Goal: Task Accomplishment & Management: Complete application form

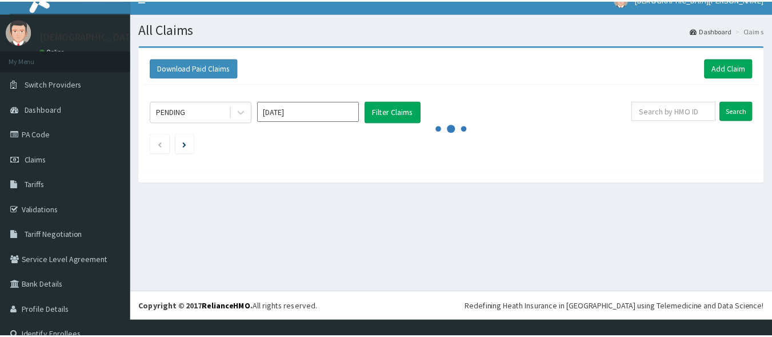
scroll to position [33, 0]
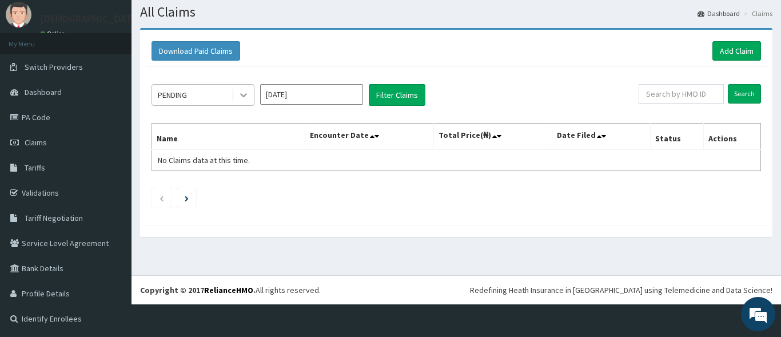
click at [247, 99] on icon at bounding box center [243, 94] width 11 height 11
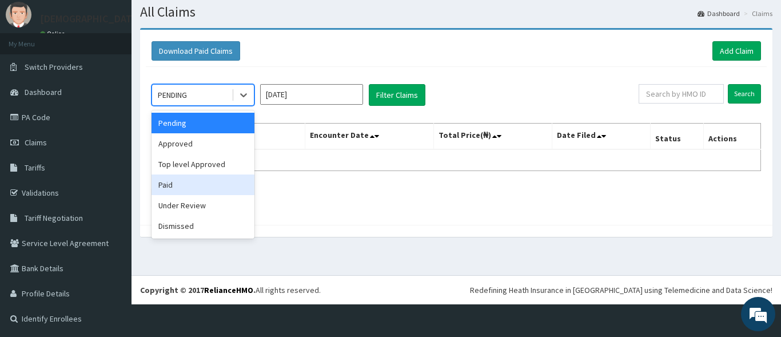
click at [205, 177] on div "Paid" at bounding box center [202, 184] width 103 height 21
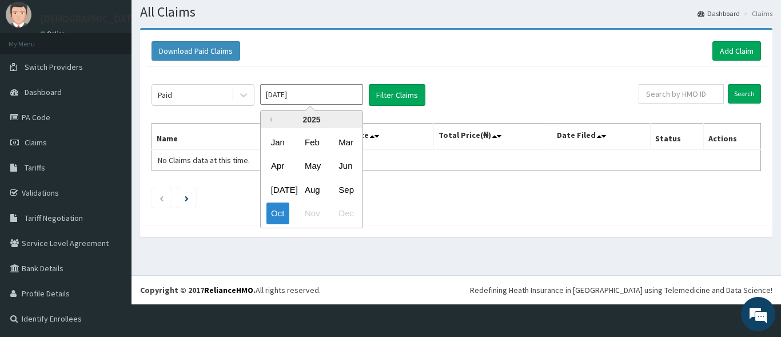
click at [314, 93] on input "[DATE]" at bounding box center [311, 94] width 103 height 21
click at [306, 190] on div "Aug" at bounding box center [311, 189] width 23 height 21
type input "Aug 2025"
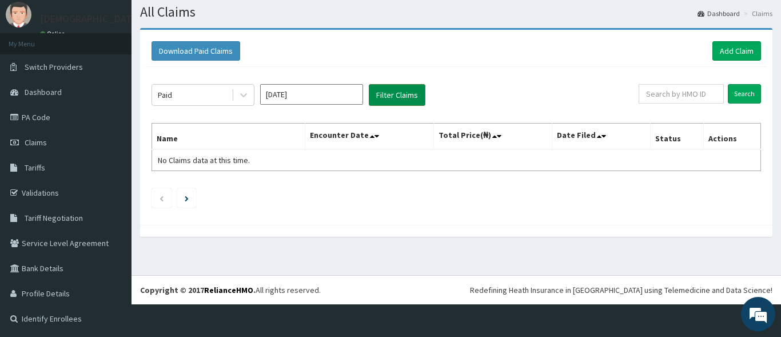
click at [406, 99] on button "Filter Claims" at bounding box center [397, 95] width 57 height 22
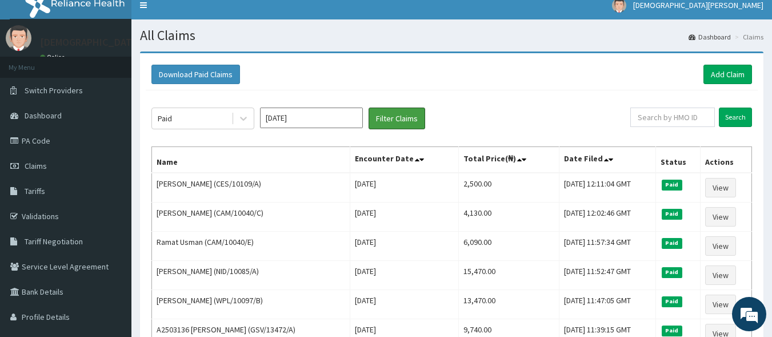
scroll to position [0, 0]
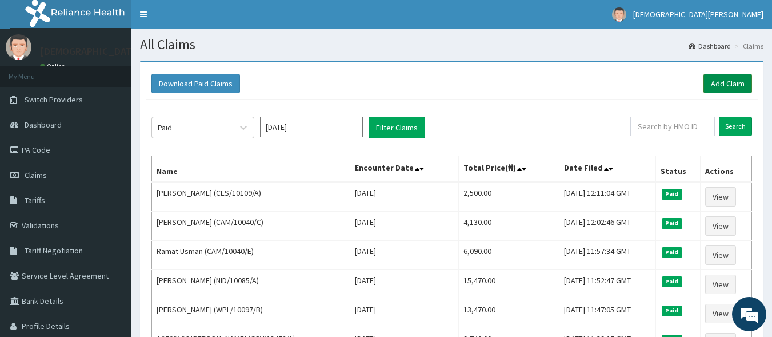
click at [729, 87] on link "Add Claim" at bounding box center [728, 83] width 49 height 19
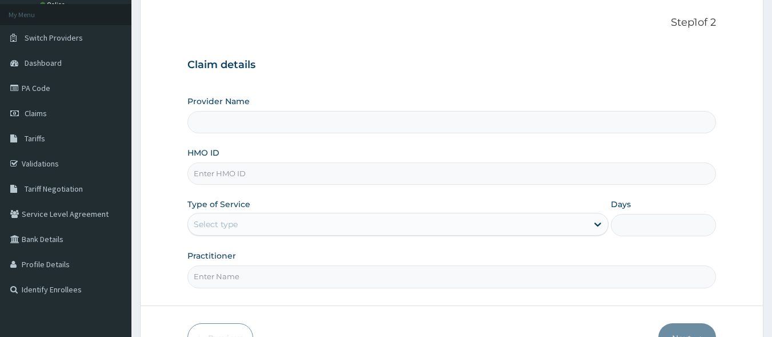
scroll to position [62, 0]
type input "[GEOGRAPHIC_DATA]"
click at [276, 178] on input "HMO ID" at bounding box center [451, 173] width 529 height 22
click at [228, 170] on input "HMO ID" at bounding box center [451, 173] width 529 height 22
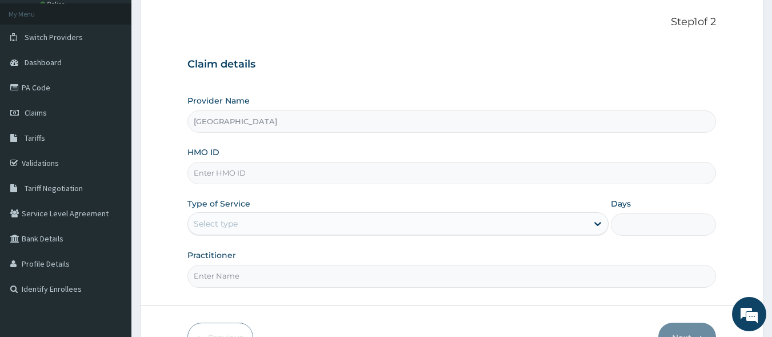
paste input "CES/10109/A"
type input "CES/10109/A"
click at [263, 230] on div "Select type" at bounding box center [388, 223] width 400 height 18
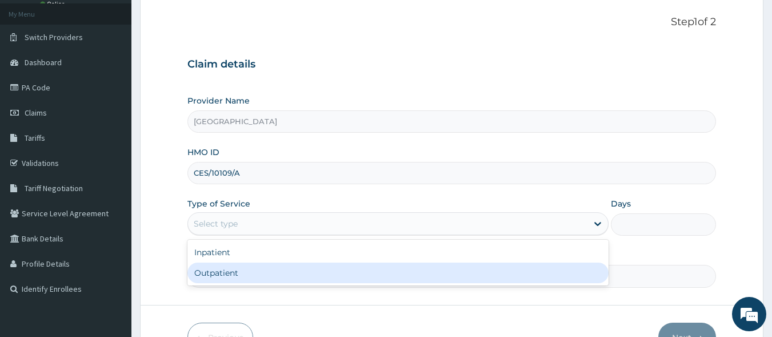
click at [265, 272] on div "Outpatient" at bounding box center [397, 272] width 421 height 21
type input "1"
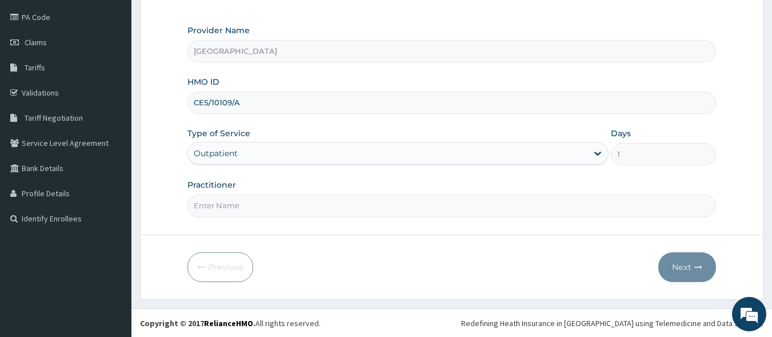
scroll to position [133, 0]
click at [277, 215] on input "Practitioner" at bounding box center [451, 205] width 529 height 22
type input "[PERSON_NAME] EZE"
click at [679, 264] on button "Next" at bounding box center [687, 266] width 58 height 30
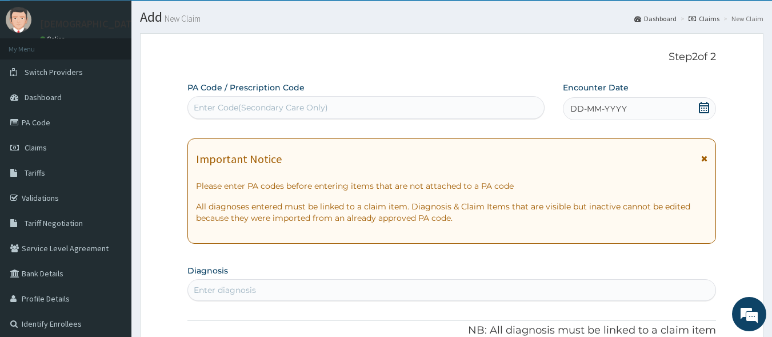
scroll to position [14, 0]
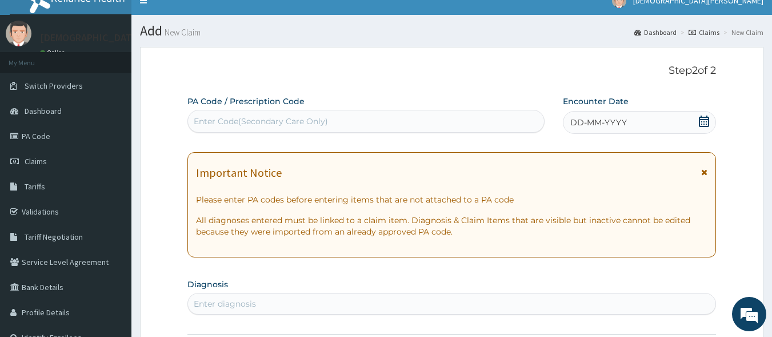
click at [267, 120] on div "Enter Code(Secondary Care Only)" at bounding box center [261, 120] width 134 height 11
drag, startPoint x: 267, startPoint y: 120, endPoint x: 206, endPoint y: 119, distance: 60.6
click at [206, 119] on div "Enter Code(Secondary Care Only)" at bounding box center [261, 120] width 134 height 11
drag, startPoint x: 206, startPoint y: 119, endPoint x: 412, endPoint y: 114, distance: 205.3
click at [412, 114] on div "Enter Code(Secondary Care Only)" at bounding box center [366, 121] width 357 height 18
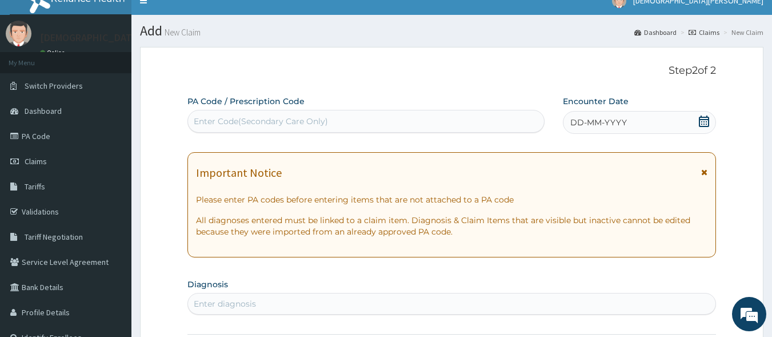
drag, startPoint x: 205, startPoint y: 115, endPoint x: 198, endPoint y: 117, distance: 7.6
click at [198, 117] on div "Enter Code(Secondary Care Only)" at bounding box center [261, 120] width 134 height 11
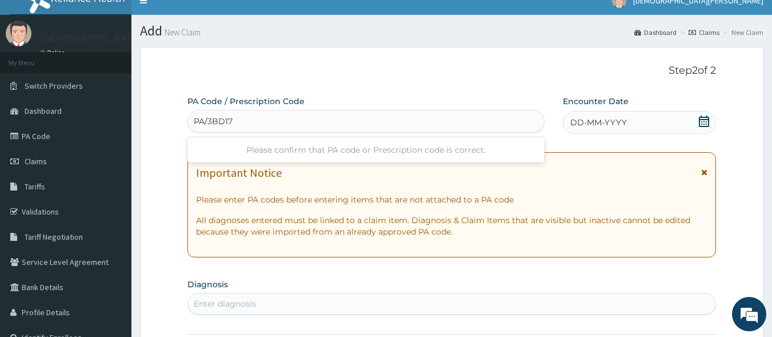
type input "PA/3BD172"
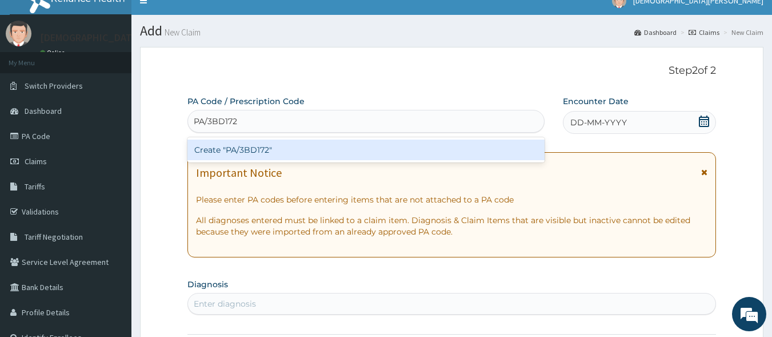
click at [253, 151] on div "Create "PA/3BD172"" at bounding box center [366, 149] width 358 height 21
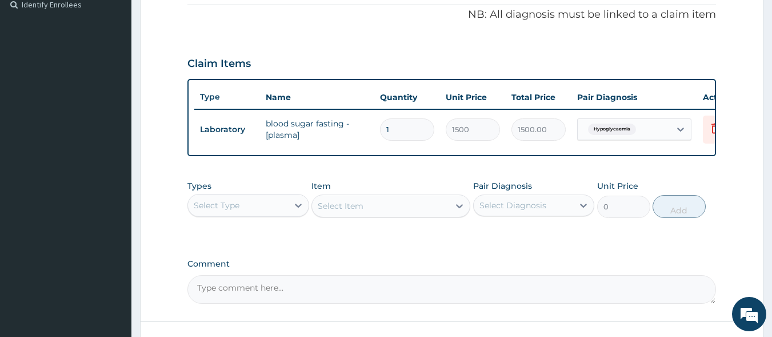
scroll to position [349, 0]
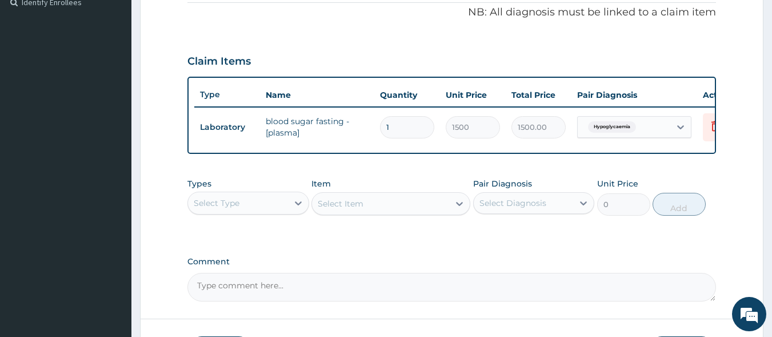
click at [268, 212] on div "Select Type" at bounding box center [238, 203] width 100 height 18
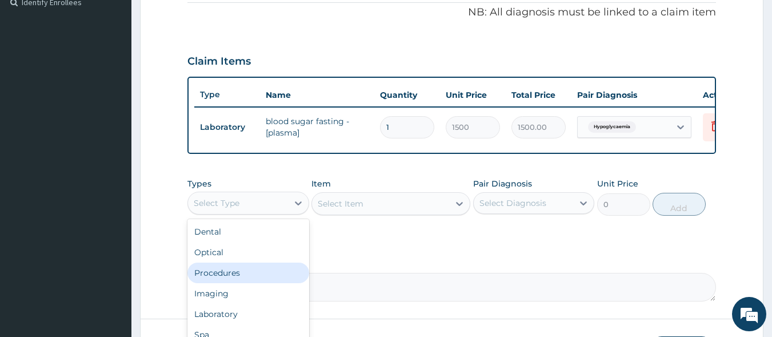
click at [265, 282] on div "Procedures" at bounding box center [248, 272] width 122 height 21
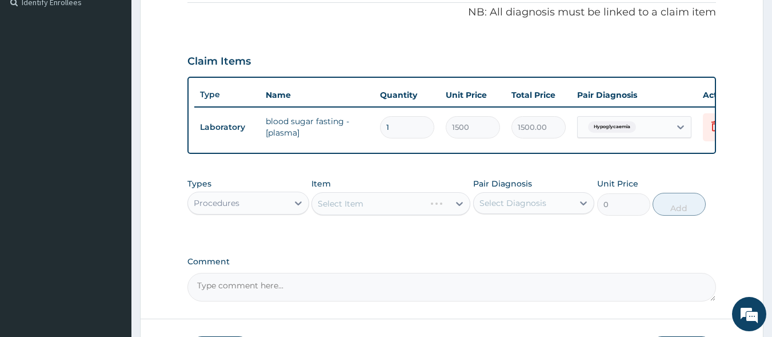
click at [368, 212] on div "Select Item" at bounding box center [391, 203] width 159 height 23
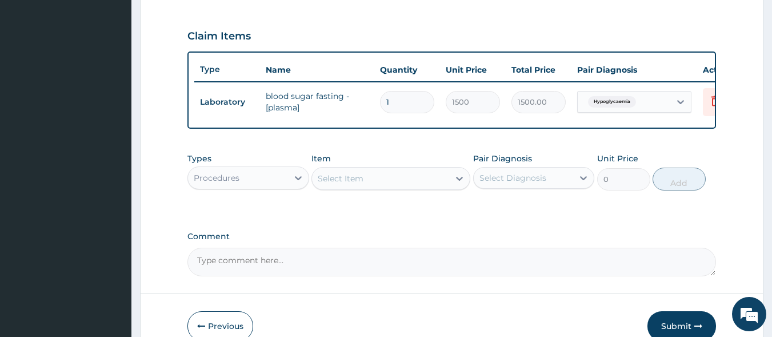
scroll to position [374, 0]
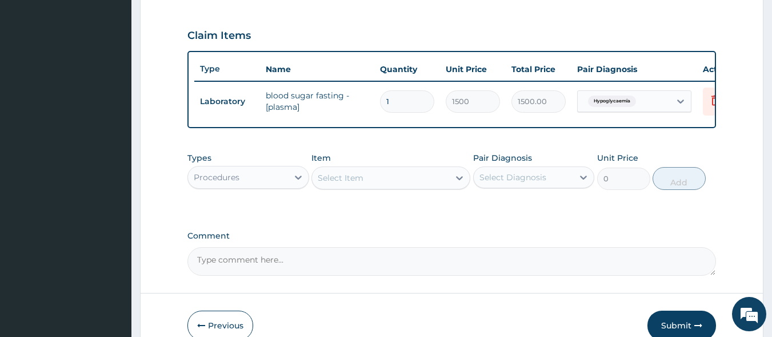
click at [417, 186] on div "Select Item" at bounding box center [380, 178] width 137 height 18
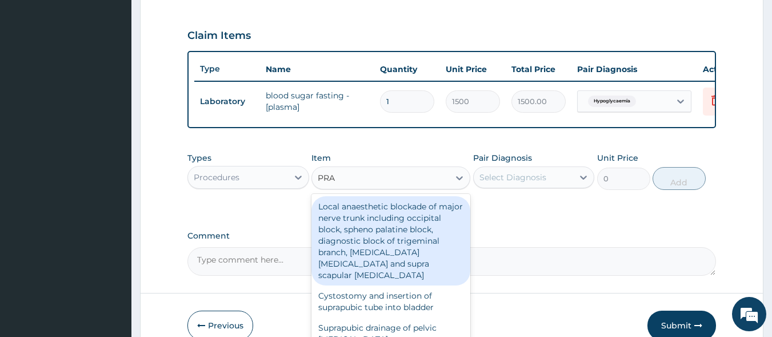
type input "PRAC"
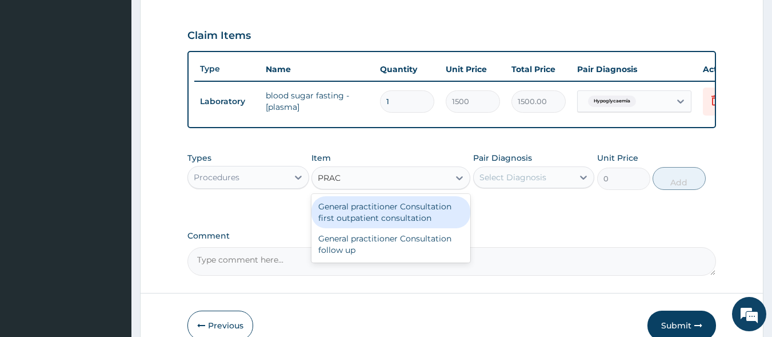
click at [410, 220] on div "General practitioner Consultation first outpatient consultation" at bounding box center [391, 212] width 159 height 32
type input "3000"
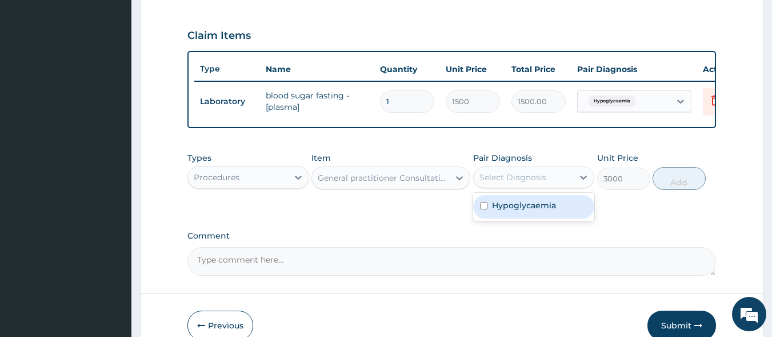
click at [499, 181] on div "Select Diagnosis" at bounding box center [513, 176] width 67 height 11
click at [506, 211] on label "Hypoglycaemia" at bounding box center [524, 204] width 64 height 11
checkbox input "true"
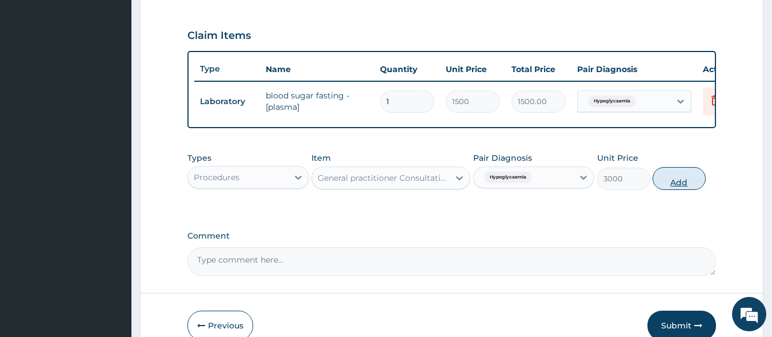
click at [688, 189] on button "Add" at bounding box center [679, 178] width 53 height 23
type input "0"
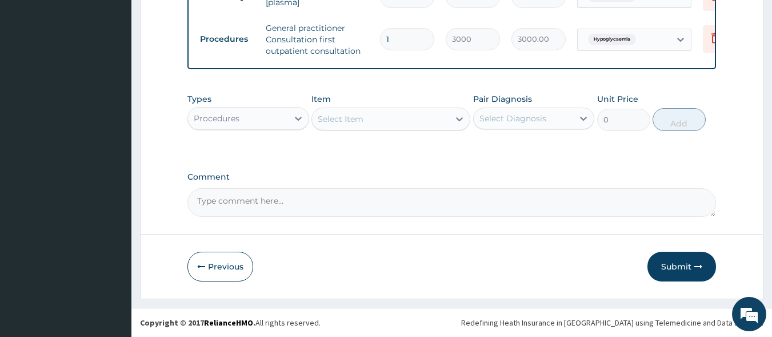
scroll to position [488, 0]
click at [688, 267] on button "Submit" at bounding box center [682, 266] width 69 height 30
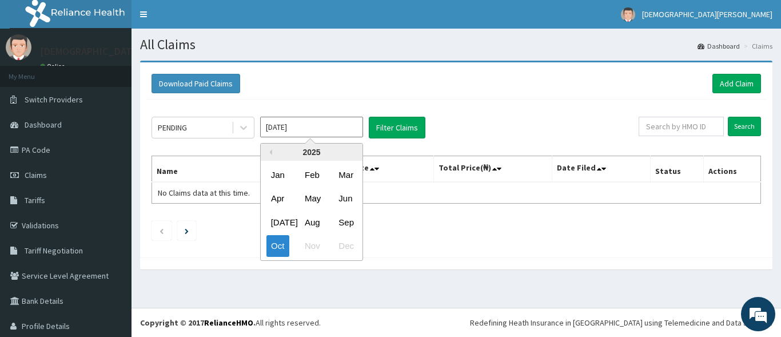
click at [338, 220] on div "Sep" at bounding box center [345, 221] width 23 height 21
type input "Sep 2025"
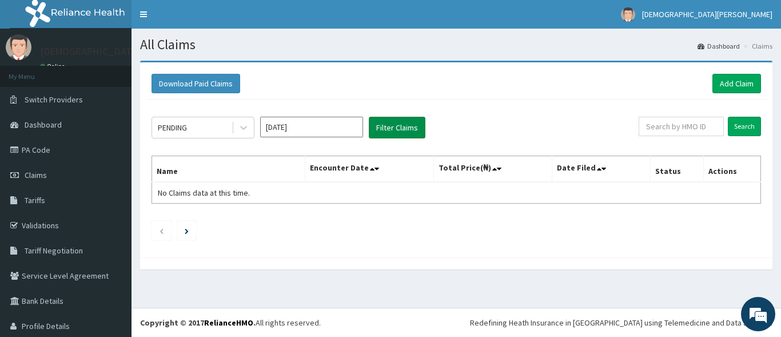
click at [392, 130] on button "Filter Claims" at bounding box center [397, 128] width 57 height 22
click at [240, 127] on icon at bounding box center [243, 127] width 11 height 11
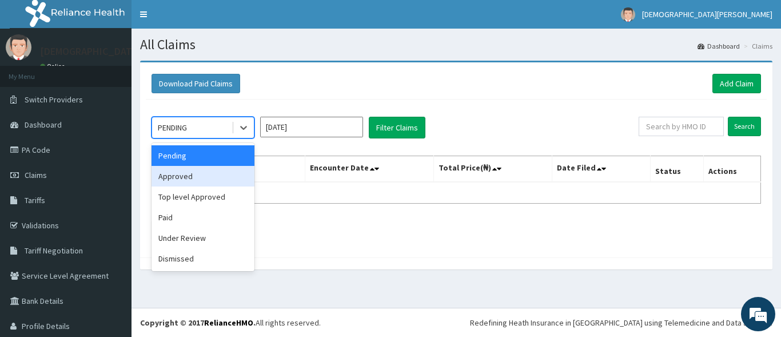
click at [183, 175] on div "Approved" at bounding box center [202, 176] width 103 height 21
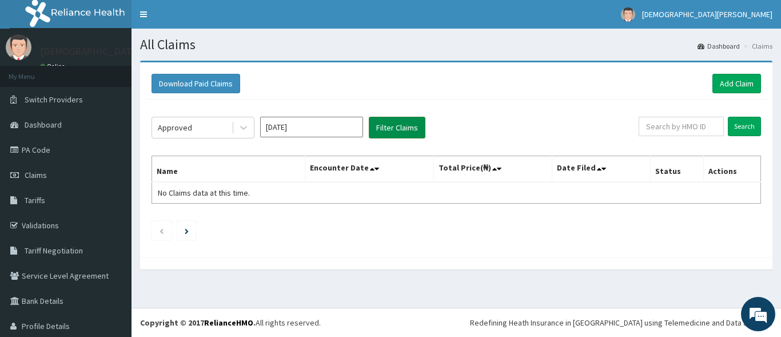
click at [405, 129] on button "Filter Claims" at bounding box center [397, 128] width 57 height 22
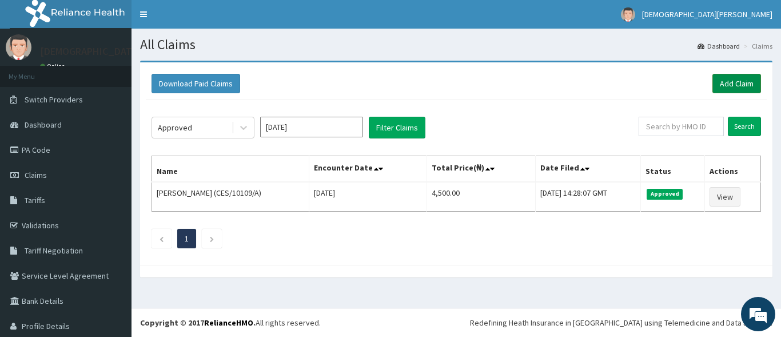
click at [720, 82] on link "Add Claim" at bounding box center [736, 83] width 49 height 19
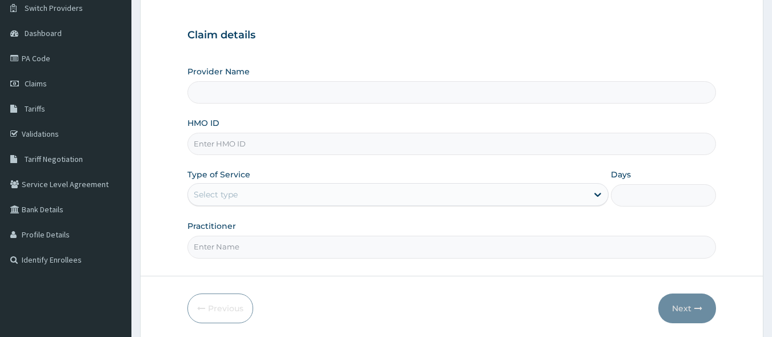
scroll to position [122, 0]
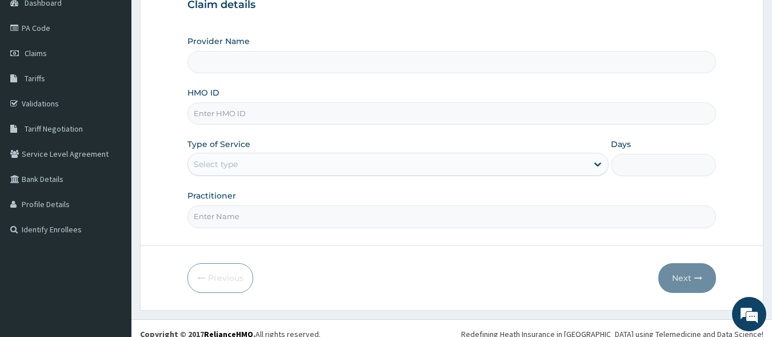
type input "Dolu Hospital"
click at [234, 114] on input "HMO ID" at bounding box center [451, 113] width 529 height 22
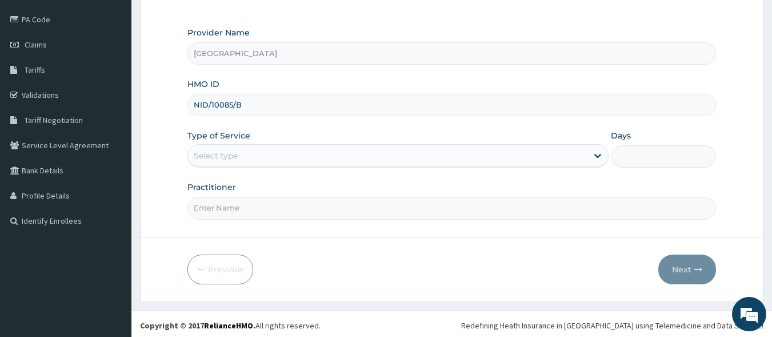
scroll to position [133, 0]
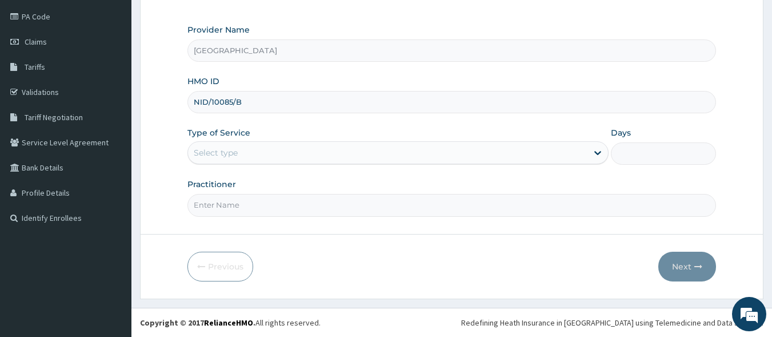
type input "NID/10085/B"
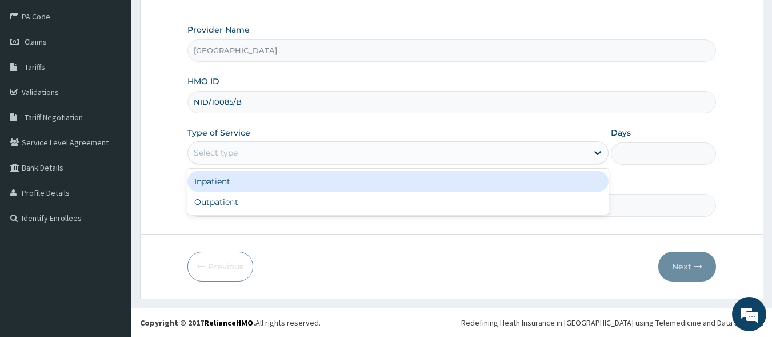
click at [242, 155] on div "Select type" at bounding box center [388, 152] width 400 height 18
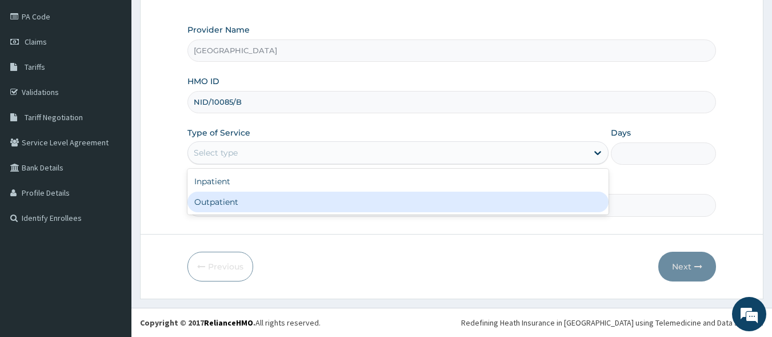
click at [246, 198] on div "Outpatient" at bounding box center [397, 201] width 421 height 21
type input "1"
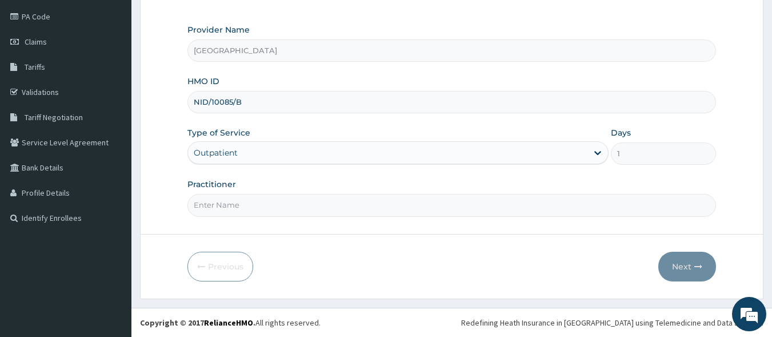
click at [251, 208] on input "Practitioner" at bounding box center [451, 205] width 529 height 22
click at [285, 200] on input "Practitioner" at bounding box center [451, 205] width 529 height 22
type input "[PERSON_NAME] EZE"
click at [693, 265] on button "Next" at bounding box center [687, 266] width 58 height 30
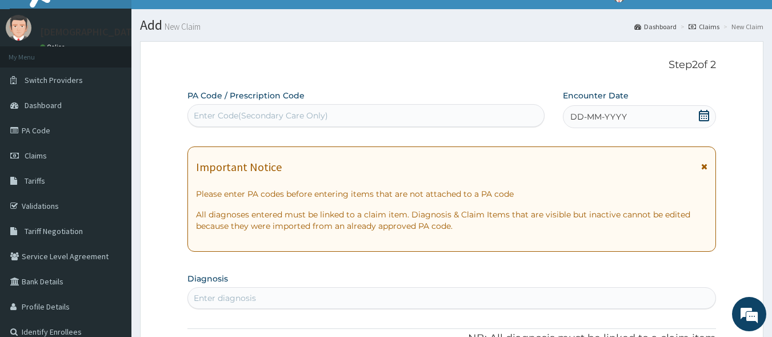
scroll to position [0, 0]
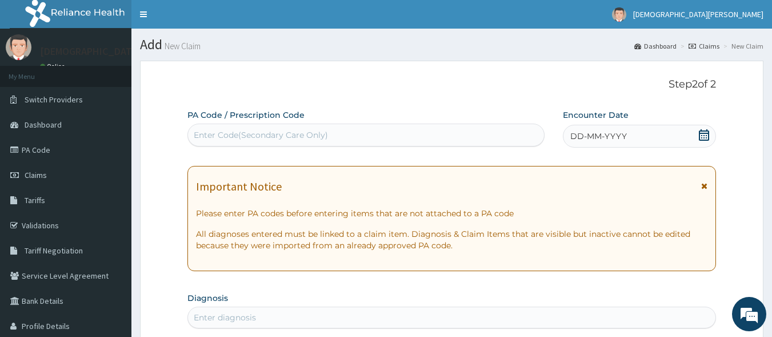
click at [345, 138] on div "Enter Code(Secondary Care Only)" at bounding box center [366, 135] width 357 height 18
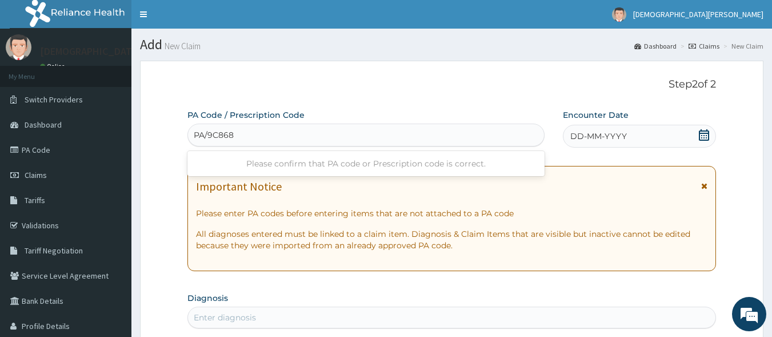
type input "PA/9C868D"
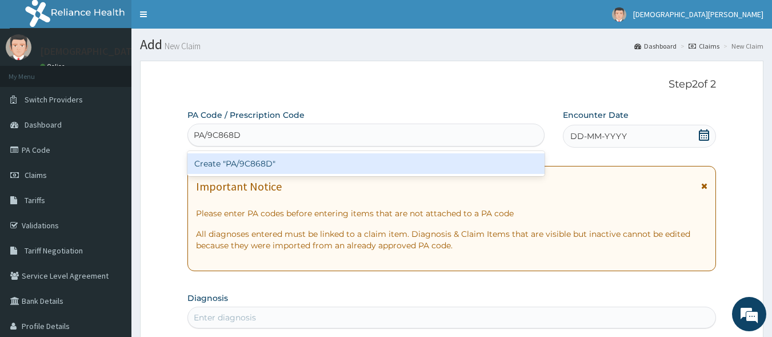
click at [255, 166] on div "Create "PA/9C868D"" at bounding box center [366, 163] width 358 height 21
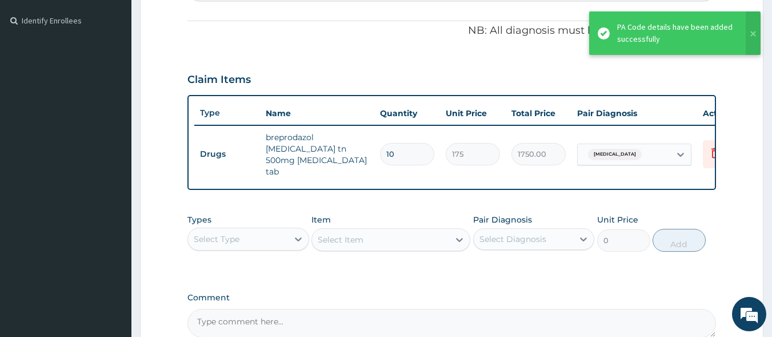
scroll to position [336, 0]
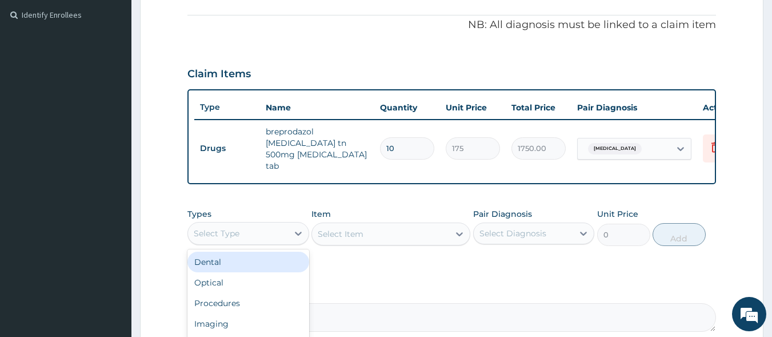
click at [255, 228] on div "Select Type" at bounding box center [238, 233] width 100 height 18
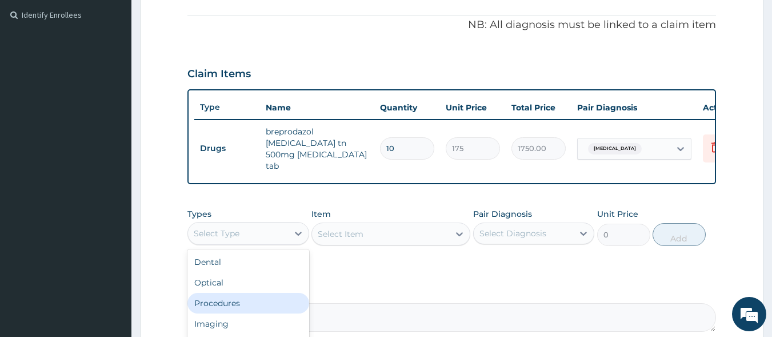
click at [253, 298] on div "Procedures" at bounding box center [248, 303] width 122 height 21
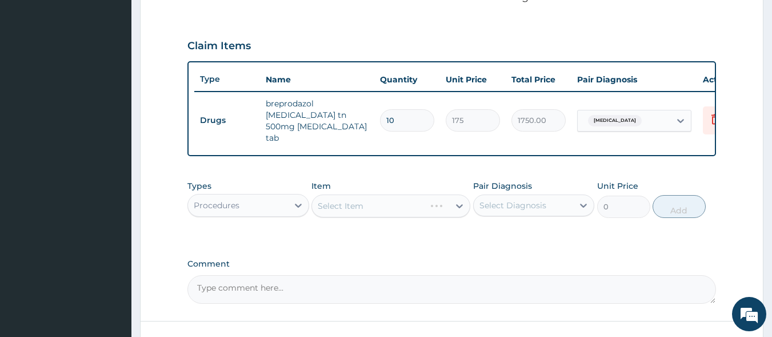
scroll to position [386, 0]
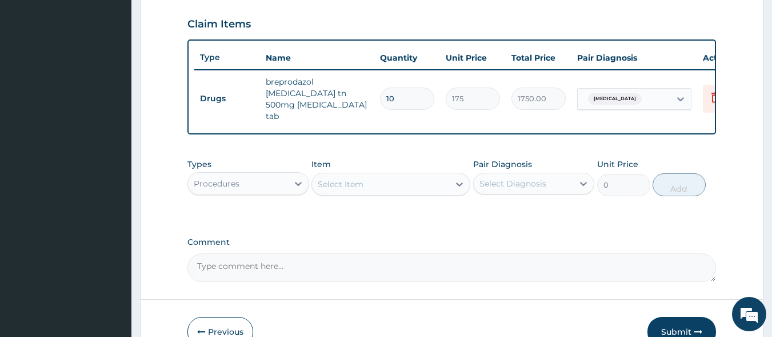
click at [398, 178] on div "Select Item" at bounding box center [380, 184] width 137 height 18
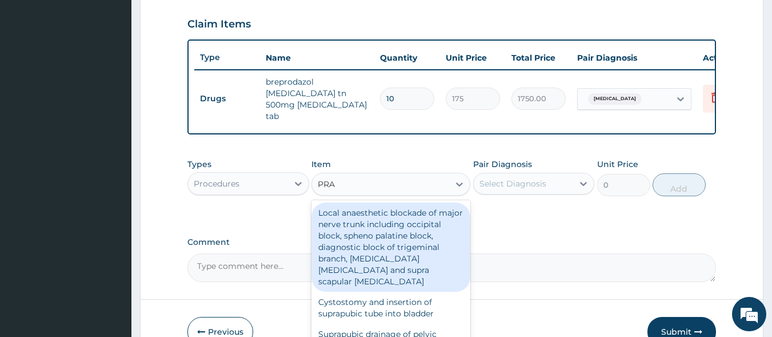
type input "PRAC"
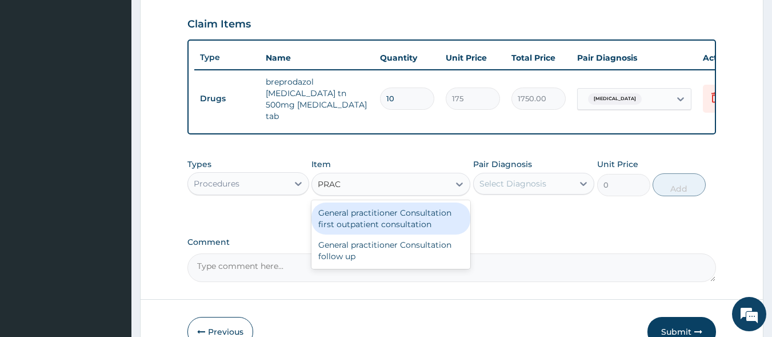
click at [401, 205] on div "General practitioner Consultation first outpatient consultation" at bounding box center [391, 218] width 159 height 32
type input "3000"
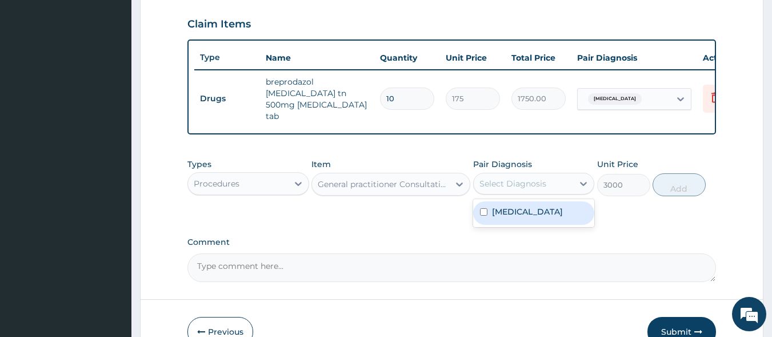
click at [506, 178] on div "Select Diagnosis" at bounding box center [513, 183] width 67 height 11
click at [513, 206] on label "Sepsis" at bounding box center [527, 211] width 71 height 11
checkbox input "true"
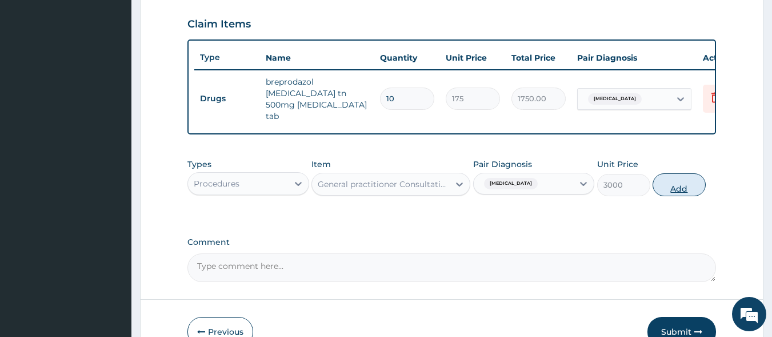
click at [669, 183] on button "Add" at bounding box center [679, 184] width 53 height 23
type input "0"
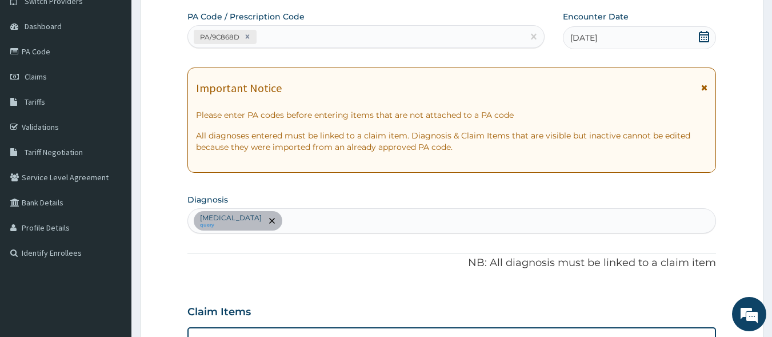
scroll to position [97, 0]
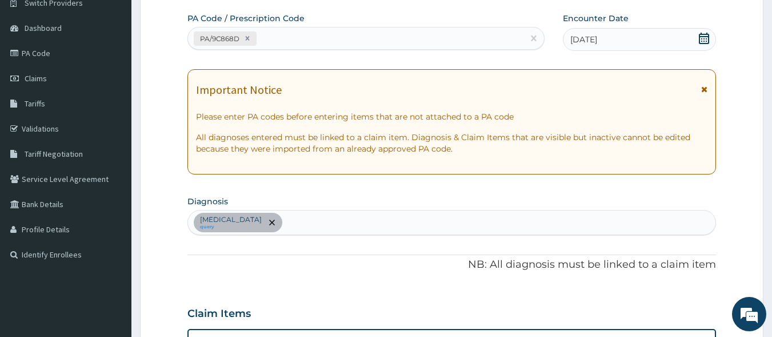
click at [289, 214] on div "Sepsis query" at bounding box center [452, 222] width 528 height 24
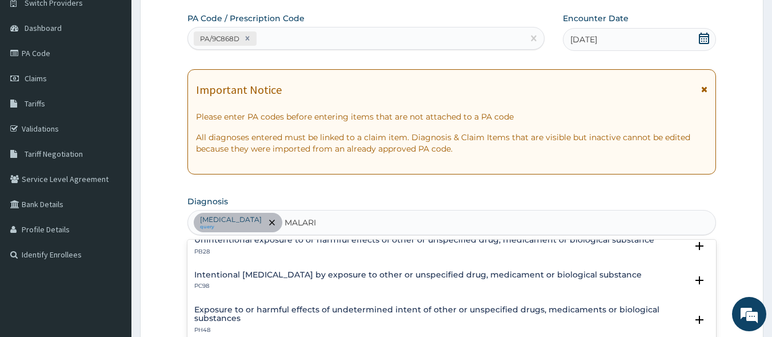
scroll to position [85, 0]
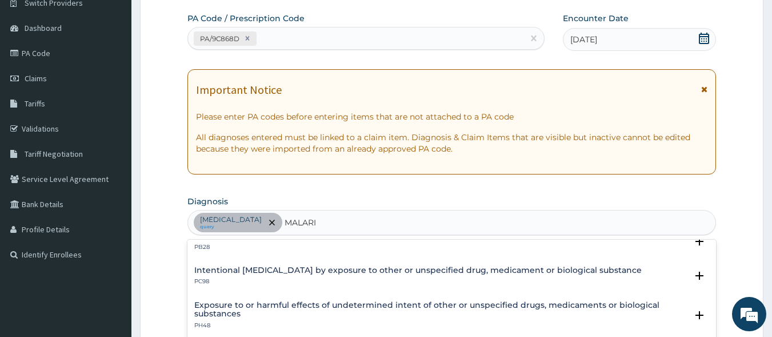
type input "MALARIA"
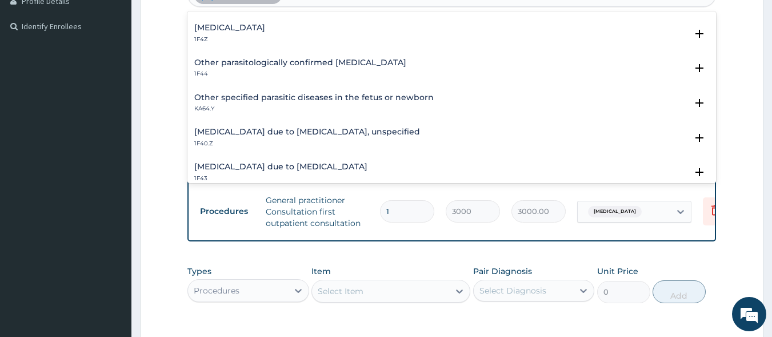
scroll to position [57, 0]
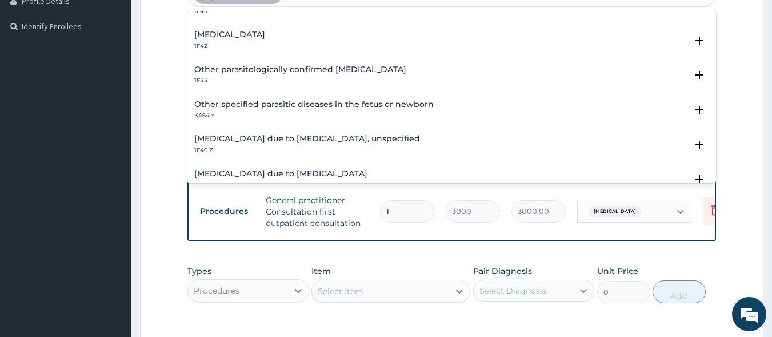
click at [293, 137] on h4 "Malaria due to Plasmodium falciparum, unspecified" at bounding box center [307, 138] width 226 height 9
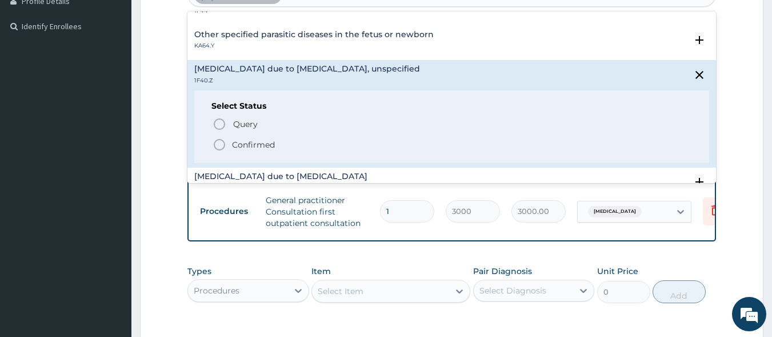
scroll to position [155, 0]
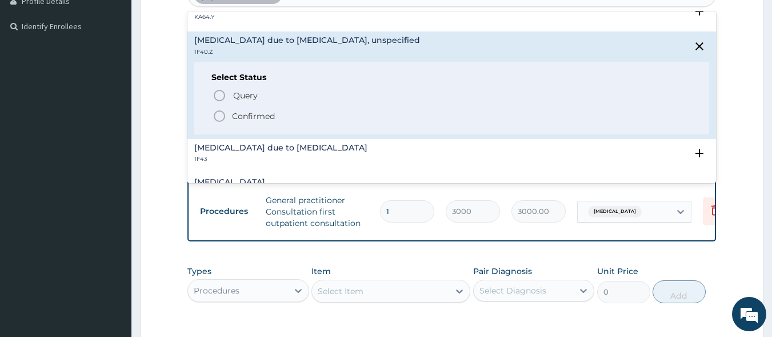
click at [220, 111] on circle "status option filled" at bounding box center [219, 116] width 10 height 10
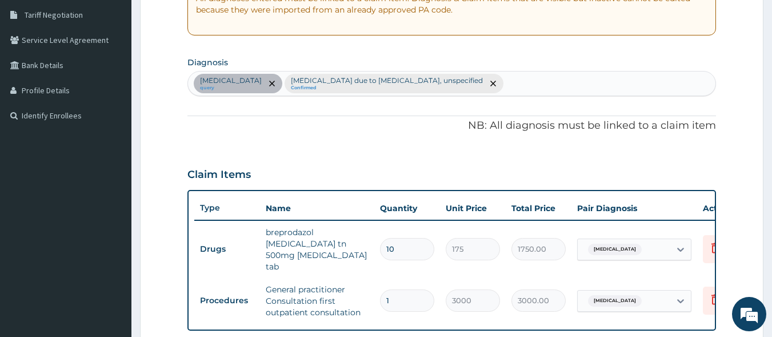
scroll to position [234, 0]
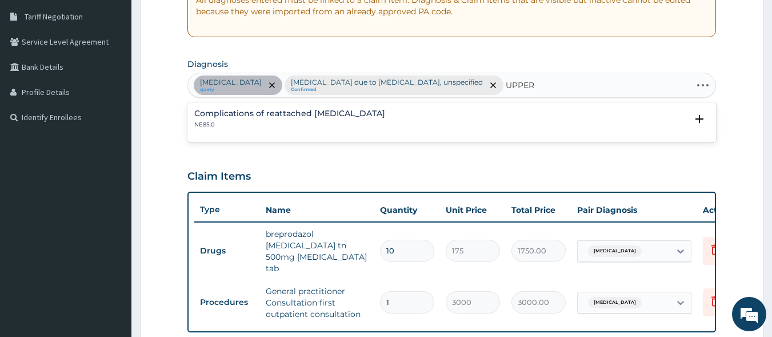
type input "UPPER"
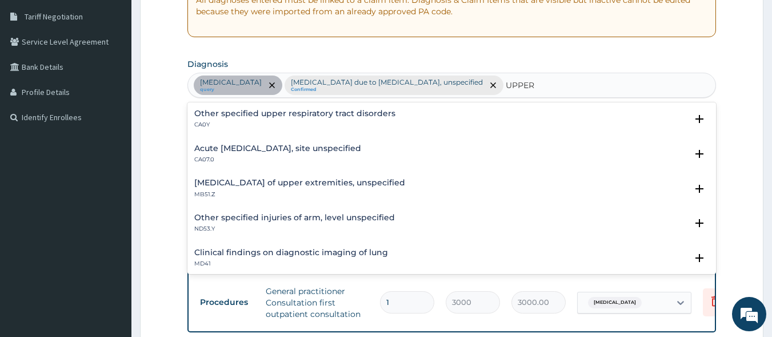
click at [334, 149] on h4 "Acute upper respiratory infection, site unspecified" at bounding box center [277, 148] width 167 height 9
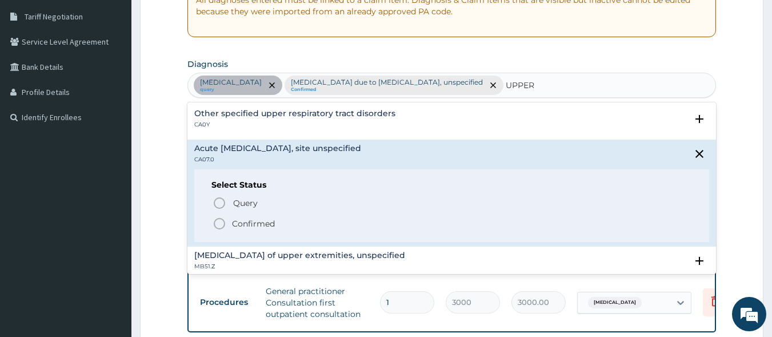
click at [217, 224] on icon "status option filled" at bounding box center [220, 224] width 14 height 14
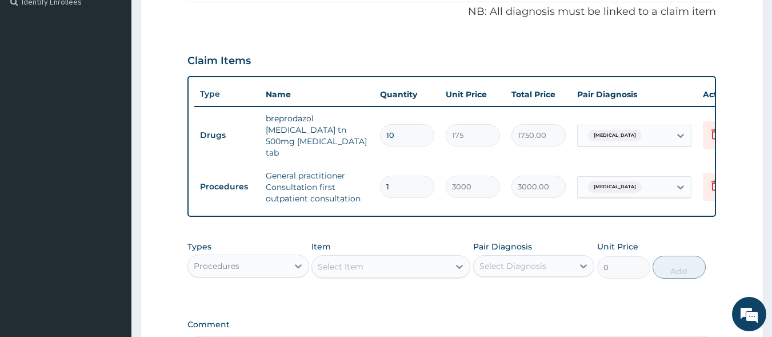
scroll to position [386, 0]
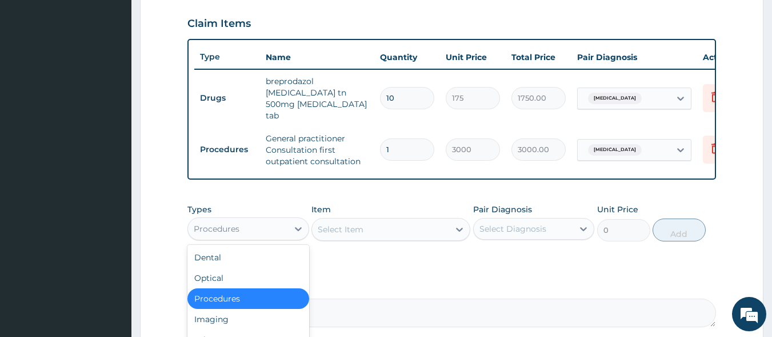
click at [226, 227] on div "Procedures" at bounding box center [238, 228] width 100 height 18
click at [235, 329] on div "Laboratory" at bounding box center [248, 339] width 122 height 21
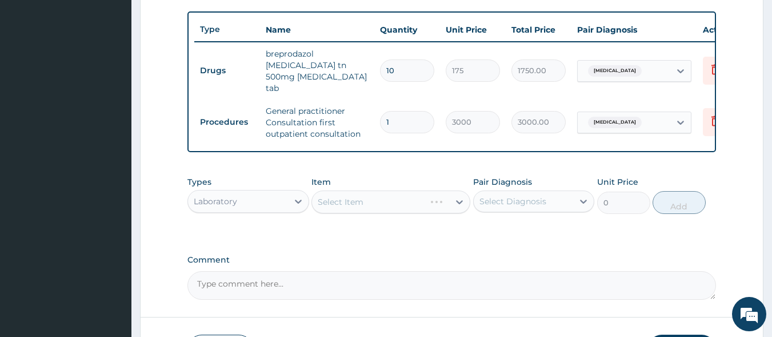
scroll to position [450, 0]
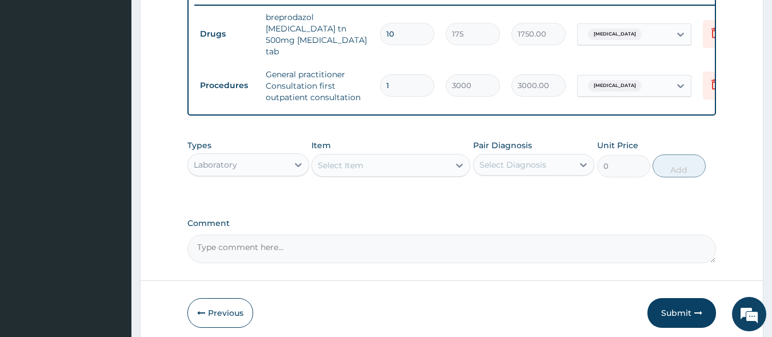
click at [370, 161] on div "Select Item" at bounding box center [380, 165] width 137 height 18
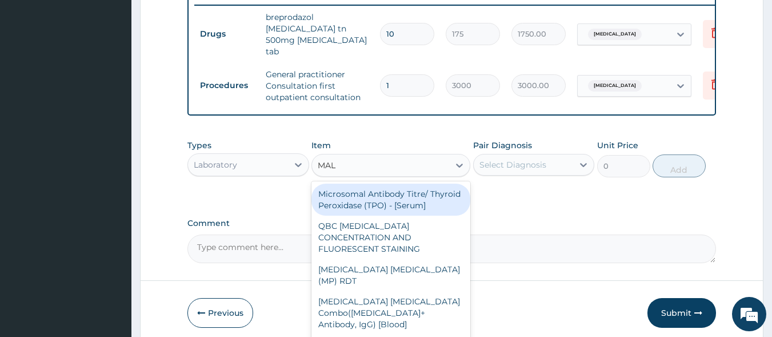
type input "MALA"
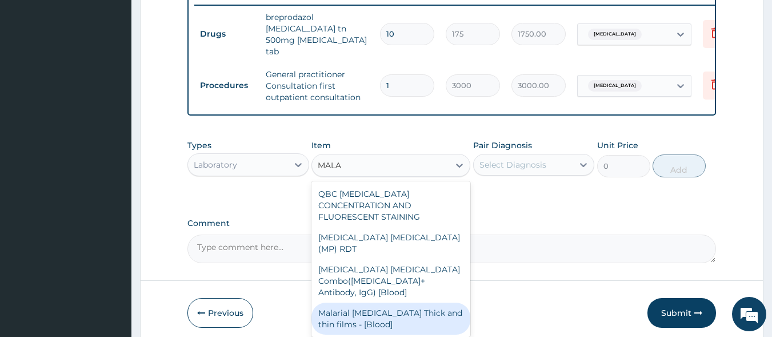
click at [410, 302] on div "Malarial Parasite Thick and thin films - [Blood]" at bounding box center [391, 318] width 159 height 32
type input "1500"
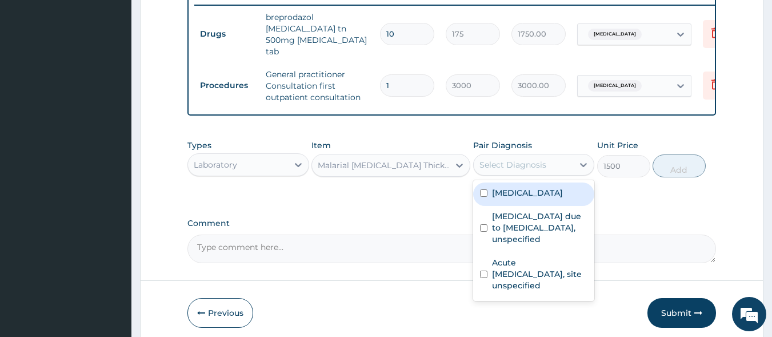
click at [537, 163] on div "Select Diagnosis" at bounding box center [524, 164] width 100 height 18
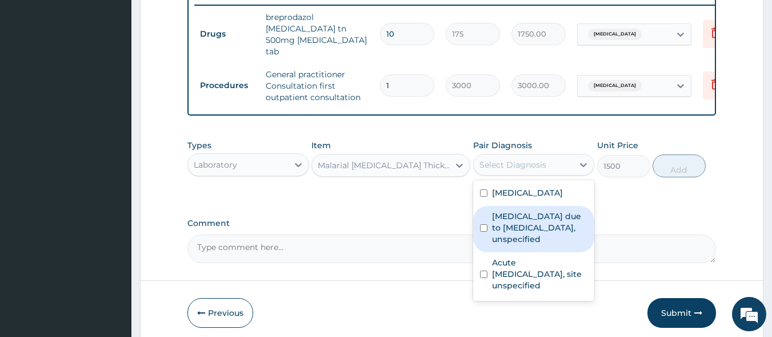
click at [535, 221] on label "Malaria due to Plasmodium falciparum, unspecified" at bounding box center [540, 227] width 96 height 34
checkbox input "true"
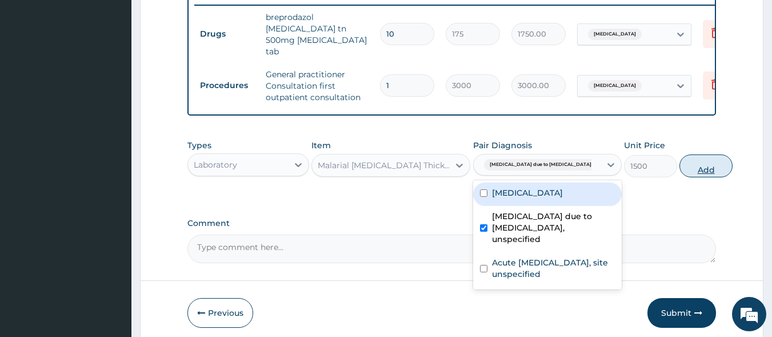
click at [680, 160] on button "Add" at bounding box center [706, 165] width 53 height 23
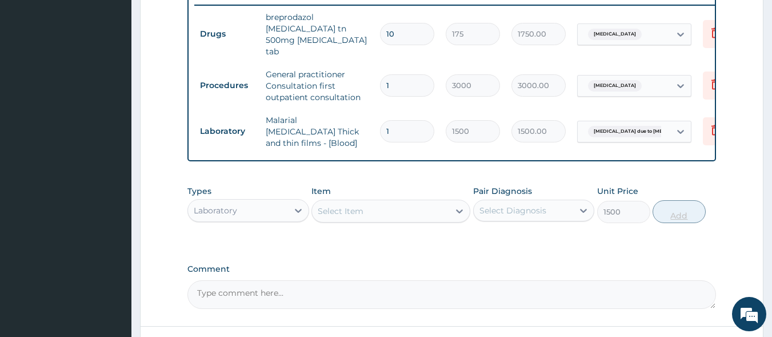
type input "0"
click at [328, 205] on div "Select Item" at bounding box center [341, 210] width 46 height 11
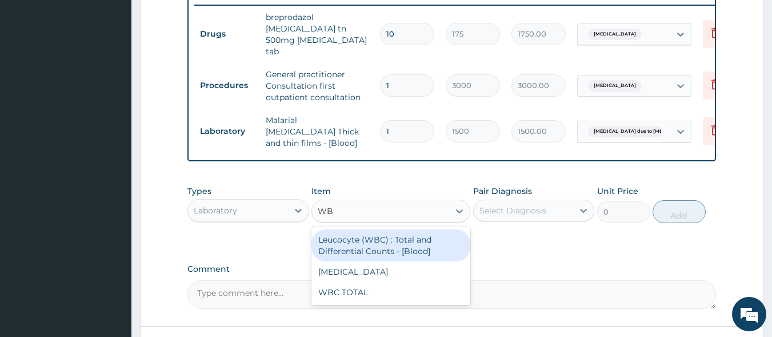
type input "WBC"
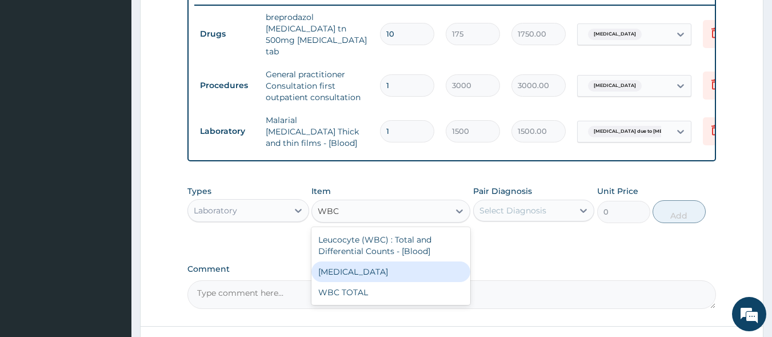
click at [344, 261] on div "WBC DIFFERENTIAL" at bounding box center [391, 271] width 159 height 21
type input "1500"
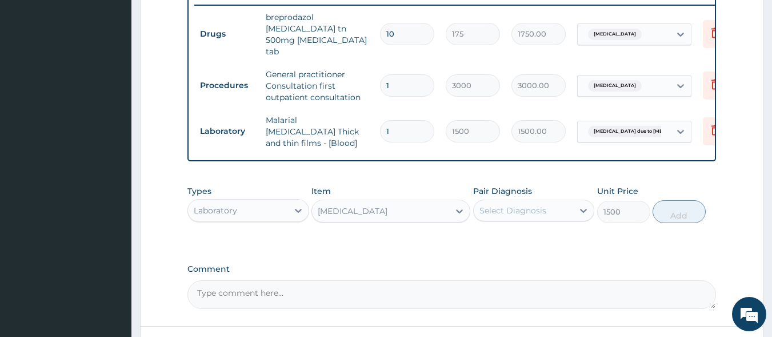
click at [348, 203] on div "WBC DIFFERENTIAL" at bounding box center [380, 211] width 137 height 18
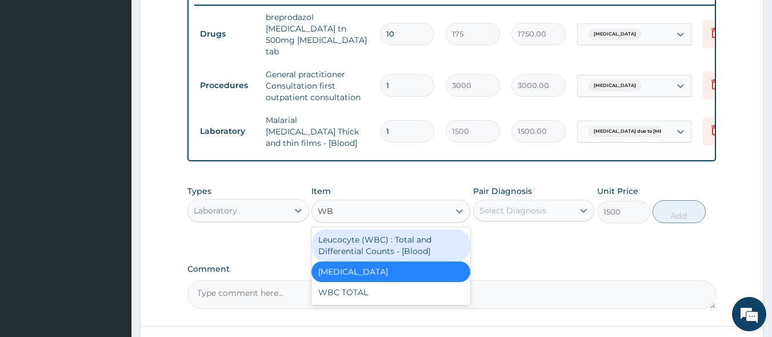
scroll to position [0, 0]
type input "WBC"
click at [348, 231] on div "Leucocyte (WBC) : Total and Differential Counts - [Blood]" at bounding box center [391, 245] width 159 height 32
type input "2000"
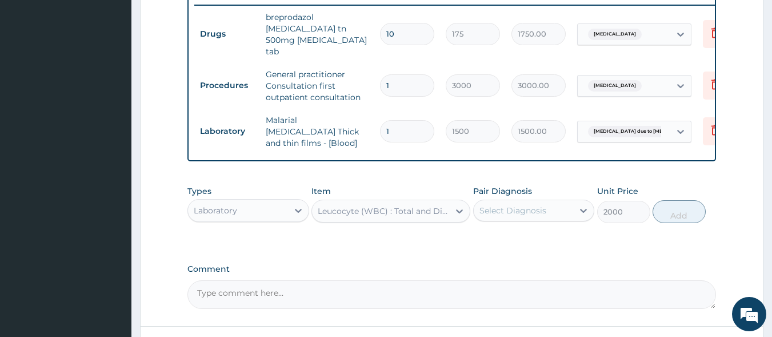
click at [540, 205] on div "Select Diagnosis" at bounding box center [513, 210] width 67 height 11
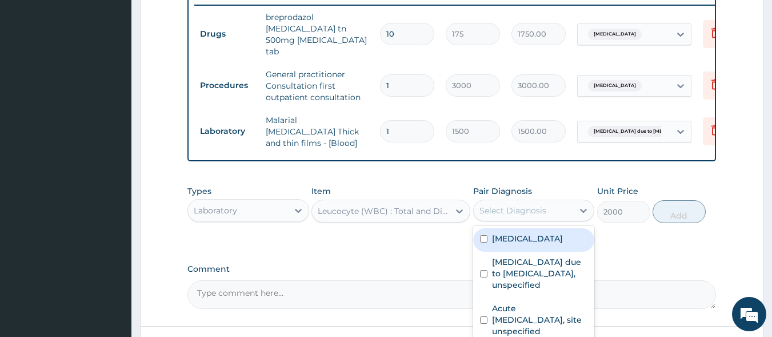
click at [515, 233] on label "Sepsis" at bounding box center [527, 238] width 71 height 11
checkbox input "true"
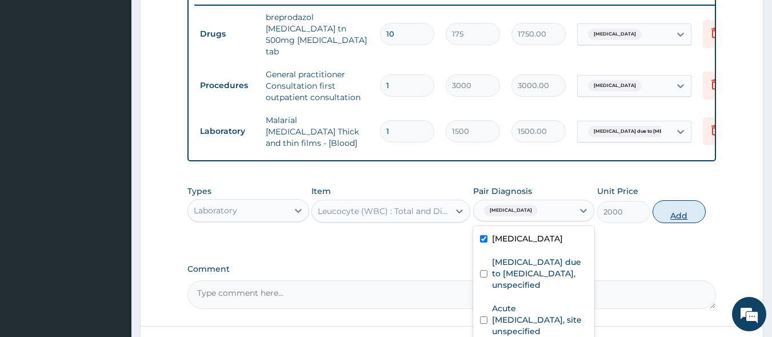
click at [669, 202] on button "Add" at bounding box center [679, 211] width 53 height 23
type input "0"
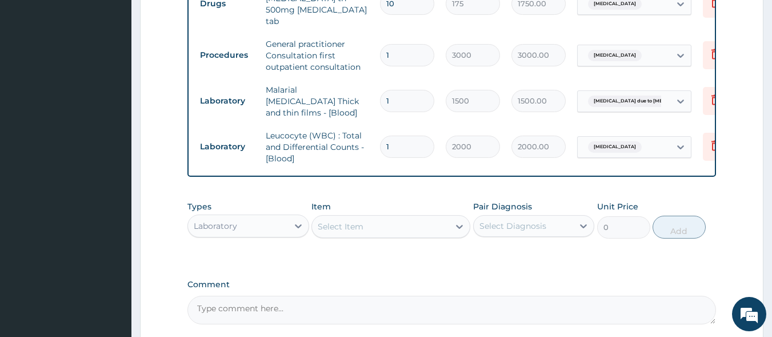
scroll to position [573, 0]
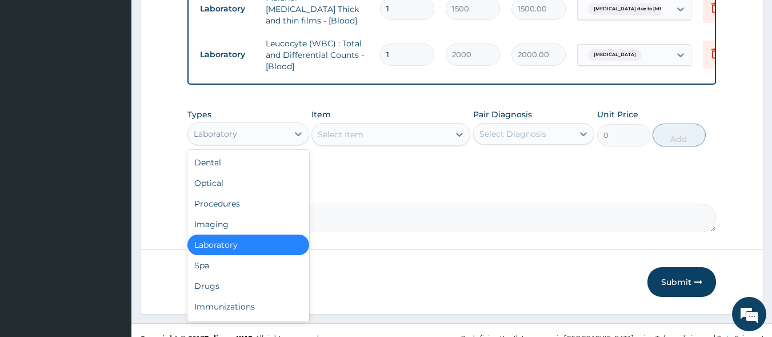
click at [277, 125] on div "Laboratory" at bounding box center [238, 134] width 100 height 18
click at [255, 278] on div "Drugs" at bounding box center [248, 286] width 122 height 21
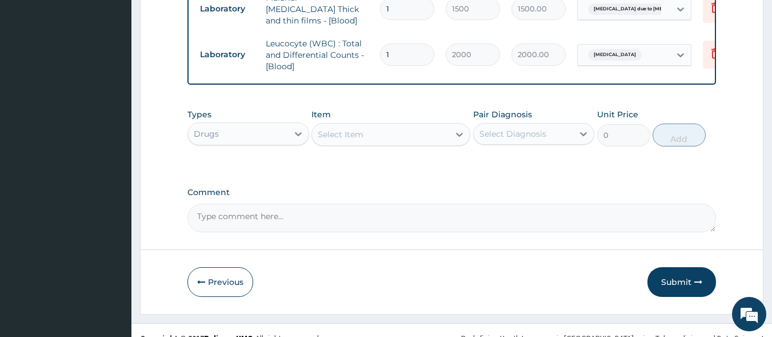
click at [265, 125] on div "Drugs" at bounding box center [238, 134] width 100 height 18
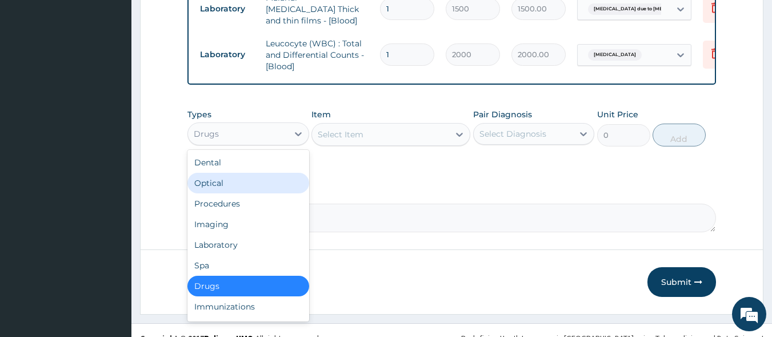
click at [330, 129] on div "Select Item" at bounding box center [341, 134] width 46 height 11
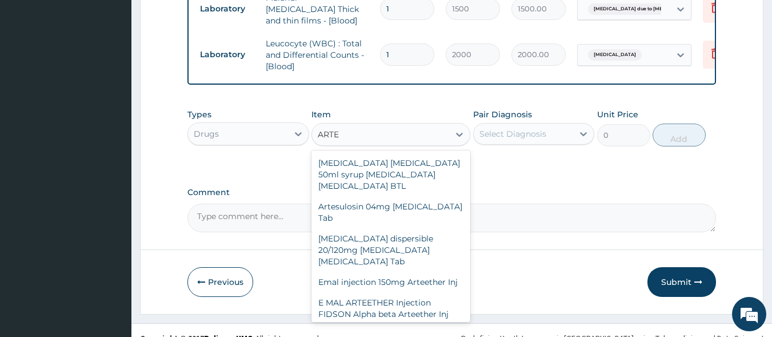
type input "ARTEM"
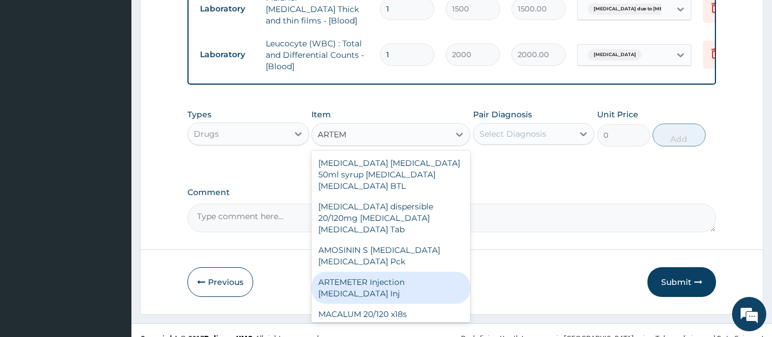
click at [348, 272] on div "ARTEMETER Injection Artemether Inj" at bounding box center [391, 288] width 159 height 32
type input "300"
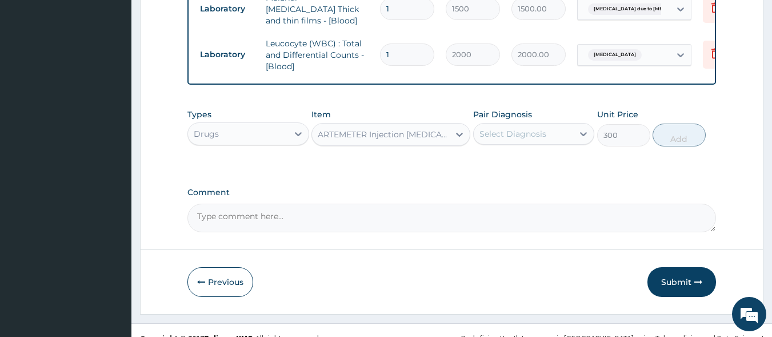
click at [522, 125] on div "Select Diagnosis" at bounding box center [524, 134] width 100 height 18
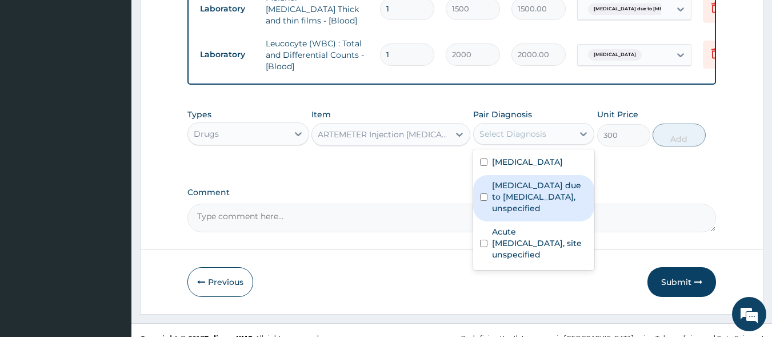
click at [524, 185] on label "Malaria due to Plasmodium falciparum, unspecified" at bounding box center [540, 196] width 96 height 34
checkbox input "true"
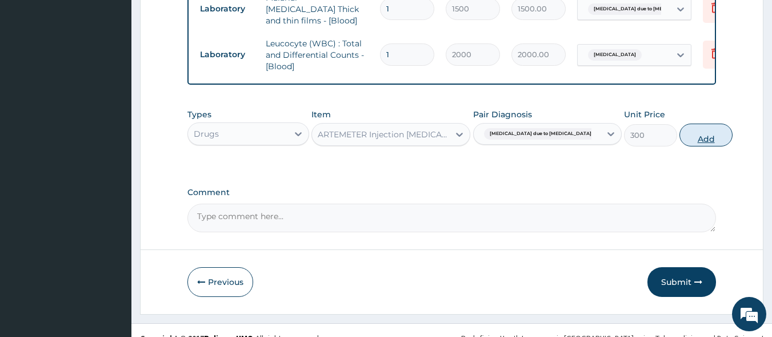
click at [680, 123] on button "Add" at bounding box center [706, 134] width 53 height 23
type input "0"
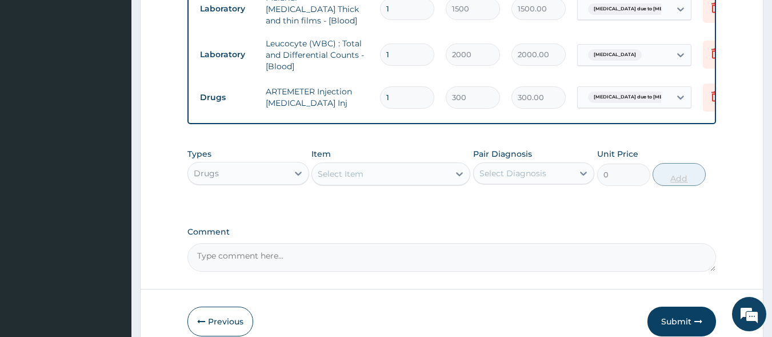
type input "0.00"
type input "2"
type input "600.00"
type input "2"
click at [357, 168] on div "Select Item" at bounding box center [341, 173] width 46 height 11
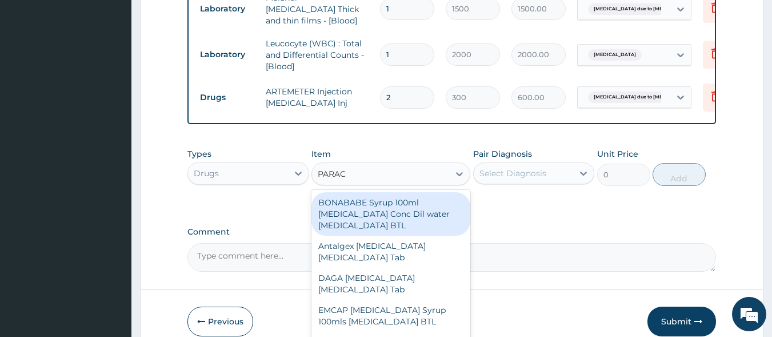
type input "PARACE"
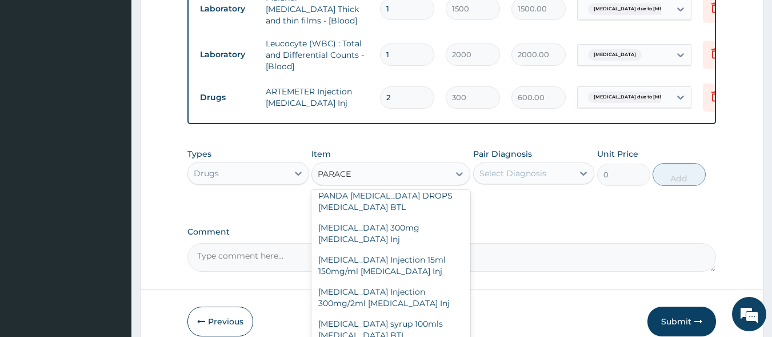
scroll to position [421, 0]
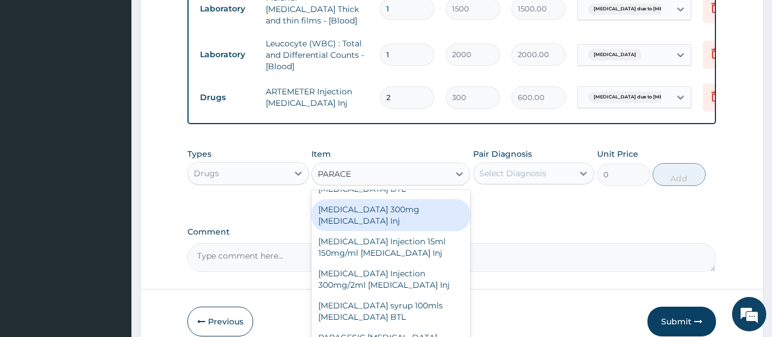
click at [370, 204] on div "Paracetamol 300mg Acetaminophen Inj" at bounding box center [391, 215] width 159 height 32
type input "200"
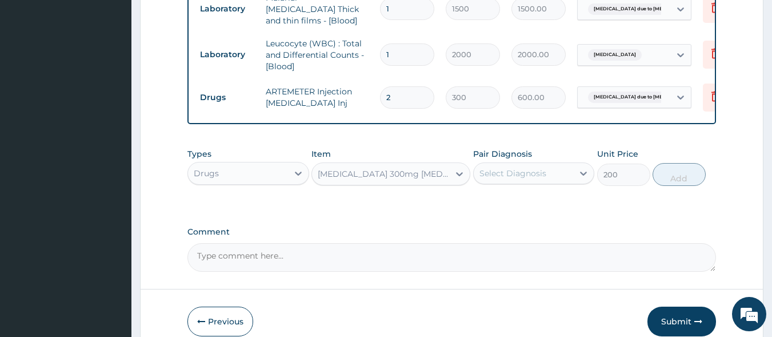
click at [494, 165] on div "Select Diagnosis" at bounding box center [524, 173] width 100 height 18
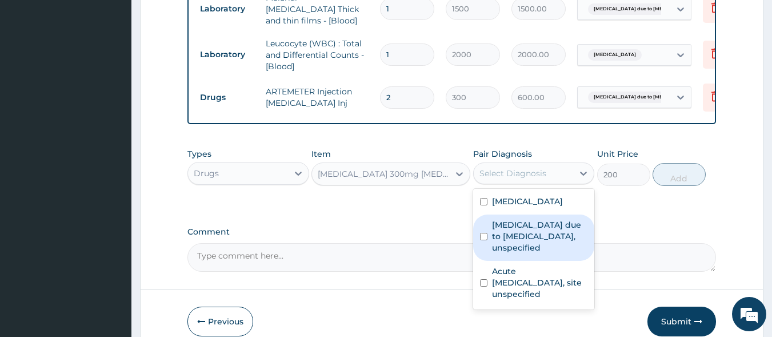
click at [505, 227] on label "Malaria due to Plasmodium falciparum, unspecified" at bounding box center [540, 236] width 96 height 34
checkbox input "true"
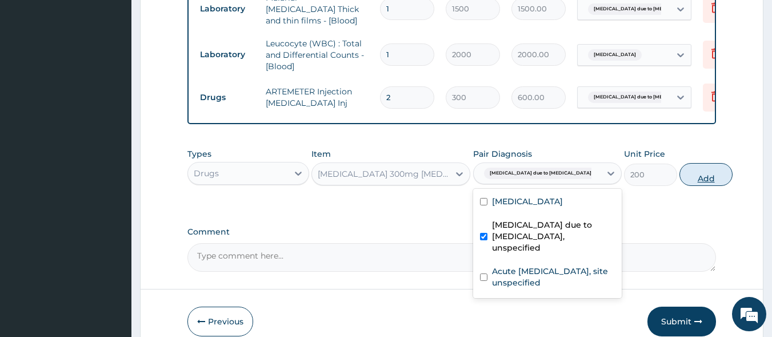
click at [680, 163] on button "Add" at bounding box center [706, 174] width 53 height 23
type input "0"
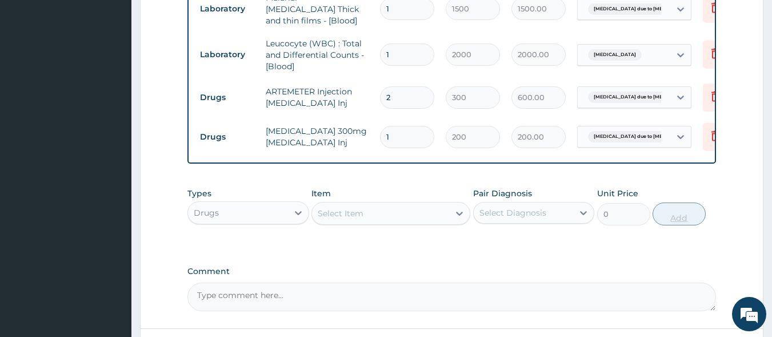
type input "0.00"
type input "2"
type input "400.00"
type input "2"
click at [332, 207] on div "Select Item" at bounding box center [341, 212] width 46 height 11
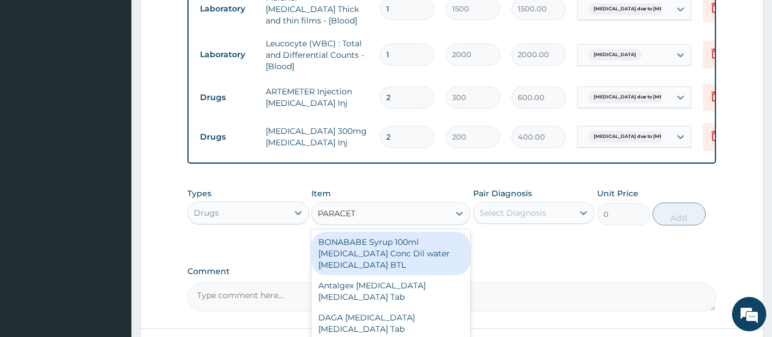
type input "PARACETA"
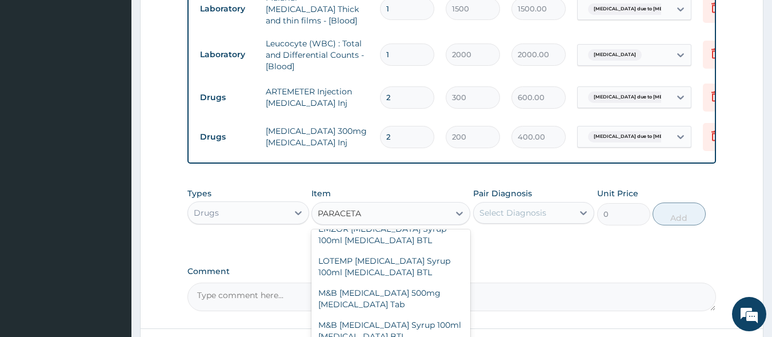
scroll to position [219, 0]
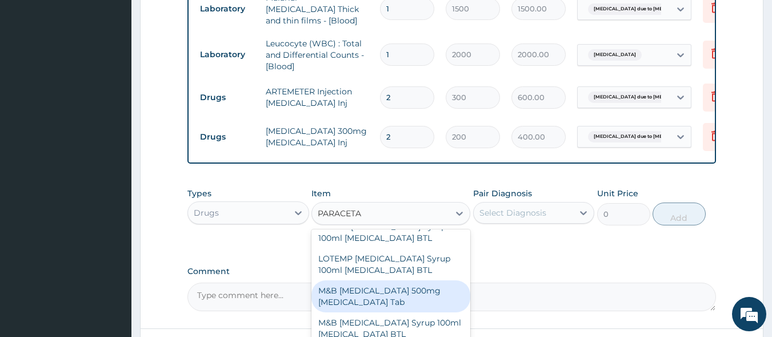
click at [362, 283] on div "M&B PARACETAMOL 500mg Acetaminophen Tab" at bounding box center [391, 296] width 159 height 32
type input "10"
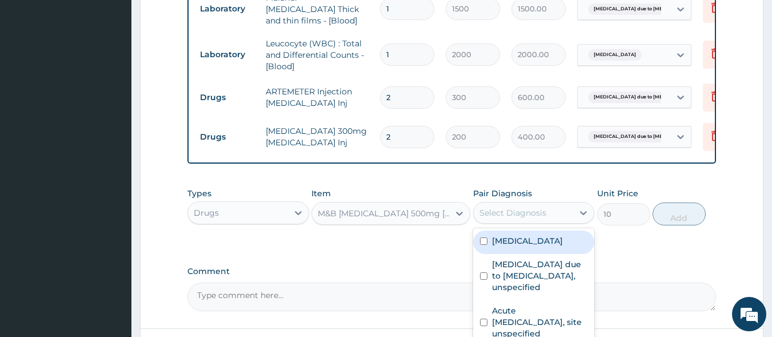
click at [546, 203] on div "Select Diagnosis" at bounding box center [524, 212] width 100 height 18
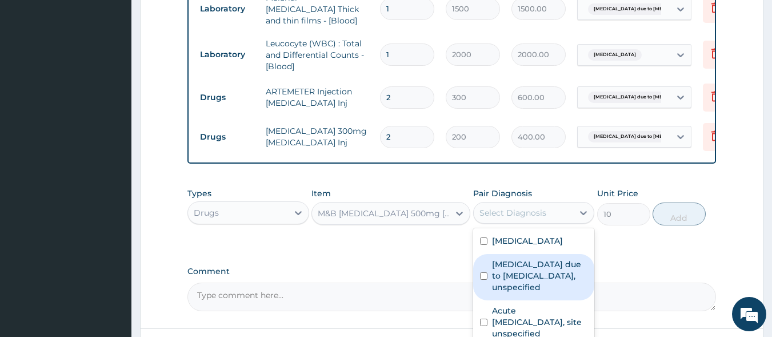
click at [534, 261] on label "Malaria due to Plasmodium falciparum, unspecified" at bounding box center [540, 275] width 96 height 34
checkbox input "true"
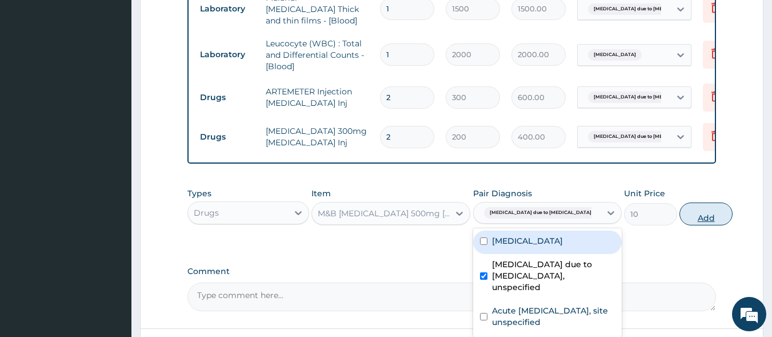
click at [680, 202] on button "Add" at bounding box center [706, 213] width 53 height 23
type input "0"
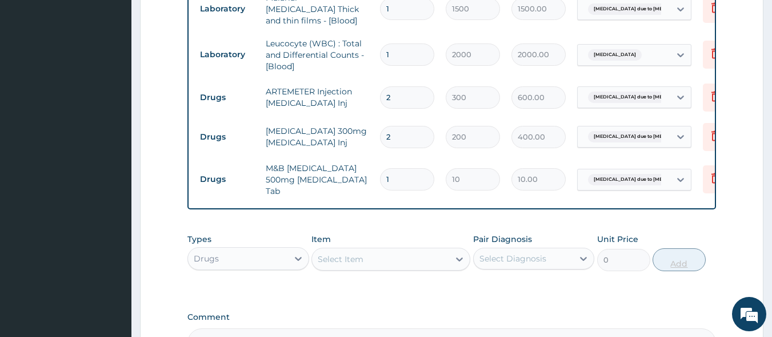
type input "18"
type input "180.00"
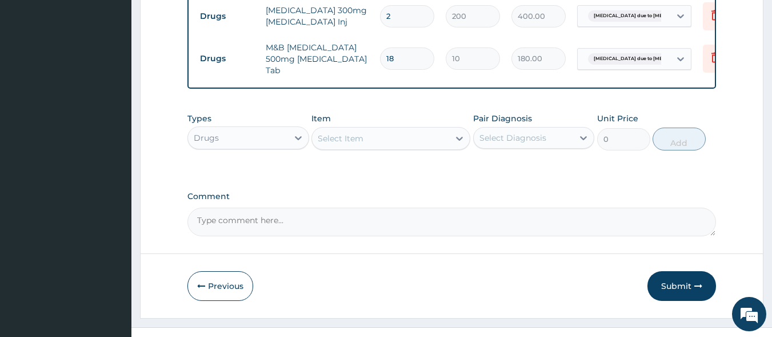
scroll to position [697, 0]
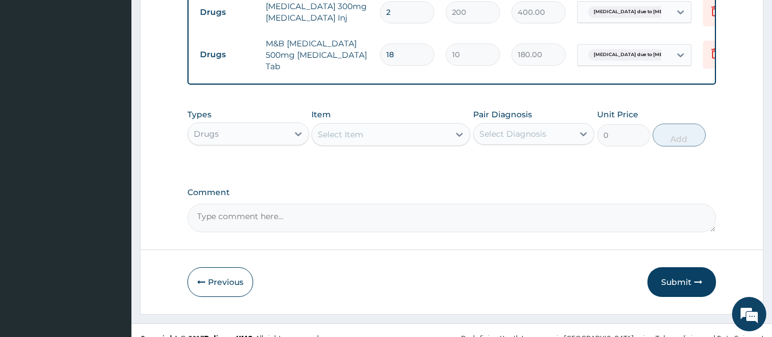
type input "18"
click at [357, 129] on div "Select Item" at bounding box center [341, 134] width 46 height 11
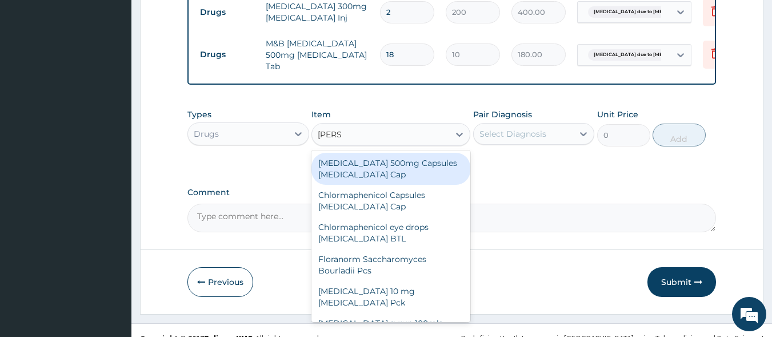
type input "LORAT"
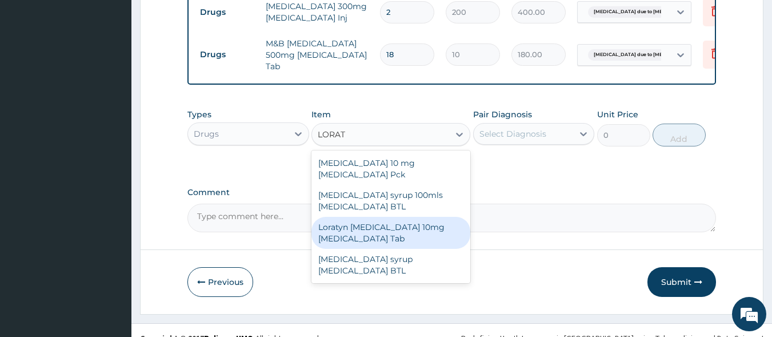
click at [376, 217] on div "Loratyn Loratadine 10mg Loratadine Tab" at bounding box center [391, 233] width 159 height 32
type input "45"
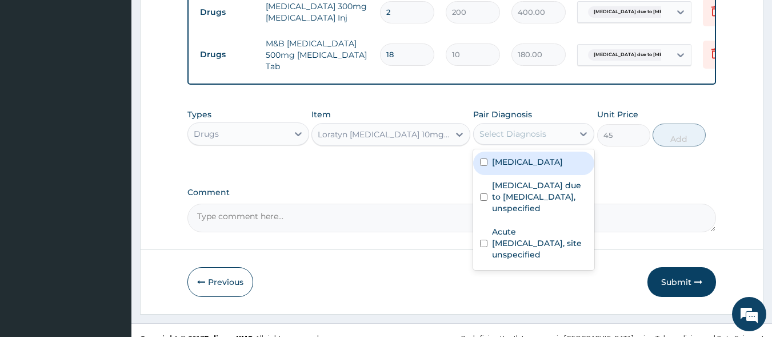
click at [548, 125] on div "Select Diagnosis" at bounding box center [524, 134] width 100 height 18
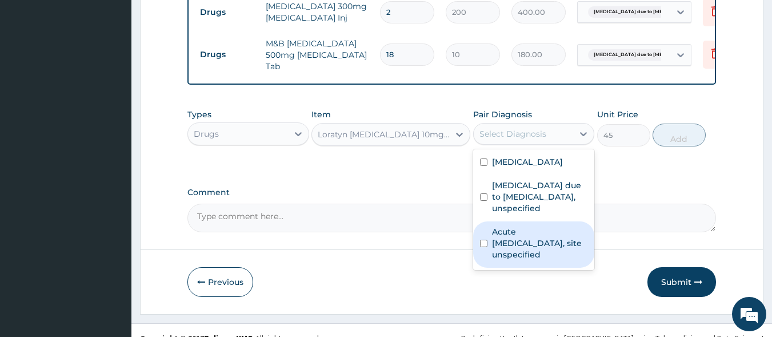
click at [536, 226] on label "Acute upper respiratory infection, site unspecified" at bounding box center [540, 243] width 96 height 34
checkbox input "true"
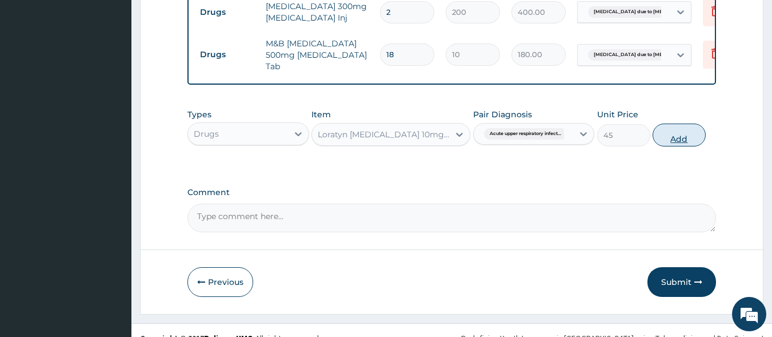
click at [672, 123] on button "Add" at bounding box center [679, 134] width 53 height 23
type input "0"
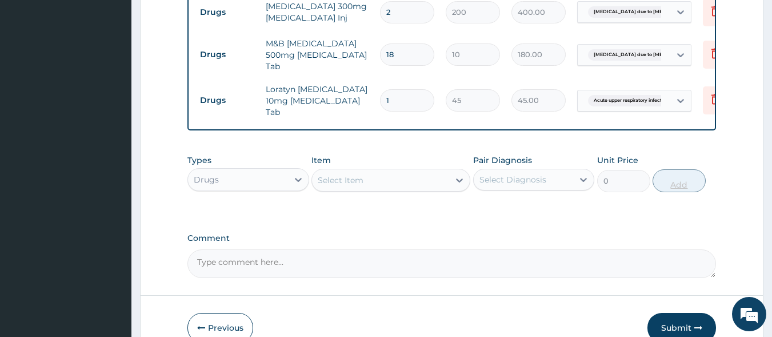
type input "0.00"
type input "7"
type input "315.00"
type input "7"
click at [341, 174] on div "Select Item" at bounding box center [341, 179] width 46 height 11
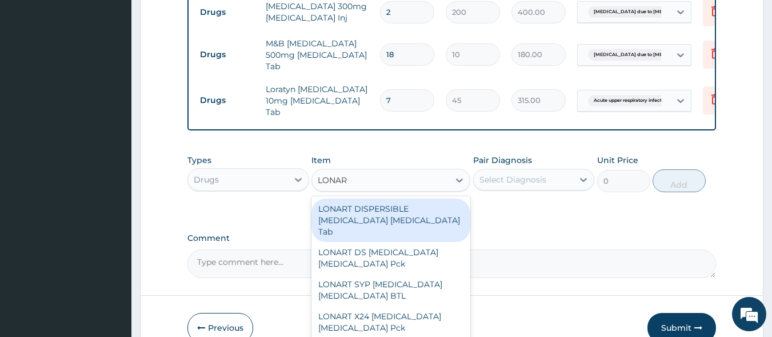
type input "LONART"
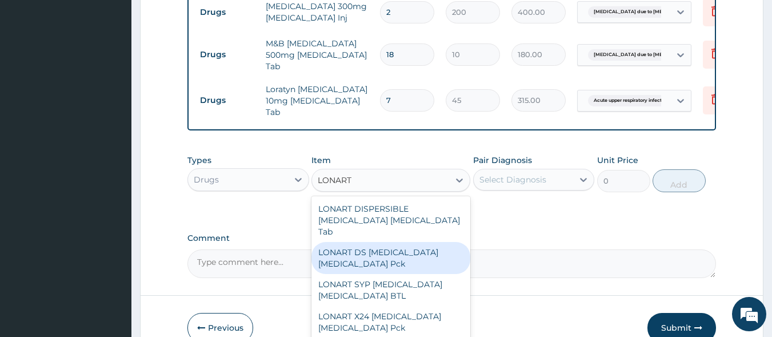
click at [353, 242] on div "LONART DS Artemether Lumefantrine Pck" at bounding box center [391, 258] width 159 height 32
type input "1550"
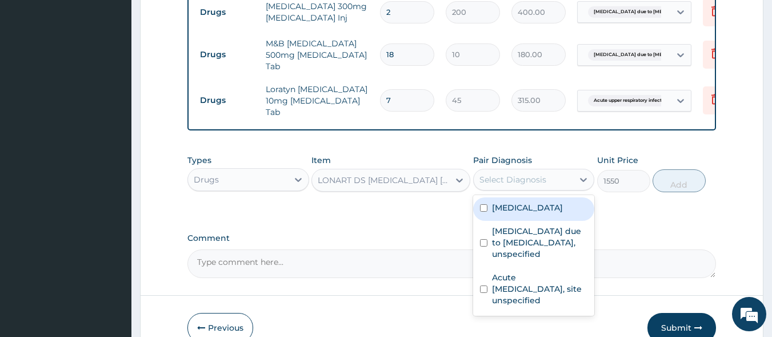
click at [516, 174] on div "Select Diagnosis" at bounding box center [513, 179] width 67 height 11
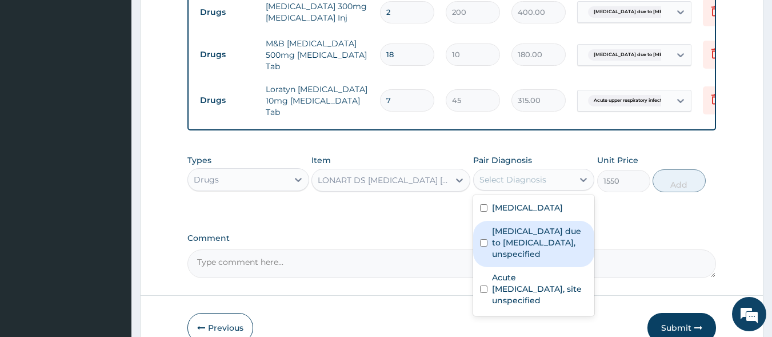
click at [518, 225] on label "Malaria due to Plasmodium falciparum, unspecified" at bounding box center [540, 242] width 96 height 34
checkbox input "true"
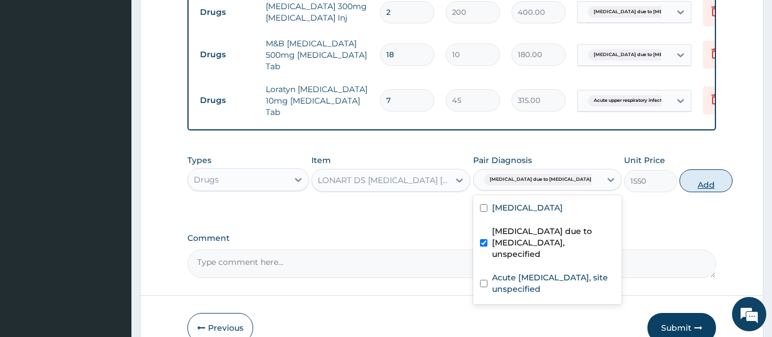
click at [681, 169] on button "Add" at bounding box center [706, 180] width 53 height 23
type input "0"
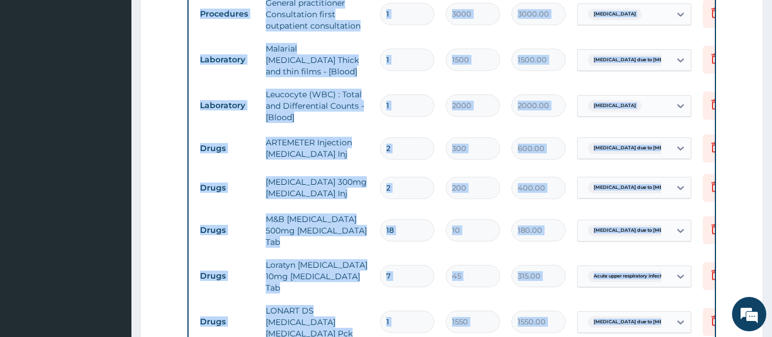
drag, startPoint x: 503, startPoint y: 160, endPoint x: 558, endPoint y: 254, distance: 108.9
click at [558, 254] on div "PA Code / Prescription Code PA/9C868D Encounter Date 01-09-2025 Important Notic…" at bounding box center [451, 43] width 529 height 912
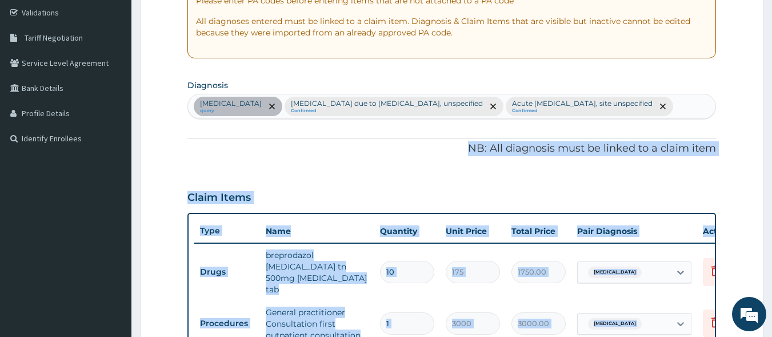
scroll to position [234, 0]
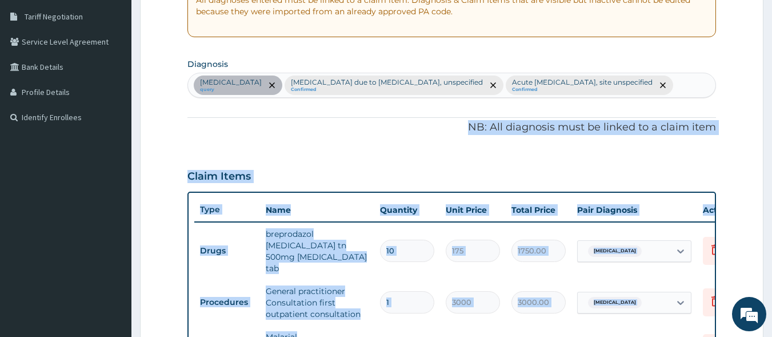
click at [558, 179] on div "Claim Items" at bounding box center [451, 174] width 529 height 30
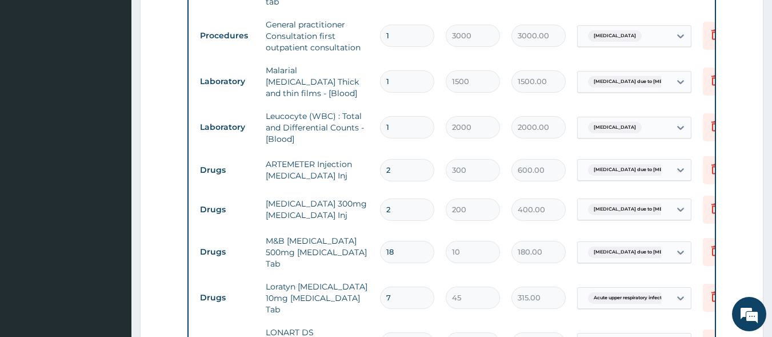
click at [574, 208] on tbody "Drugs breprodazol cipro tn 500mg ciprofloxacin tab 10 175 1750.00 Sepsis Delete…" at bounding box center [474, 160] width 560 height 411
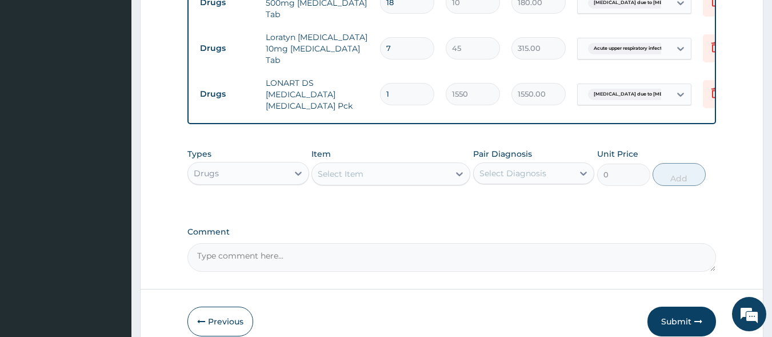
scroll to position [776, 0]
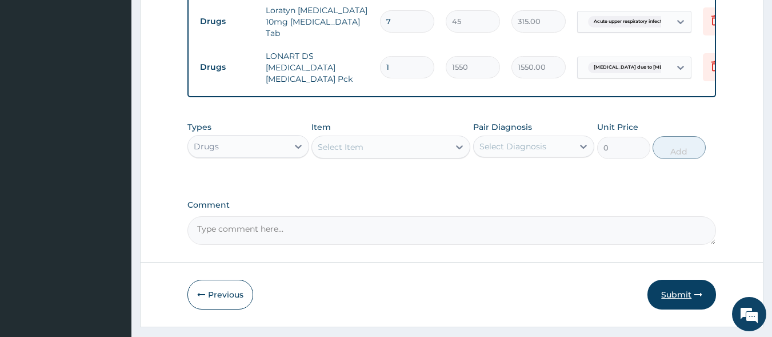
click at [676, 280] on button "Submit" at bounding box center [682, 295] width 69 height 30
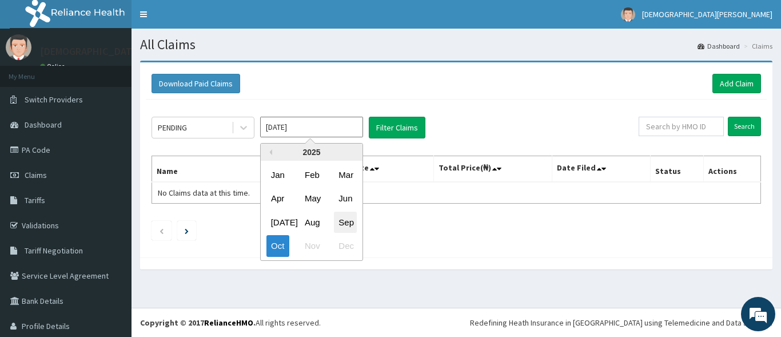
click at [345, 230] on div "Sep" at bounding box center [345, 221] width 23 height 21
type input "[DATE]"
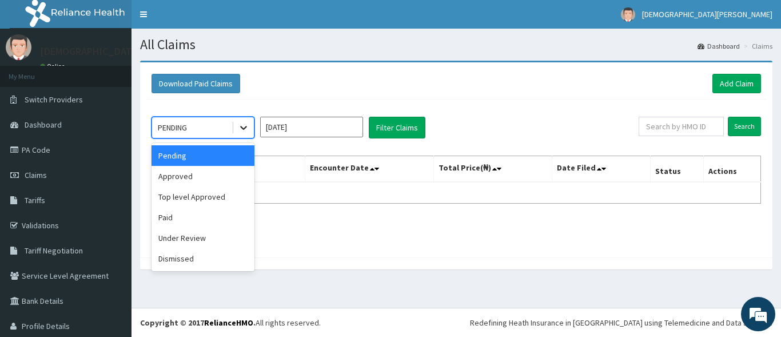
click at [250, 125] on div at bounding box center [243, 127] width 21 height 21
click at [207, 174] on div "Approved" at bounding box center [202, 176] width 103 height 21
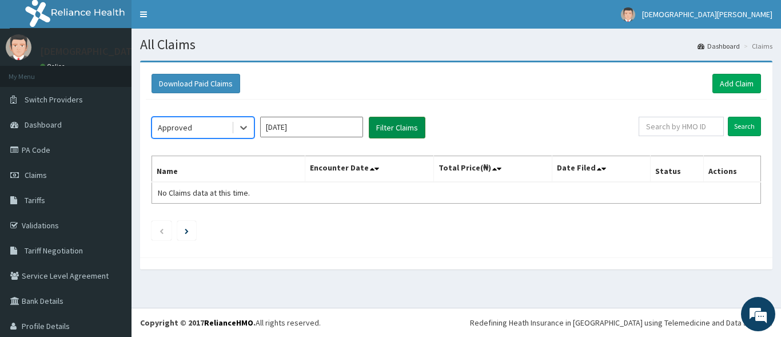
click at [386, 130] on button "Filter Claims" at bounding box center [397, 128] width 57 height 22
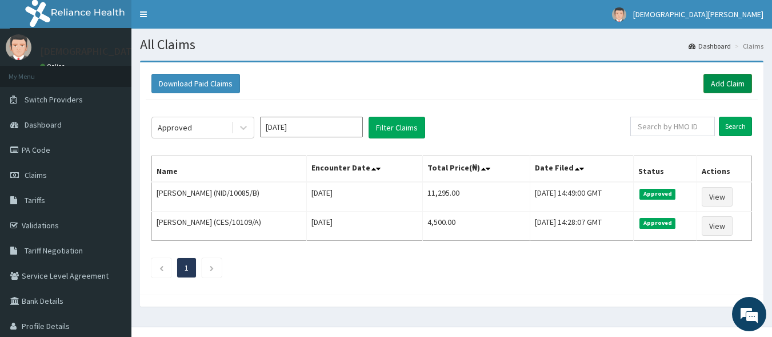
click at [717, 83] on link "Add Claim" at bounding box center [728, 83] width 49 height 19
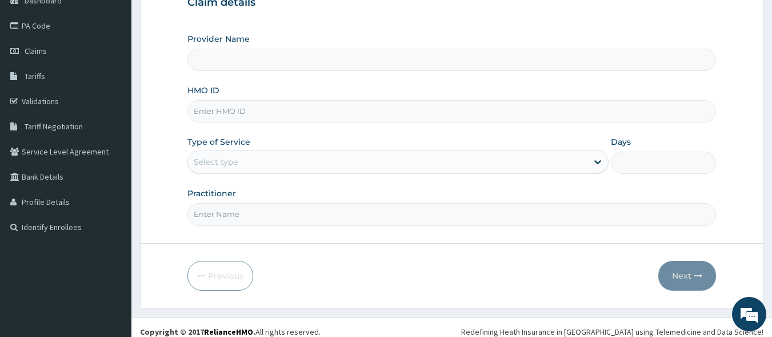
type input "[GEOGRAPHIC_DATA]"
click at [247, 112] on input "HMO ID" at bounding box center [451, 111] width 529 height 22
type input "NBL/10223/A"
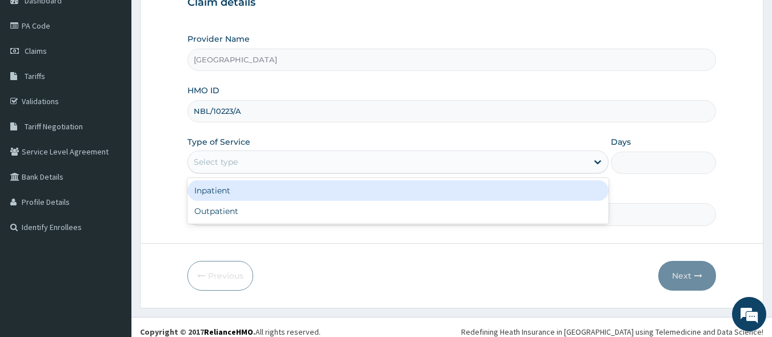
click at [235, 155] on div "Select type" at bounding box center [388, 162] width 400 height 18
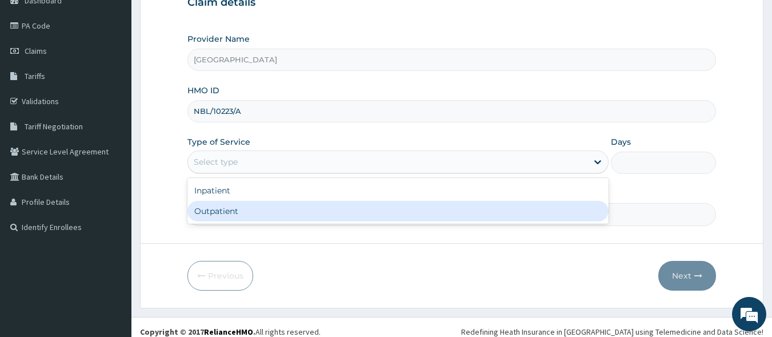
click at [233, 207] on div "Outpatient" at bounding box center [397, 211] width 421 height 21
type input "1"
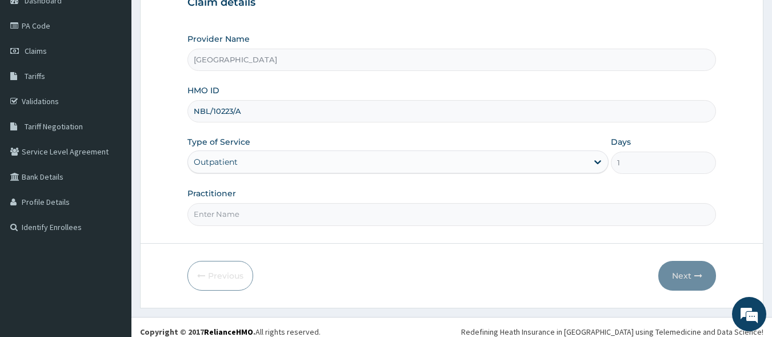
click at [250, 209] on input "Practitioner" at bounding box center [451, 214] width 529 height 22
click at [225, 207] on input "Practitioner" at bounding box center [451, 214] width 529 height 22
type input "[PERSON_NAME] EZE"
click at [683, 274] on button "Next" at bounding box center [687, 276] width 58 height 30
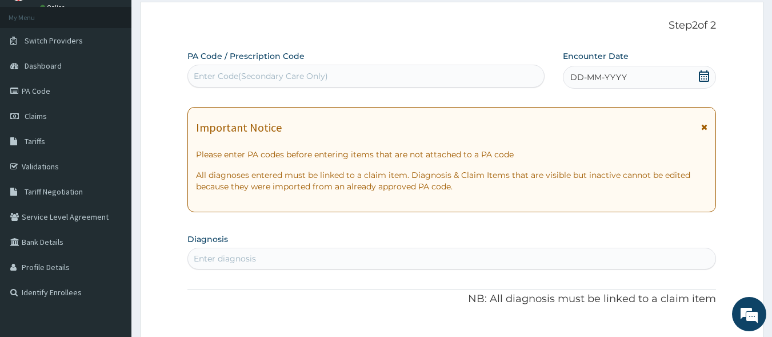
scroll to position [50, 0]
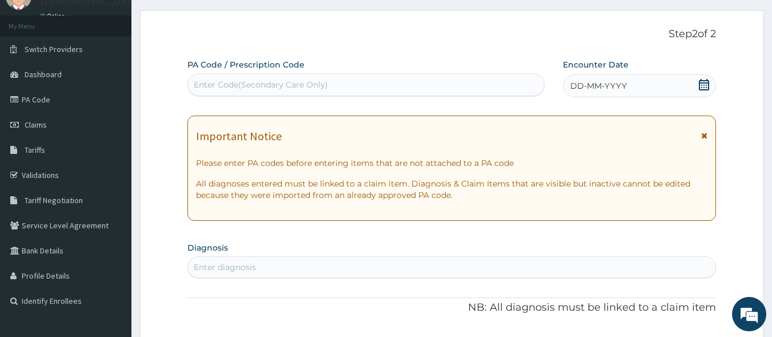
click at [308, 86] on div "Enter Code(Secondary Care Only)" at bounding box center [261, 84] width 134 height 11
type input "PA/48D3F0"
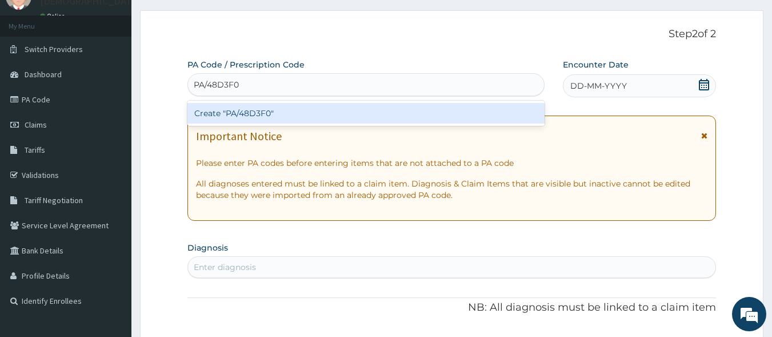
click at [339, 108] on div "Create "PA/48D3F0"" at bounding box center [366, 113] width 358 height 21
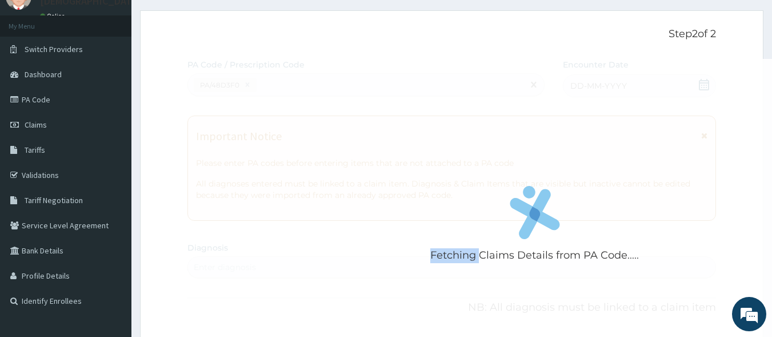
click at [339, 108] on div "Fetching Claims Details from PA Code....." at bounding box center [534, 227] width 695 height 337
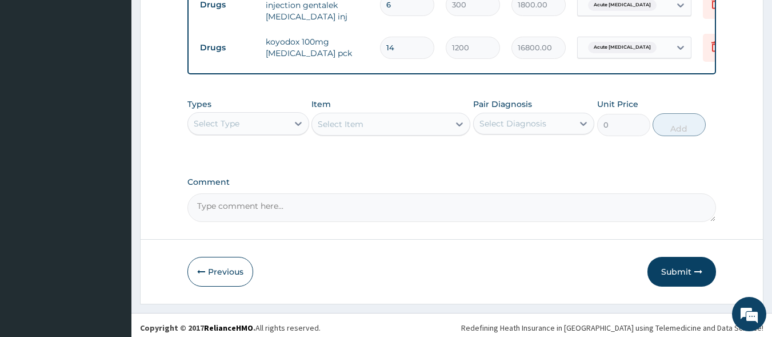
scroll to position [525, 0]
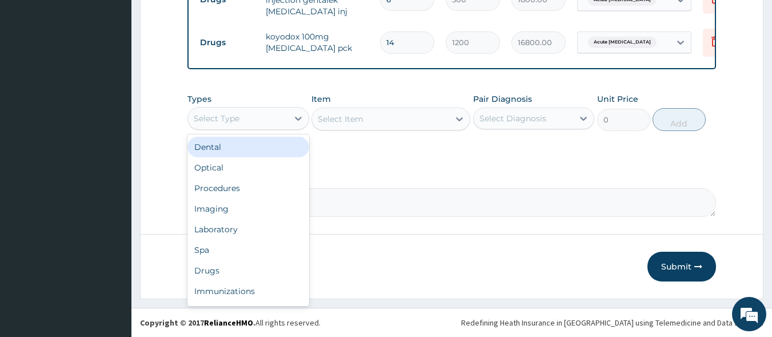
click at [261, 124] on div "Select Type" at bounding box center [238, 118] width 100 height 18
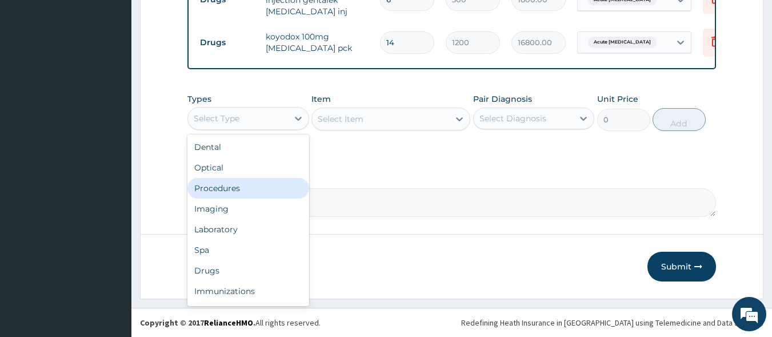
click at [251, 185] on div "Procedures" at bounding box center [248, 188] width 122 height 21
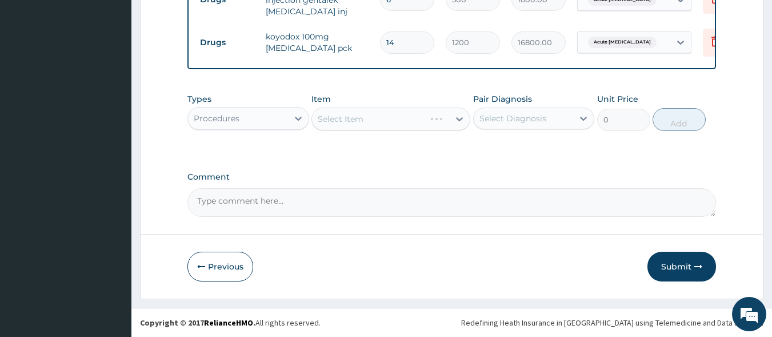
click at [361, 126] on div "Select Item" at bounding box center [391, 118] width 159 height 23
click at [361, 125] on div "Select Item" at bounding box center [341, 118] width 46 height 11
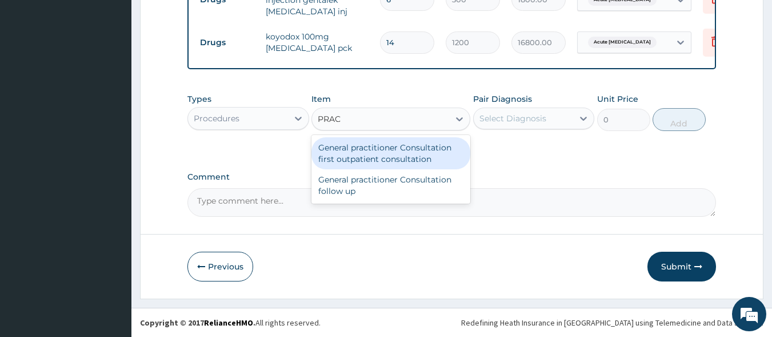
type input "PRACT"
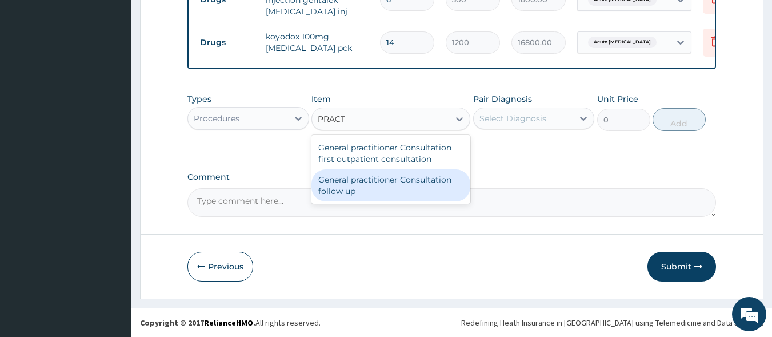
click at [359, 191] on div "General practitioner Consultation follow up" at bounding box center [391, 185] width 159 height 32
type input "2500"
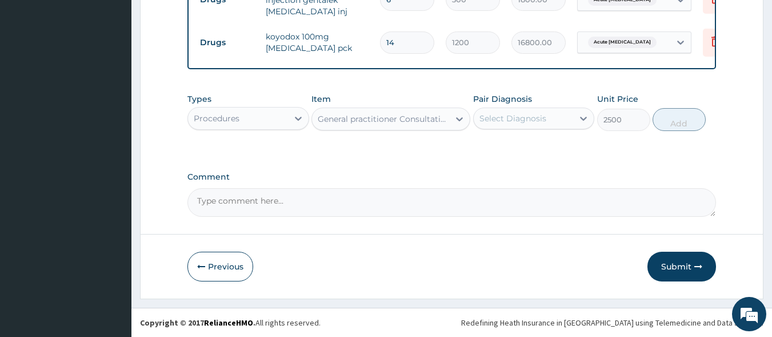
click at [497, 118] on div "Select Diagnosis" at bounding box center [513, 118] width 67 height 11
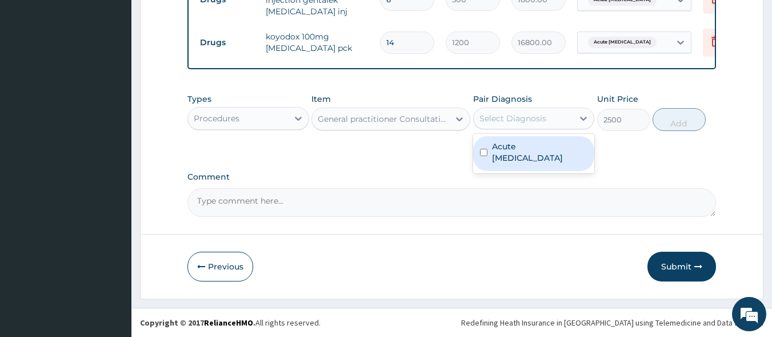
click at [503, 150] on label "Acute [MEDICAL_DATA]" at bounding box center [540, 152] width 96 height 23
checkbox input "true"
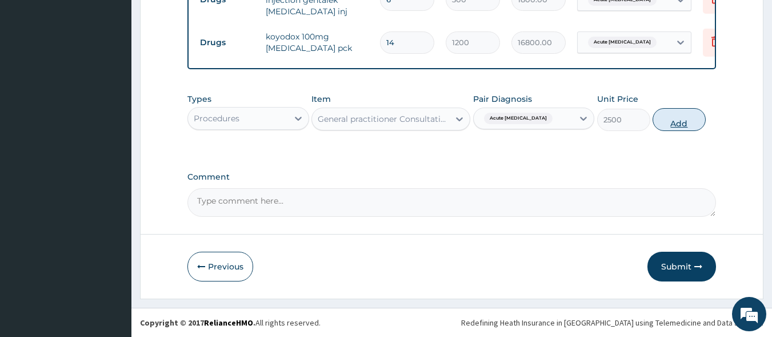
click at [681, 123] on button "Add" at bounding box center [679, 119] width 53 height 23
type input "0"
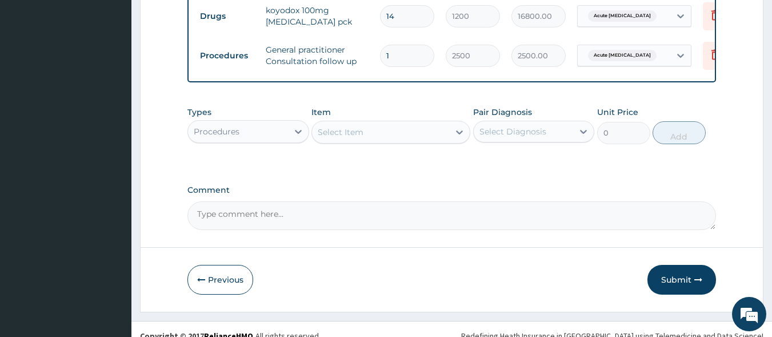
scroll to position [566, 0]
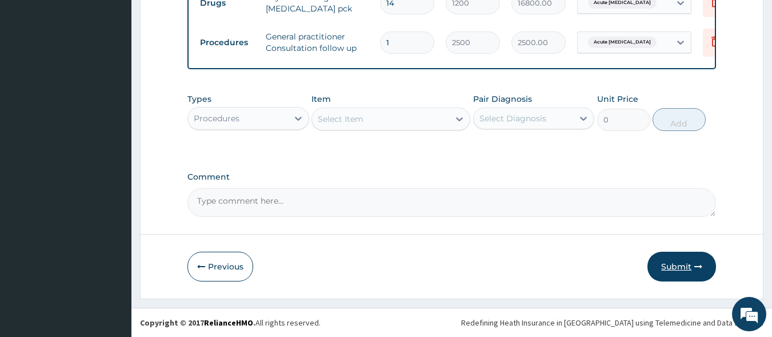
click at [681, 267] on button "Submit" at bounding box center [682, 266] width 69 height 30
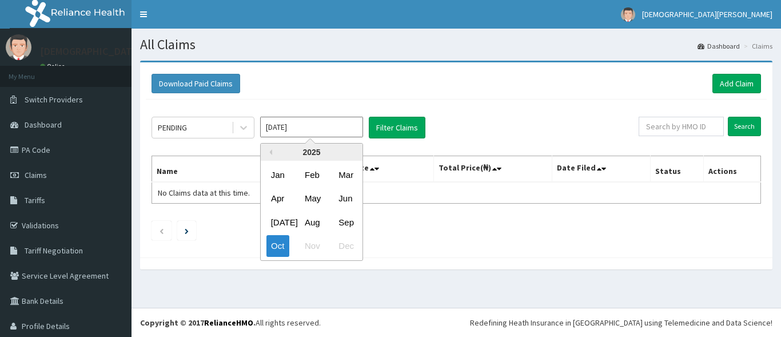
click at [343, 121] on input "Oct 2025" at bounding box center [311, 127] width 103 height 21
click at [344, 223] on div "Sep" at bounding box center [345, 221] width 23 height 21
type input "Sep 2025"
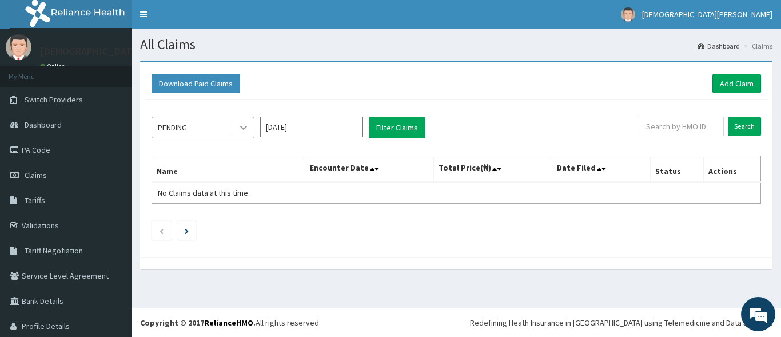
click at [246, 129] on icon at bounding box center [243, 127] width 11 height 11
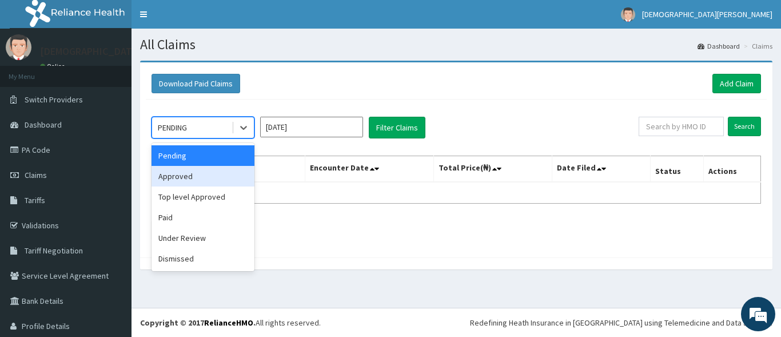
click at [219, 172] on div "Approved" at bounding box center [202, 176] width 103 height 21
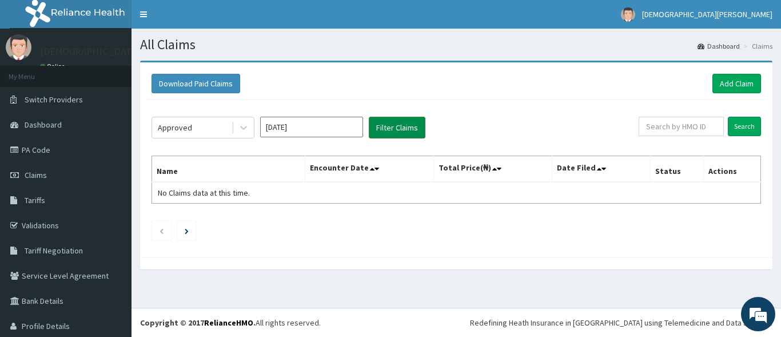
click at [390, 127] on button "Filter Claims" at bounding box center [397, 128] width 57 height 22
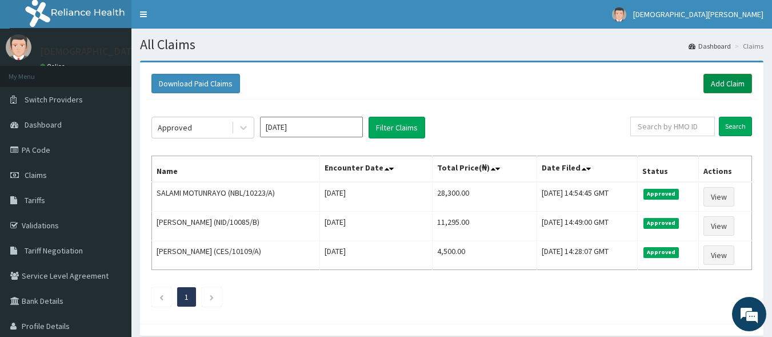
click at [713, 86] on link "Add Claim" at bounding box center [728, 83] width 49 height 19
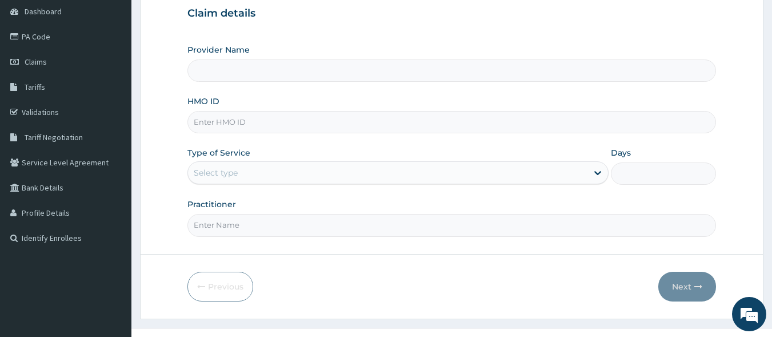
scroll to position [114, 0]
type input "[GEOGRAPHIC_DATA]"
click at [235, 130] on input "HMO ID" at bounding box center [451, 121] width 529 height 22
type input "WPL/10097/B"
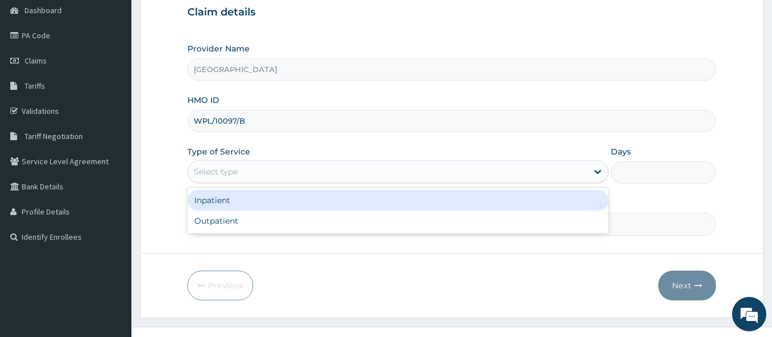
click at [231, 179] on div "Select type" at bounding box center [388, 171] width 400 height 18
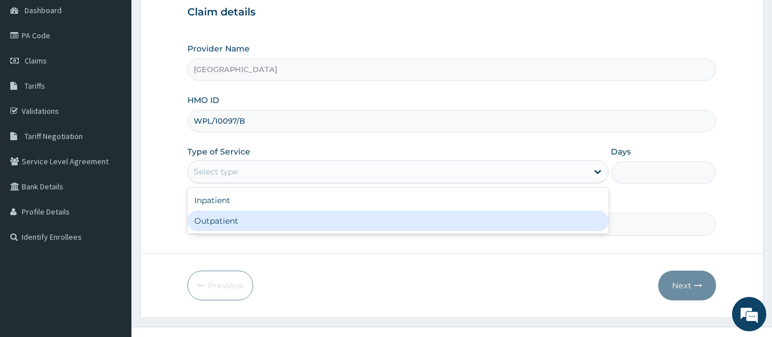
click at [237, 228] on div "Outpatient" at bounding box center [397, 220] width 421 height 21
type input "1"
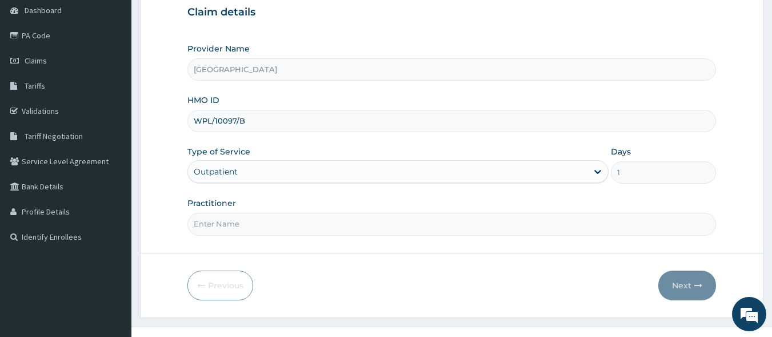
click at [258, 225] on input "Practitioner" at bounding box center [451, 224] width 529 height 22
type input "[PERSON_NAME] EZE"
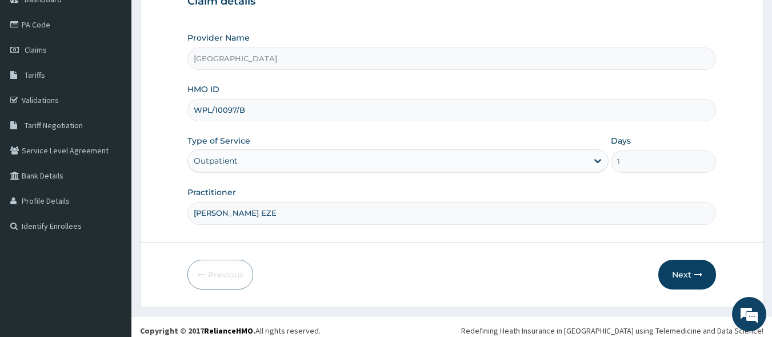
scroll to position [133, 0]
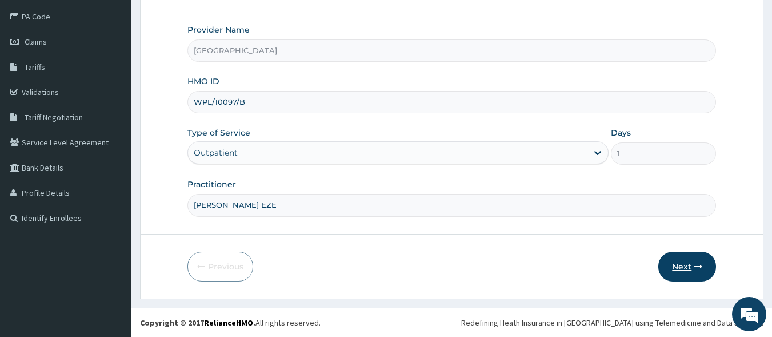
click at [685, 266] on button "Next" at bounding box center [687, 266] width 58 height 30
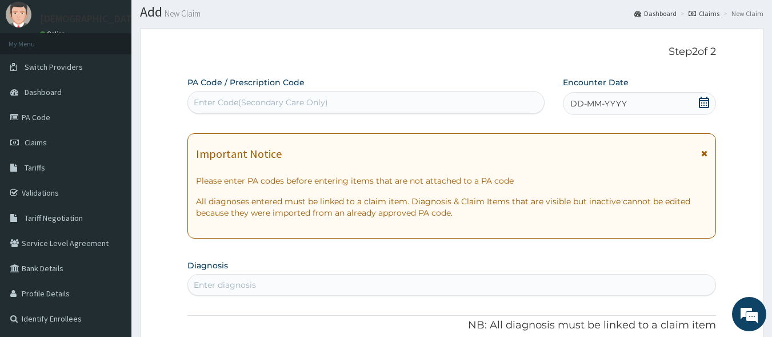
scroll to position [31, 0]
click at [586, 105] on span "DD-MM-YYYY" at bounding box center [598, 104] width 57 height 11
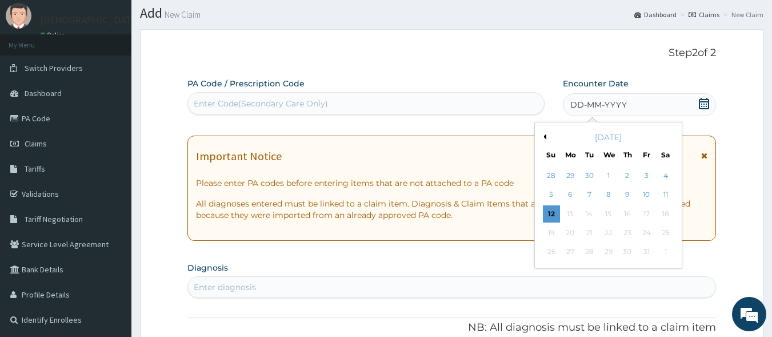
click at [542, 139] on button "Previous Month" at bounding box center [544, 137] width 6 height 6
click at [571, 175] on div "1" at bounding box center [570, 175] width 17 height 17
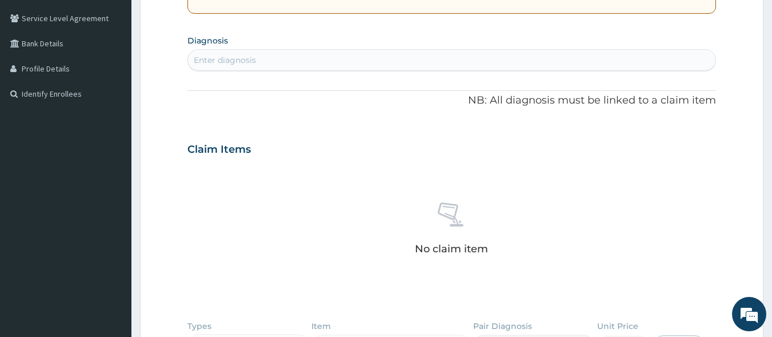
scroll to position [266, 0]
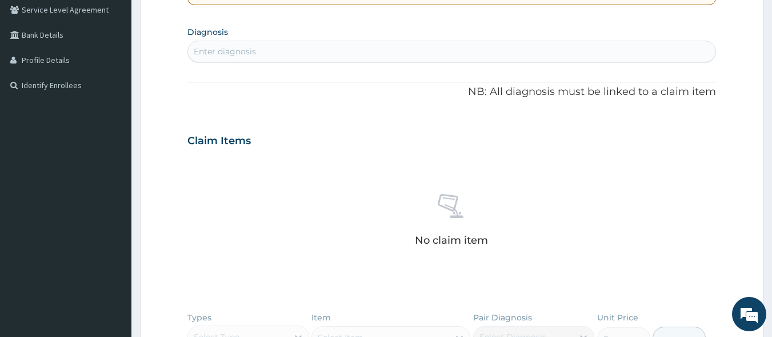
click at [329, 51] on div "Enter diagnosis" at bounding box center [452, 51] width 528 height 18
type input "[MEDICAL_DATA]"
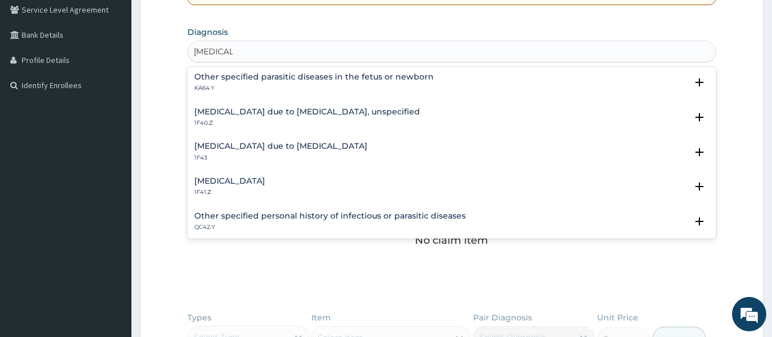
scroll to position [142, 0]
click at [266, 110] on h4 "Malaria due to Plasmodium falciparum, unspecified" at bounding box center [307, 110] width 226 height 9
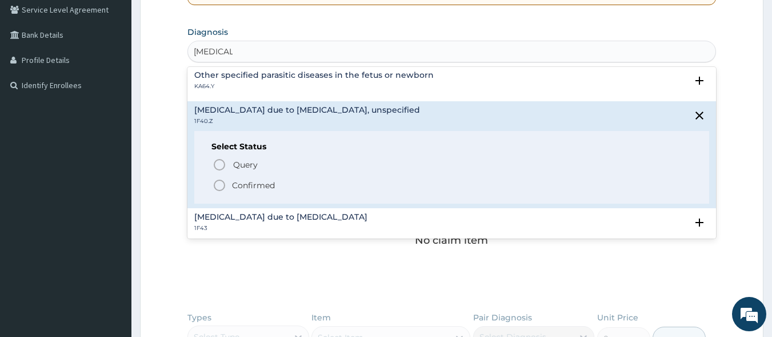
click at [222, 185] on icon "status option filled" at bounding box center [220, 185] width 14 height 14
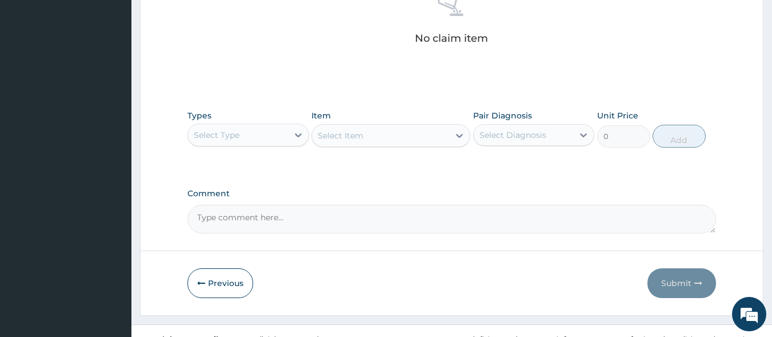
scroll to position [488, 0]
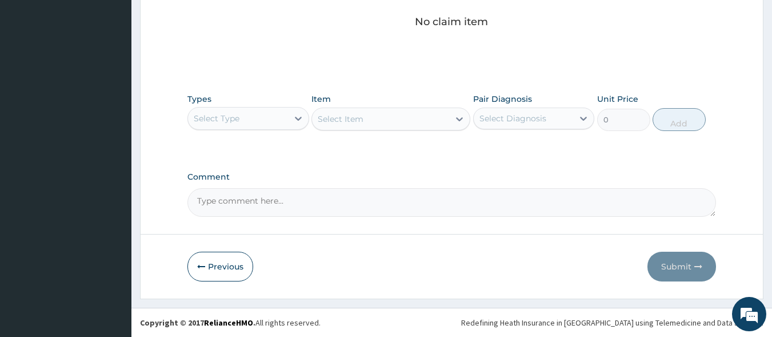
click at [284, 123] on div "Select Type" at bounding box center [238, 118] width 100 height 18
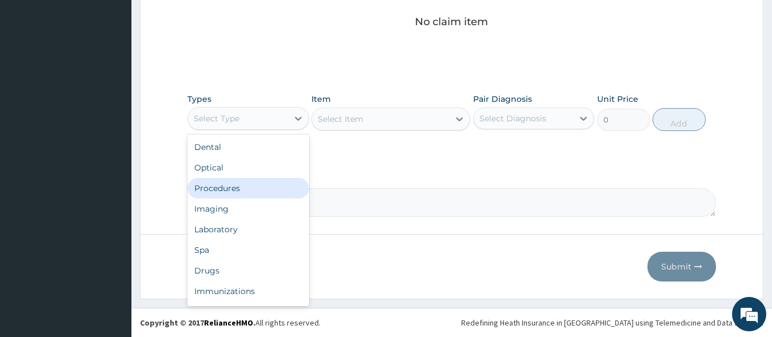
click at [269, 185] on div "Procedures" at bounding box center [248, 188] width 122 height 21
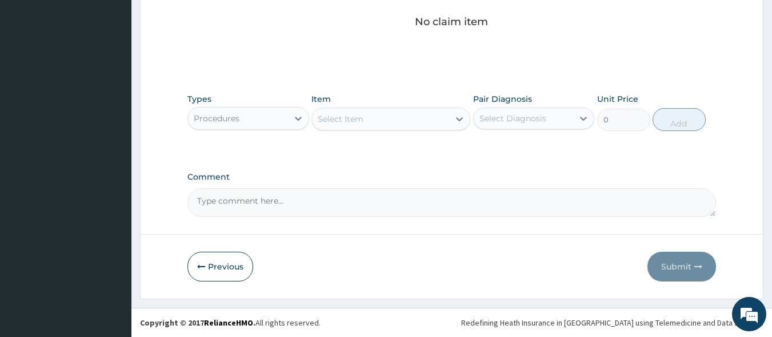
click at [386, 123] on div "Select Item" at bounding box center [380, 119] width 137 height 18
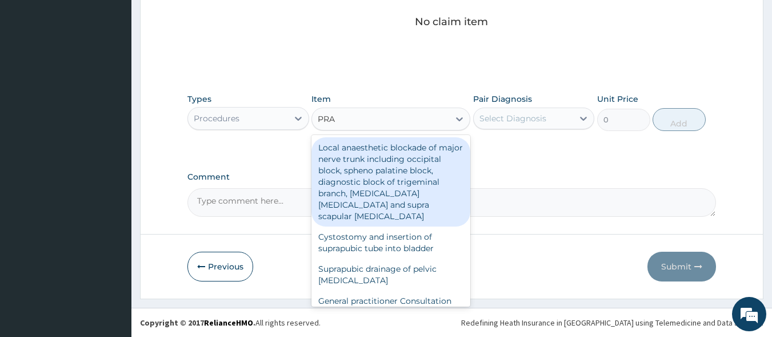
type input "PRAC"
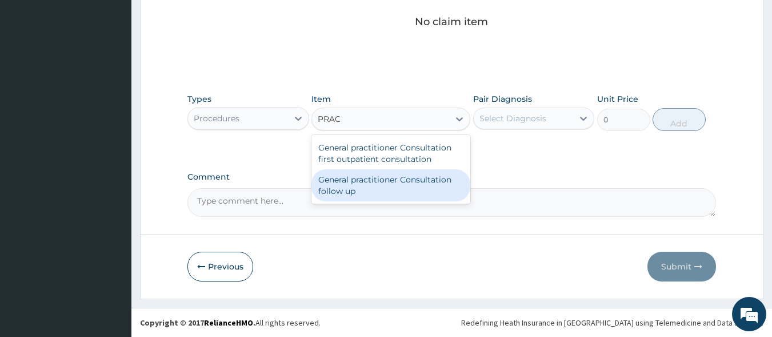
click at [381, 199] on div "General practitioner Consultation follow up" at bounding box center [391, 185] width 159 height 32
type input "2500"
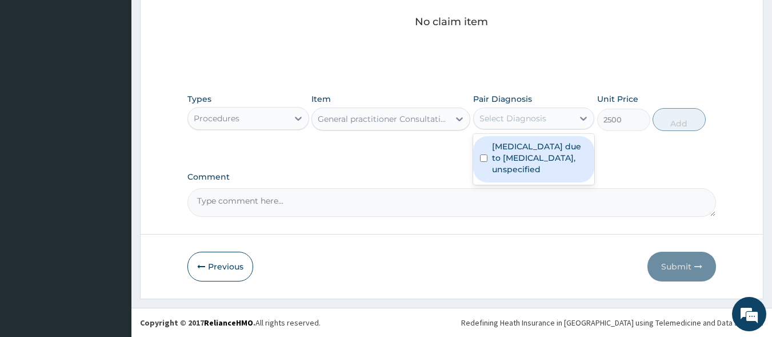
click at [520, 115] on div "Select Diagnosis" at bounding box center [513, 118] width 67 height 11
click at [522, 151] on label "Malaria due to Plasmodium falciparum, unspecified" at bounding box center [540, 158] width 96 height 34
checkbox input "true"
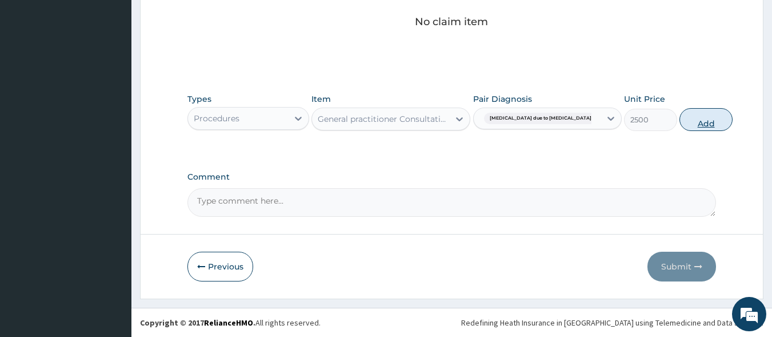
click at [680, 123] on button "Add" at bounding box center [706, 119] width 53 height 23
type input "0"
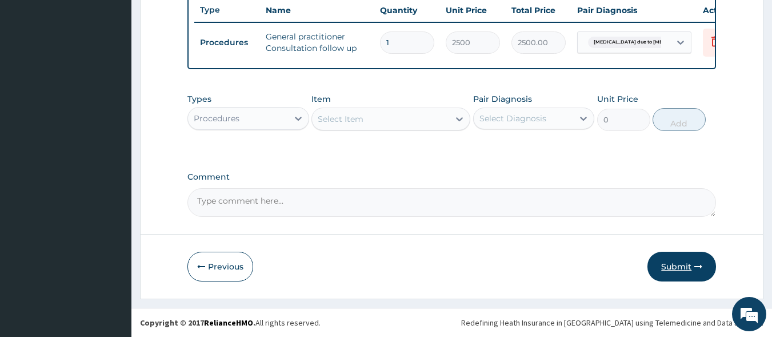
click at [693, 270] on button "Submit" at bounding box center [682, 266] width 69 height 30
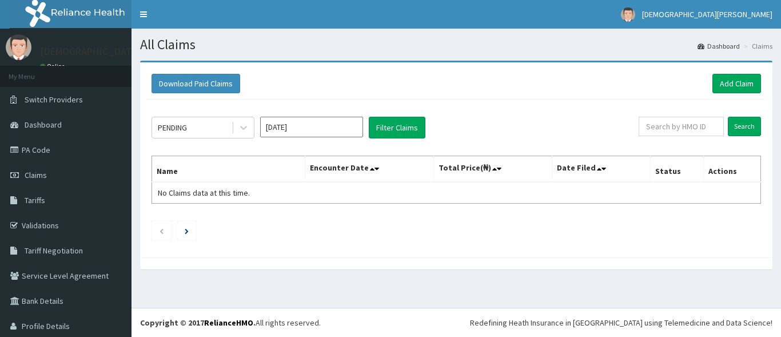
click at [338, 131] on input "[DATE]" at bounding box center [311, 127] width 103 height 21
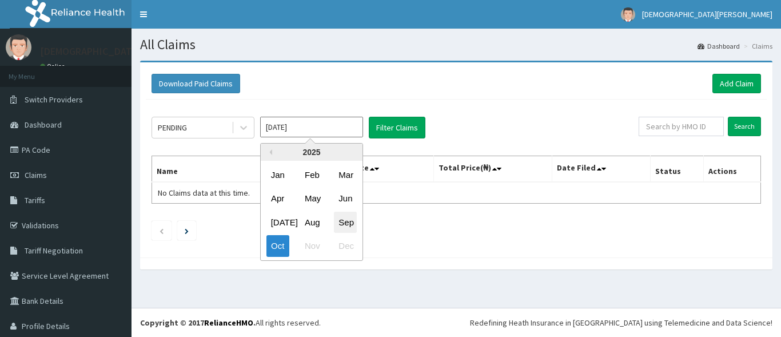
click at [349, 221] on div "Sep" at bounding box center [345, 221] width 23 height 21
type input "[DATE]"
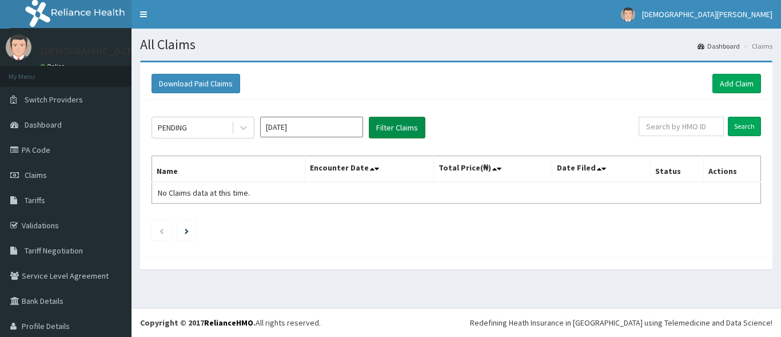
click at [404, 128] on button "Filter Claims" at bounding box center [397, 128] width 57 height 22
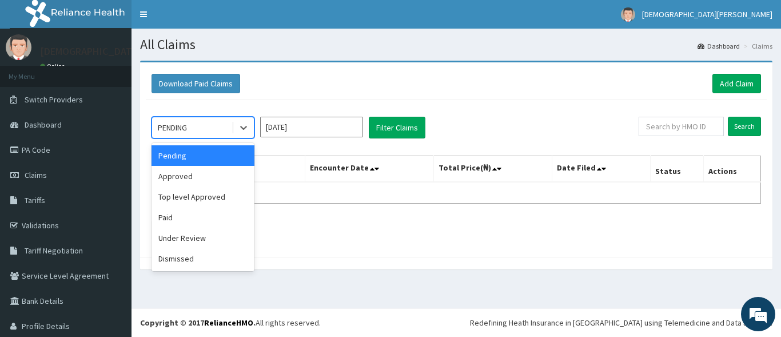
click at [230, 132] on div "PENDING" at bounding box center [191, 127] width 79 height 18
click at [219, 175] on div "Approved" at bounding box center [202, 176] width 103 height 21
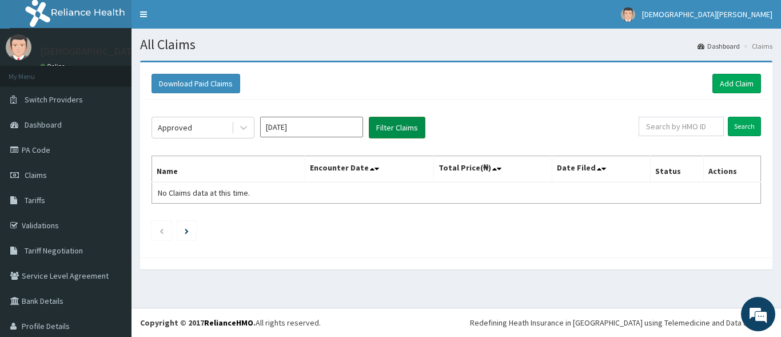
click at [405, 128] on button "Filter Claims" at bounding box center [397, 128] width 57 height 22
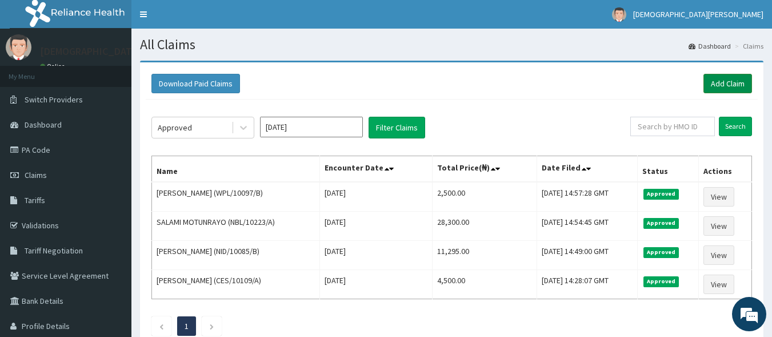
click at [712, 85] on link "Add Claim" at bounding box center [728, 83] width 49 height 19
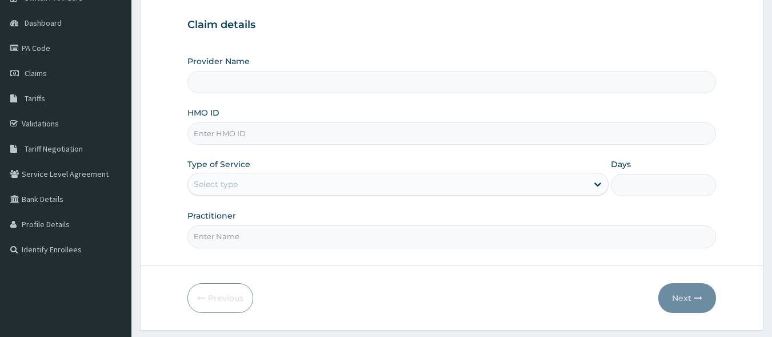
scroll to position [133, 0]
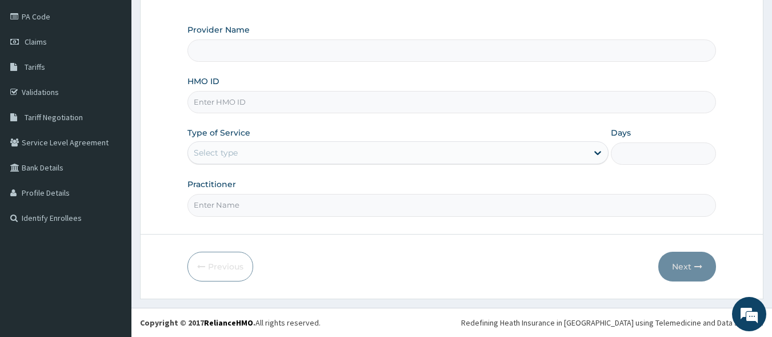
click at [326, 103] on input "HMO ID" at bounding box center [451, 102] width 529 height 22
type input "OC"
type input "[GEOGRAPHIC_DATA]"
type input "OCV/10035/A"
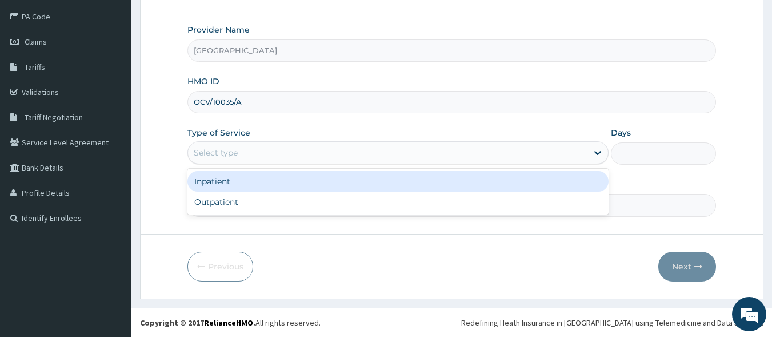
click at [300, 154] on div "Select type" at bounding box center [388, 152] width 400 height 18
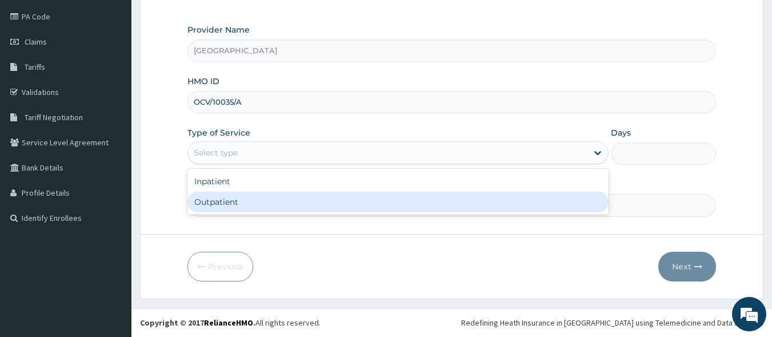
click at [292, 206] on div "Outpatient" at bounding box center [397, 201] width 421 height 21
type input "1"
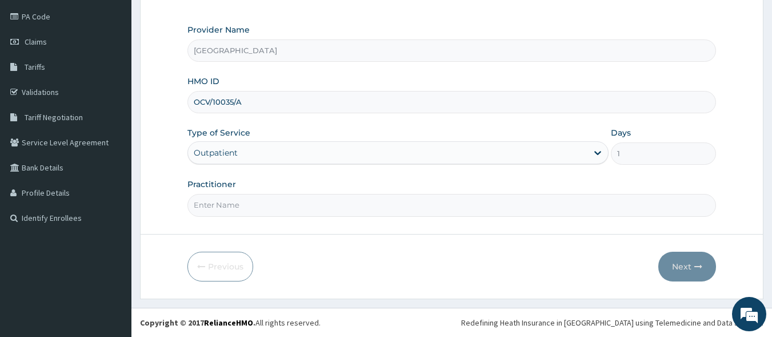
click at [350, 202] on input "Practitioner" at bounding box center [451, 205] width 529 height 22
type input "[PERSON_NAME]"
click at [683, 266] on button "Next" at bounding box center [687, 266] width 58 height 30
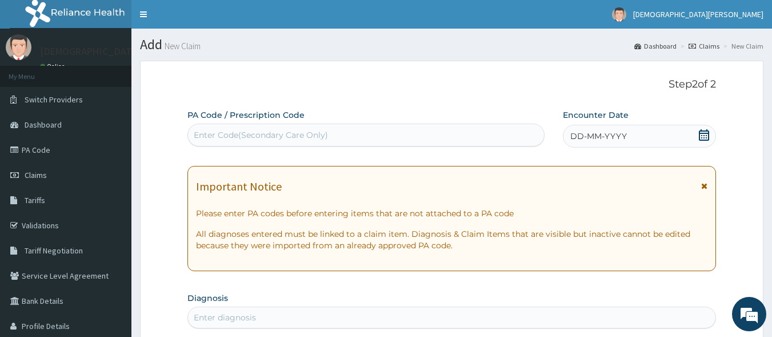
click at [581, 137] on span "DD-MM-YYYY" at bounding box center [598, 135] width 57 height 11
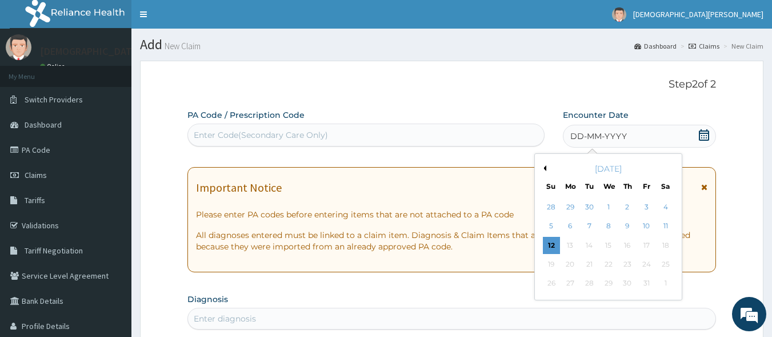
click at [542, 167] on button "Previous Month" at bounding box center [544, 168] width 6 height 6
click at [607, 206] on div "3" at bounding box center [608, 206] width 17 height 17
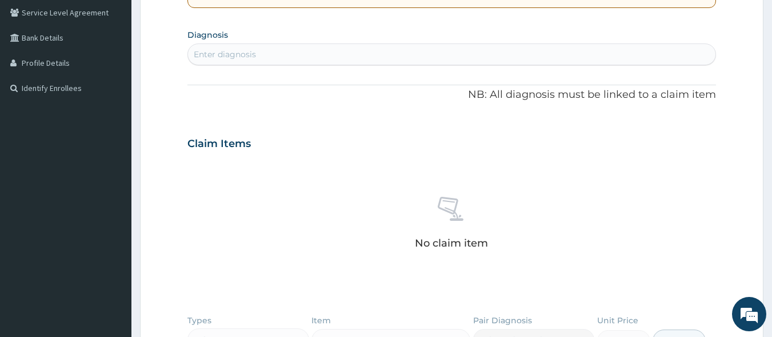
scroll to position [266, 0]
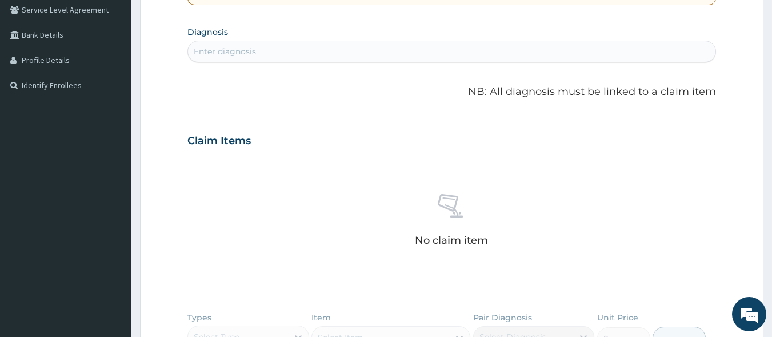
click at [280, 54] on div "Enter diagnosis" at bounding box center [452, 51] width 528 height 18
type input "G"
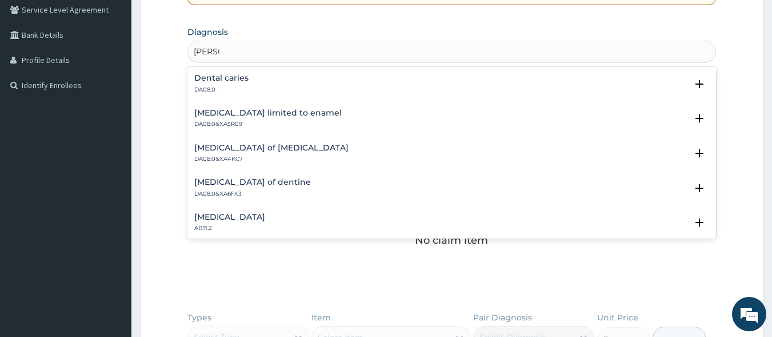
type input "CARIES"
click at [251, 80] on div "Dental caries DA08.0" at bounding box center [452, 84] width 516 height 20
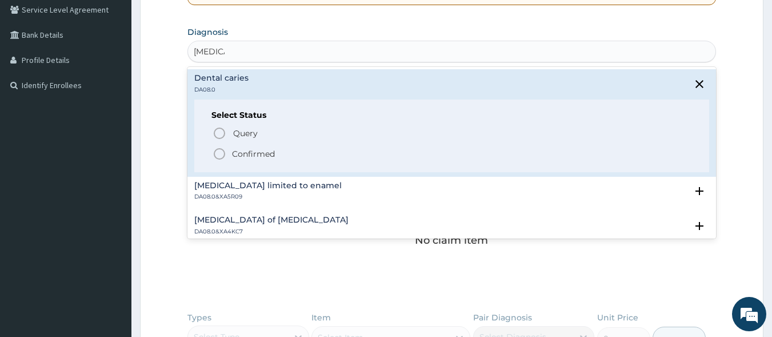
click at [222, 155] on icon "status option filled" at bounding box center [220, 154] width 14 height 14
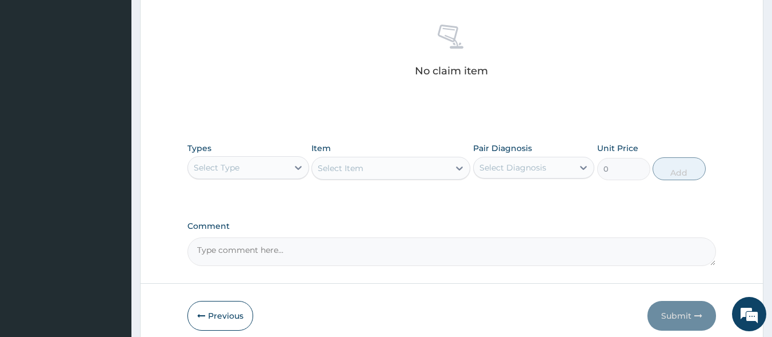
scroll to position [488, 0]
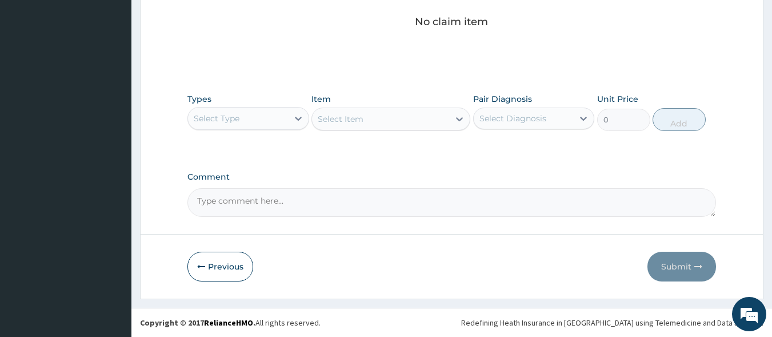
click at [278, 120] on div "Select Type" at bounding box center [238, 118] width 100 height 18
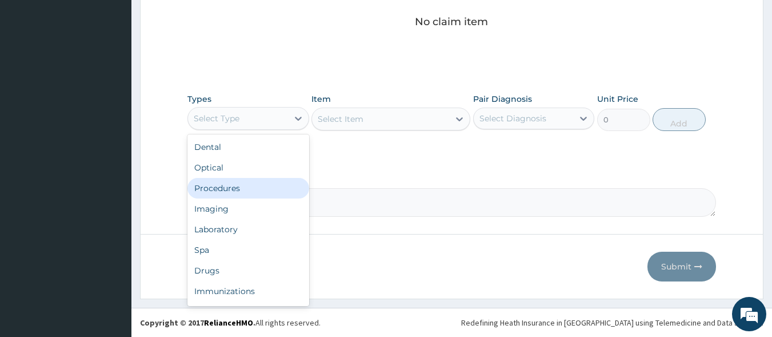
click at [268, 186] on div "Procedures" at bounding box center [248, 188] width 122 height 21
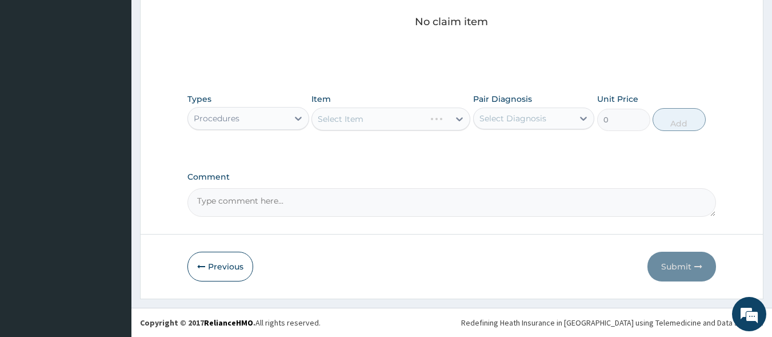
click at [382, 124] on div "Select Item" at bounding box center [391, 118] width 159 height 23
click at [384, 122] on div "Select Item" at bounding box center [380, 119] width 137 height 18
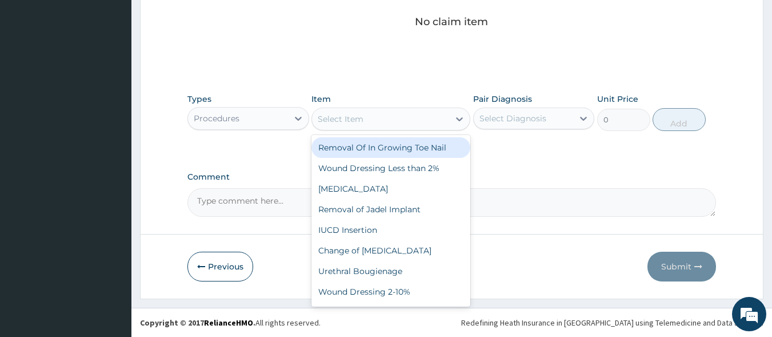
type input "P"
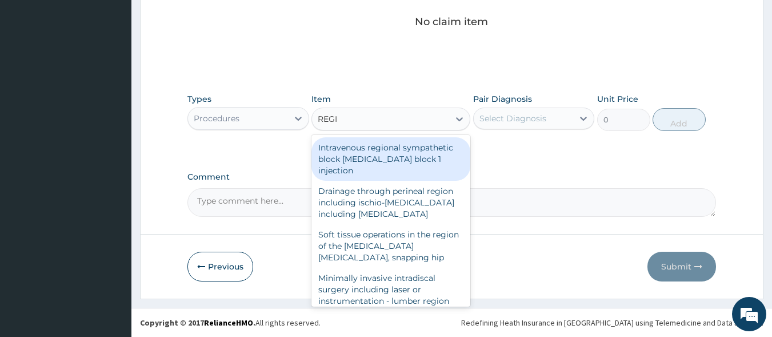
type input "REGIS"
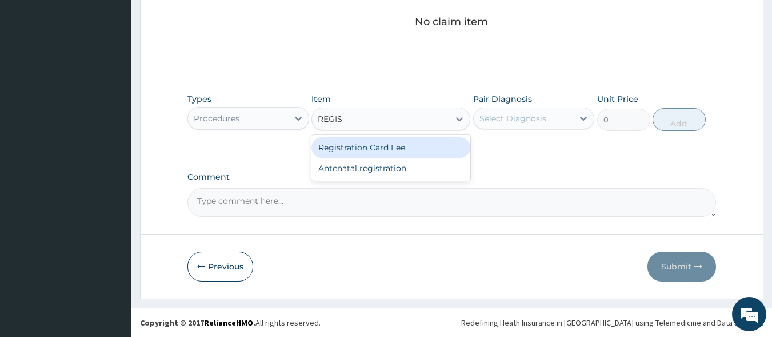
click at [363, 147] on div "Registration Card Fee" at bounding box center [391, 147] width 159 height 21
type input "2000"
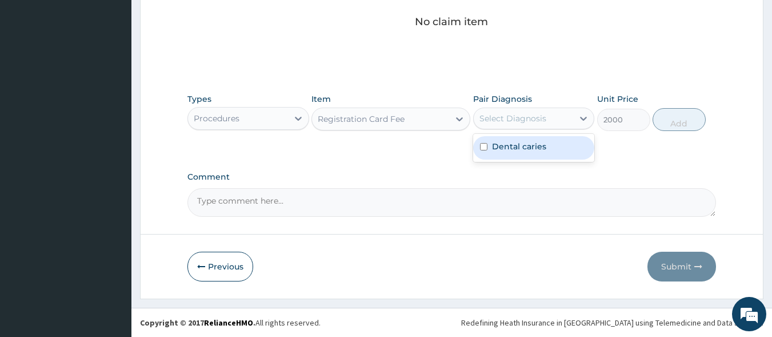
click at [494, 121] on div "Select Diagnosis" at bounding box center [513, 118] width 67 height 11
click at [494, 149] on label "Dental caries" at bounding box center [519, 146] width 54 height 11
checkbox input "true"
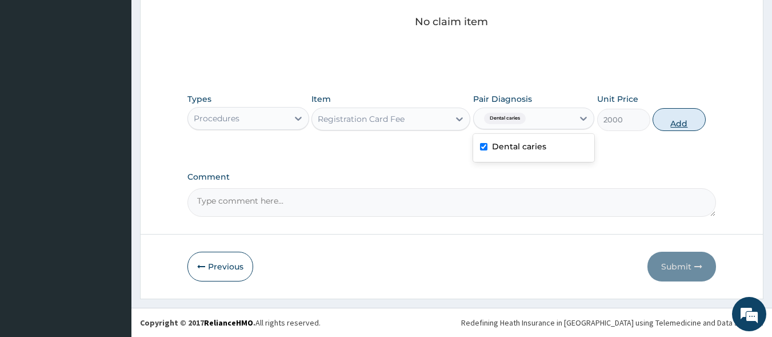
click at [680, 116] on button "Add" at bounding box center [679, 119] width 53 height 23
type input "0"
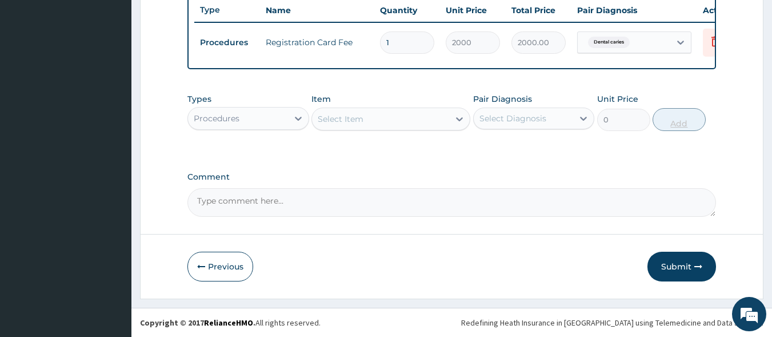
scroll to position [442, 0]
click at [368, 116] on div "Select Item" at bounding box center [380, 119] width 137 height 18
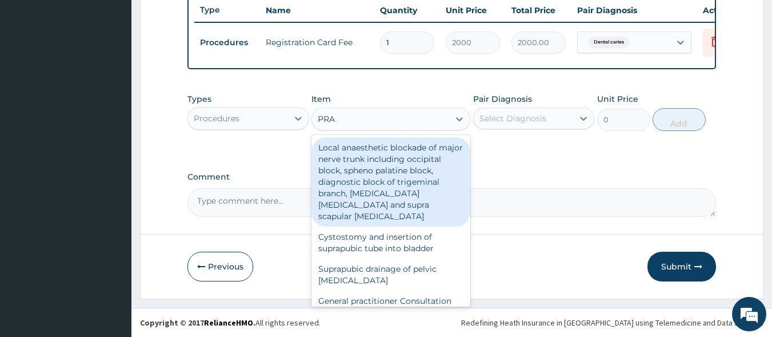
type input "PRAC"
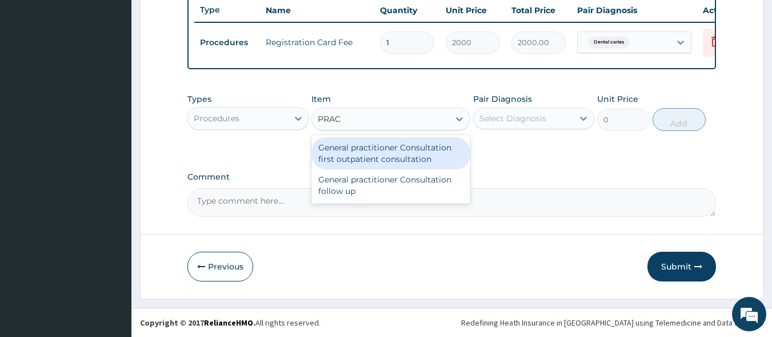
click at [368, 155] on div "General practitioner Consultation first outpatient consultation" at bounding box center [391, 153] width 159 height 32
type input "3000"
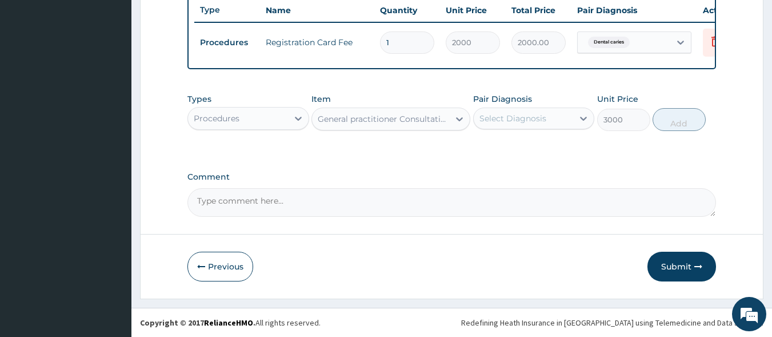
click at [506, 117] on div "Select Diagnosis" at bounding box center [513, 118] width 67 height 11
click at [513, 153] on div "Dental caries" at bounding box center [534, 147] width 122 height 23
checkbox input "true"
click at [674, 122] on button "Add" at bounding box center [679, 119] width 53 height 23
type input "0"
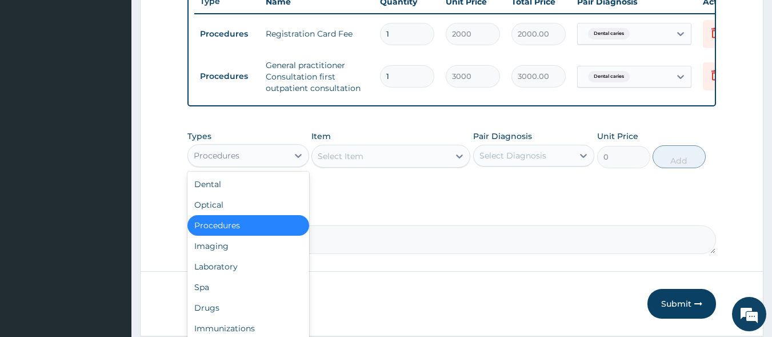
click at [285, 165] on div "Procedures" at bounding box center [238, 155] width 100 height 18
click at [253, 310] on div "Drugs" at bounding box center [248, 307] width 122 height 21
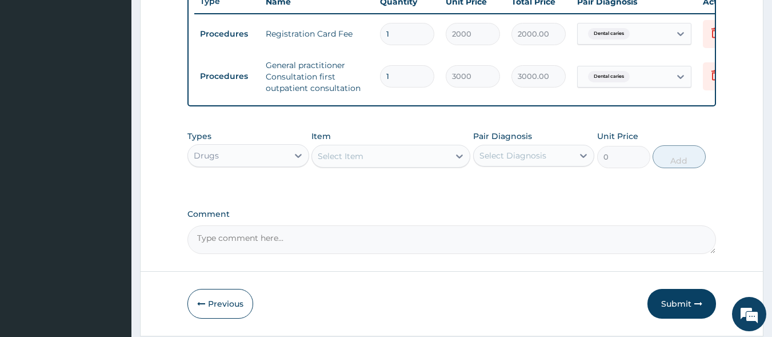
click at [366, 165] on div "Select Item" at bounding box center [380, 156] width 137 height 18
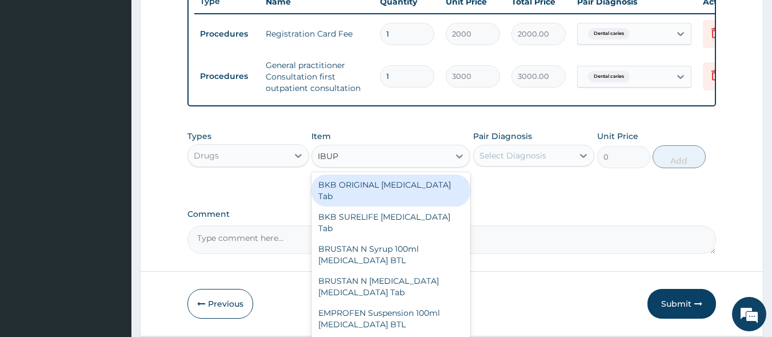
type input "IBUPR"
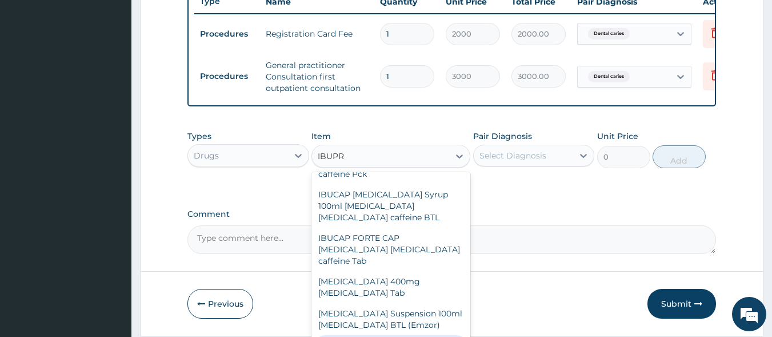
scroll to position [282, 0]
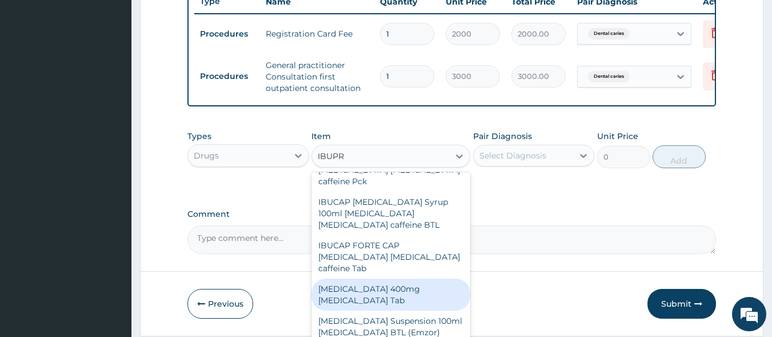
click at [377, 278] on div "IBUPROFEN 400mg Ibuprofen Tab" at bounding box center [391, 294] width 159 height 32
type input "55"
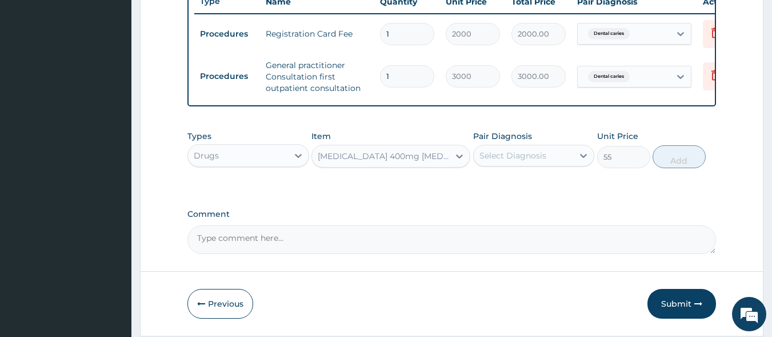
click at [509, 161] on div "Select Diagnosis" at bounding box center [513, 155] width 67 height 11
type input "1"
click at [510, 189] on label "Dental caries" at bounding box center [519, 183] width 54 height 11
checkbox input "true"
click at [684, 163] on button "Add" at bounding box center [679, 156] width 53 height 23
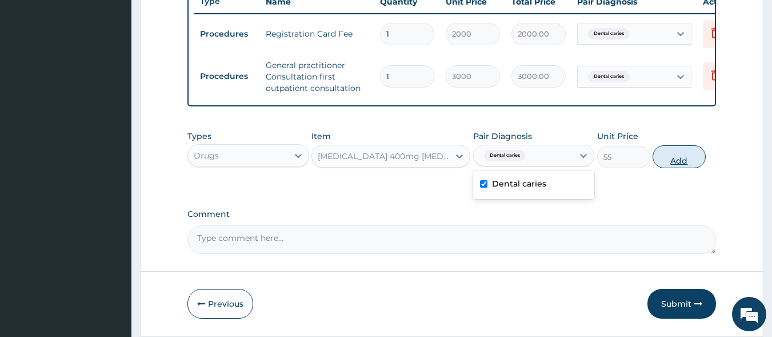
type input "0"
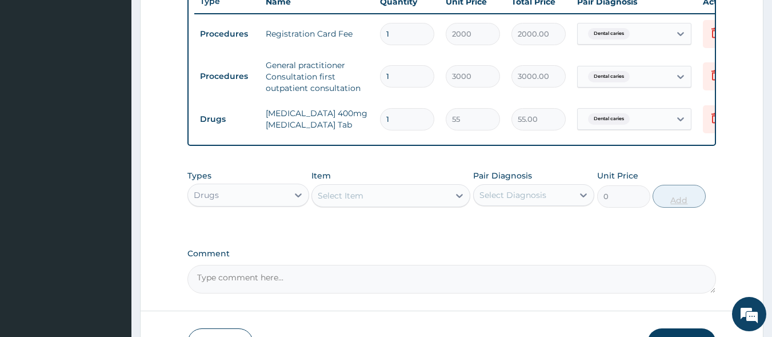
type input "10"
type input "550.00"
type input "10"
click at [335, 201] on div "Select Item" at bounding box center [341, 195] width 46 height 11
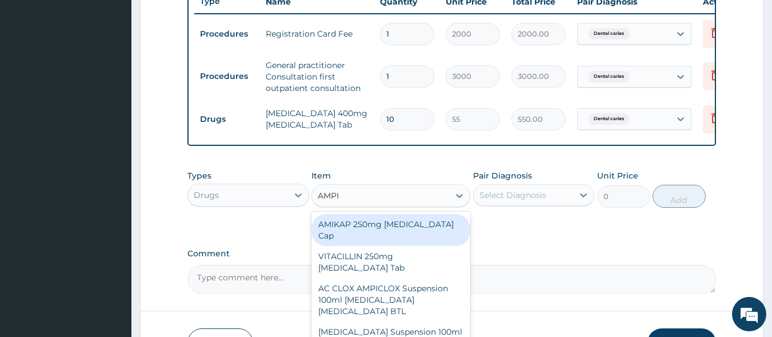
type input "AMPIC"
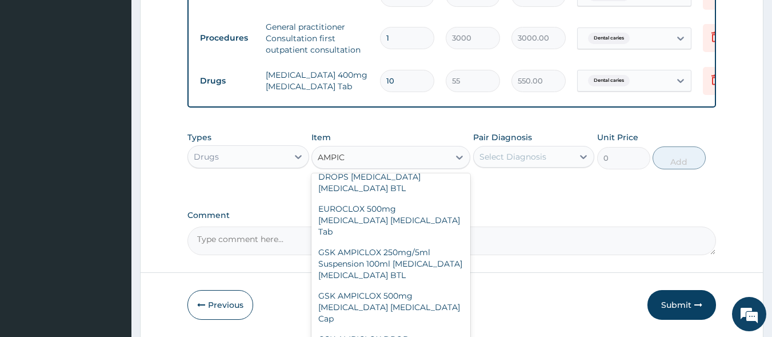
scroll to position [347, 0]
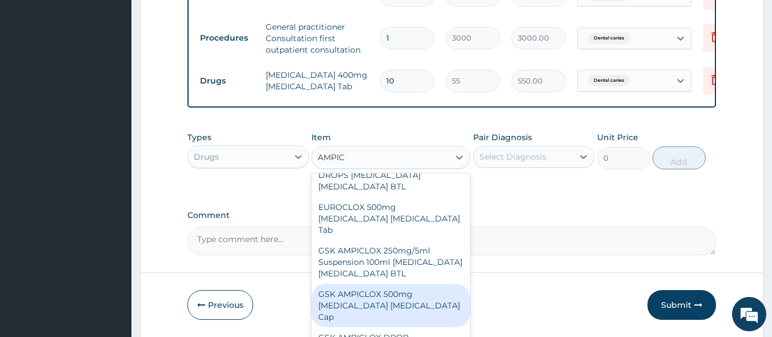
click at [379, 284] on div "GSK AMPICLOX 500mg [MEDICAL_DATA] [MEDICAL_DATA] Cap" at bounding box center [391, 305] width 159 height 43
type input "100"
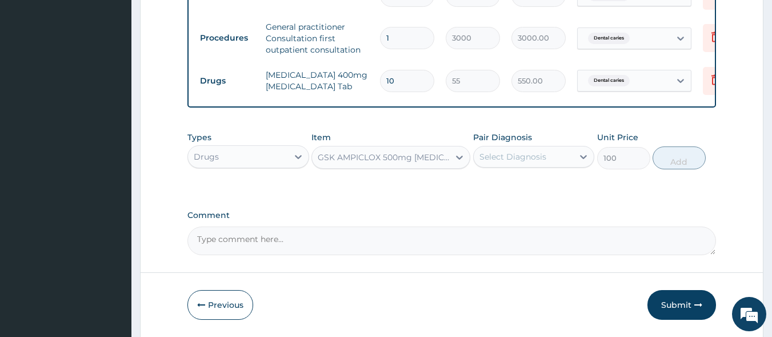
click at [494, 162] on div "Select Diagnosis" at bounding box center [513, 156] width 67 height 11
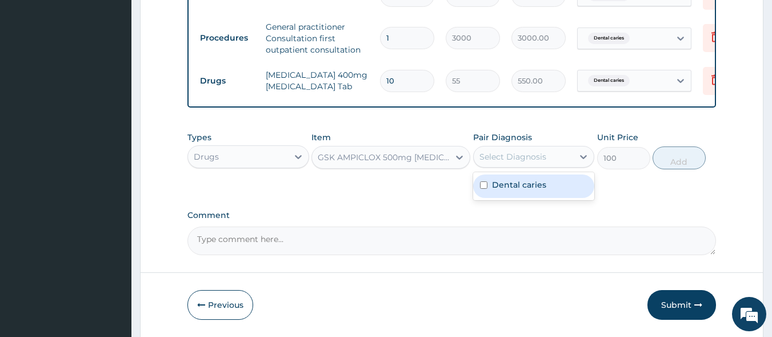
click at [500, 190] on label "Dental caries" at bounding box center [519, 184] width 54 height 11
checkbox input "true"
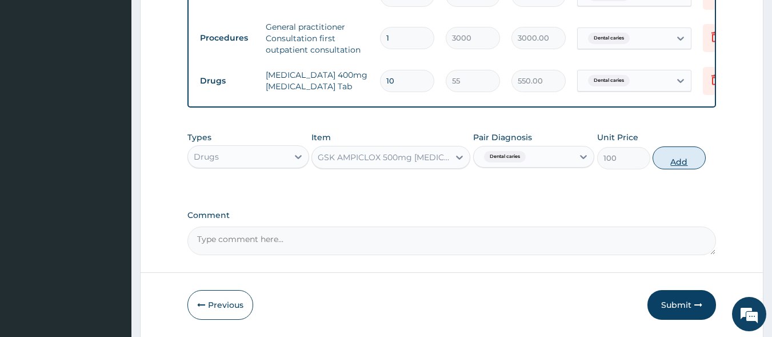
click at [677, 169] on button "Add" at bounding box center [679, 157] width 53 height 23
type input "0"
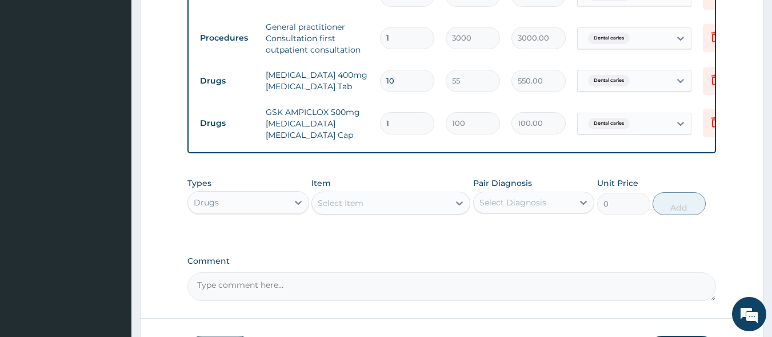
type input "0.00"
type input "2"
type input "200.00"
type input "20"
type input "2000.00"
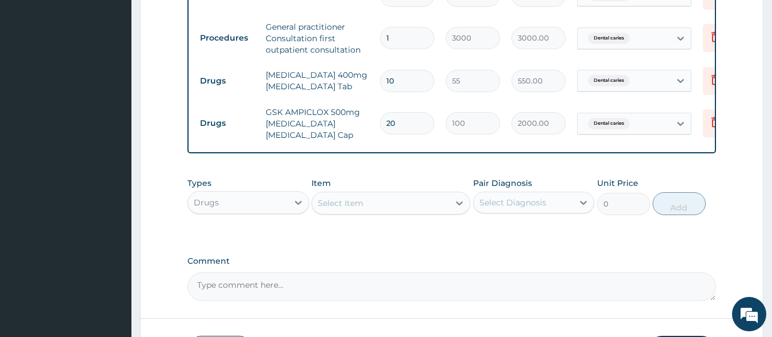
type input "20"
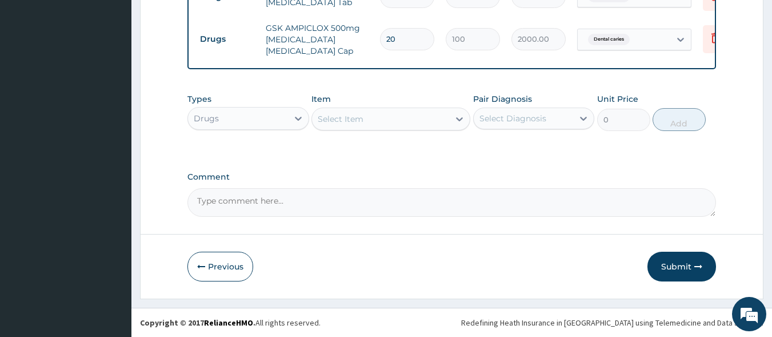
scroll to position [566, 0]
click at [319, 207] on textarea "Comment" at bounding box center [451, 202] width 529 height 29
type textarea "REFER TO DENTIST"
click at [665, 272] on button "Submit" at bounding box center [682, 266] width 69 height 30
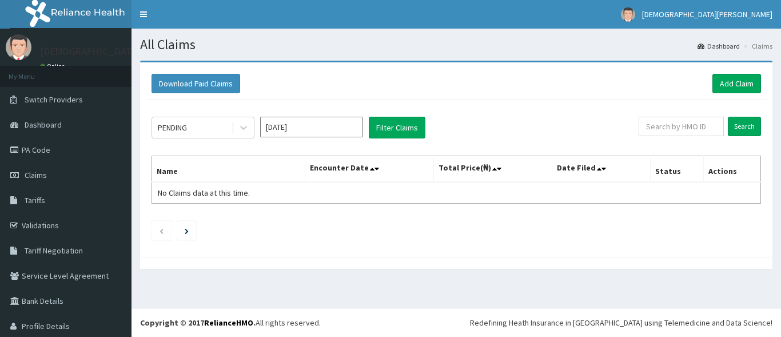
click at [305, 131] on input "Oct 2025" at bounding box center [311, 127] width 103 height 21
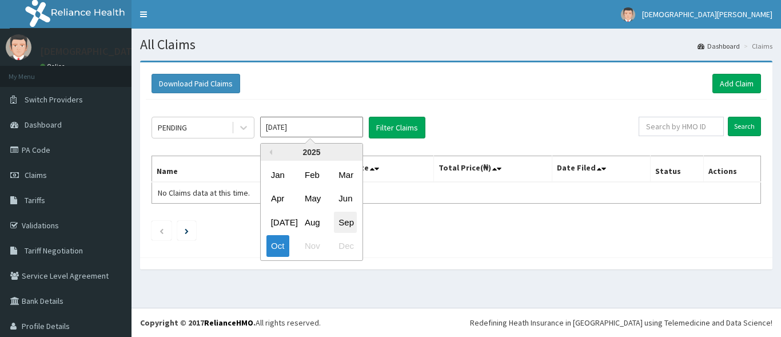
click at [344, 225] on div "Sep" at bounding box center [345, 221] width 23 height 21
type input "Sep 2025"
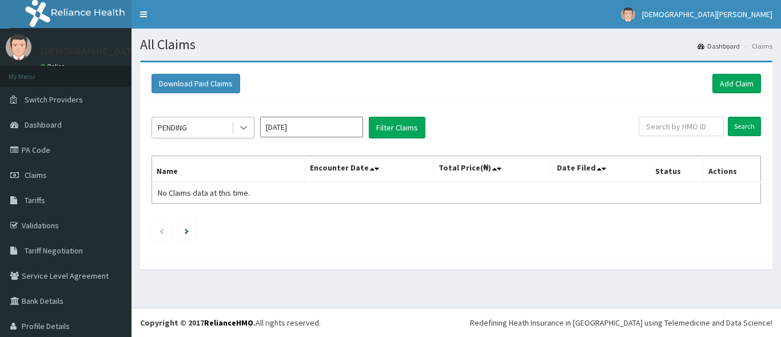
click at [250, 126] on div at bounding box center [243, 127] width 21 height 21
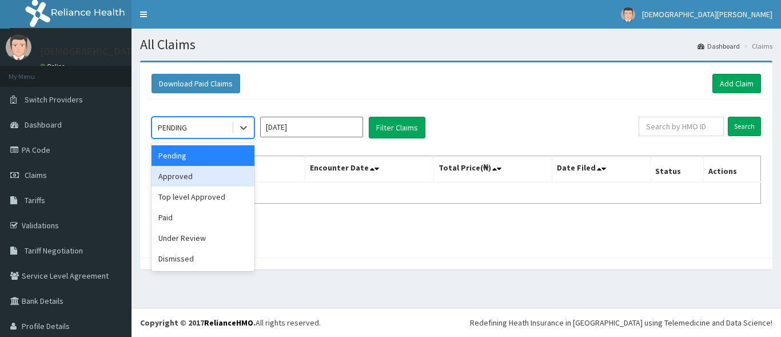
click at [228, 174] on div "Approved" at bounding box center [202, 176] width 103 height 21
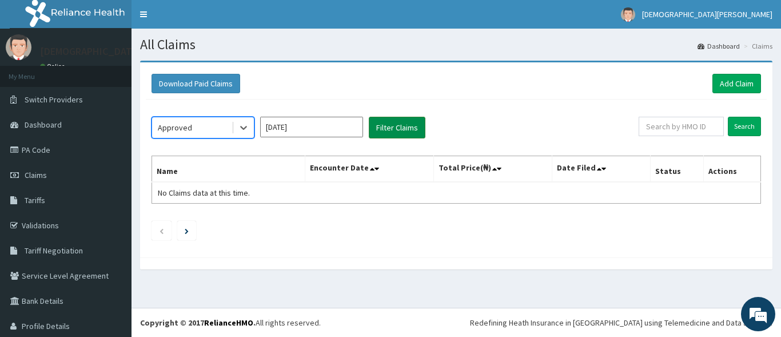
click at [393, 131] on button "Filter Claims" at bounding box center [397, 128] width 57 height 22
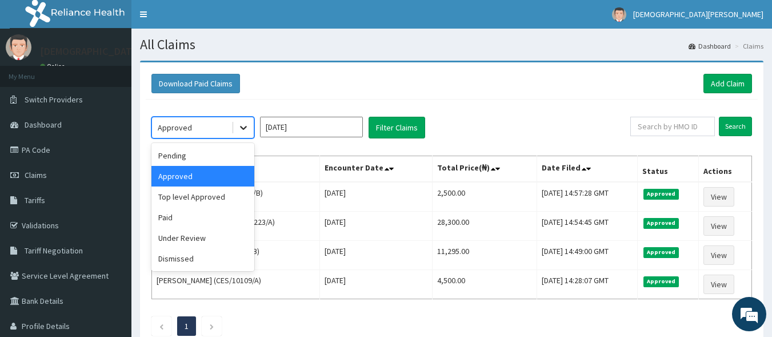
click at [247, 128] on icon at bounding box center [243, 127] width 11 height 11
click at [215, 156] on div "Pending" at bounding box center [202, 155] width 103 height 21
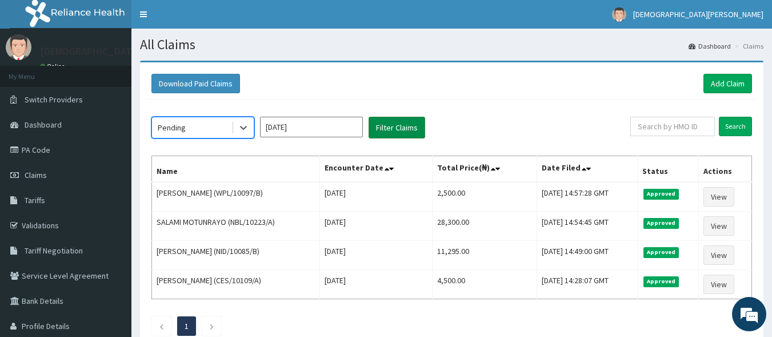
click at [389, 126] on button "Filter Claims" at bounding box center [397, 128] width 57 height 22
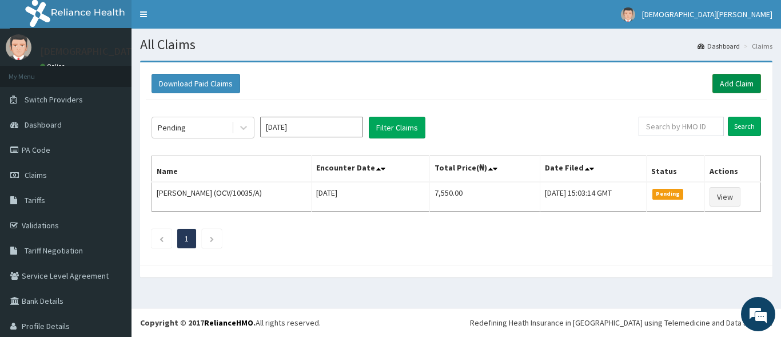
click at [734, 81] on link "Add Claim" at bounding box center [736, 83] width 49 height 19
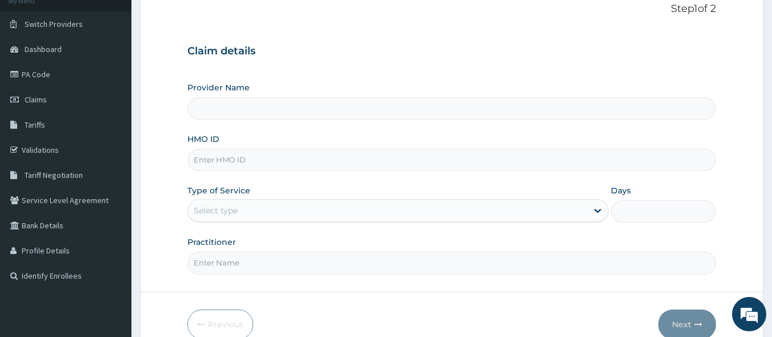
type input "[GEOGRAPHIC_DATA]"
click at [265, 157] on input "HMO ID" at bounding box center [451, 160] width 529 height 22
type input "GER/10010/A"
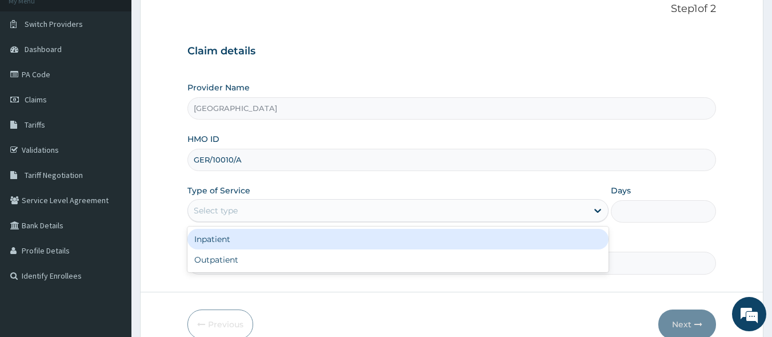
click at [353, 214] on div "Select type" at bounding box center [388, 210] width 400 height 18
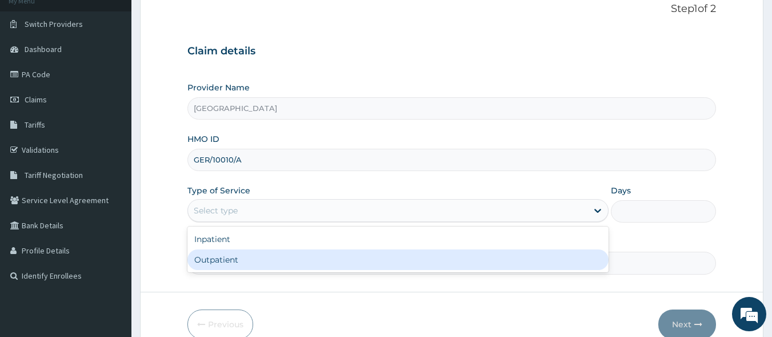
click at [335, 264] on div "Outpatient" at bounding box center [397, 259] width 421 height 21
type input "1"
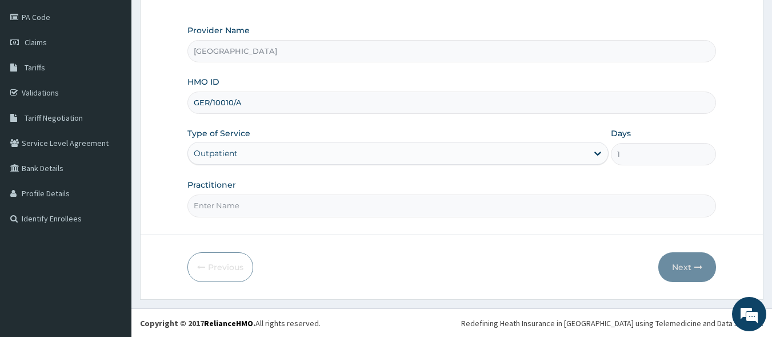
scroll to position [133, 0]
click at [345, 205] on input "Practitioner" at bounding box center [451, 205] width 529 height 22
type input "[PERSON_NAME]"
click at [690, 273] on button "Next" at bounding box center [687, 266] width 58 height 30
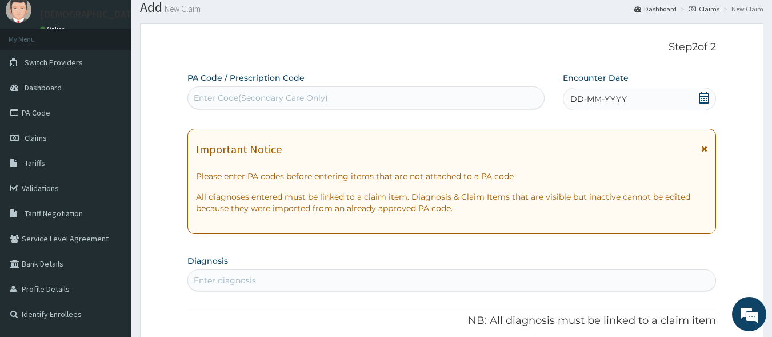
scroll to position [38, 0]
click at [344, 94] on div "Enter Code(Secondary Care Only)" at bounding box center [366, 97] width 357 height 18
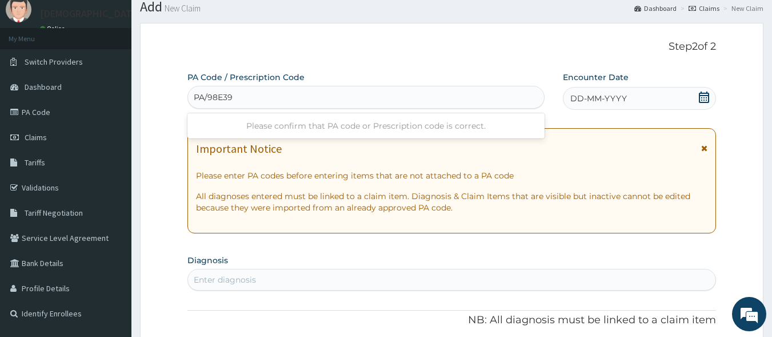
type input "PA/98E399"
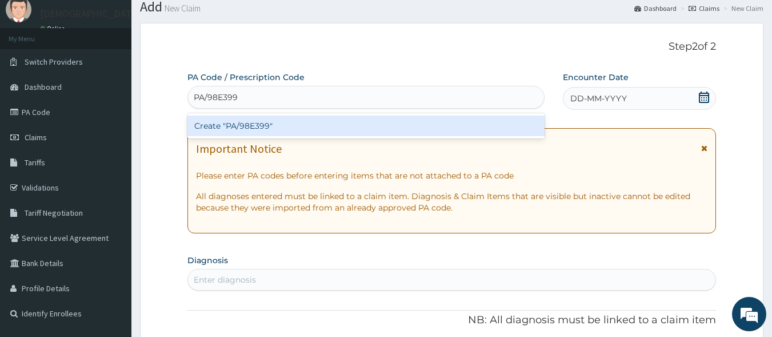
click at [320, 123] on div "Create "PA/98E399"" at bounding box center [366, 125] width 358 height 21
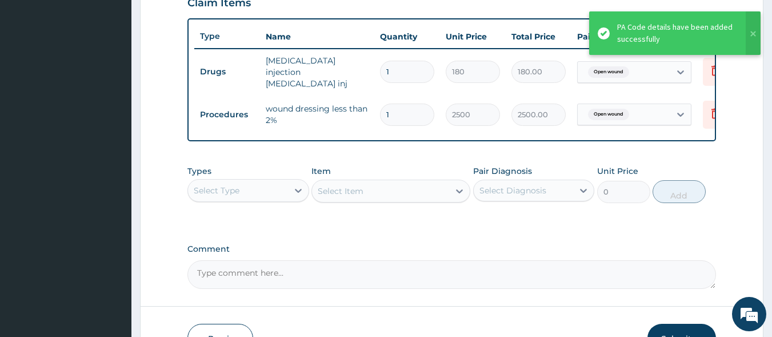
scroll to position [410, 0]
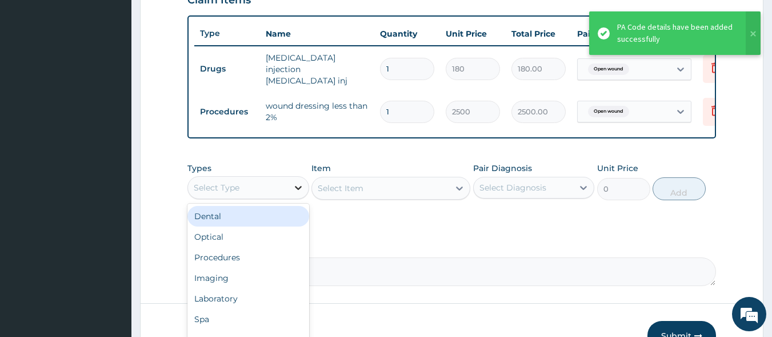
click at [289, 192] on div at bounding box center [298, 187] width 21 height 21
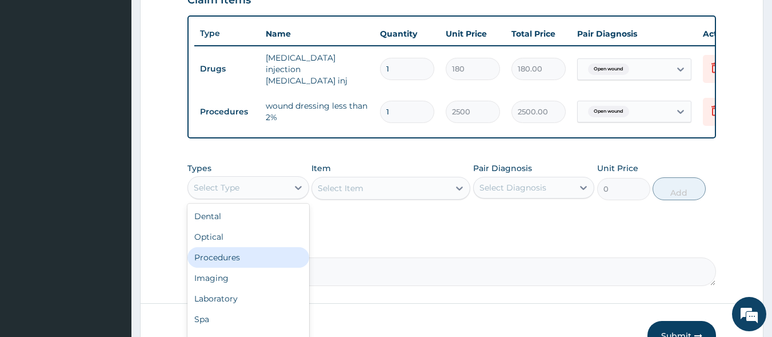
click at [272, 257] on div "Procedures" at bounding box center [248, 257] width 122 height 21
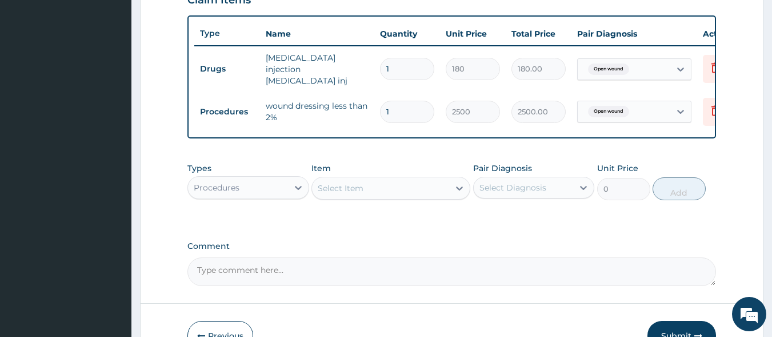
click at [388, 194] on div "Select Item" at bounding box center [380, 188] width 137 height 18
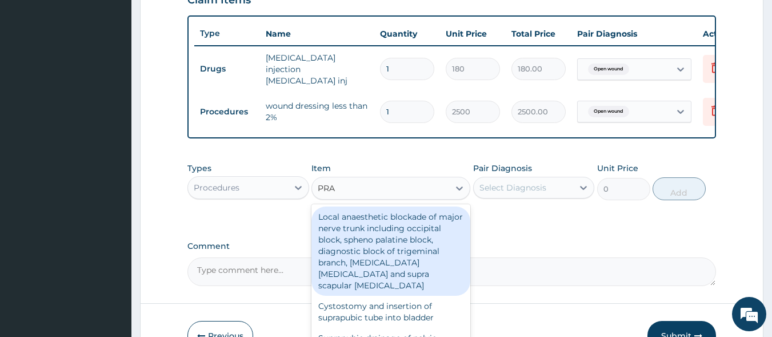
type input "PRAC"
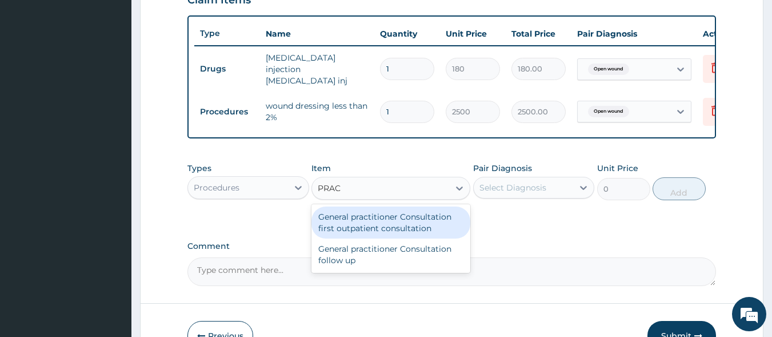
click at [388, 234] on div "General practitioner Consultation first outpatient consultation" at bounding box center [391, 222] width 159 height 32
type input "3000"
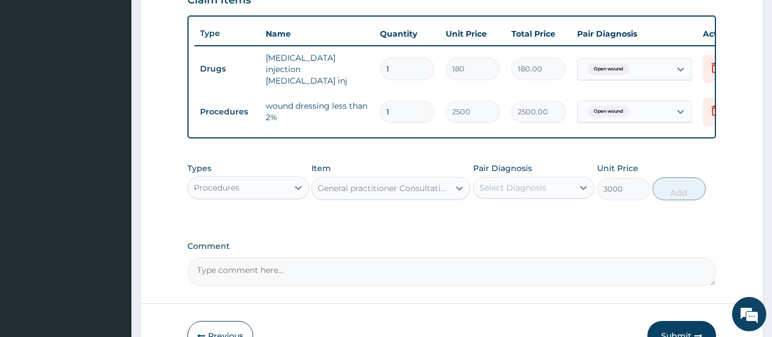
click at [505, 193] on div "Select Diagnosis" at bounding box center [513, 187] width 67 height 11
click at [515, 219] on label "Open wound" at bounding box center [519, 215] width 55 height 11
checkbox input "true"
click at [673, 194] on button "Add" at bounding box center [679, 188] width 53 height 23
type input "0"
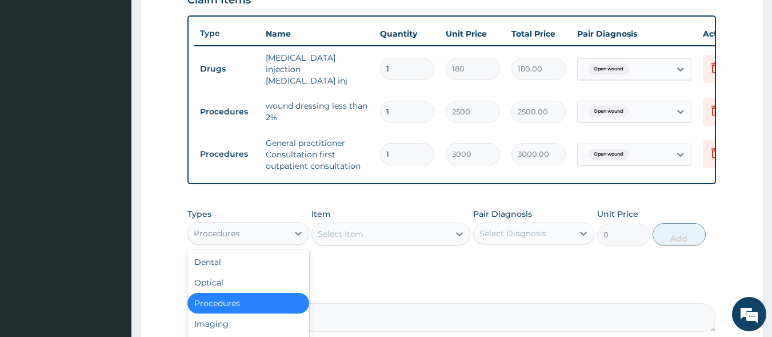
click at [260, 237] on div "Procedures" at bounding box center [238, 233] width 100 height 18
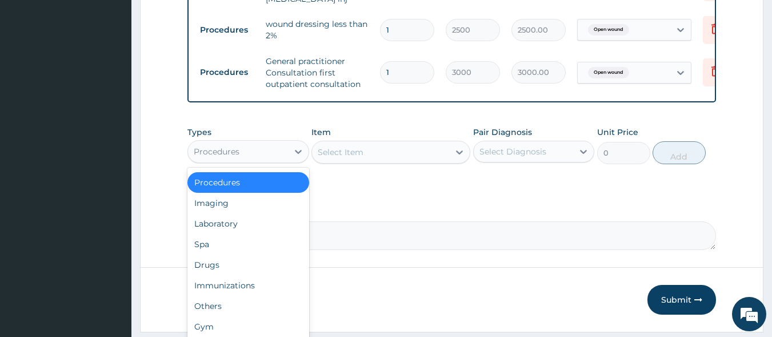
scroll to position [527, 0]
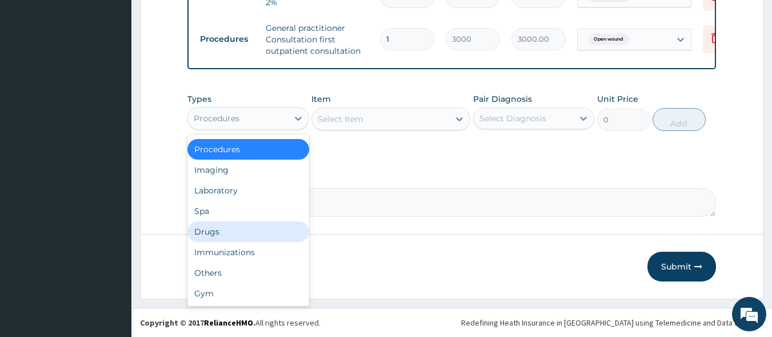
click at [257, 234] on div "Drugs" at bounding box center [248, 231] width 122 height 21
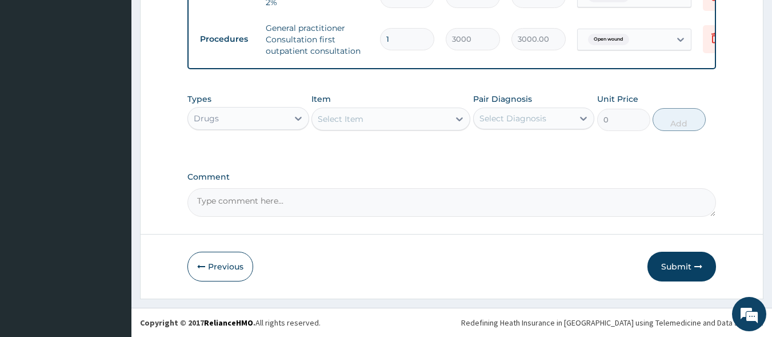
click at [406, 119] on div "Select Item" at bounding box center [380, 119] width 137 height 18
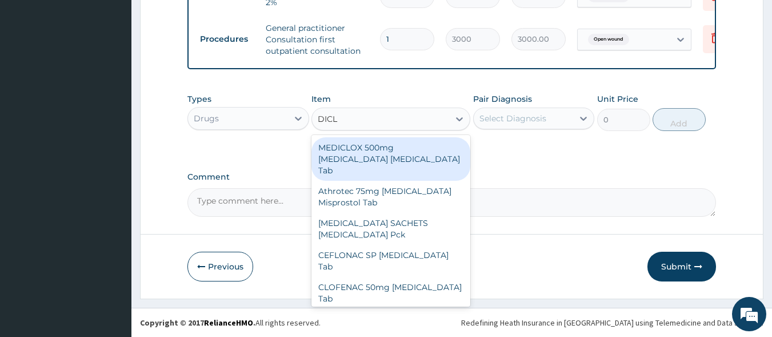
type input "DICLO"
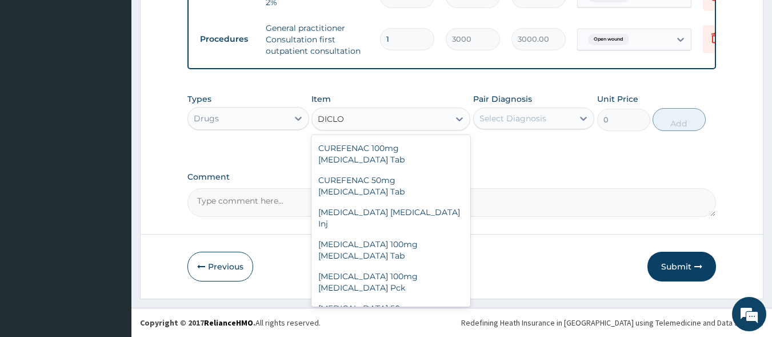
scroll to position [239, 0]
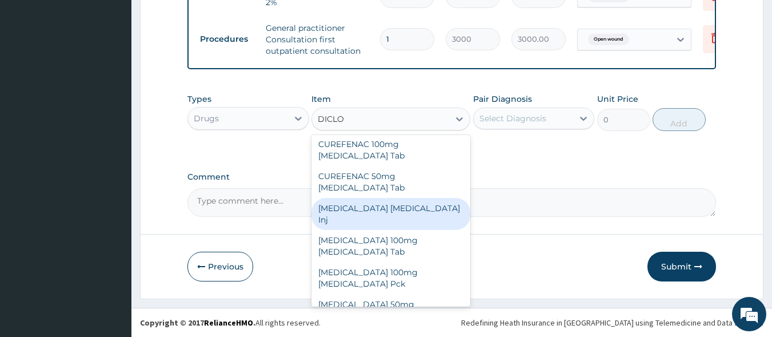
click at [396, 198] on div "[MEDICAL_DATA] [MEDICAL_DATA] Inj" at bounding box center [391, 214] width 159 height 32
type input "240"
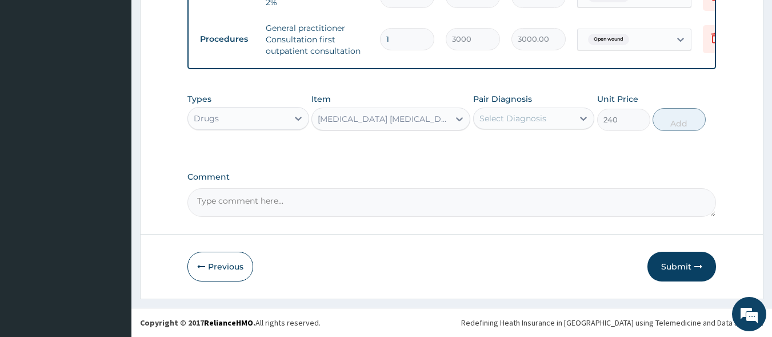
click at [499, 121] on div "Select Diagnosis" at bounding box center [513, 118] width 67 height 11
click at [505, 148] on label "Open wound" at bounding box center [519, 146] width 55 height 11
checkbox input "true"
click at [662, 121] on button "Add" at bounding box center [679, 119] width 53 height 23
type input "0"
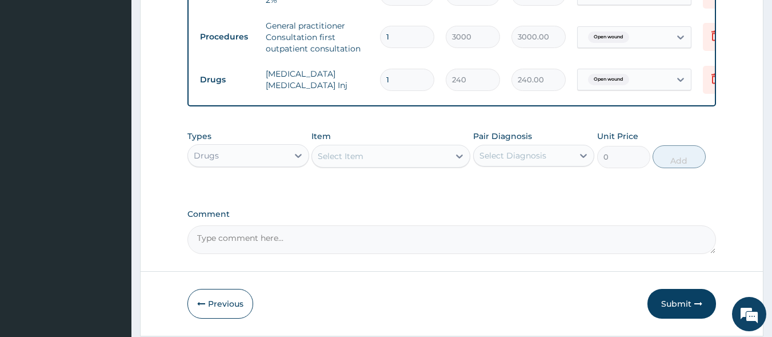
click at [333, 162] on div "Select Item" at bounding box center [341, 155] width 46 height 11
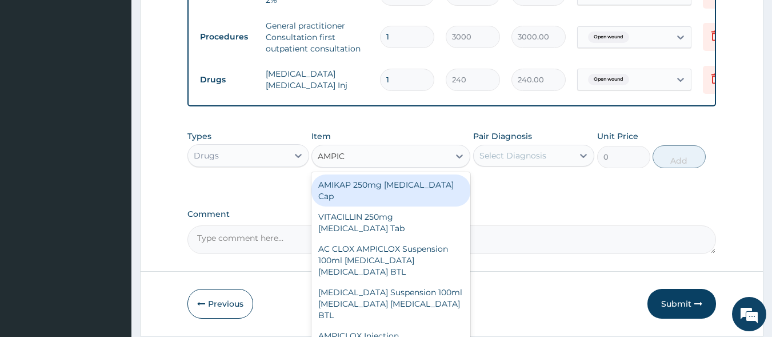
type input "AMPICL"
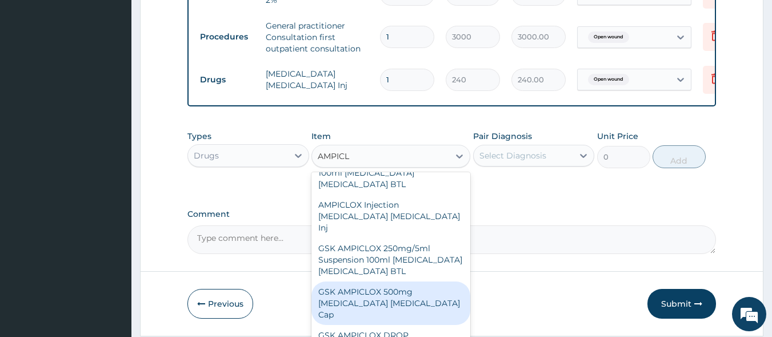
scroll to position [34, 0]
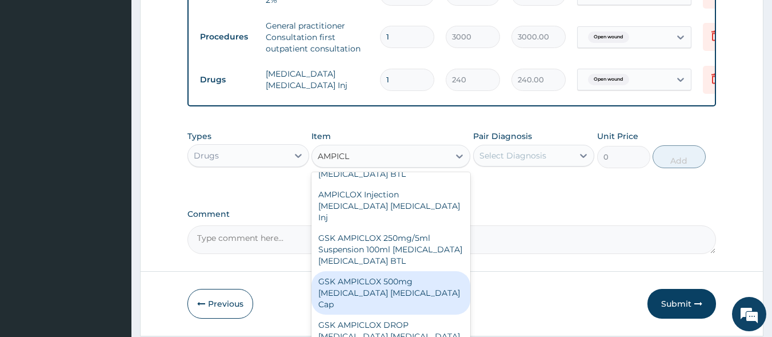
click at [371, 271] on div "GSK AMPICLOX 500mg [MEDICAL_DATA] [MEDICAL_DATA] Cap" at bounding box center [391, 292] width 159 height 43
type input "100"
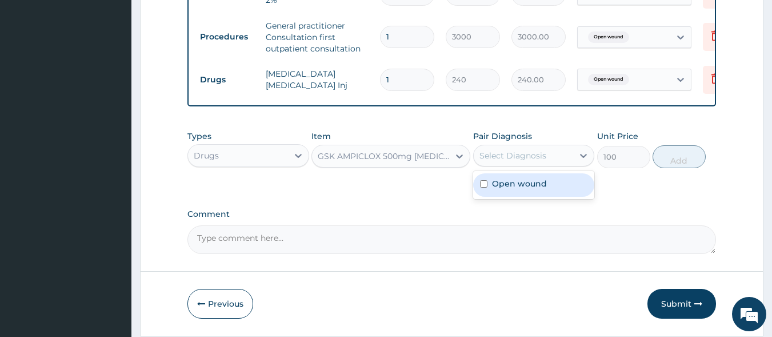
click at [501, 161] on div "Select Diagnosis" at bounding box center [513, 155] width 67 height 11
click at [506, 183] on label "Open wound" at bounding box center [519, 183] width 55 height 11
checkbox input "true"
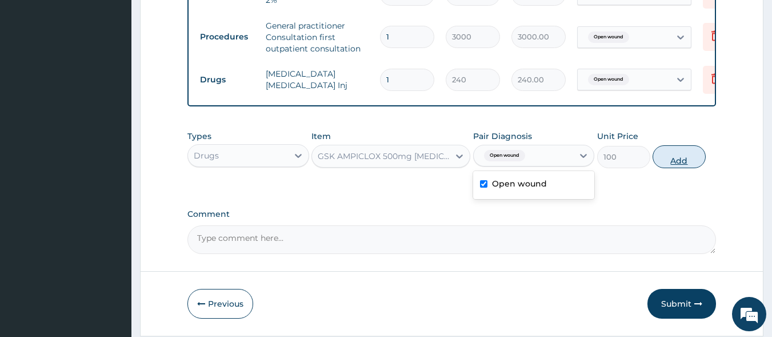
click at [681, 155] on button "Add" at bounding box center [679, 156] width 53 height 23
type input "0"
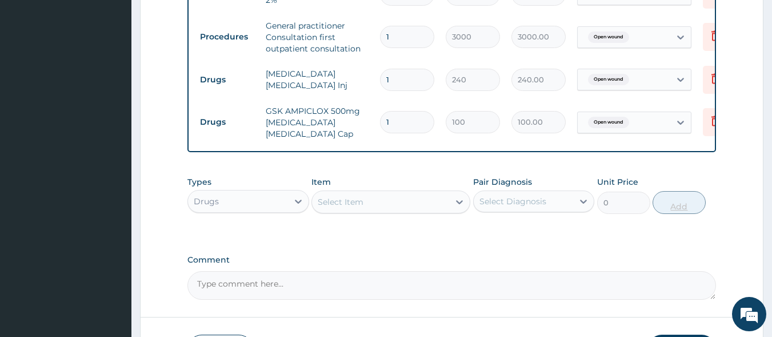
type input "0.00"
type input "2"
type input "200.00"
type input "20"
type input "2000.00"
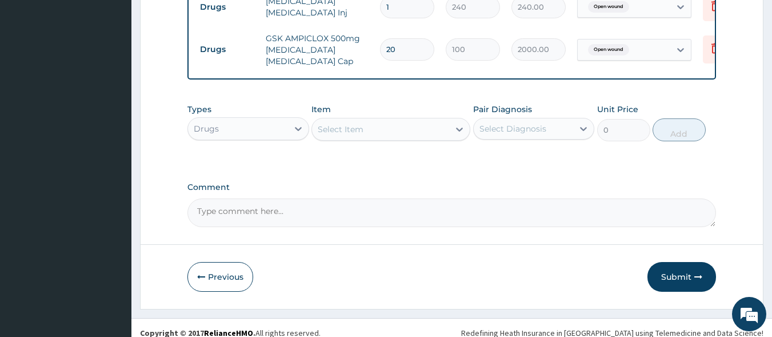
scroll to position [598, 0]
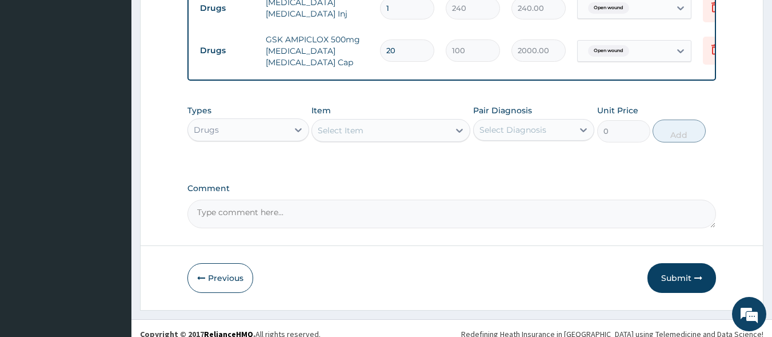
type input "20"
click at [362, 127] on div "Select Item" at bounding box center [341, 130] width 46 height 11
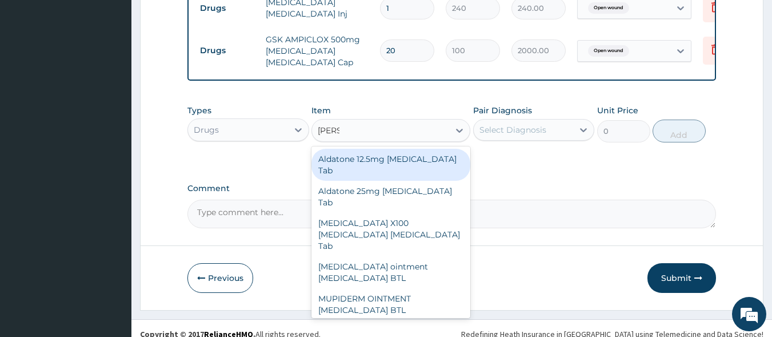
type input "PIROX"
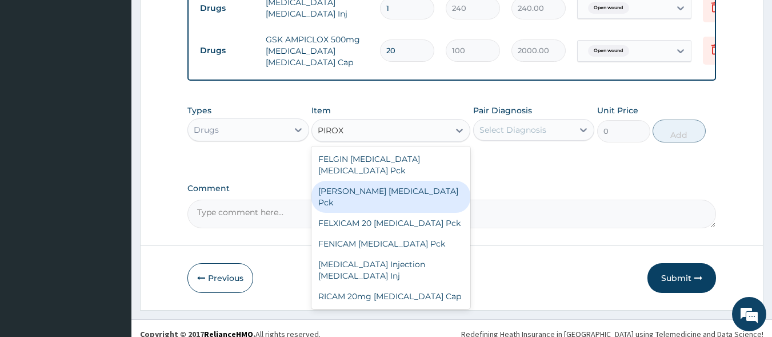
click at [364, 181] on div "FELVIN Piroxicam Pck" at bounding box center [391, 197] width 159 height 32
type input "950"
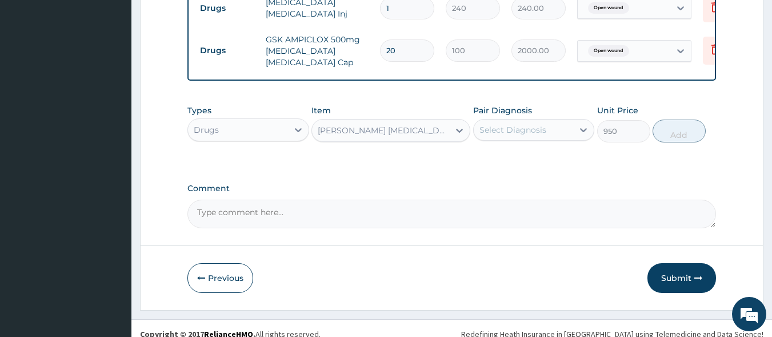
click at [496, 129] on div "Select Diagnosis" at bounding box center [513, 129] width 67 height 11
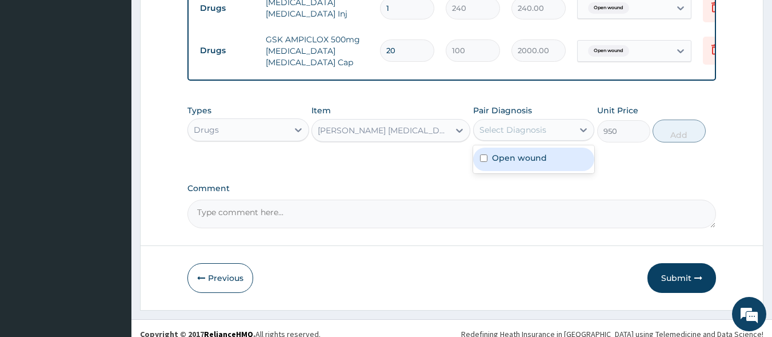
click at [504, 161] on div "Open wound" at bounding box center [534, 158] width 122 height 23
checkbox input "true"
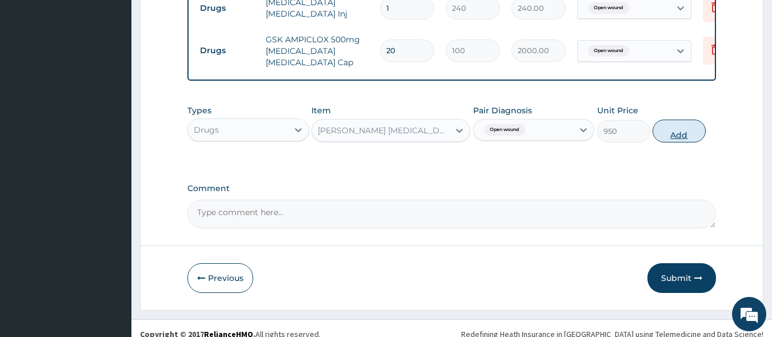
click at [690, 129] on button "Add" at bounding box center [679, 130] width 53 height 23
type input "0"
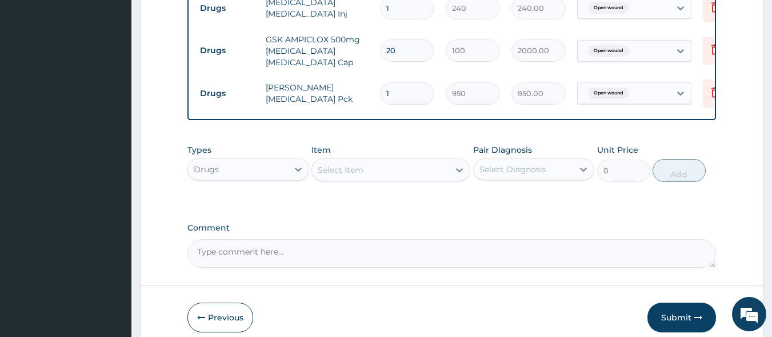
click at [359, 164] on div "Select Item" at bounding box center [341, 169] width 46 height 11
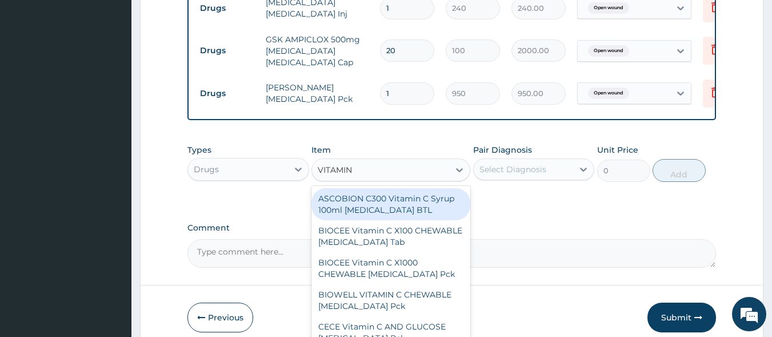
type input "VITAMIN C"
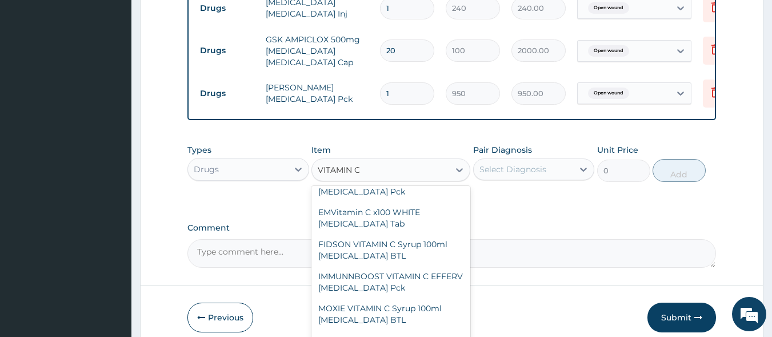
scroll to position [372, 0]
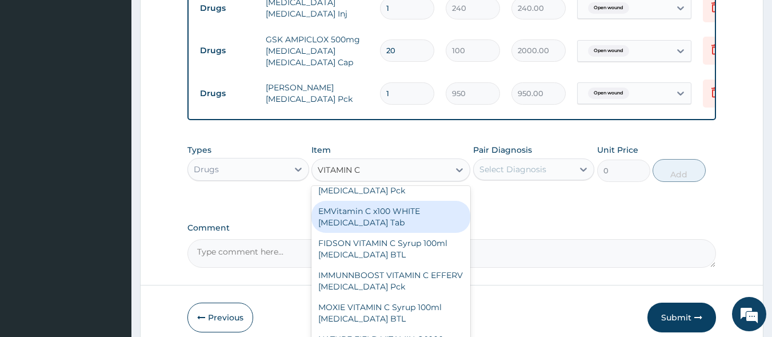
click at [370, 211] on div "EMVitamin C x100 WHITE Ascorbic Acid Tab" at bounding box center [391, 217] width 159 height 32
type input "340"
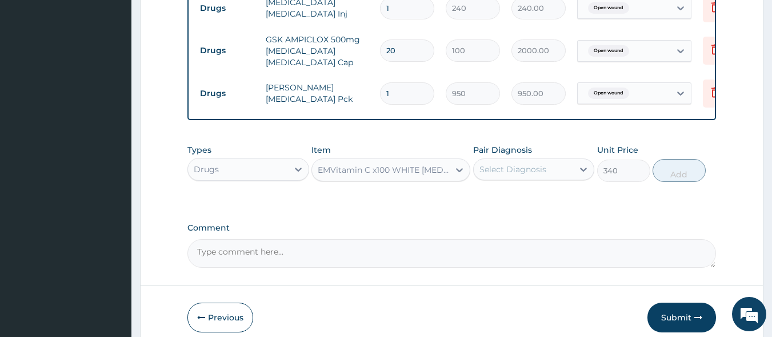
click at [507, 163] on div "Select Diagnosis" at bounding box center [513, 168] width 67 height 11
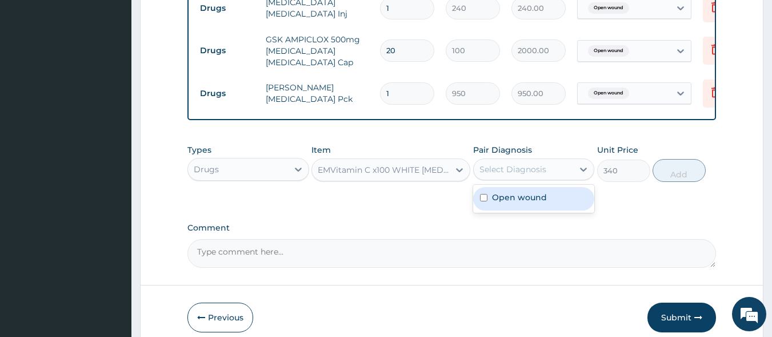
click at [509, 194] on label "Open wound" at bounding box center [519, 196] width 55 height 11
checkbox input "true"
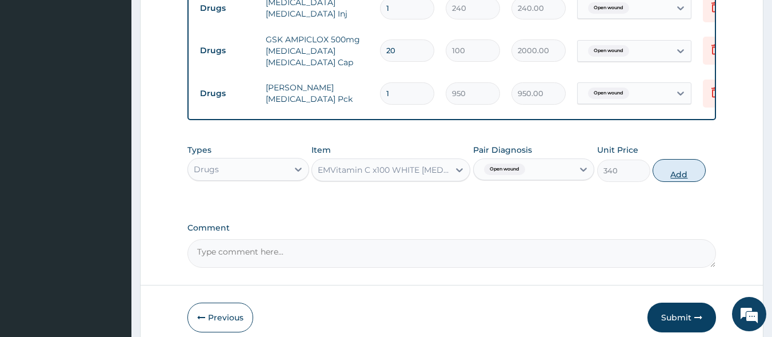
click at [690, 166] on button "Add" at bounding box center [679, 170] width 53 height 23
type input "0"
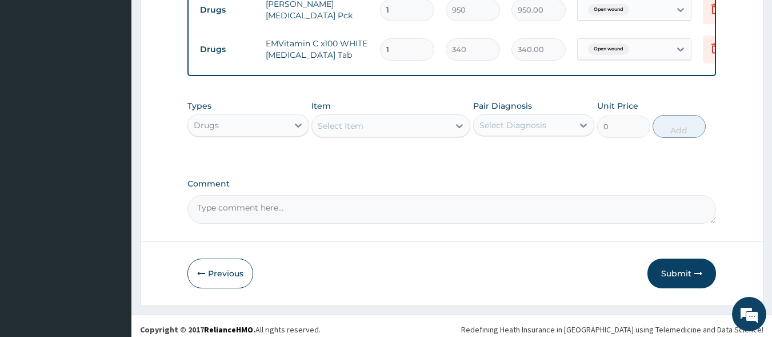
scroll to position [685, 0]
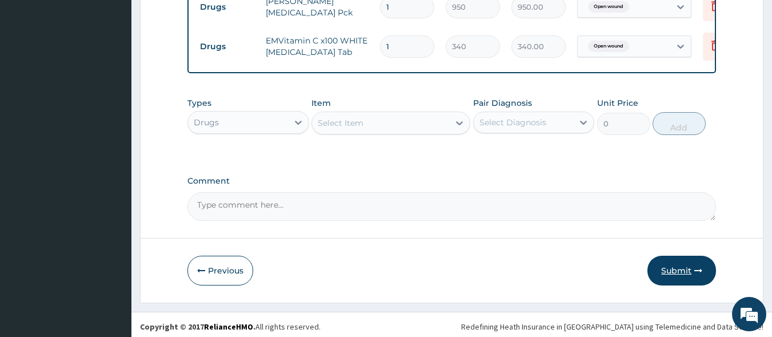
click at [691, 264] on button "Submit" at bounding box center [682, 270] width 69 height 30
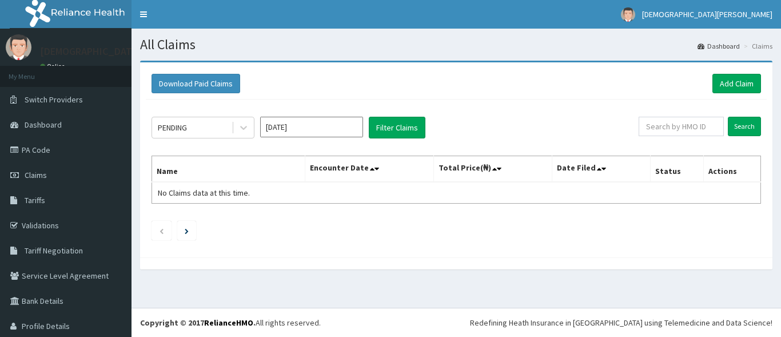
click at [342, 127] on input "[DATE]" at bounding box center [311, 127] width 103 height 21
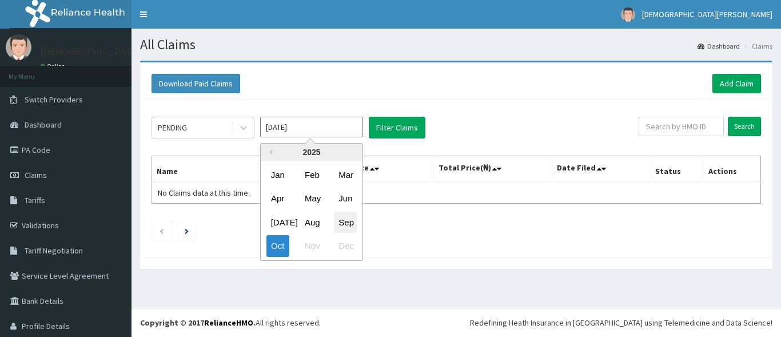
click at [350, 218] on div "Sep" at bounding box center [345, 221] width 23 height 21
type input "[DATE]"
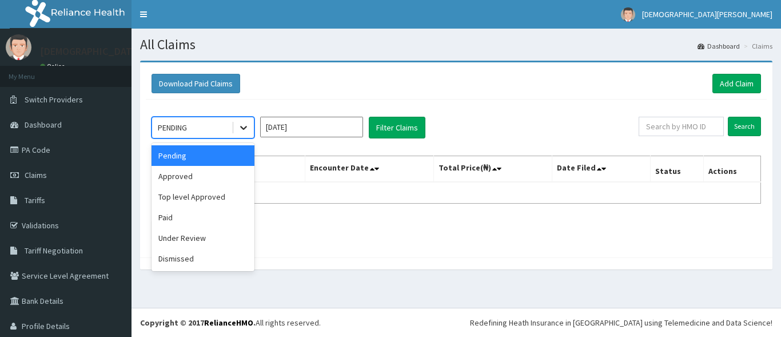
click at [237, 122] on div at bounding box center [243, 127] width 21 height 21
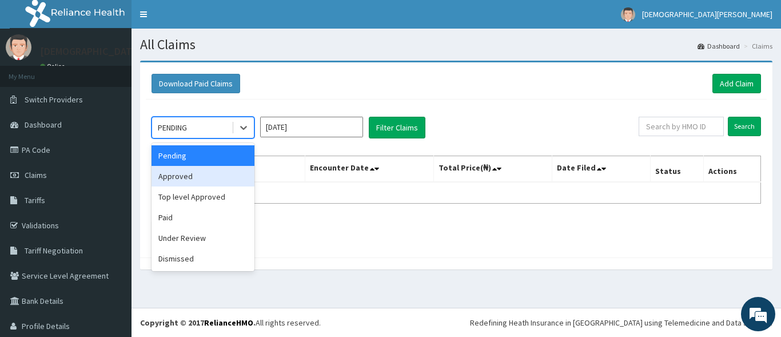
click at [213, 177] on div "Approved" at bounding box center [202, 176] width 103 height 21
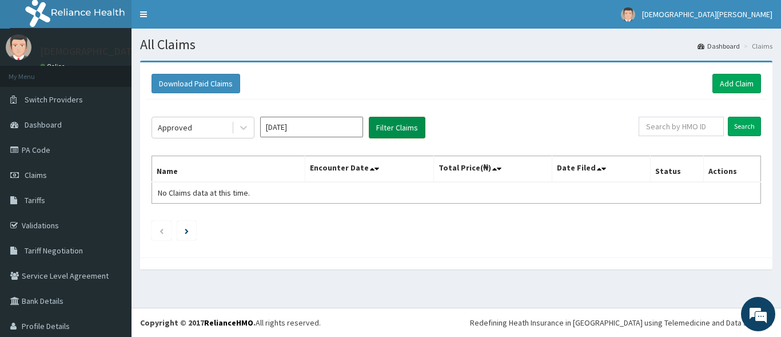
click at [385, 131] on button "Filter Claims" at bounding box center [397, 128] width 57 height 22
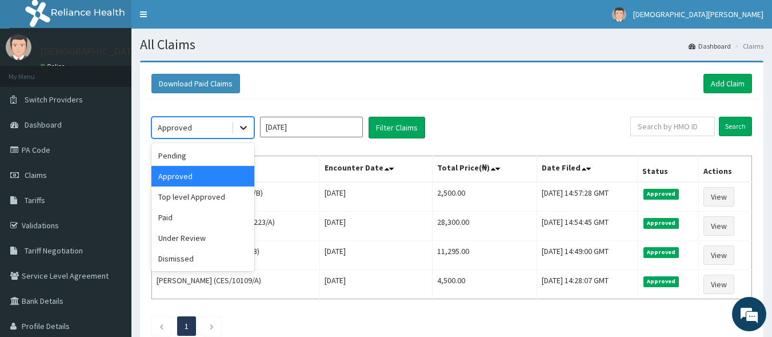
click at [246, 126] on icon at bounding box center [243, 127] width 11 height 11
click at [221, 160] on div "Pending" at bounding box center [202, 155] width 103 height 21
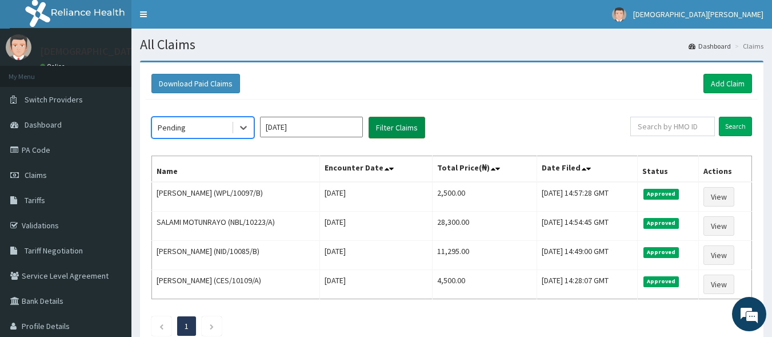
click at [402, 132] on button "Filter Claims" at bounding box center [397, 128] width 57 height 22
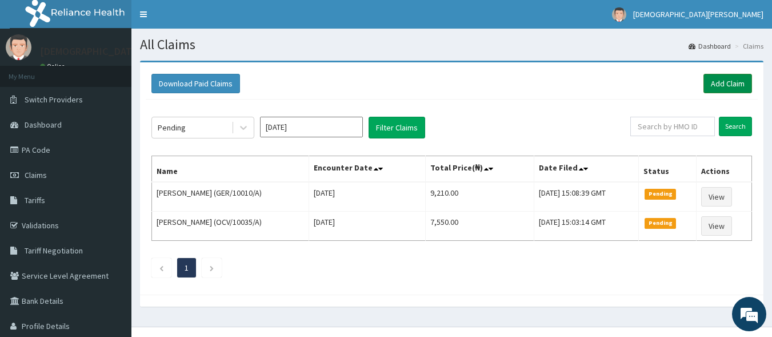
click at [708, 89] on link "Add Claim" at bounding box center [728, 83] width 49 height 19
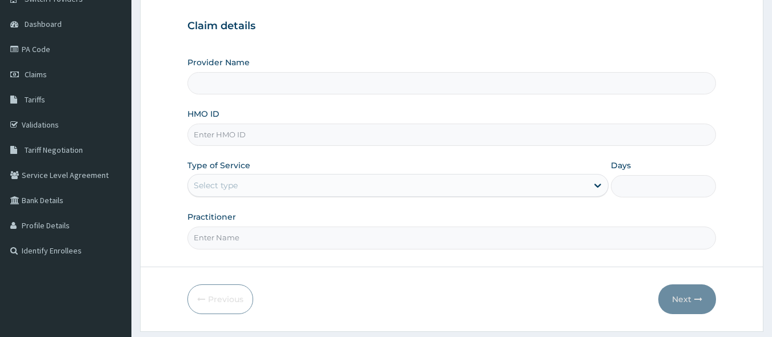
scroll to position [101, 0]
click at [235, 135] on input "HMO ID" at bounding box center [451, 134] width 529 height 22
type input "CHL/"
type input "[GEOGRAPHIC_DATA]"
type input "CHL/10809/B"
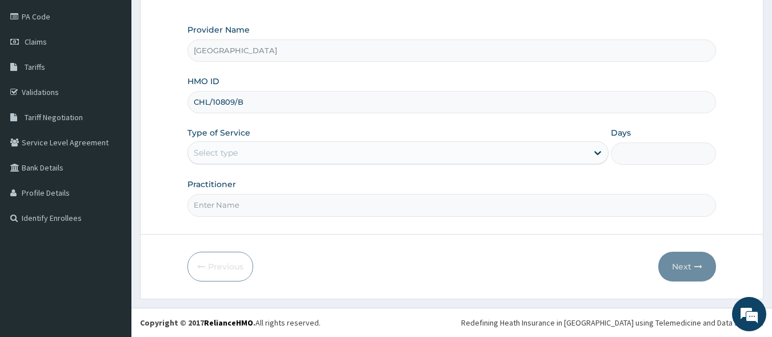
scroll to position [0, 0]
click at [282, 153] on div "Select type" at bounding box center [388, 152] width 400 height 18
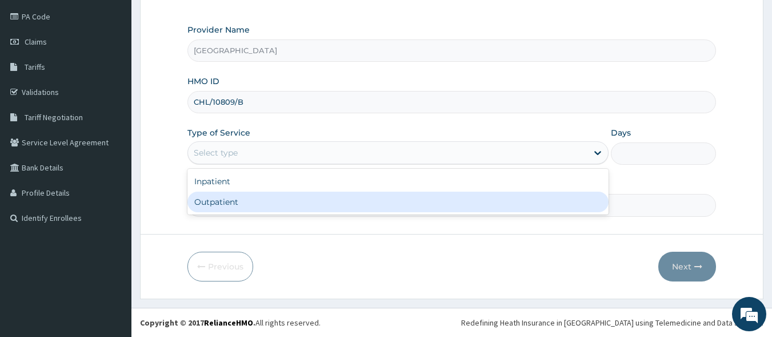
click at [281, 206] on div "Outpatient" at bounding box center [397, 201] width 421 height 21
type input "1"
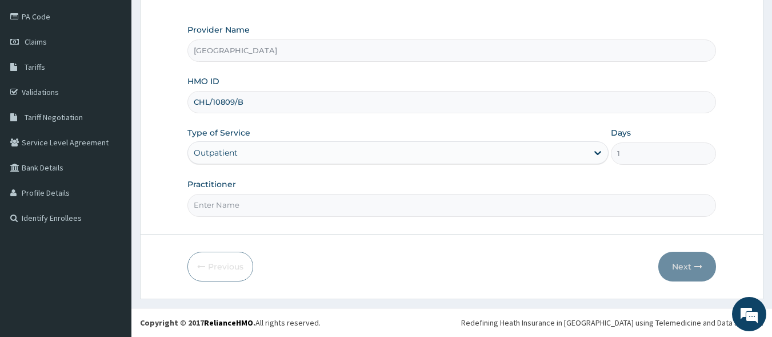
click at [223, 202] on input "Practitioner" at bounding box center [451, 205] width 529 height 22
type input "[PERSON_NAME]"
click at [700, 270] on button "Next" at bounding box center [687, 266] width 58 height 30
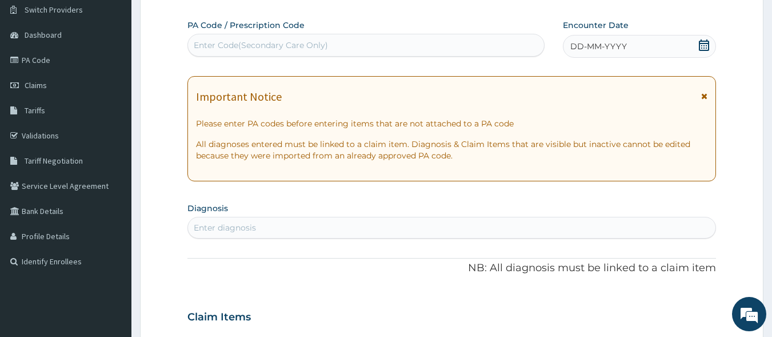
scroll to position [72, 0]
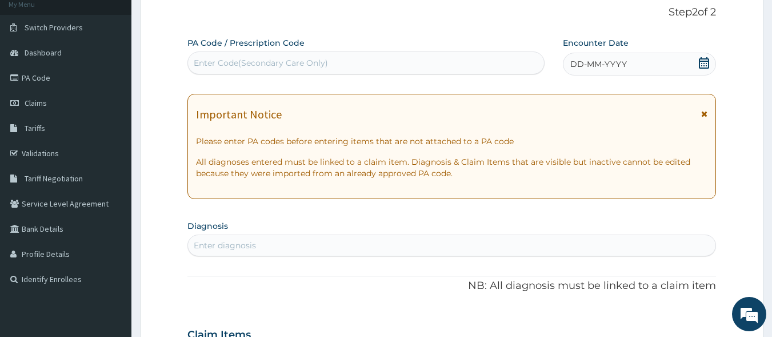
click at [364, 61] on div "Enter Code(Secondary Care Only)" at bounding box center [366, 63] width 357 height 18
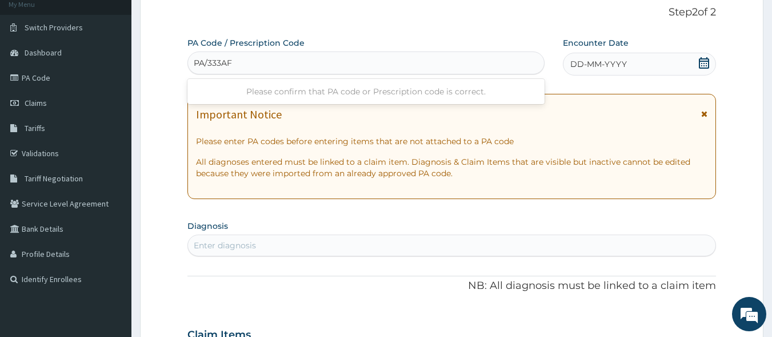
type input "PA/333AFD"
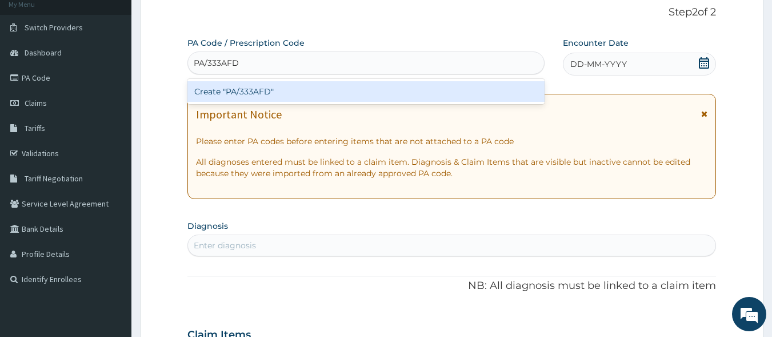
click at [364, 96] on div "Create "PA/333AFD"" at bounding box center [366, 91] width 358 height 21
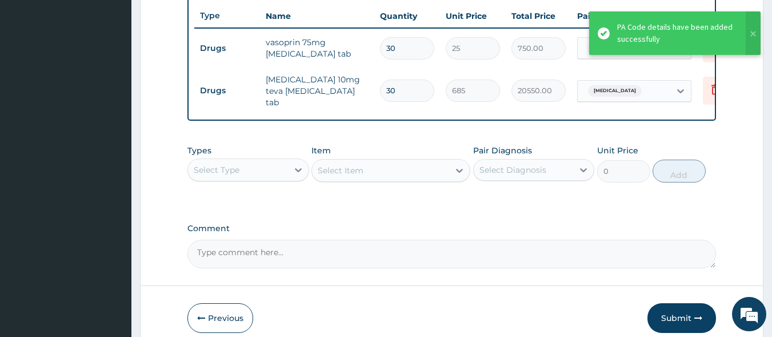
scroll to position [432, 0]
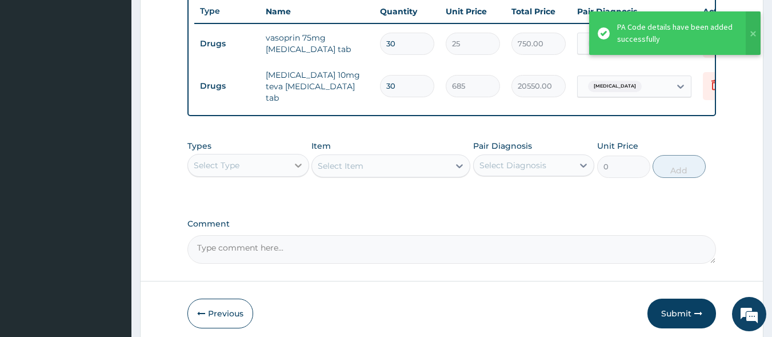
click at [292, 170] on div at bounding box center [298, 165] width 21 height 21
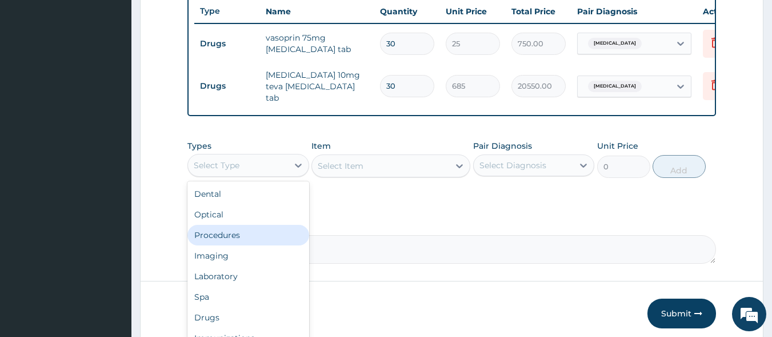
click at [265, 234] on div "Procedures" at bounding box center [248, 235] width 122 height 21
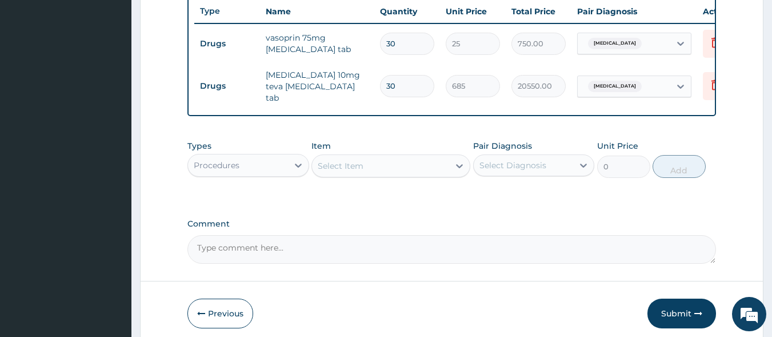
click at [365, 168] on div "Select Item" at bounding box center [380, 166] width 137 height 18
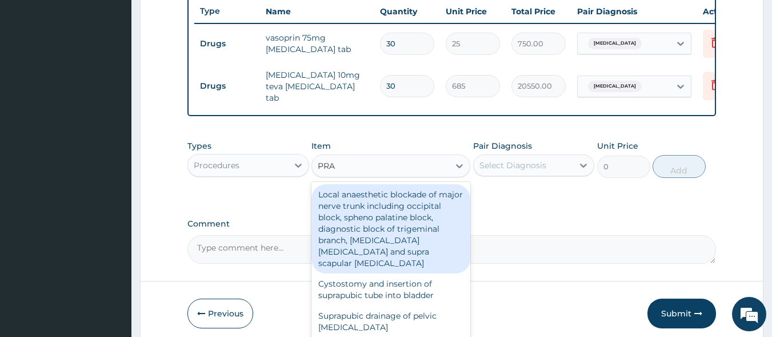
type input "PRAC"
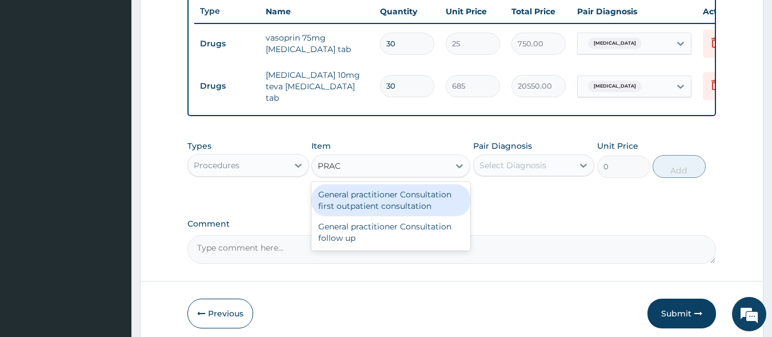
click at [372, 209] on div "General practitioner Consultation first outpatient consultation" at bounding box center [391, 200] width 159 height 32
type input "3000"
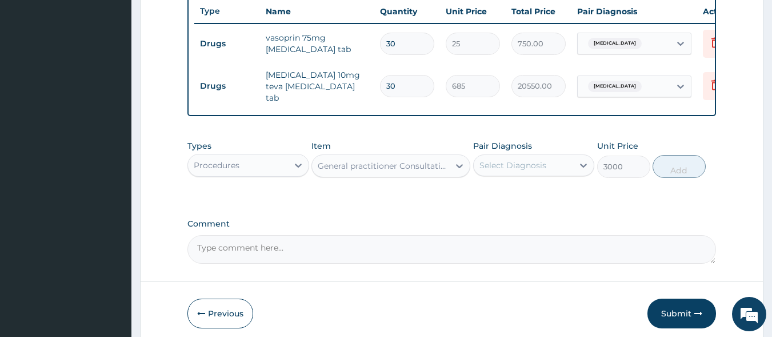
click at [496, 170] on div "Select Diagnosis" at bounding box center [513, 164] width 67 height 11
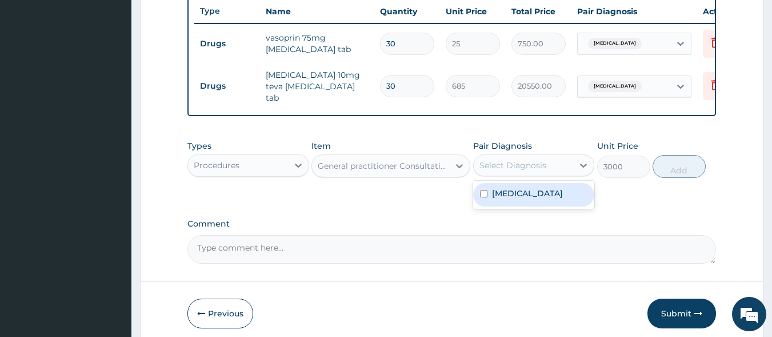
click at [506, 198] on label "Essential hypertension" at bounding box center [527, 192] width 71 height 11
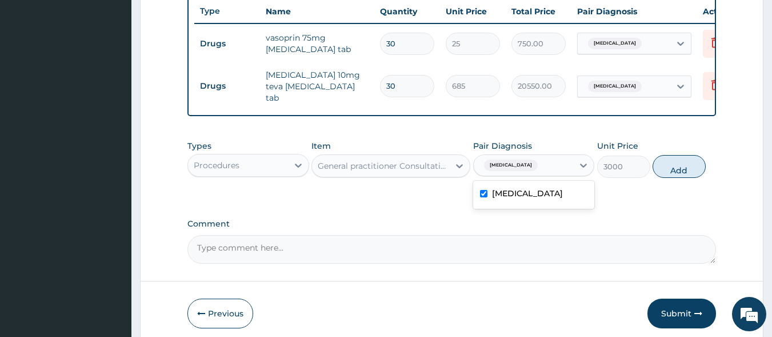
checkbox input "true"
click at [692, 169] on button "Add" at bounding box center [679, 166] width 53 height 23
type input "0"
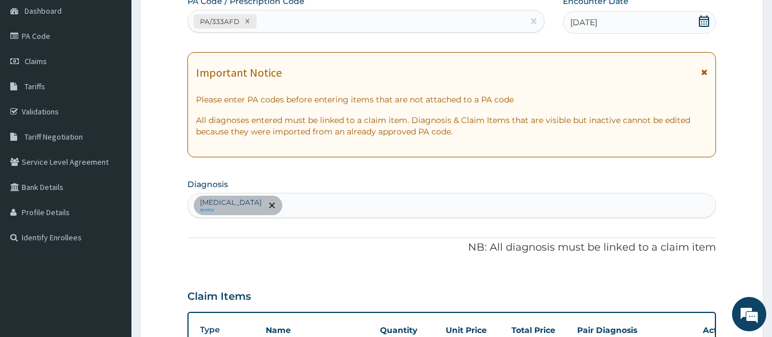
scroll to position [111, 0]
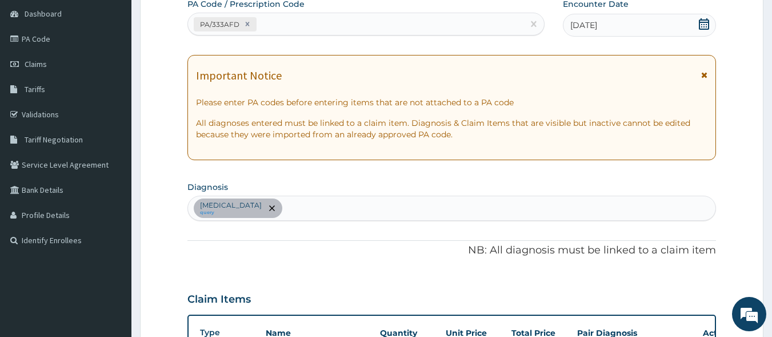
click at [317, 207] on div "Essential hypertension query" at bounding box center [452, 208] width 528 height 24
type input "A"
type input "OSTEO"
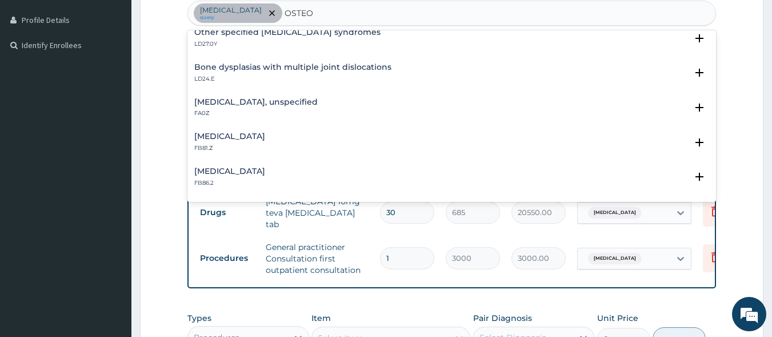
scroll to position [193, 0]
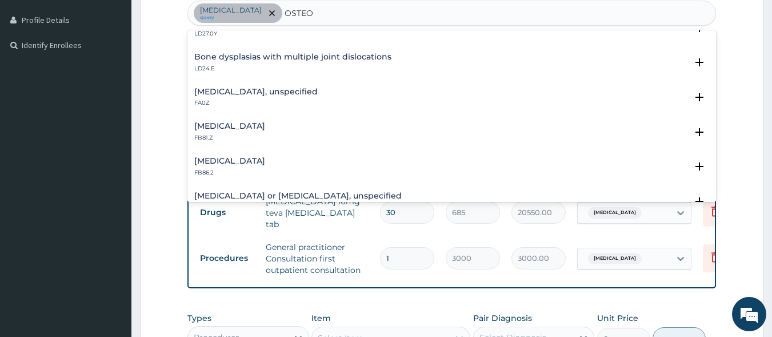
click at [280, 97] on div "Osteoarthritis, unspecified FA0Z" at bounding box center [255, 97] width 123 height 20
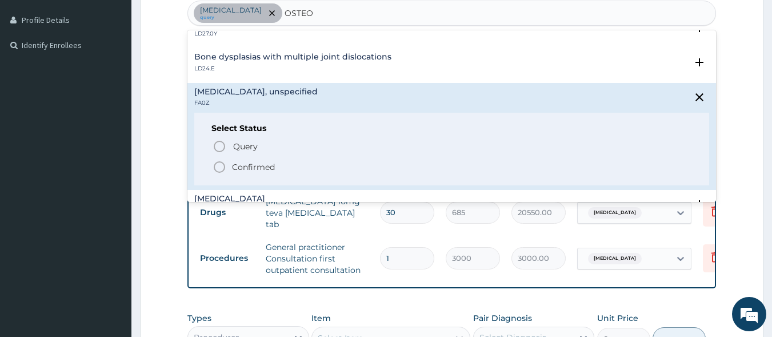
click at [219, 165] on icon "status option filled" at bounding box center [220, 167] width 14 height 14
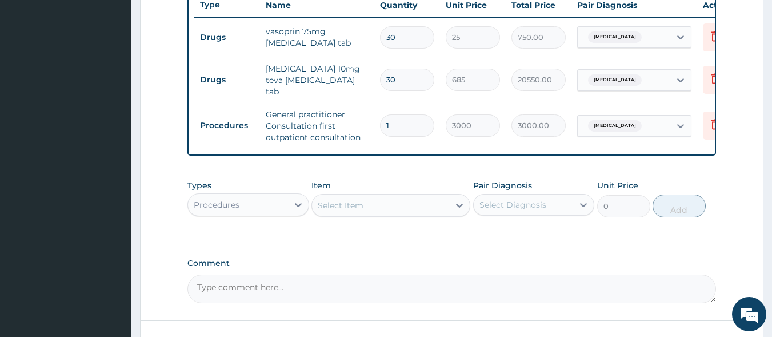
scroll to position [471, 0]
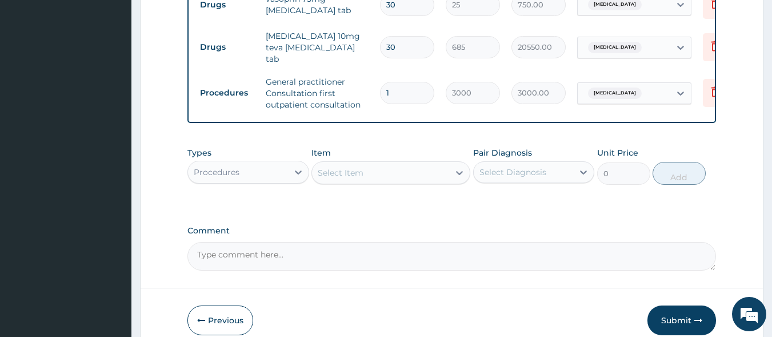
click at [278, 175] on div "Procedures" at bounding box center [238, 172] width 100 height 18
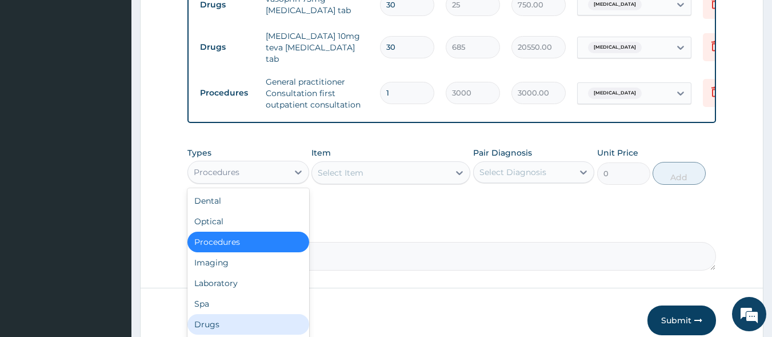
click at [262, 321] on div "Drugs" at bounding box center [248, 324] width 122 height 21
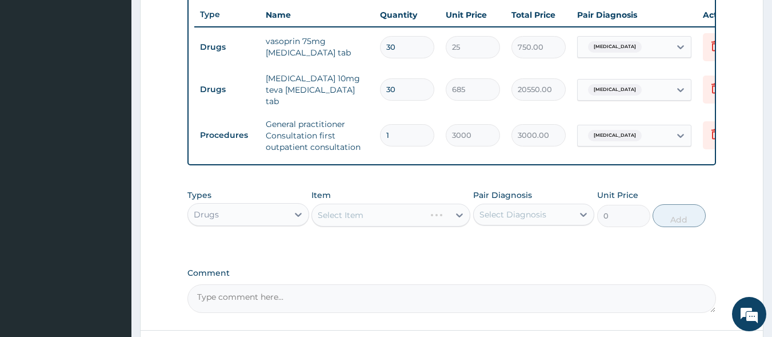
scroll to position [469, 0]
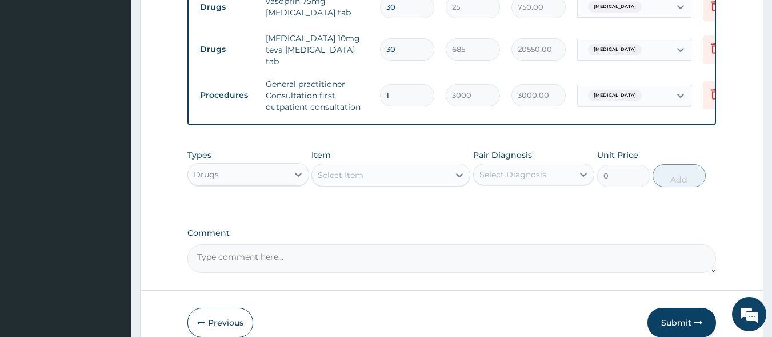
click at [384, 182] on div "Select Item" at bounding box center [380, 175] width 137 height 18
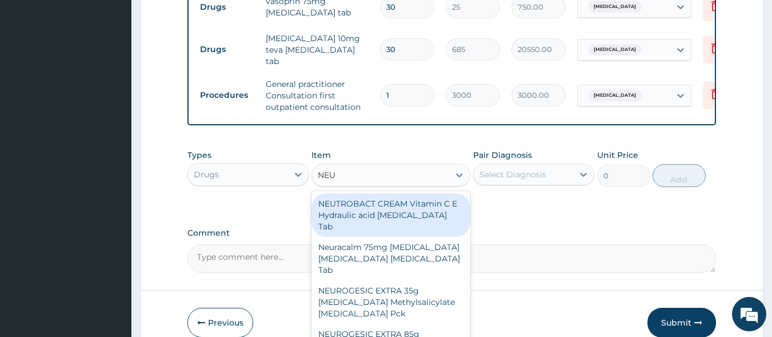
type input "NEUR"
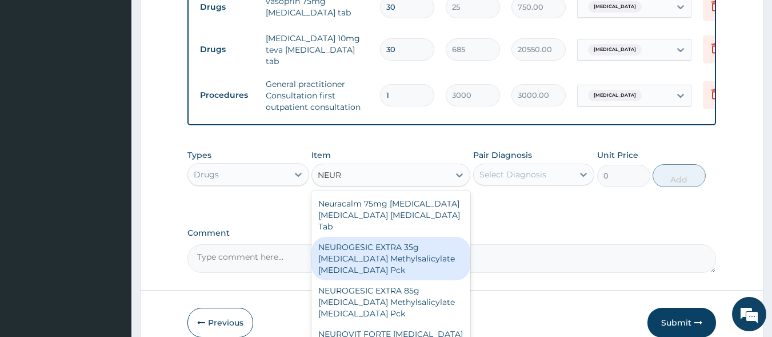
click at [389, 269] on div "NEUROGESIC EXTRA 35g [MEDICAL_DATA] Methylsalicylate [MEDICAL_DATA] Pck" at bounding box center [391, 258] width 159 height 43
type input "950"
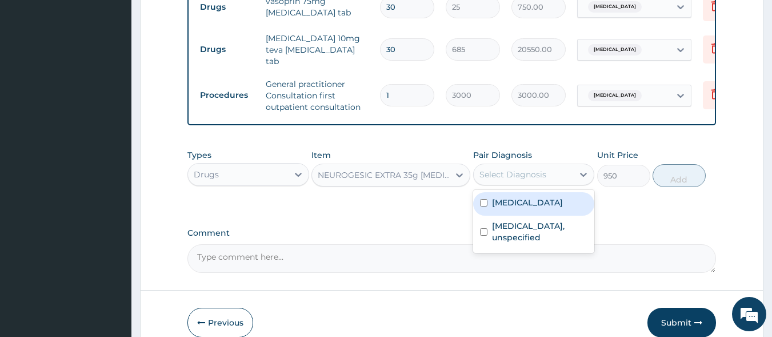
click at [544, 173] on div "Select Diagnosis" at bounding box center [513, 174] width 67 height 11
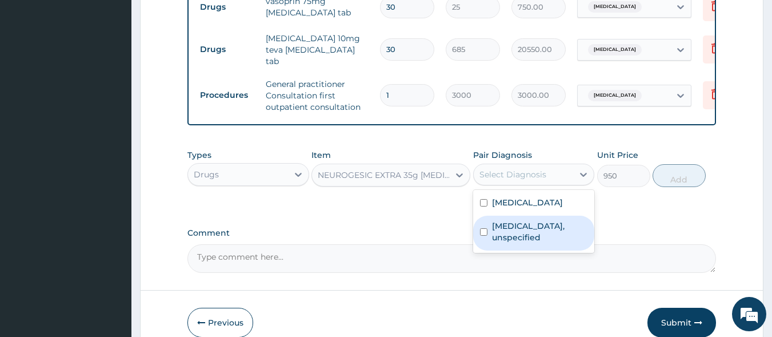
click at [541, 232] on label "Osteoarthritis, unspecified" at bounding box center [540, 231] width 96 height 23
checkbox input "true"
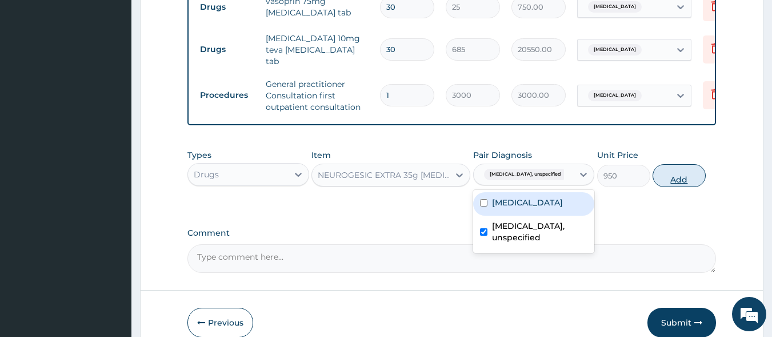
click at [675, 178] on button "Add" at bounding box center [679, 175] width 53 height 23
type input "0"
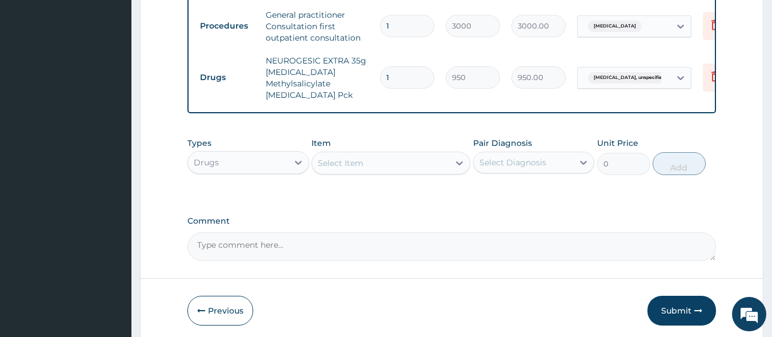
scroll to position [557, 0]
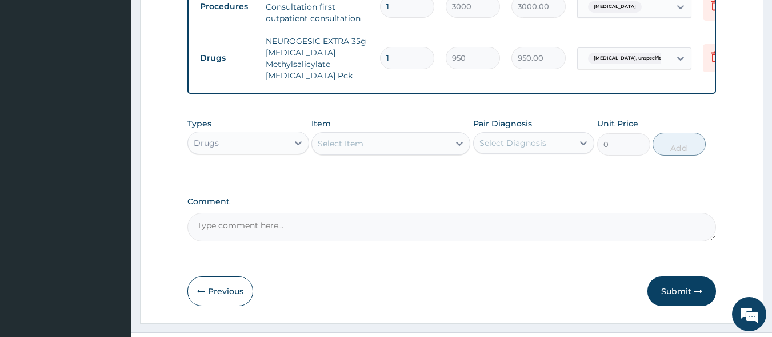
click at [393, 151] on div "Select Item" at bounding box center [380, 143] width 137 height 18
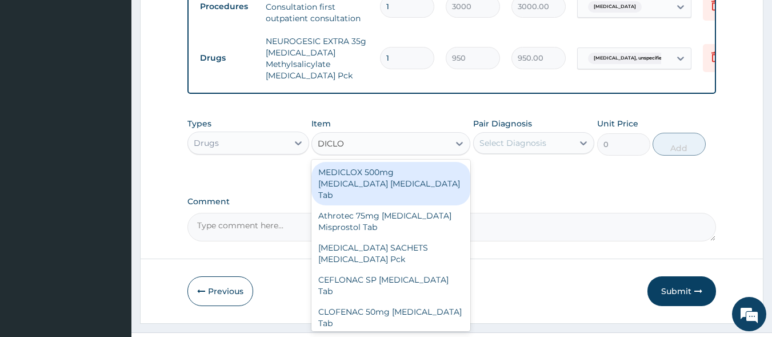
type input "DICLOF"
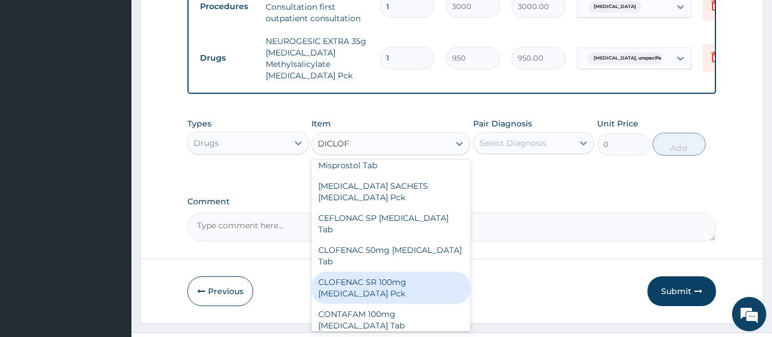
scroll to position [19, 0]
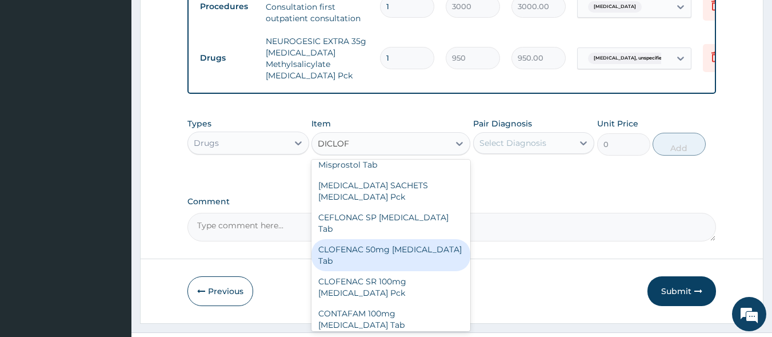
click at [413, 249] on div "CLOFENAC 50mg Diclofenac Tab" at bounding box center [391, 255] width 159 height 32
type input "32"
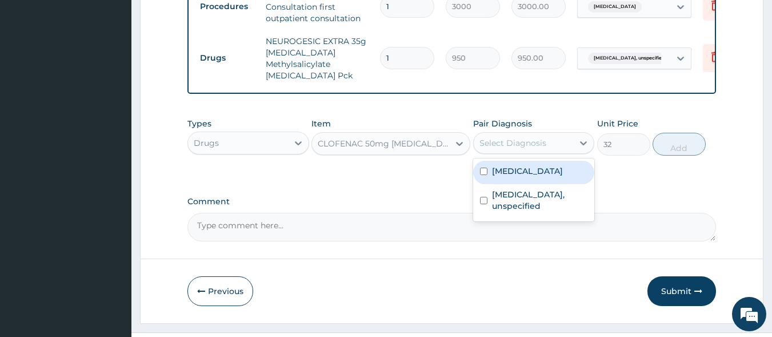
click at [508, 152] on div "Select Diagnosis" at bounding box center [524, 143] width 100 height 18
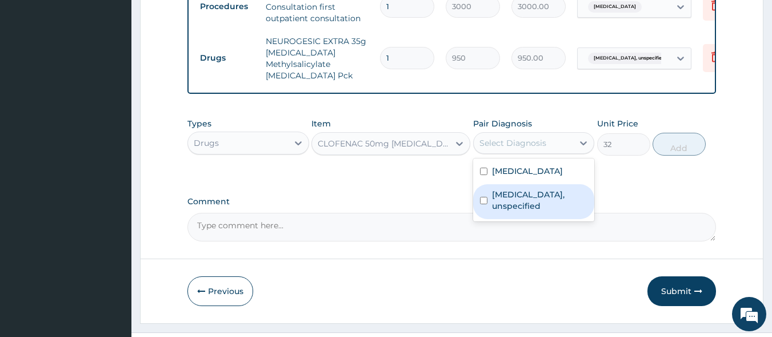
click at [517, 202] on label "Osteoarthritis, unspecified" at bounding box center [540, 200] width 96 height 23
checkbox input "true"
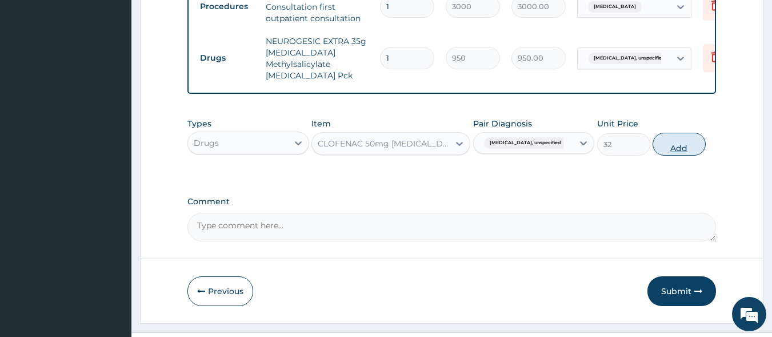
click at [686, 153] on button "Add" at bounding box center [679, 144] width 53 height 23
type input "0"
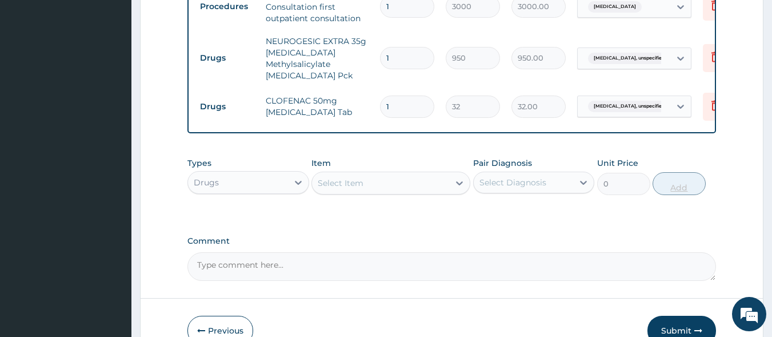
type input "10"
type input "320.00"
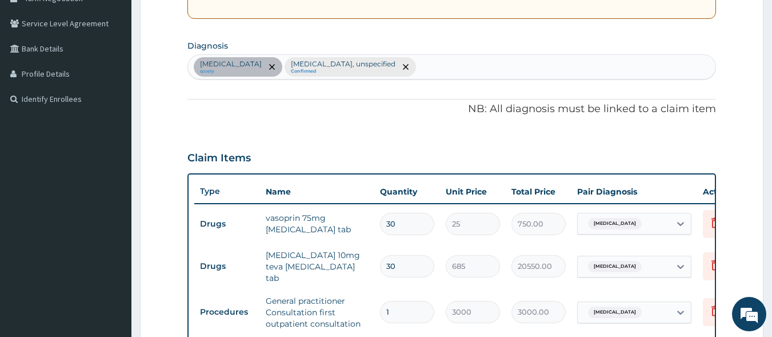
scroll to position [211, 0]
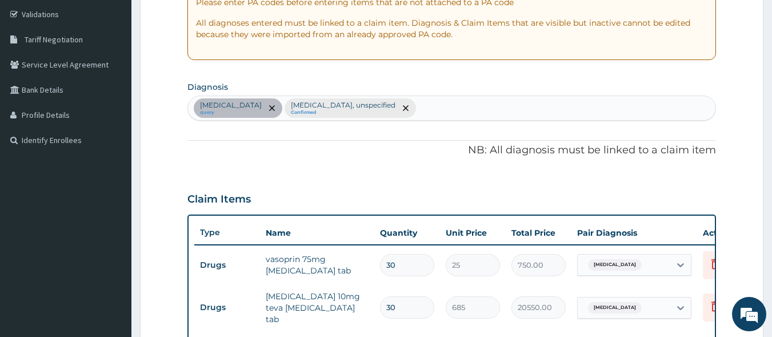
type input "10"
click at [428, 113] on div "Essential hypertension query Osteoarthritis, unspecified Confirmed" at bounding box center [452, 108] width 528 height 24
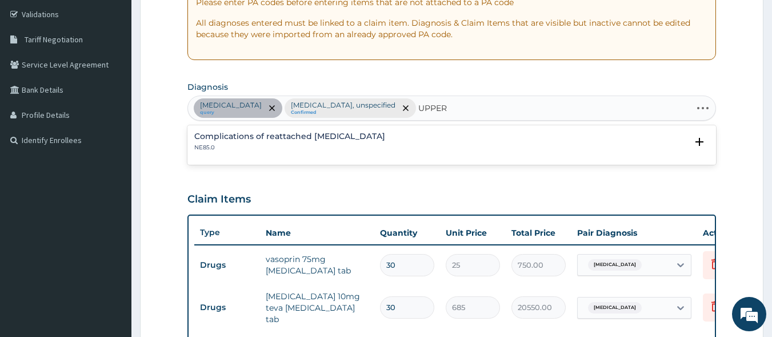
type input "UPPER"
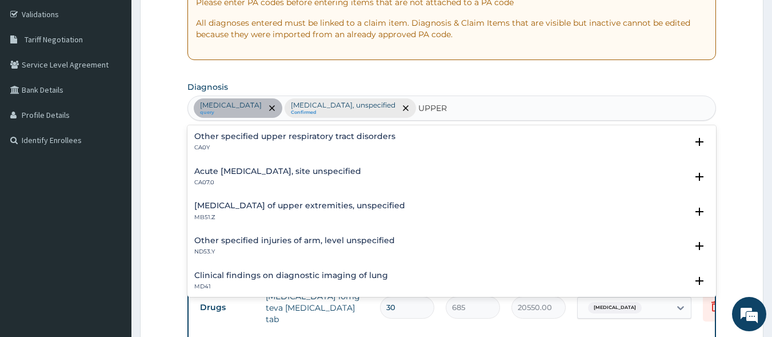
click at [332, 175] on h4 "Acute upper respiratory infection, site unspecified" at bounding box center [277, 171] width 167 height 9
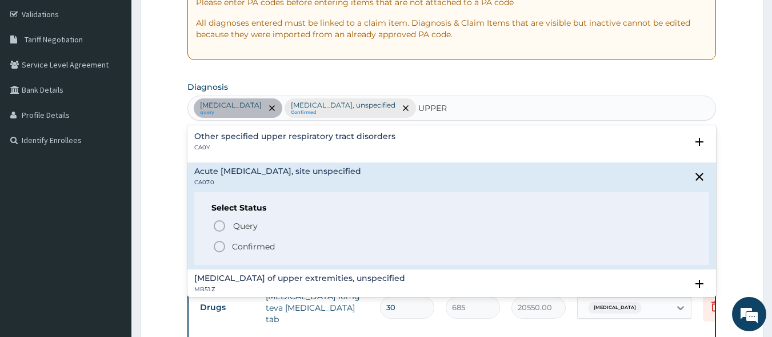
click at [221, 248] on icon "status option filled" at bounding box center [220, 246] width 14 height 14
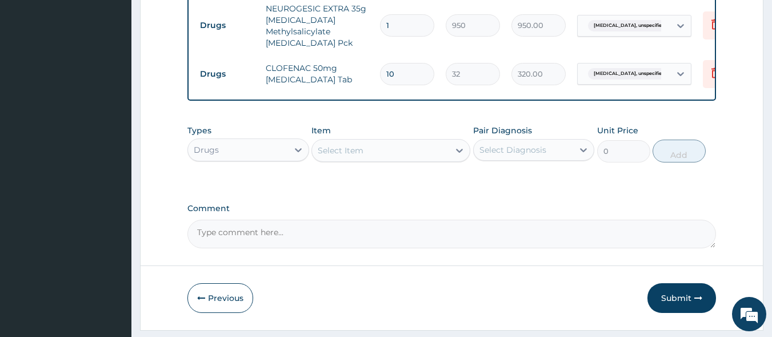
scroll to position [591, 0]
click at [334, 151] on div "Select Item" at bounding box center [341, 148] width 46 height 11
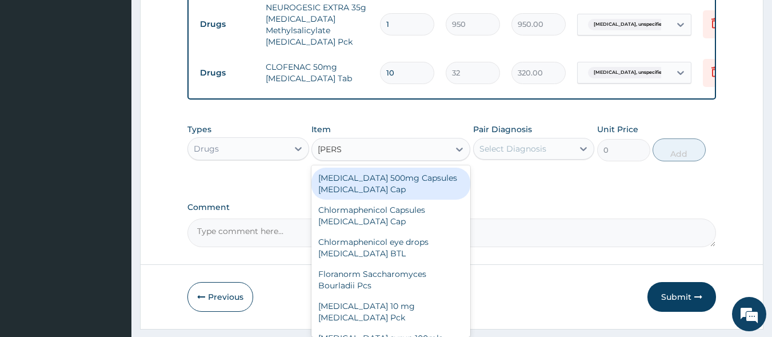
type input "LORAT"
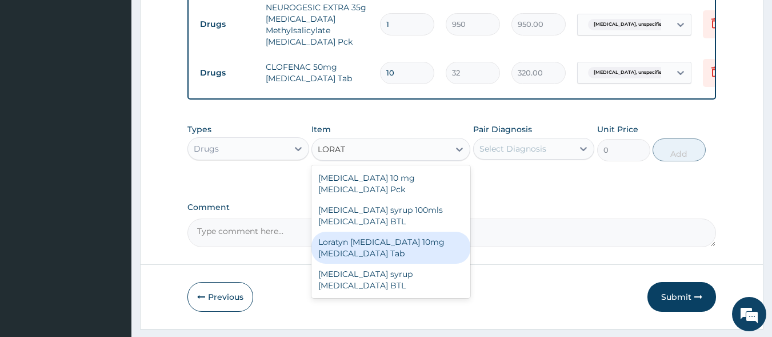
click at [352, 247] on div "Loratyn Loratadine 10mg Loratadine Tab" at bounding box center [391, 247] width 159 height 32
type input "45"
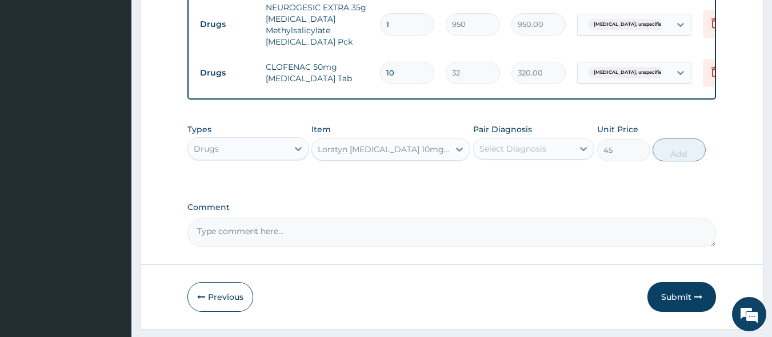
click at [497, 150] on div "Select Diagnosis" at bounding box center [513, 148] width 67 height 11
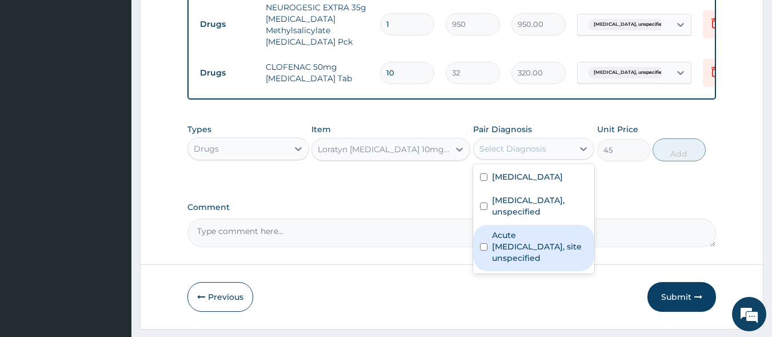
click at [512, 242] on label "Acute upper respiratory infection, site unspecified" at bounding box center [540, 246] width 96 height 34
checkbox input "true"
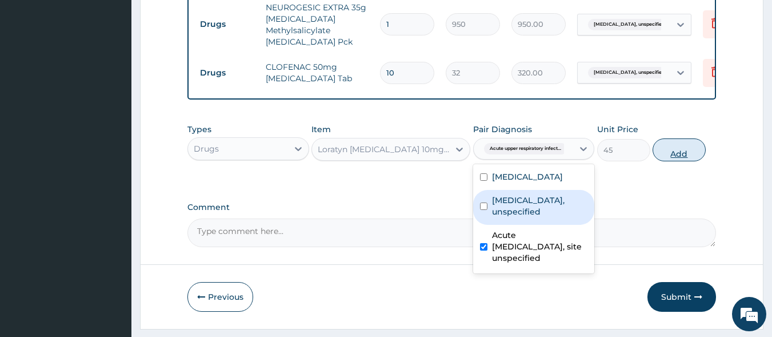
click at [688, 152] on button "Add" at bounding box center [679, 149] width 53 height 23
type input "0"
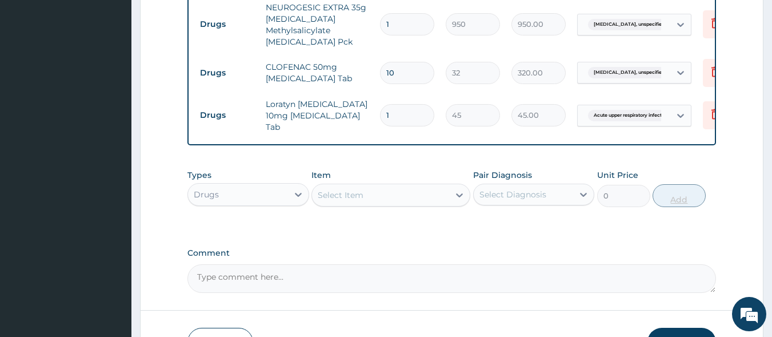
type input "0.00"
type input "7"
type input "315.00"
type input "7"
click at [399, 190] on div "Select Item" at bounding box center [380, 195] width 137 height 18
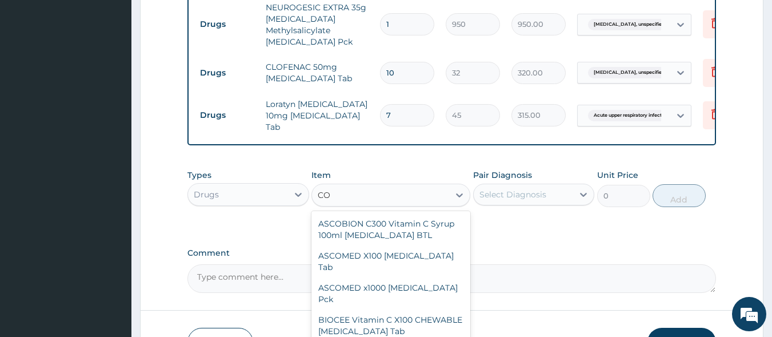
type input "C"
type input "N"
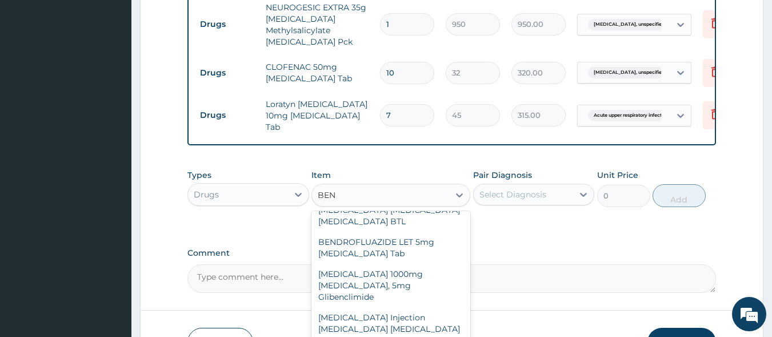
type input "BENY"
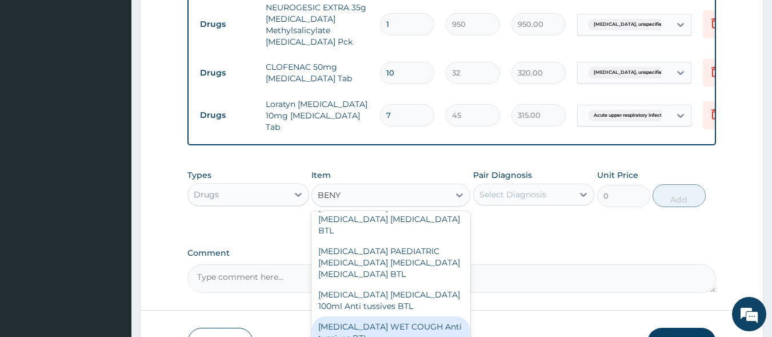
click at [392, 317] on div "BENYLIN WET COUGH Anti tussives BTL" at bounding box center [391, 332] width 159 height 32
type input "1000"
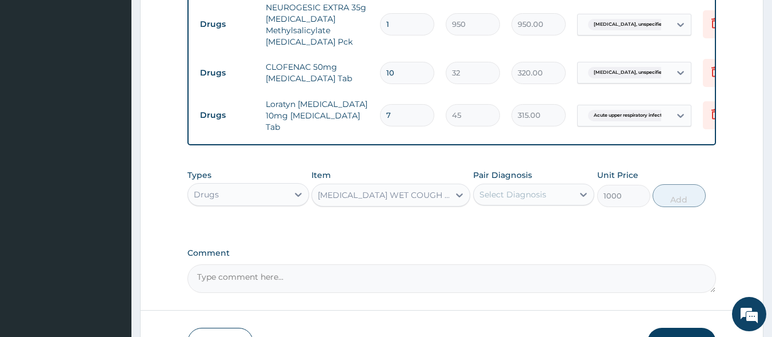
click at [516, 189] on div "Select Diagnosis" at bounding box center [513, 194] width 67 height 11
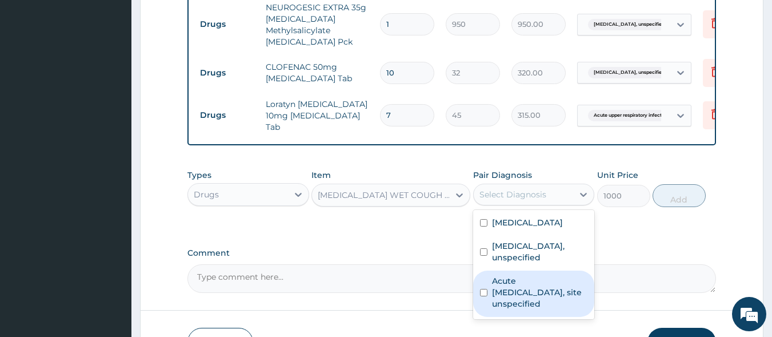
click at [521, 284] on label "Acute upper respiratory infection, site unspecified" at bounding box center [540, 292] width 96 height 34
checkbox input "true"
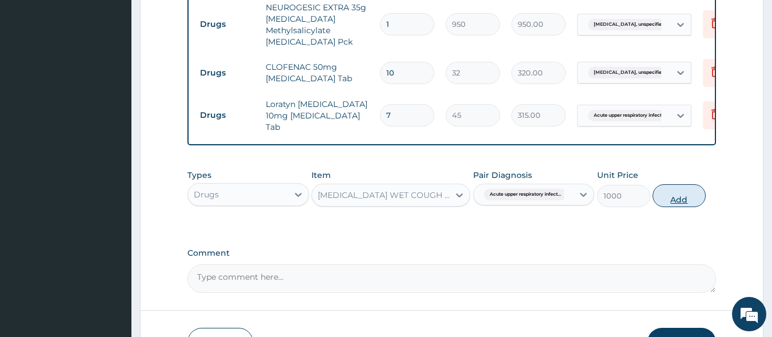
click at [673, 184] on button "Add" at bounding box center [679, 195] width 53 height 23
type input "0"
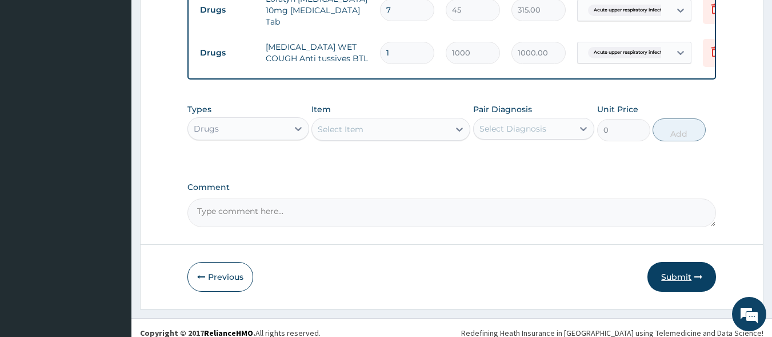
scroll to position [702, 0]
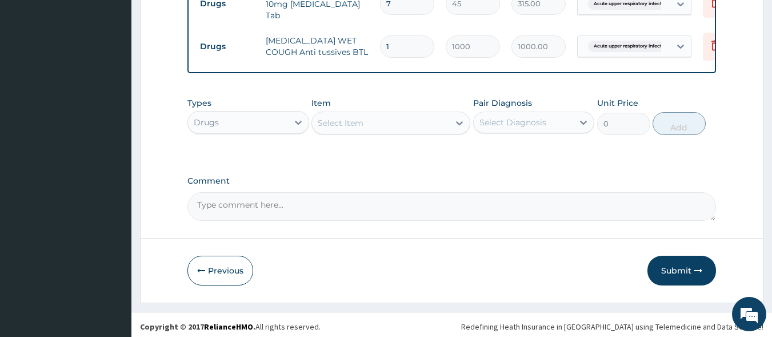
click at [356, 121] on div "Select Item" at bounding box center [341, 122] width 46 height 11
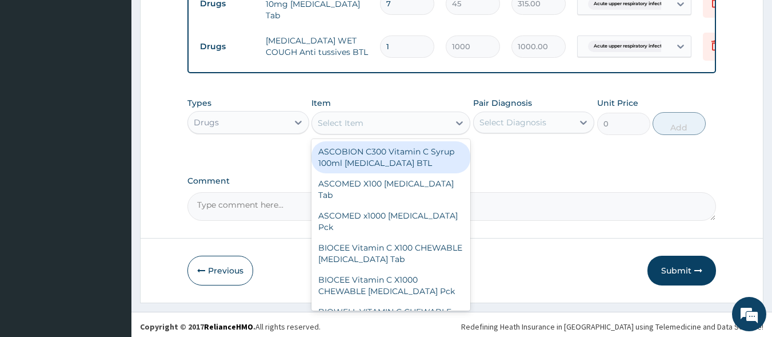
type input "D"
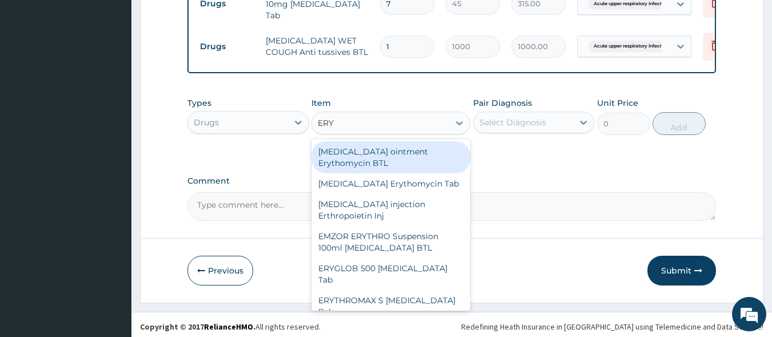
type input "ERYT"
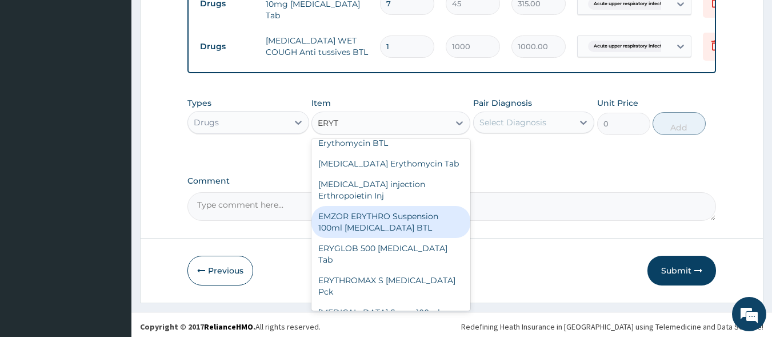
scroll to position [22, 0]
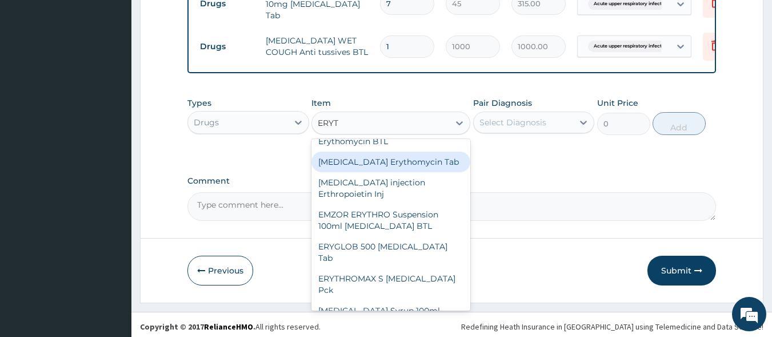
click at [388, 158] on div "Erythromycin Erythomycin Tab" at bounding box center [391, 161] width 159 height 21
type input "800"
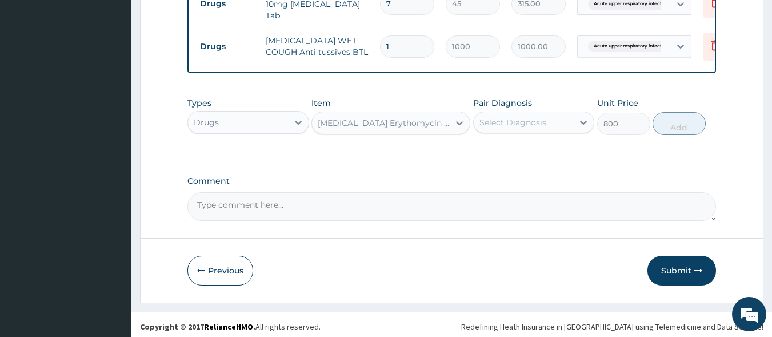
click at [492, 123] on div "Select Diagnosis" at bounding box center [513, 122] width 67 height 11
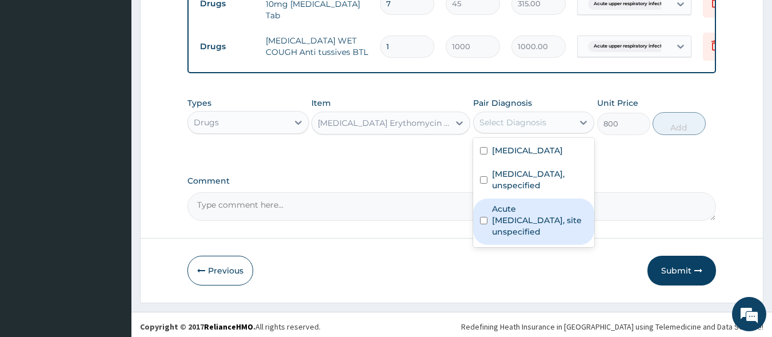
click at [509, 203] on label "Acute upper respiratory infection, site unspecified" at bounding box center [540, 220] width 96 height 34
checkbox input "true"
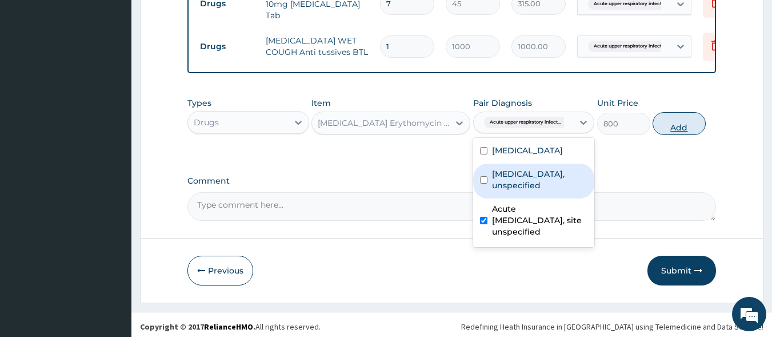
click at [673, 122] on button "Add" at bounding box center [679, 123] width 53 height 23
type input "0"
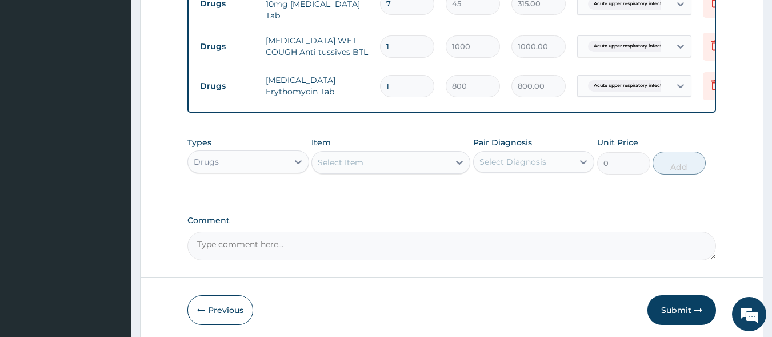
type input "15"
type input "12000.00"
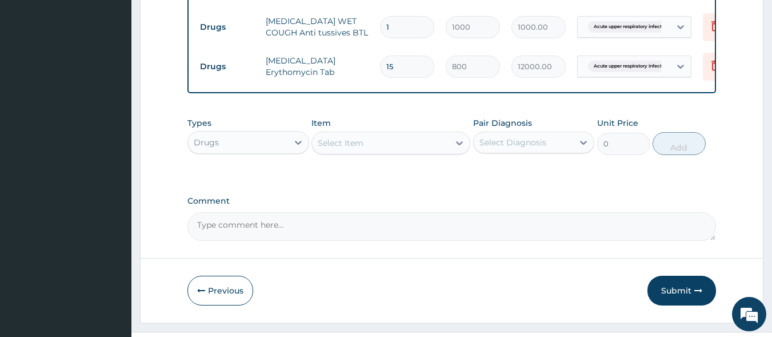
scroll to position [742, 0]
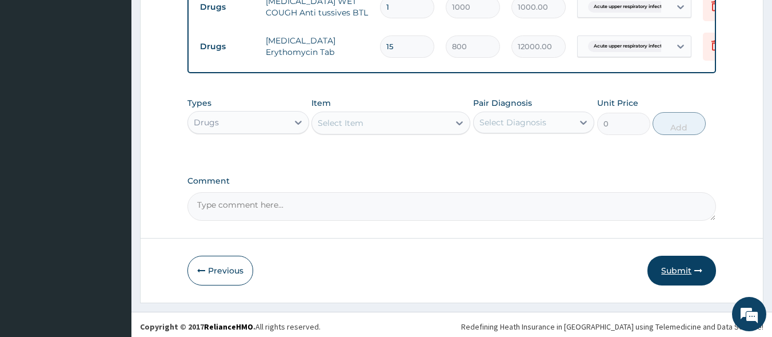
type input "15"
click at [674, 268] on button "Submit" at bounding box center [682, 270] width 69 height 30
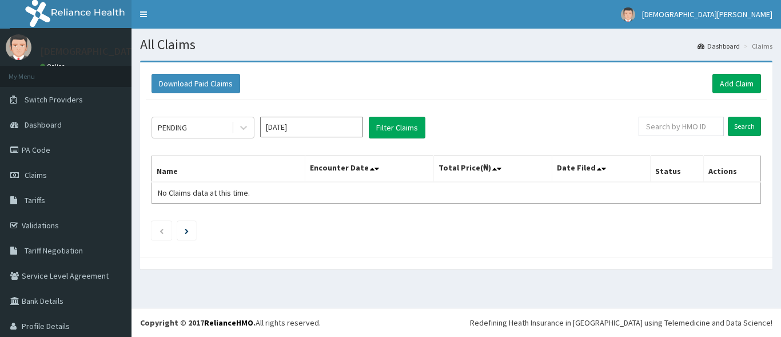
click at [314, 129] on input "[DATE]" at bounding box center [311, 127] width 103 height 21
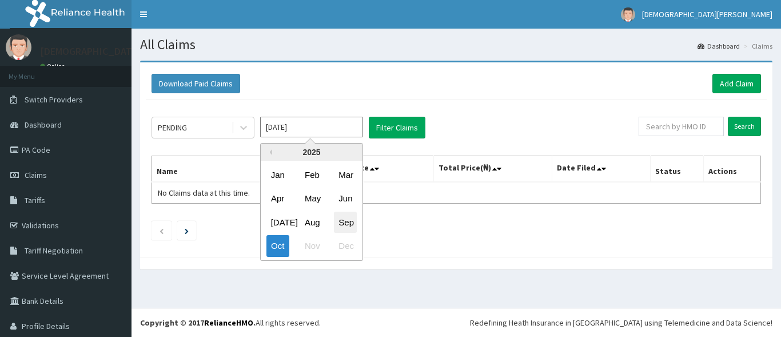
click at [349, 225] on div "Sep" at bounding box center [345, 221] width 23 height 21
type input "[DATE]"
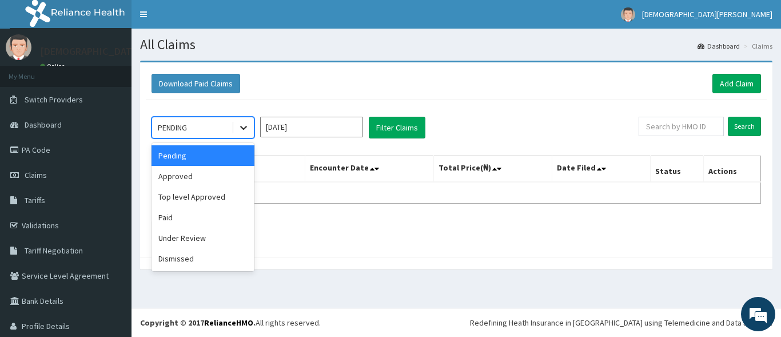
click at [246, 128] on icon at bounding box center [243, 127] width 11 height 11
click at [221, 171] on div "Approved" at bounding box center [202, 176] width 103 height 21
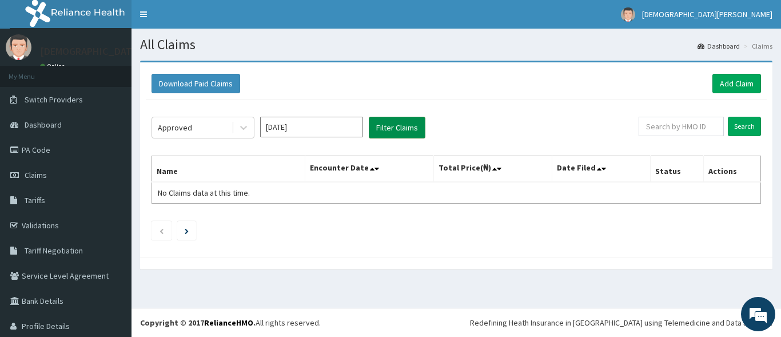
click at [392, 129] on button "Filter Claims" at bounding box center [397, 128] width 57 height 22
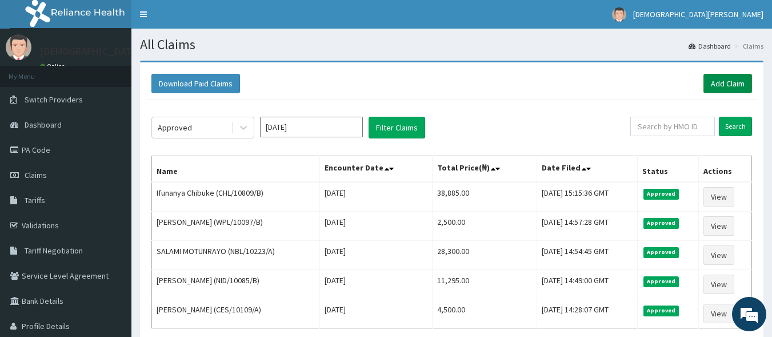
click at [714, 84] on link "Add Claim" at bounding box center [728, 83] width 49 height 19
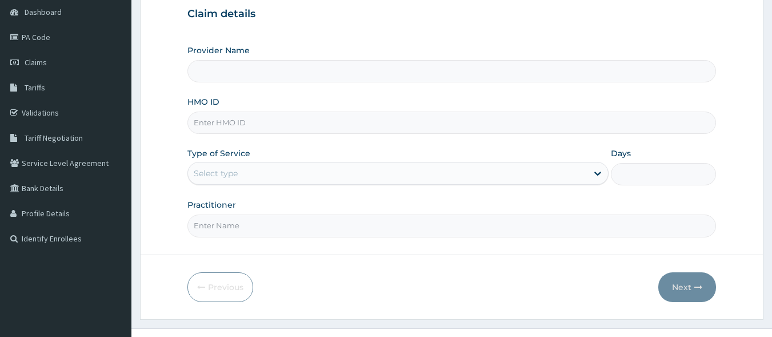
scroll to position [121, 0]
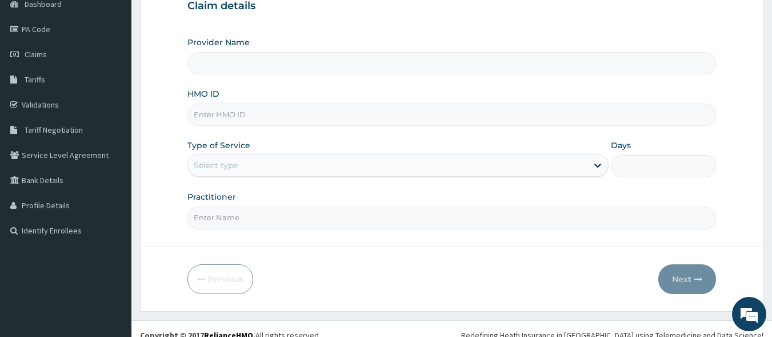
click at [246, 119] on input "HMO ID" at bounding box center [451, 114] width 529 height 22
type input "NBL"
type input "[GEOGRAPHIC_DATA]"
type input "NBL/10263/A"
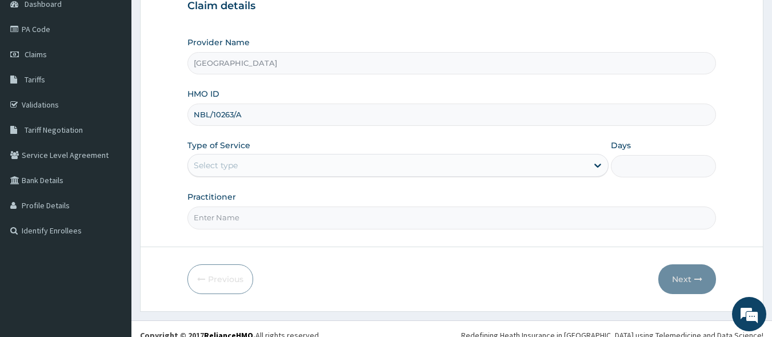
click at [245, 170] on div "Select type" at bounding box center [388, 165] width 400 height 18
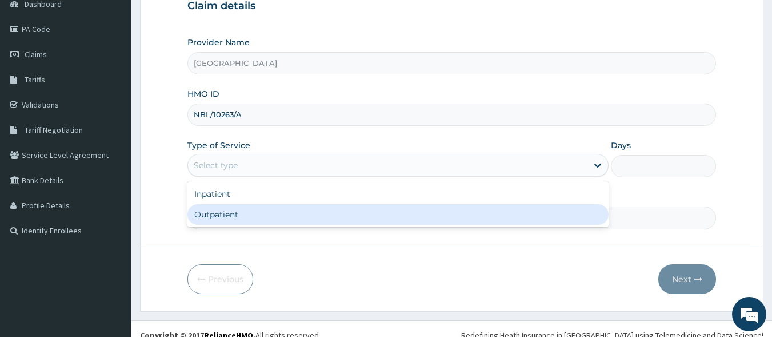
click at [243, 217] on div "Outpatient" at bounding box center [397, 214] width 421 height 21
type input "1"
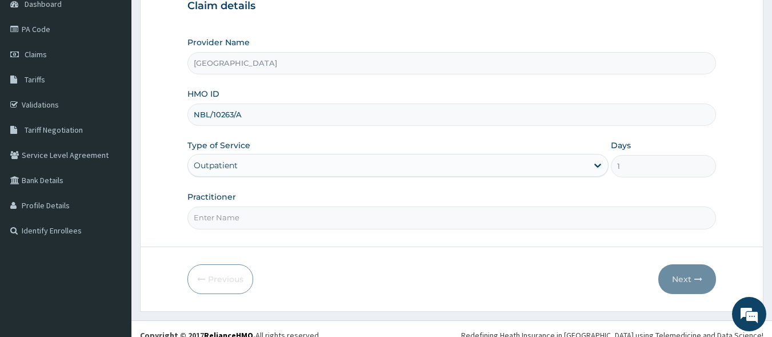
scroll to position [133, 0]
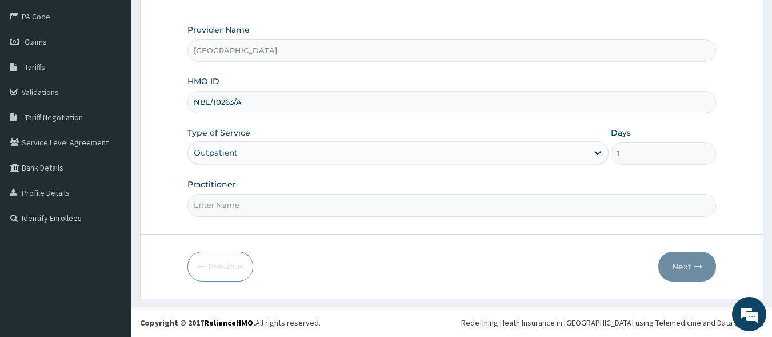
click at [251, 202] on input "Practitioner" at bounding box center [451, 205] width 529 height 22
click at [254, 203] on input "Practitioner" at bounding box center [451, 205] width 529 height 22
type input "[PERSON_NAME] EZE"
click at [690, 274] on button "Next" at bounding box center [687, 266] width 58 height 30
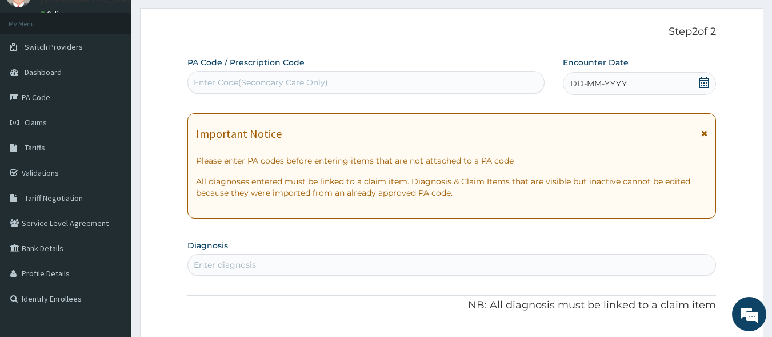
scroll to position [31, 0]
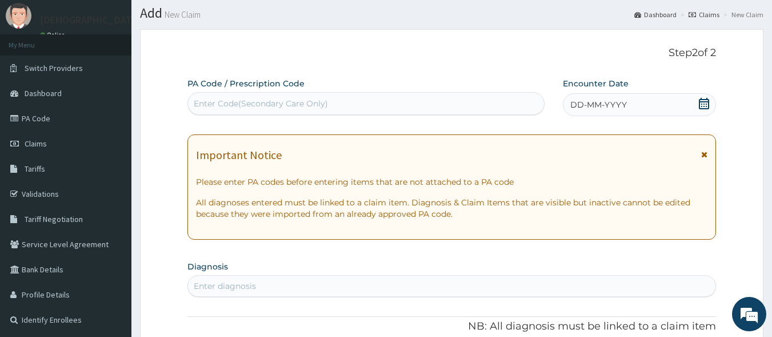
click at [340, 103] on div "Enter Code(Secondary Care Only)" at bounding box center [366, 103] width 357 height 18
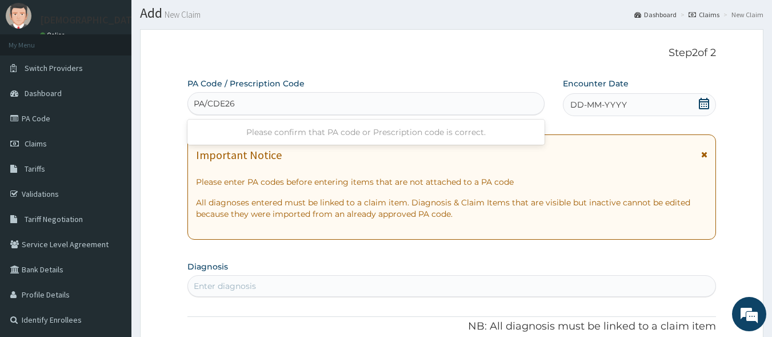
type input "PA/CDE26A"
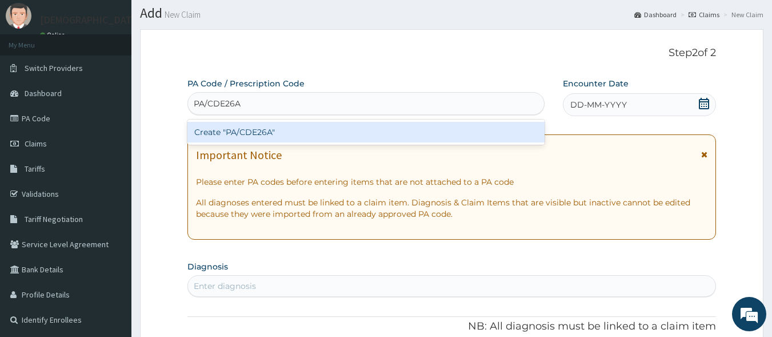
click at [338, 129] on div "Create "PA/CDE26A"" at bounding box center [366, 132] width 358 height 21
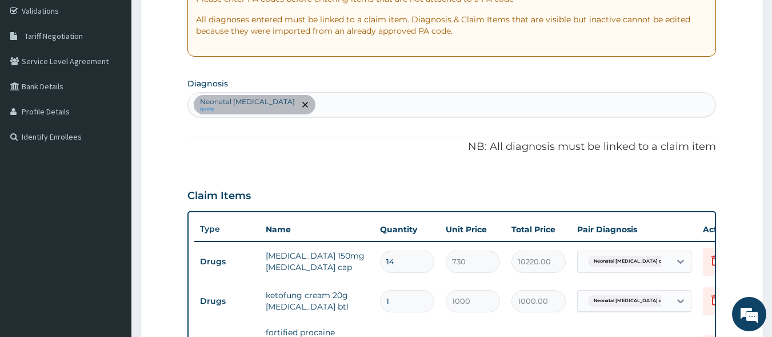
scroll to position [214, 0]
click at [374, 105] on div "Neonatal [MEDICAL_DATA] query" at bounding box center [452, 105] width 528 height 24
type input "[MEDICAL_DATA]"
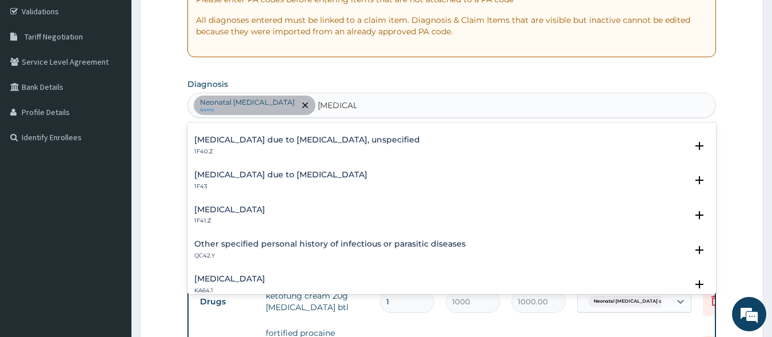
scroll to position [167, 0]
click at [285, 147] on p "1F40.Z" at bounding box center [307, 151] width 226 height 8
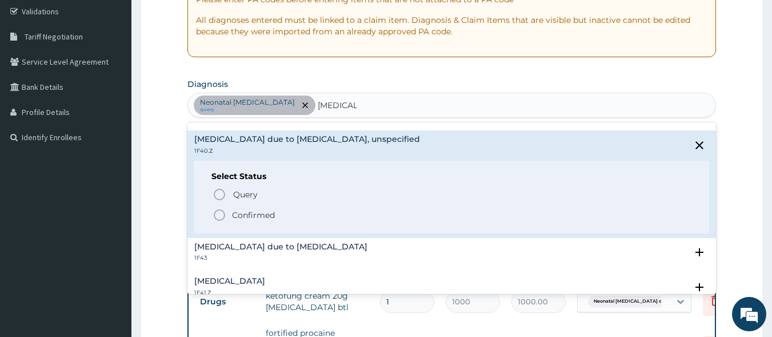
click at [219, 214] on icon "status option filled" at bounding box center [220, 215] width 14 height 14
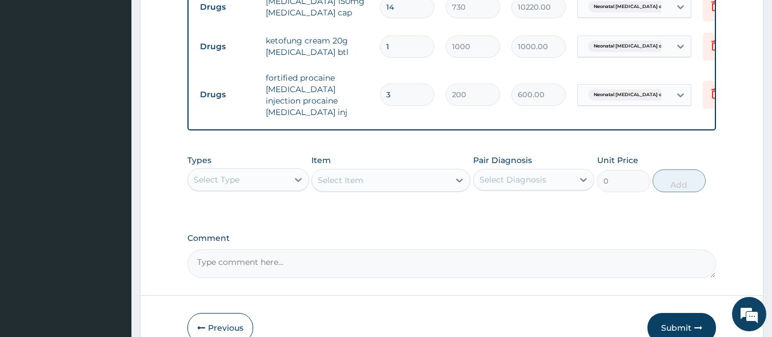
scroll to position [527, 0]
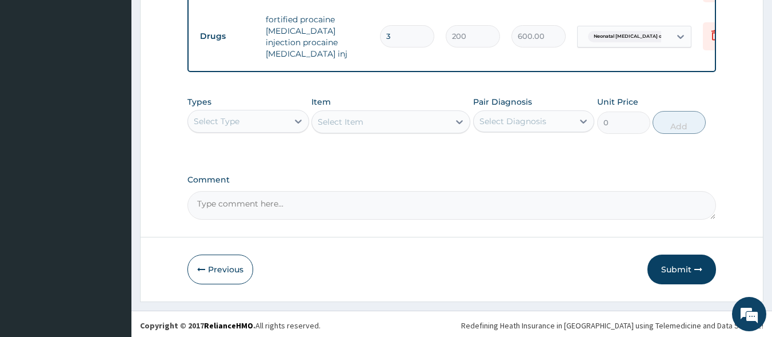
click at [281, 121] on div "Select Type" at bounding box center [238, 121] width 100 height 18
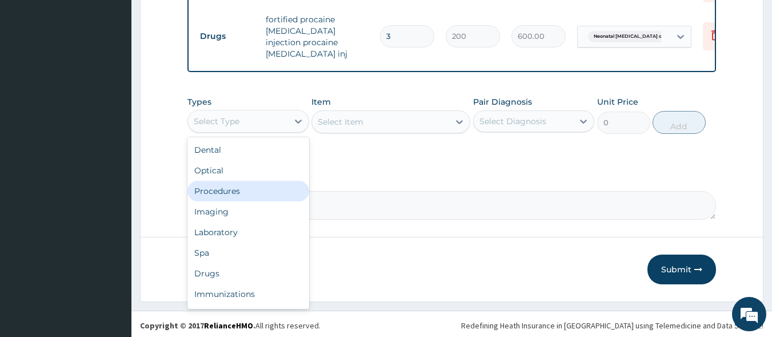
click at [268, 187] on div "Procedures" at bounding box center [248, 191] width 122 height 21
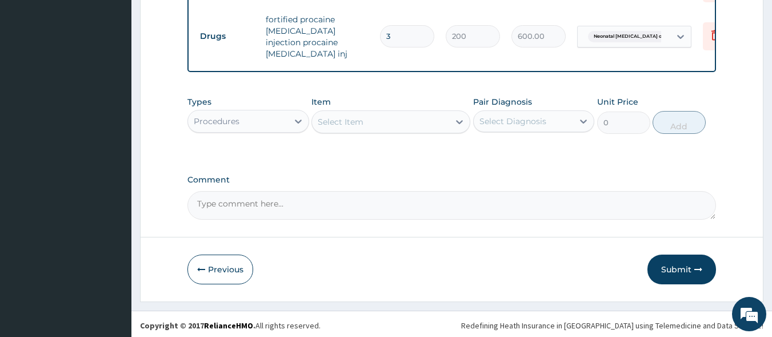
click at [361, 119] on div "Select Item" at bounding box center [341, 121] width 46 height 11
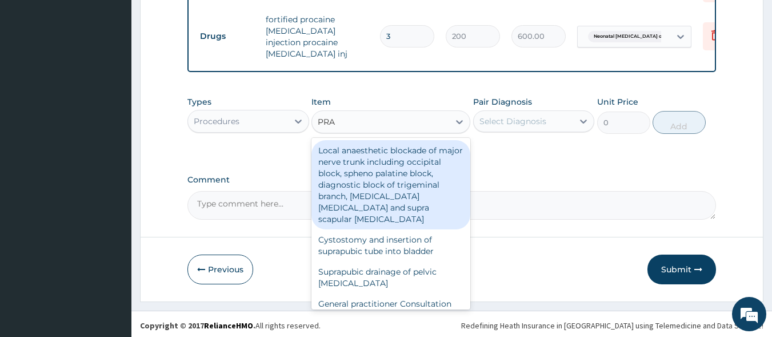
type input "PRAC"
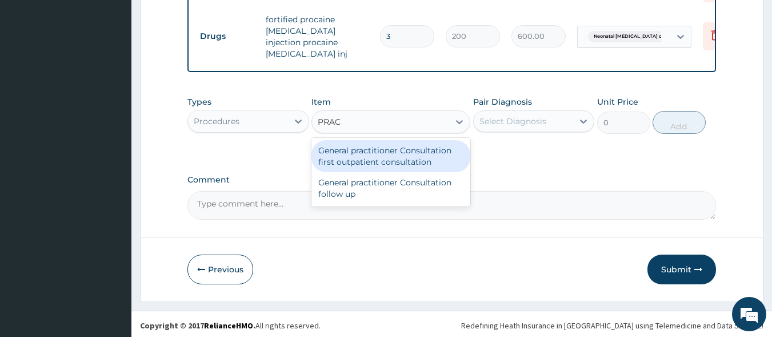
click at [366, 149] on div "General practitioner Consultation first outpatient consultation" at bounding box center [391, 156] width 159 height 32
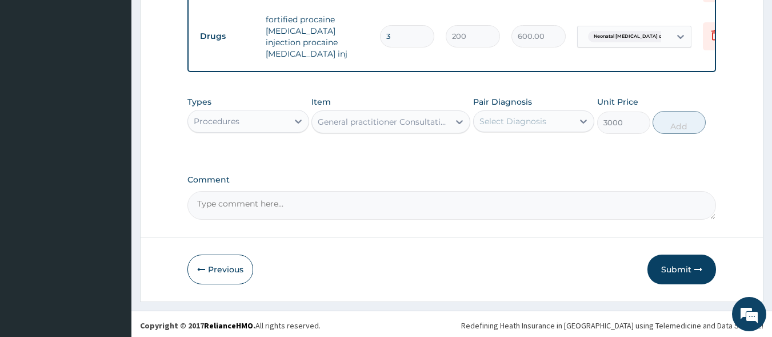
type input "3000"
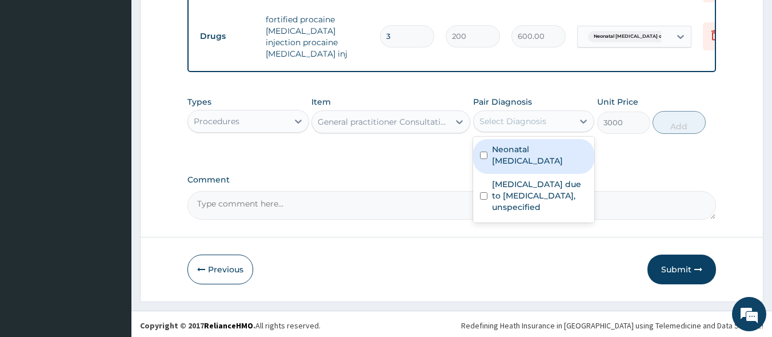
click at [550, 118] on div "Select Diagnosis" at bounding box center [524, 121] width 100 height 18
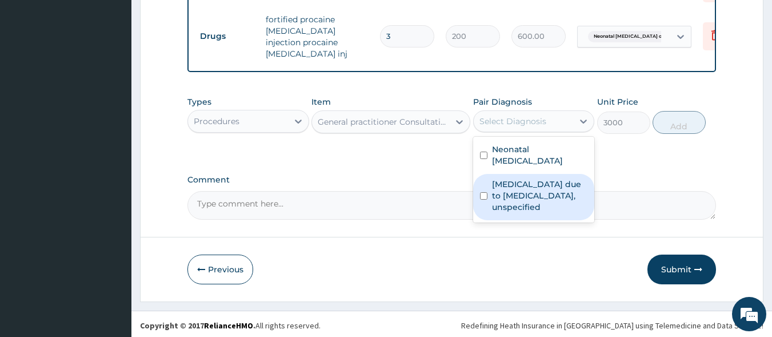
click at [541, 201] on label "[MEDICAL_DATA] due to [MEDICAL_DATA], unspecified" at bounding box center [540, 195] width 96 height 34
checkbox input "true"
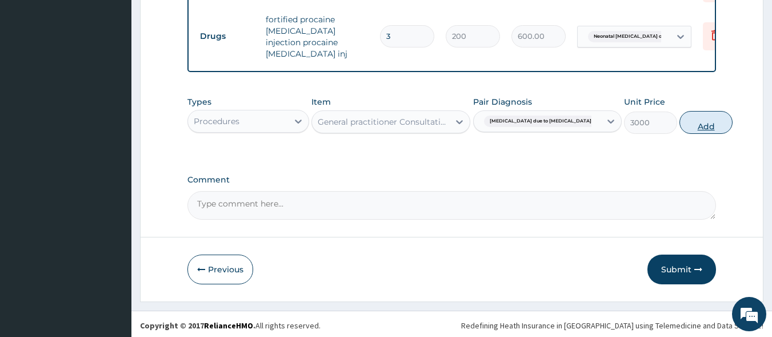
click at [685, 118] on button "Add" at bounding box center [706, 122] width 53 height 23
type input "0"
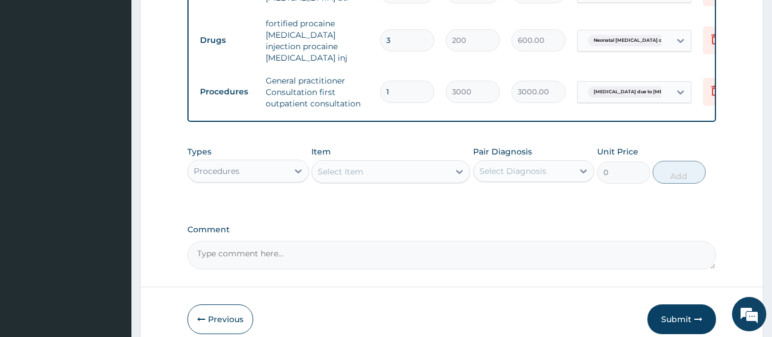
scroll to position [522, 0]
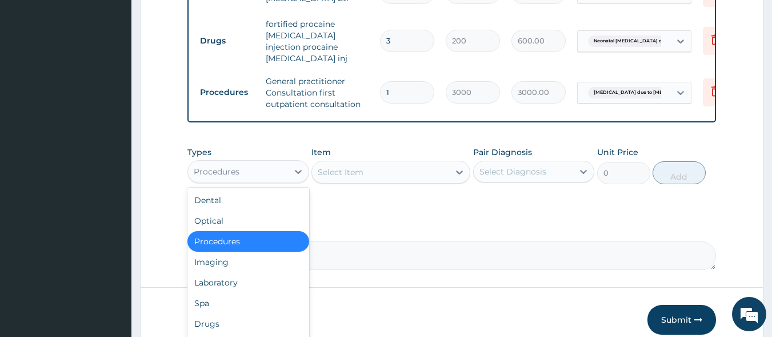
click at [254, 172] on div "Procedures" at bounding box center [238, 171] width 100 height 18
click at [255, 274] on div "Laboratory" at bounding box center [248, 282] width 122 height 21
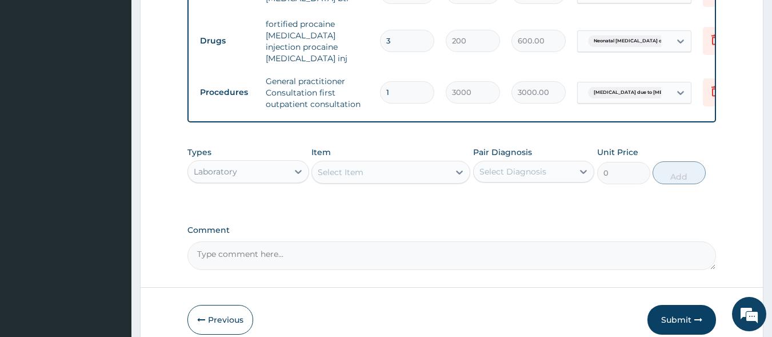
click at [380, 166] on div "Select Item" at bounding box center [380, 172] width 137 height 18
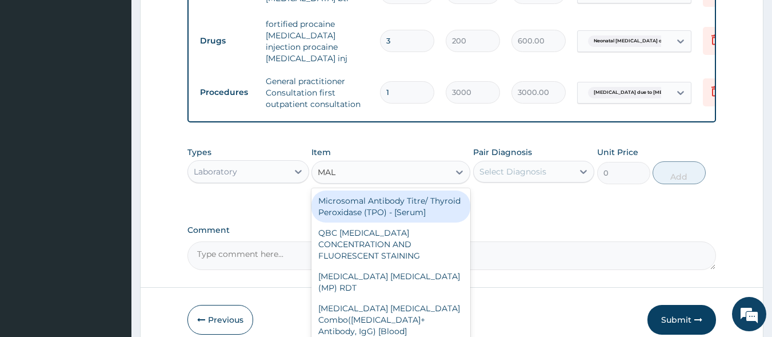
type input "MALA"
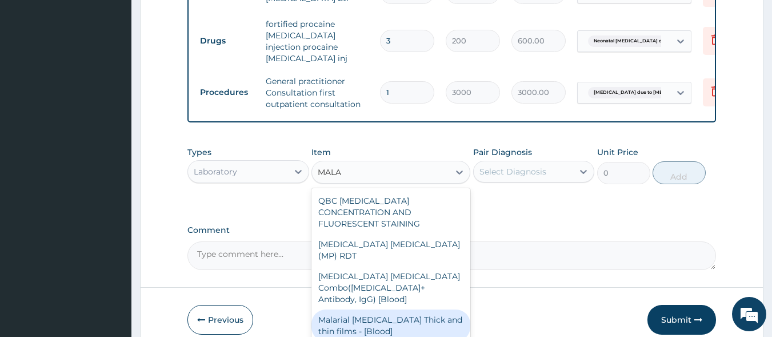
click at [388, 309] on div "Malarial [MEDICAL_DATA] Thick and thin films - [Blood]" at bounding box center [391, 325] width 159 height 32
type input "1500"
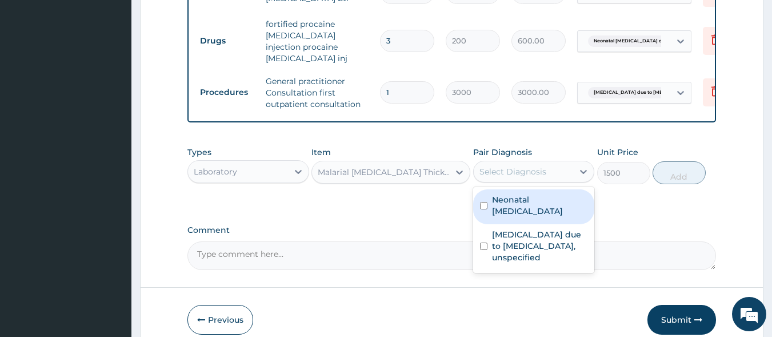
click at [522, 175] on div "Select Diagnosis" at bounding box center [524, 171] width 100 height 18
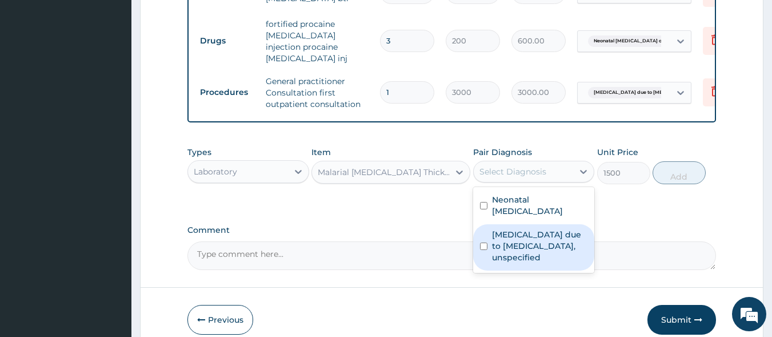
click at [526, 230] on label "[MEDICAL_DATA] due to [MEDICAL_DATA], unspecified" at bounding box center [540, 246] width 96 height 34
checkbox input "true"
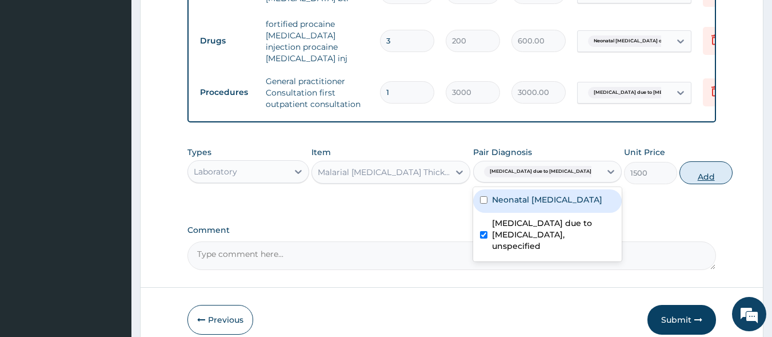
click at [682, 171] on button "Add" at bounding box center [706, 172] width 53 height 23
type input "0"
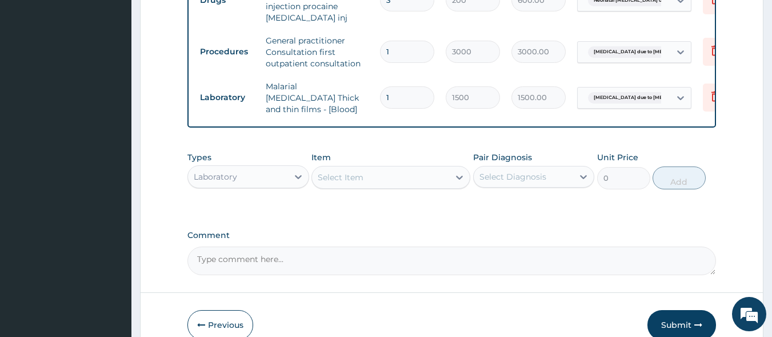
scroll to position [565, 0]
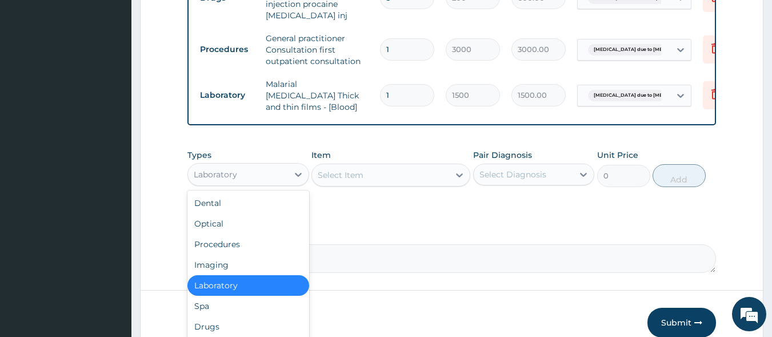
click at [280, 172] on div "Laboratory" at bounding box center [238, 174] width 100 height 18
click at [271, 316] on div "Drugs" at bounding box center [248, 326] width 122 height 21
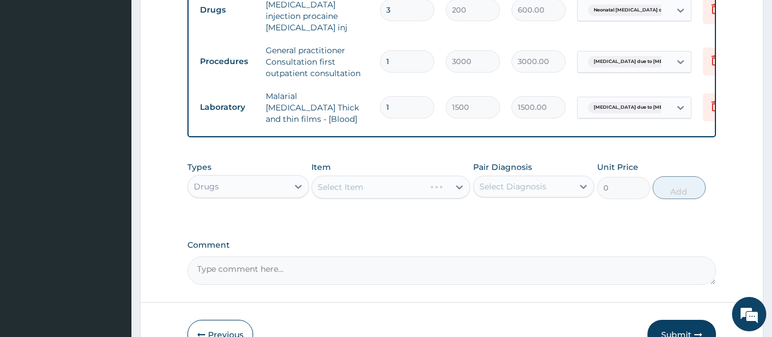
scroll to position [558, 0]
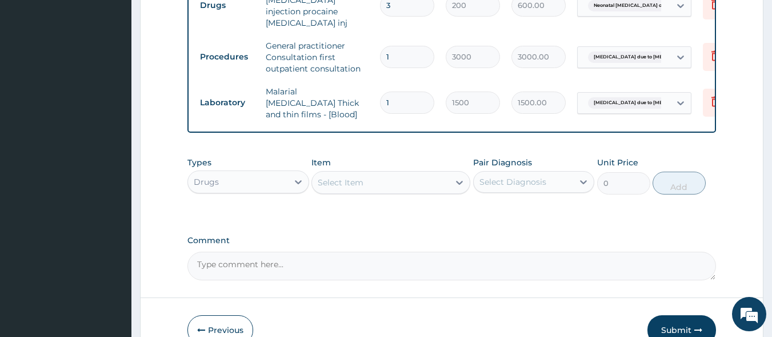
click at [362, 177] on div "Select Item" at bounding box center [341, 182] width 46 height 11
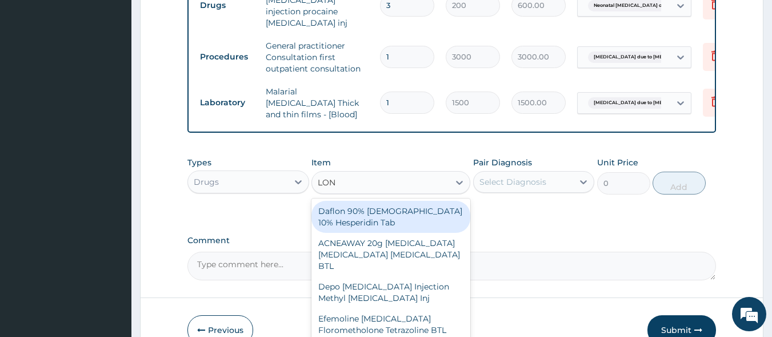
type input "[PERSON_NAME]"
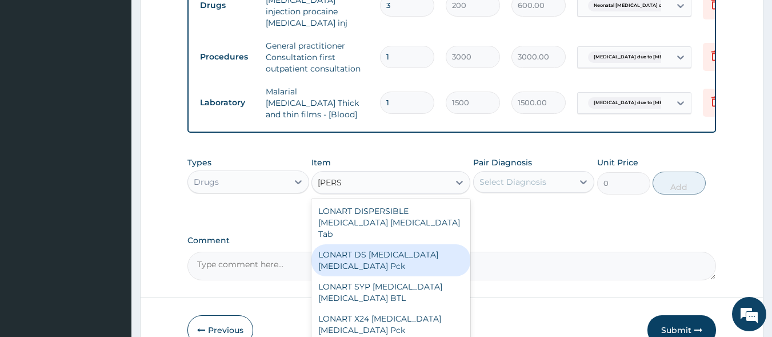
click at [364, 244] on div "LONART DS [MEDICAL_DATA] [MEDICAL_DATA] Pck" at bounding box center [391, 260] width 159 height 32
type input "1550"
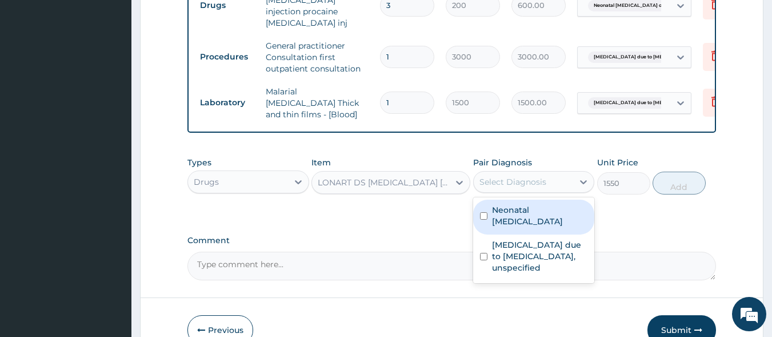
click at [492, 182] on div "Select Diagnosis" at bounding box center [534, 182] width 122 height 22
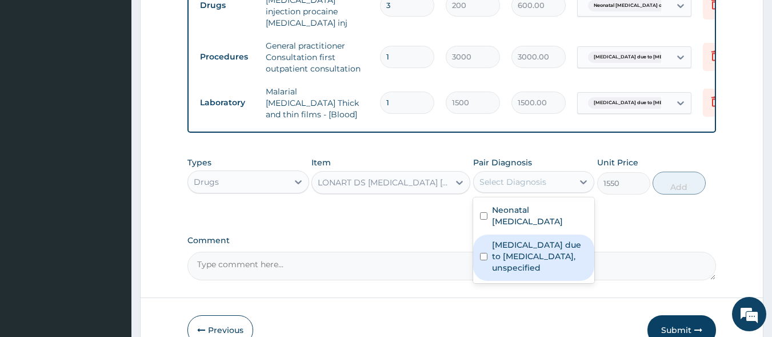
click at [500, 239] on label "[MEDICAL_DATA] due to [MEDICAL_DATA], unspecified" at bounding box center [540, 256] width 96 height 34
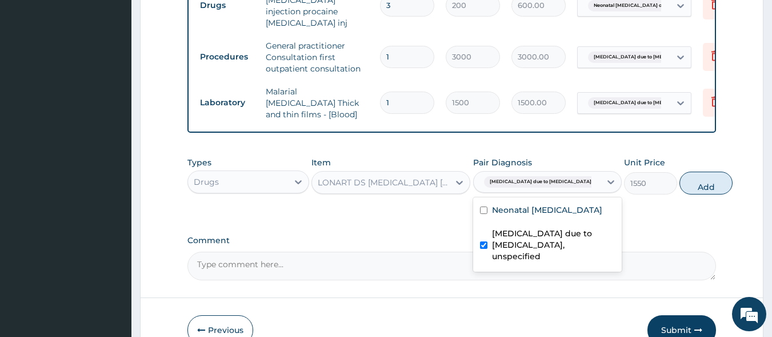
checkbox input "true"
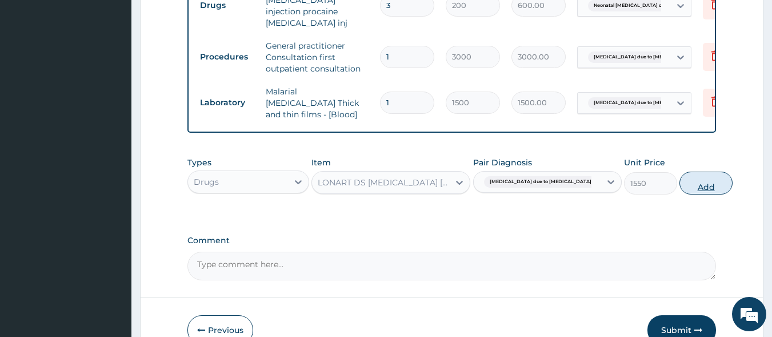
click at [687, 175] on button "Add" at bounding box center [706, 182] width 53 height 23
type input "0"
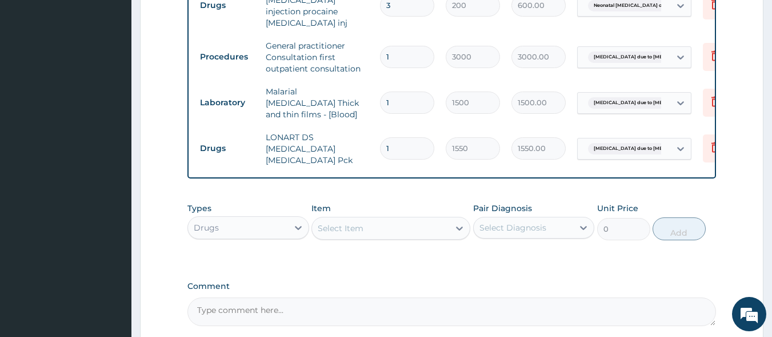
click at [354, 222] on div "Select Item" at bounding box center [341, 227] width 46 height 11
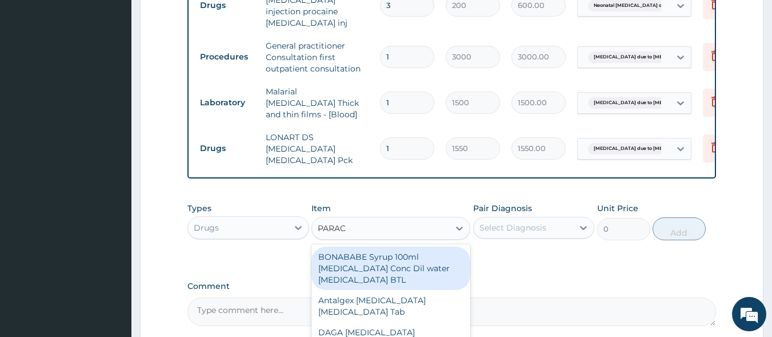
type input "PARACE"
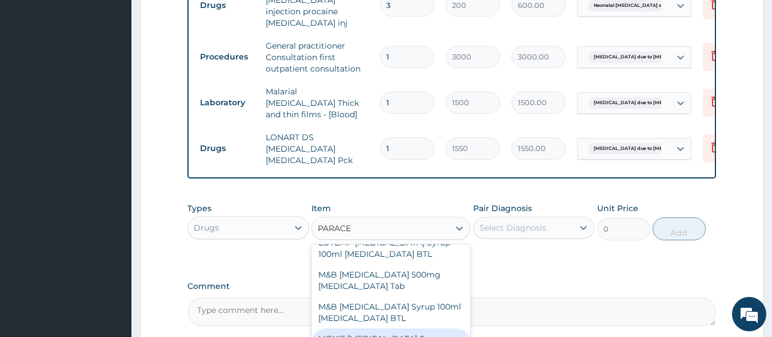
scroll to position [281, 0]
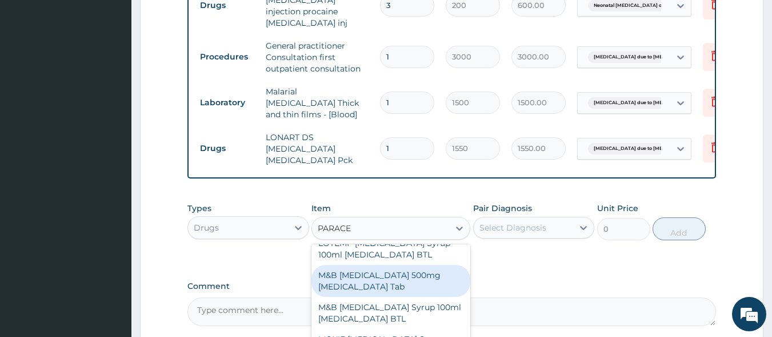
click at [376, 271] on div "M&B [MEDICAL_DATA] 500mg [MEDICAL_DATA] Tab" at bounding box center [391, 281] width 159 height 32
type input "10"
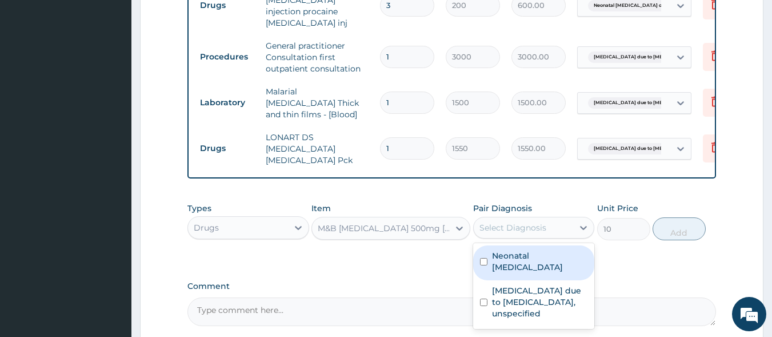
click at [509, 222] on div "Select Diagnosis" at bounding box center [513, 227] width 67 height 11
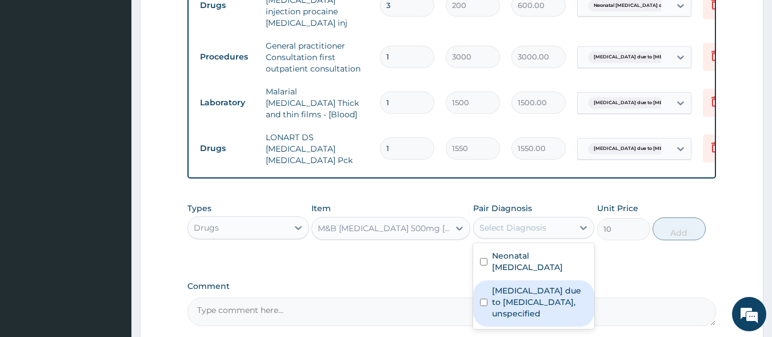
click at [513, 285] on label "[MEDICAL_DATA] due to [MEDICAL_DATA], unspecified" at bounding box center [540, 302] width 96 height 34
checkbox input "true"
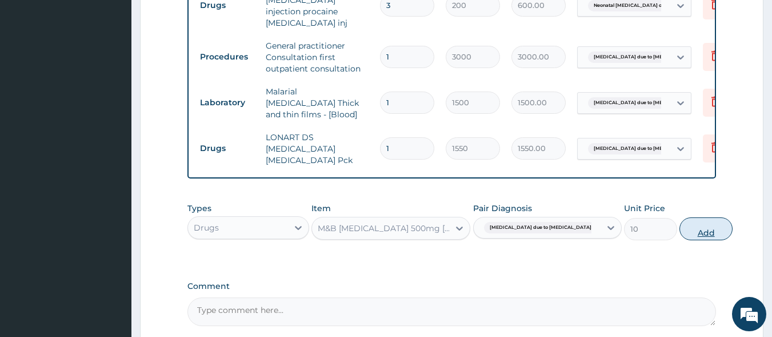
click at [680, 217] on button "Add" at bounding box center [706, 228] width 53 height 23
type input "0"
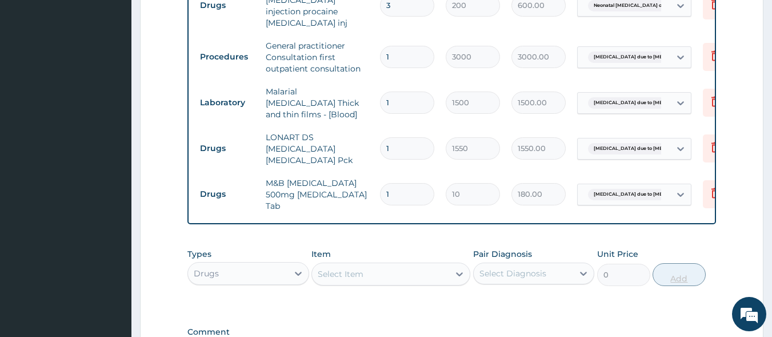
type input "18"
type input "180.00"
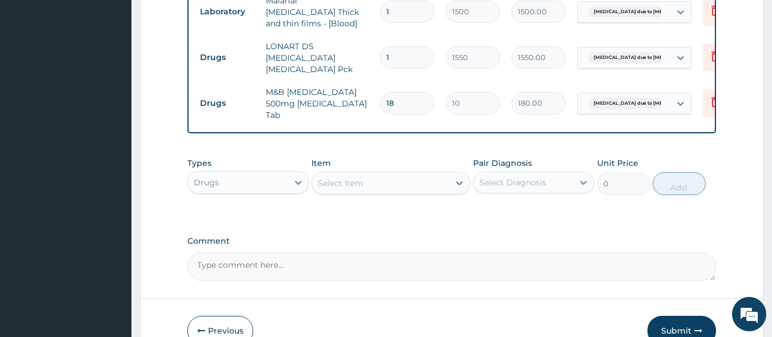
scroll to position [670, 0]
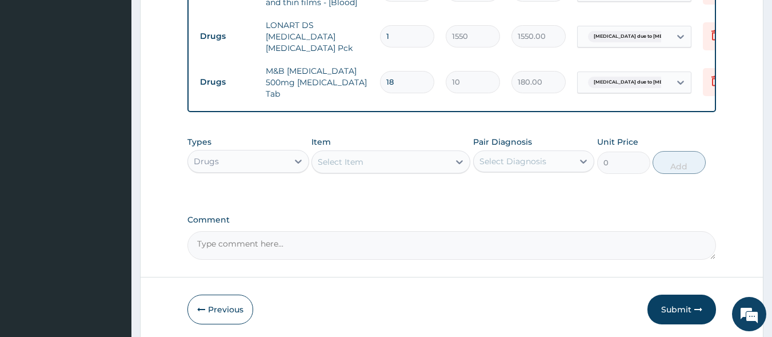
type input "18"
click at [388, 153] on div "Select Item" at bounding box center [380, 162] width 137 height 18
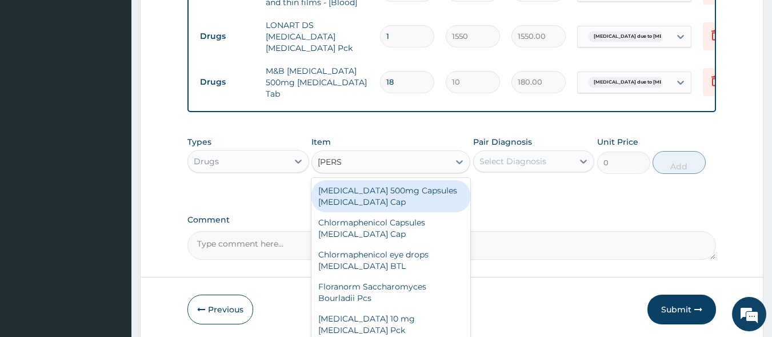
type input "LORAT"
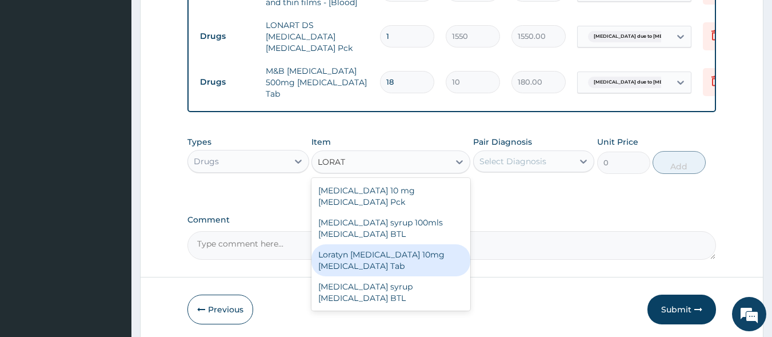
click at [389, 244] on div "Loratyn [MEDICAL_DATA] 10mg [MEDICAL_DATA] Tab" at bounding box center [391, 260] width 159 height 32
type input "45"
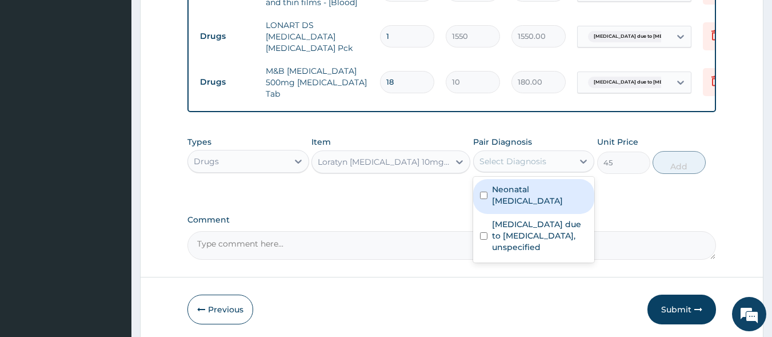
click at [484, 155] on div "Select Diagnosis" at bounding box center [513, 160] width 67 height 11
click at [494, 183] on label "Neonatal [MEDICAL_DATA]" at bounding box center [540, 194] width 96 height 23
checkbox input "true"
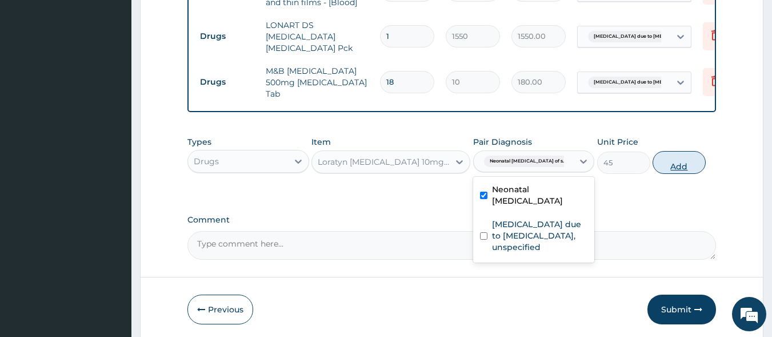
click at [686, 151] on button "Add" at bounding box center [679, 162] width 53 height 23
type input "0"
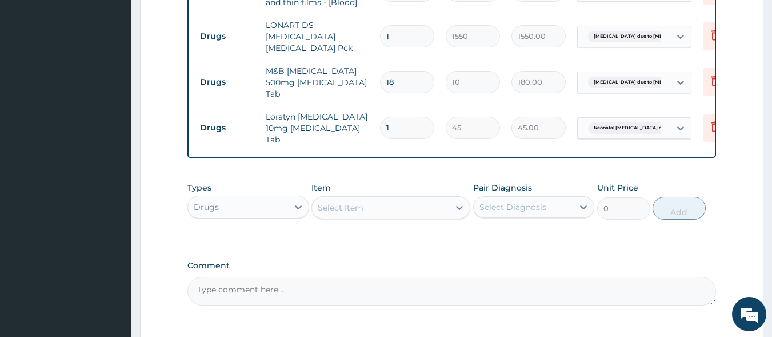
type input "0.00"
type input "7"
type input "315.00"
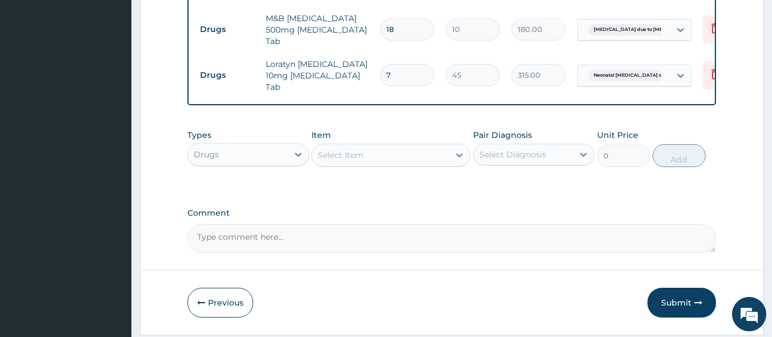
scroll to position [737, 0]
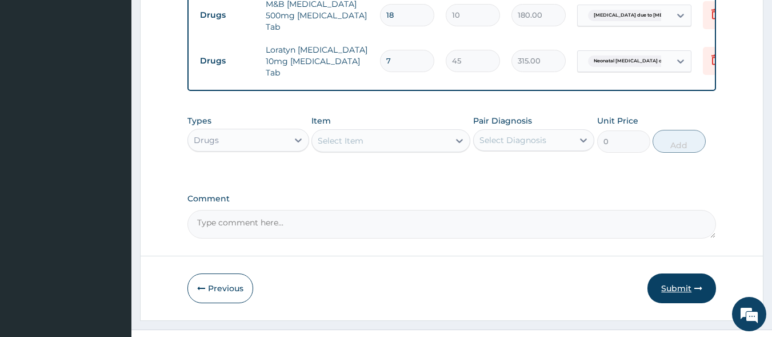
type input "7"
click at [684, 273] on button "Submit" at bounding box center [682, 288] width 69 height 30
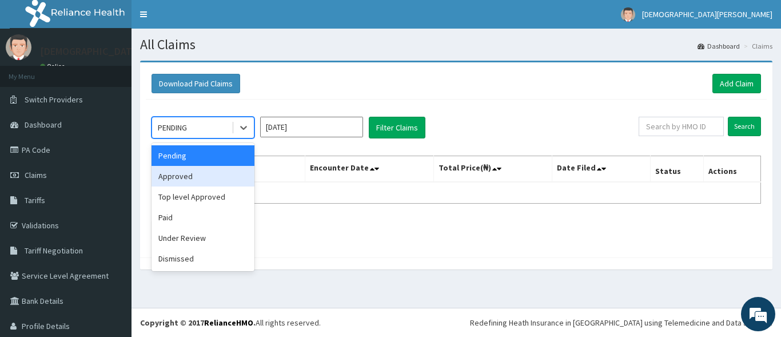
click at [198, 178] on div "Approved" at bounding box center [202, 176] width 103 height 21
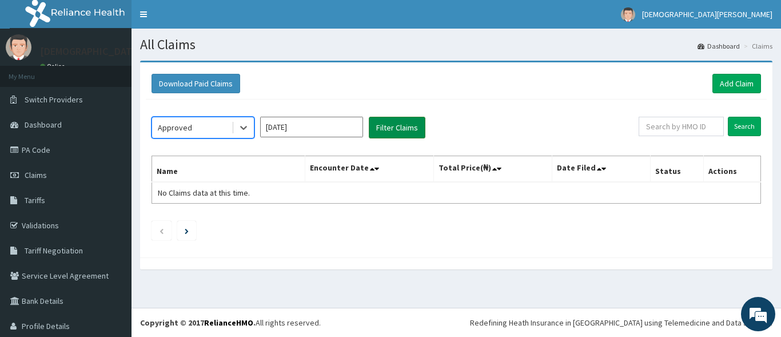
click at [392, 133] on button "Filter Claims" at bounding box center [397, 128] width 57 height 22
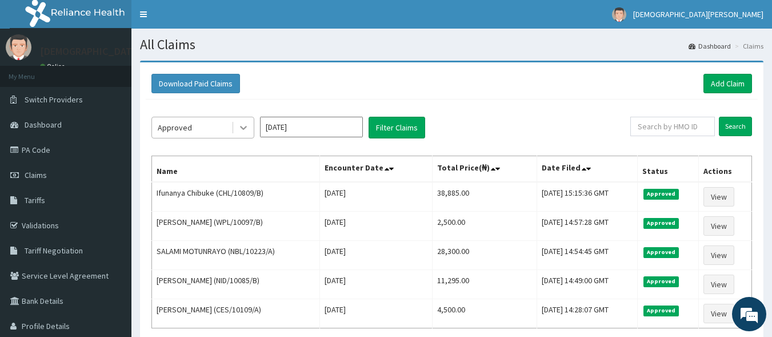
click at [247, 128] on icon at bounding box center [243, 127] width 11 height 11
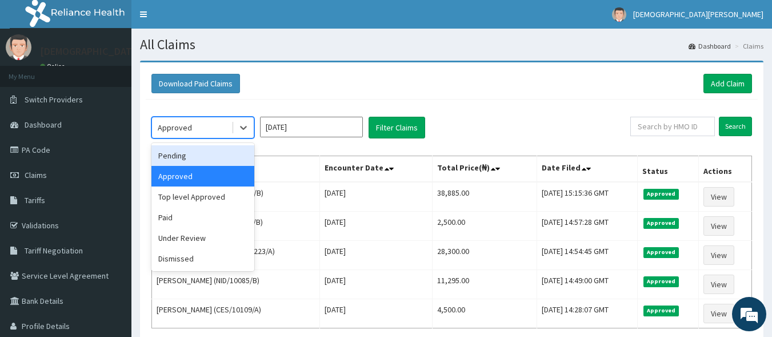
click at [226, 154] on div "Pending" at bounding box center [202, 155] width 103 height 21
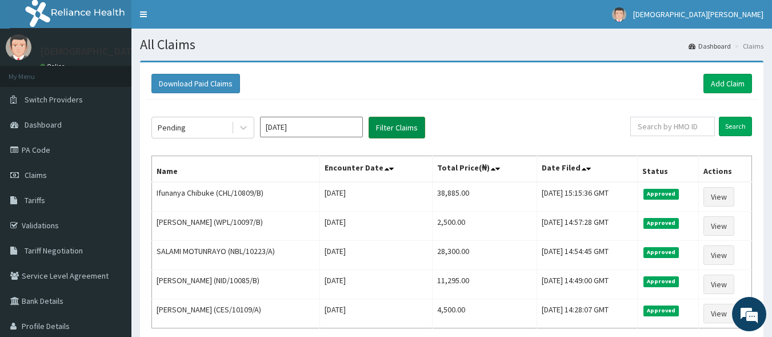
click at [393, 125] on button "Filter Claims" at bounding box center [397, 128] width 57 height 22
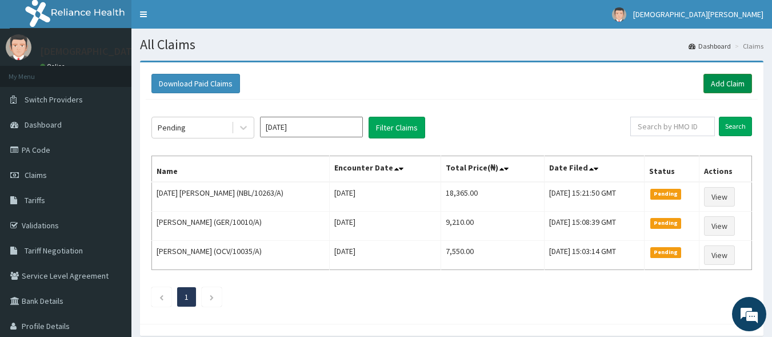
click at [737, 78] on link "Add Claim" at bounding box center [728, 83] width 49 height 19
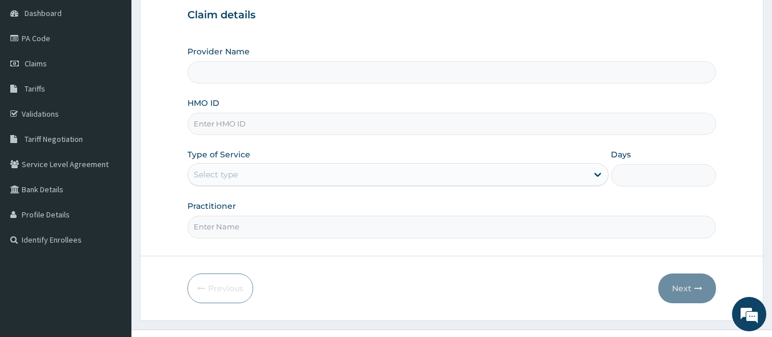
type input "N"
type input "[GEOGRAPHIC_DATA]"
type input "NBL/10362/A"
click at [270, 182] on div "Select type" at bounding box center [388, 174] width 400 height 18
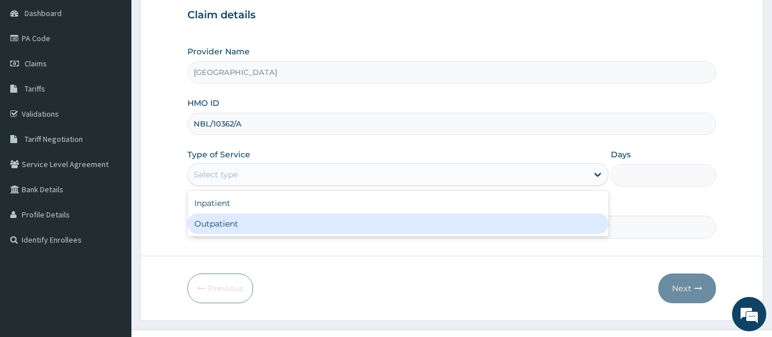
click at [272, 221] on div "Outpatient" at bounding box center [397, 223] width 421 height 21
type input "1"
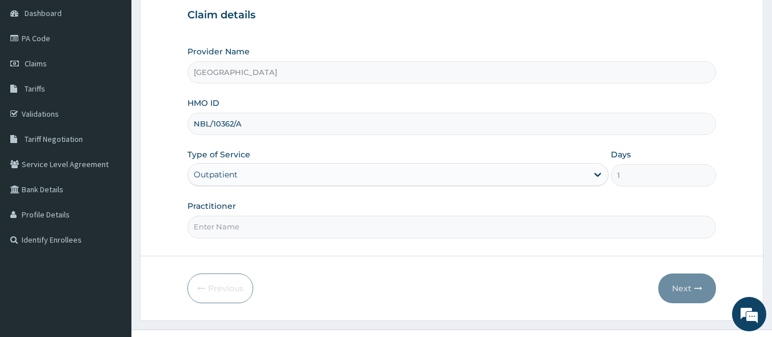
click at [234, 225] on input "Practitioner" at bounding box center [451, 226] width 529 height 22
type input "DR GBADE ADEIFE"
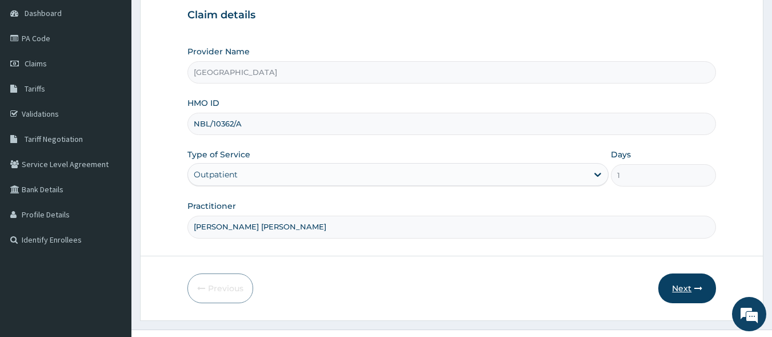
click at [685, 282] on button "Next" at bounding box center [687, 288] width 58 height 30
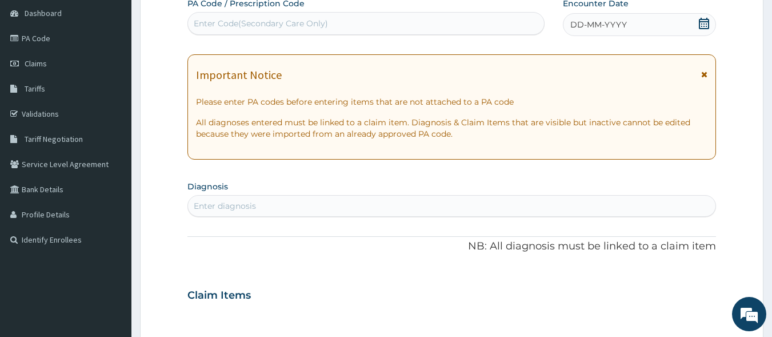
click at [343, 21] on div "Enter Code(Secondary Care Only)" at bounding box center [366, 23] width 357 height 18
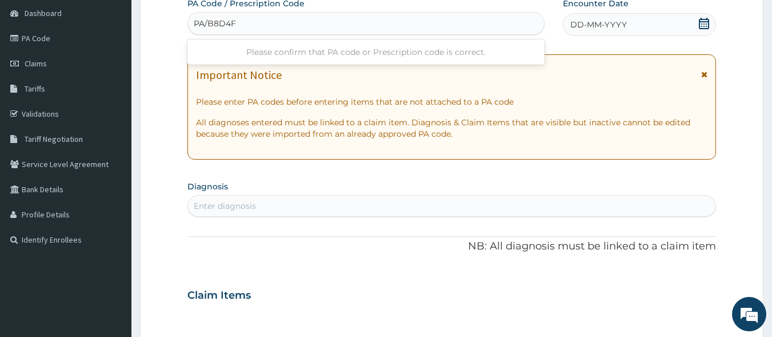
type input "PA/B8D4FE"
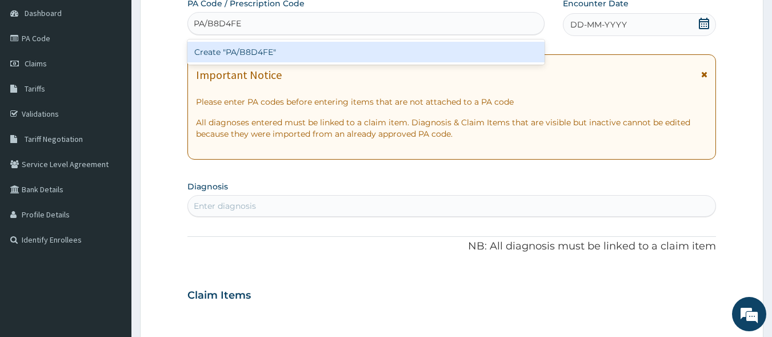
click at [293, 45] on div "Create "PA/B8D4FE"" at bounding box center [366, 52] width 358 height 21
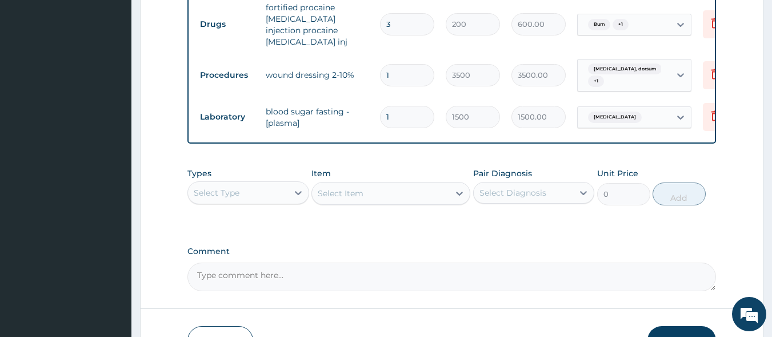
scroll to position [556, 0]
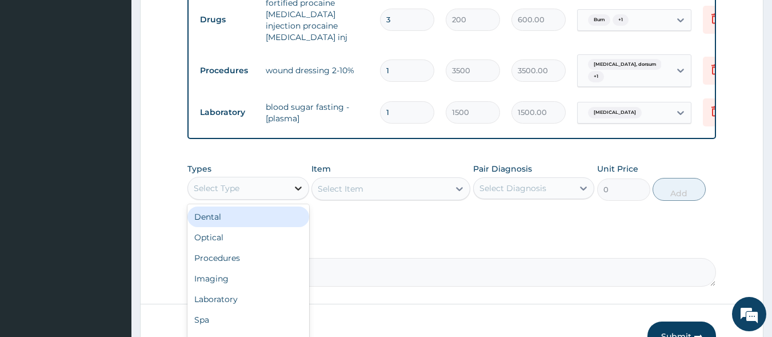
click at [294, 182] on icon at bounding box center [298, 187] width 11 height 11
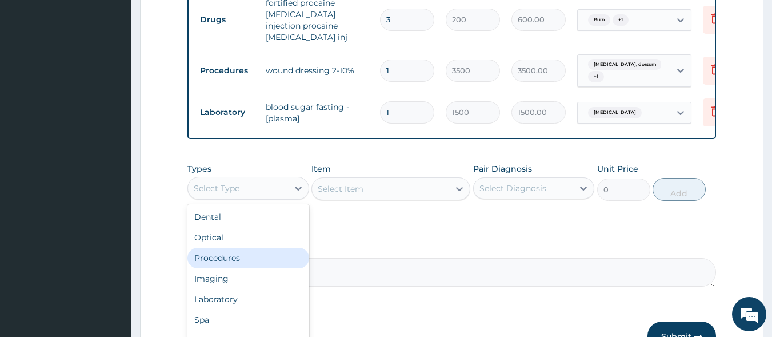
click at [270, 247] on div "Procedures" at bounding box center [248, 257] width 122 height 21
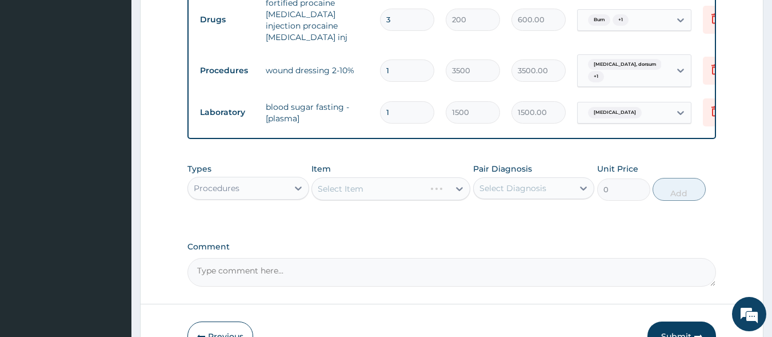
click at [364, 179] on div "Select Item" at bounding box center [391, 188] width 159 height 23
click at [364, 179] on div "Select Item" at bounding box center [380, 188] width 137 height 18
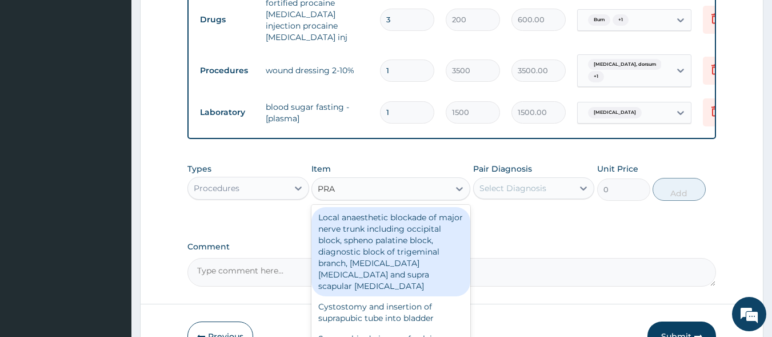
type input "PRAC"
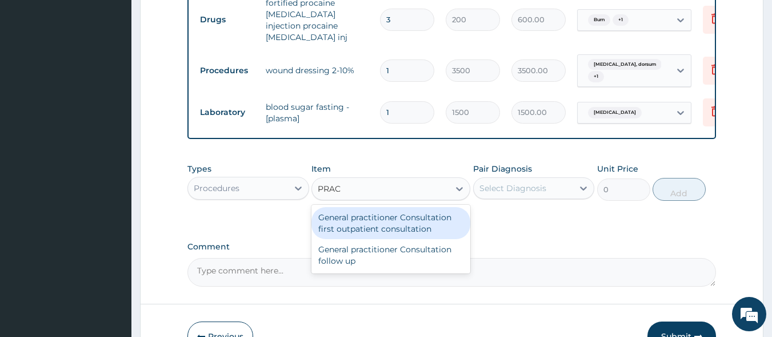
click at [364, 211] on div "General practitioner Consultation first outpatient consultation" at bounding box center [391, 223] width 159 height 32
type input "3000"
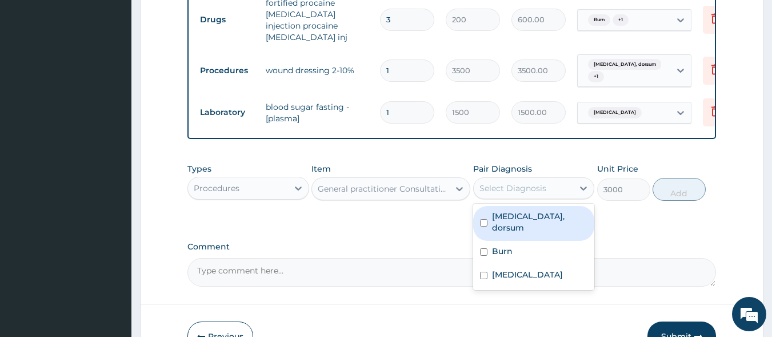
click at [515, 182] on div "Select Diagnosis" at bounding box center [513, 187] width 67 height 11
click at [520, 210] on label "Open wound foot, dorsum" at bounding box center [540, 221] width 96 height 23
checkbox input "true"
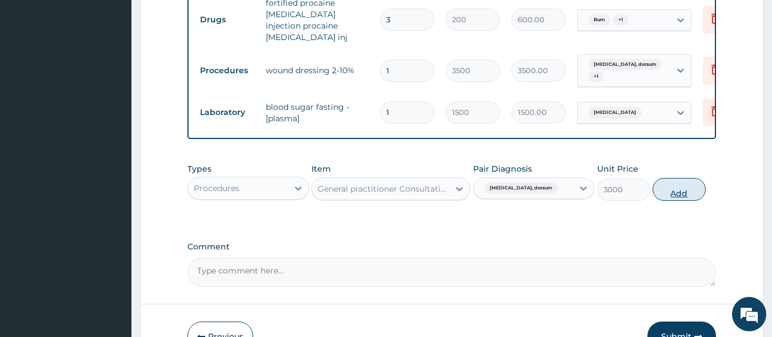
click at [672, 180] on button "Add" at bounding box center [679, 189] width 53 height 23
type input "0"
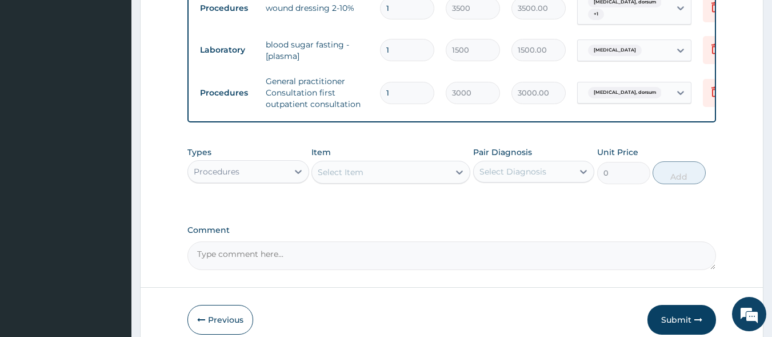
scroll to position [633, 0]
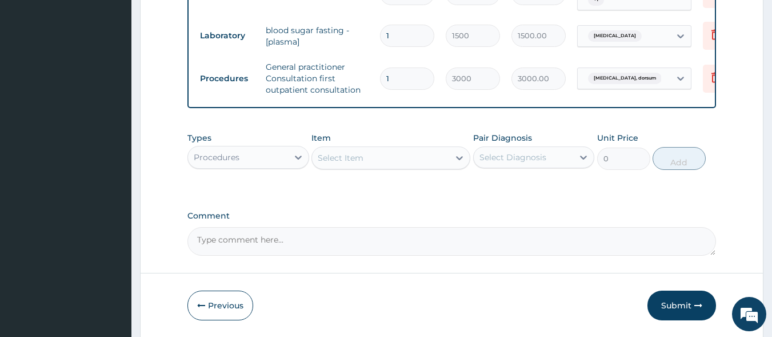
click at [398, 149] on div "Select Item" at bounding box center [380, 158] width 137 height 18
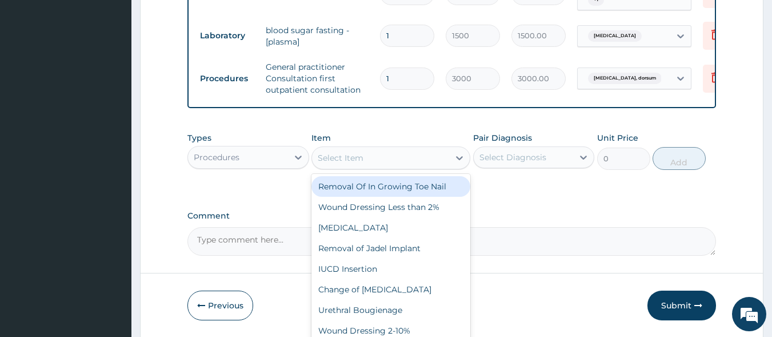
click at [275, 148] on div "Procedures" at bounding box center [238, 157] width 100 height 18
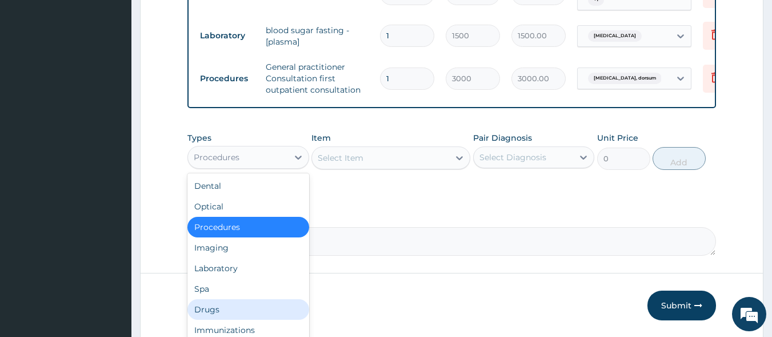
click at [257, 299] on div "Drugs" at bounding box center [248, 309] width 122 height 21
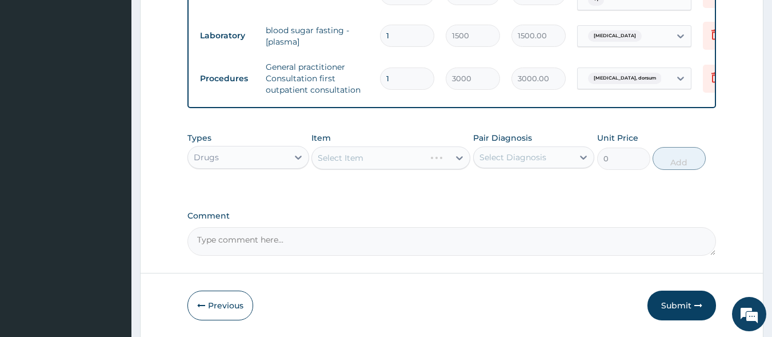
click at [357, 150] on div "Select Item" at bounding box center [391, 157] width 159 height 23
click at [360, 152] on div "Select Item" at bounding box center [341, 157] width 46 height 11
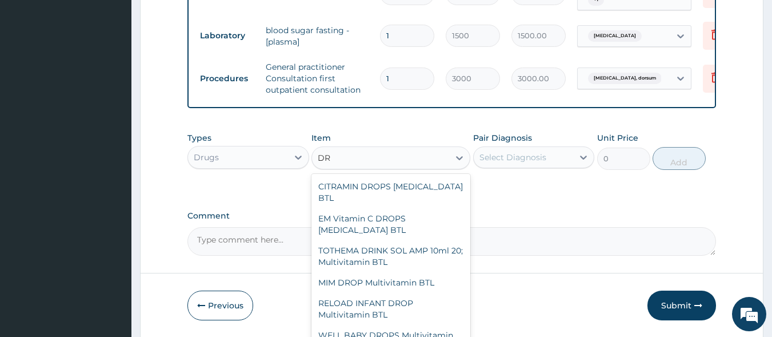
type input "D"
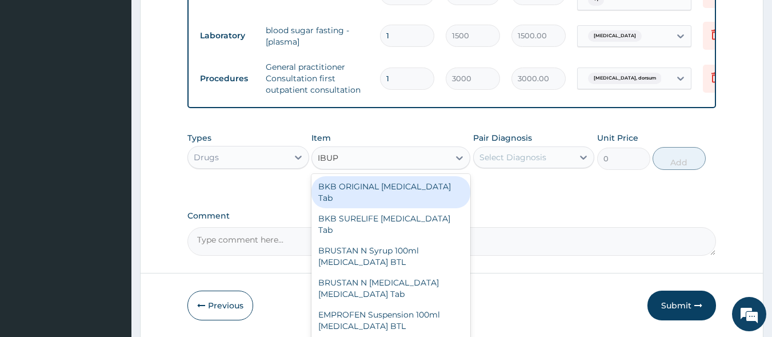
type input "IBUPR"
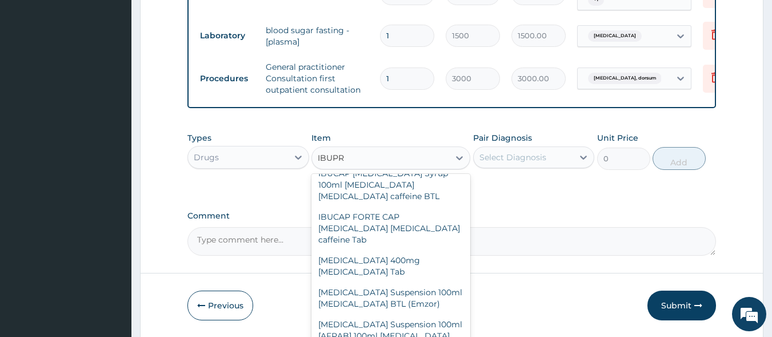
scroll to position [320, 0]
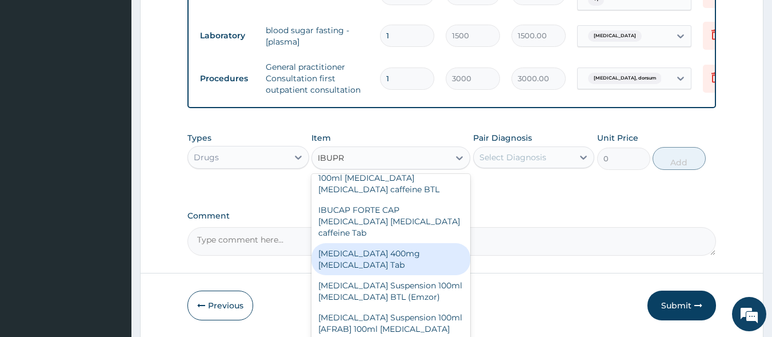
click at [388, 243] on div "IBUPROFEN 400mg Ibuprofen Tab" at bounding box center [391, 259] width 159 height 32
type input "55"
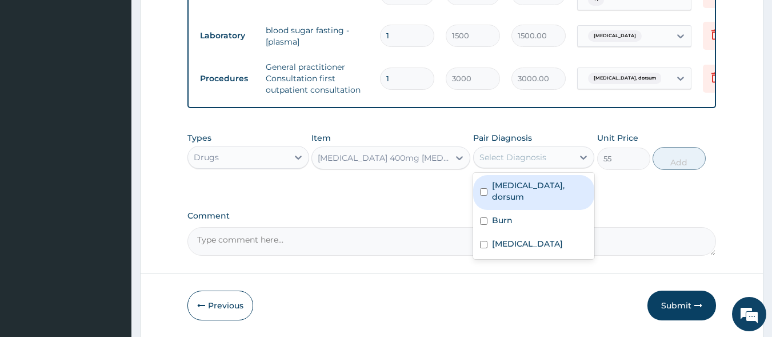
click at [496, 155] on div "Select Diagnosis" at bounding box center [524, 157] width 100 height 18
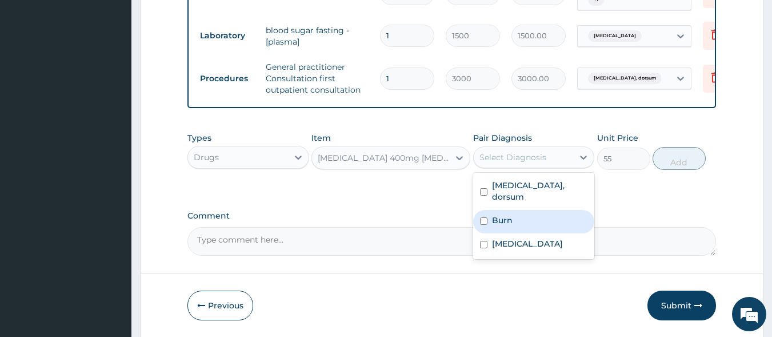
click at [503, 214] on label "Burn" at bounding box center [502, 219] width 21 height 11
checkbox input "true"
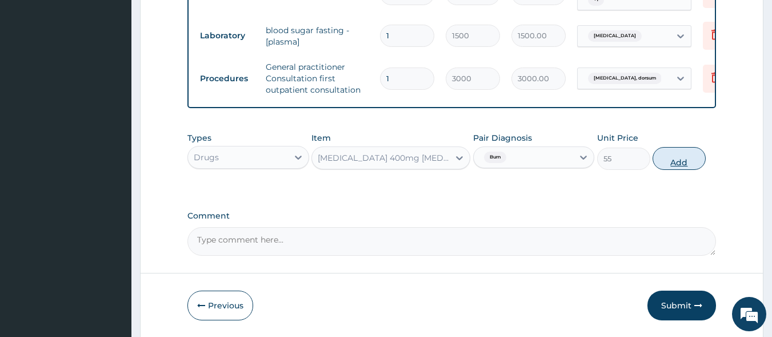
click at [666, 147] on button "Add" at bounding box center [679, 158] width 53 height 23
type input "0"
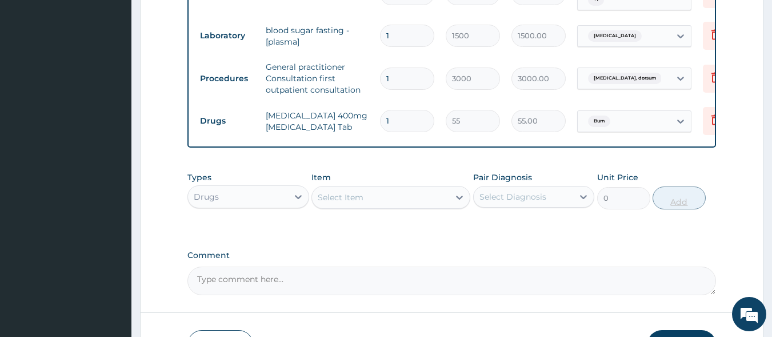
type input "10"
type input "550.00"
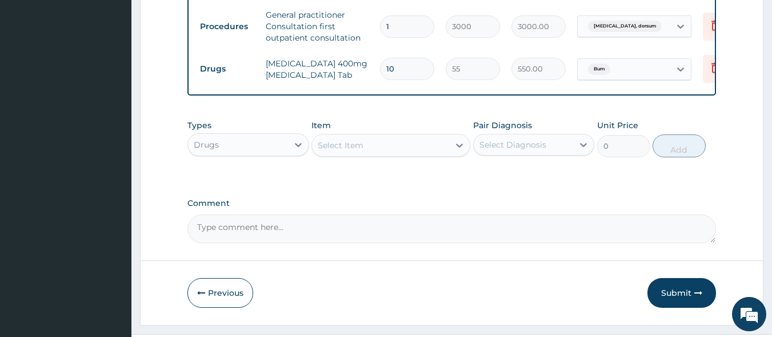
scroll to position [686, 0]
type input "10"
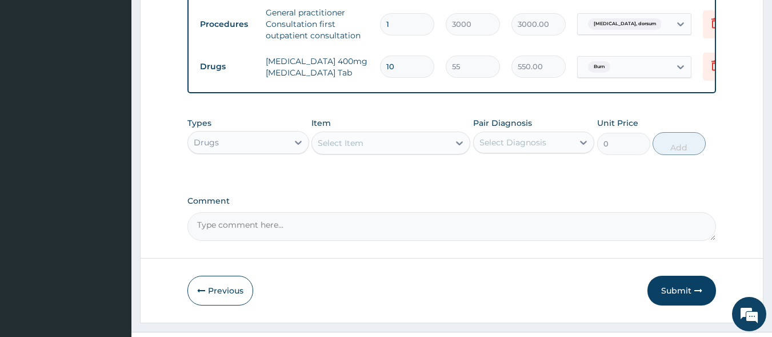
scroll to position [701, 0]
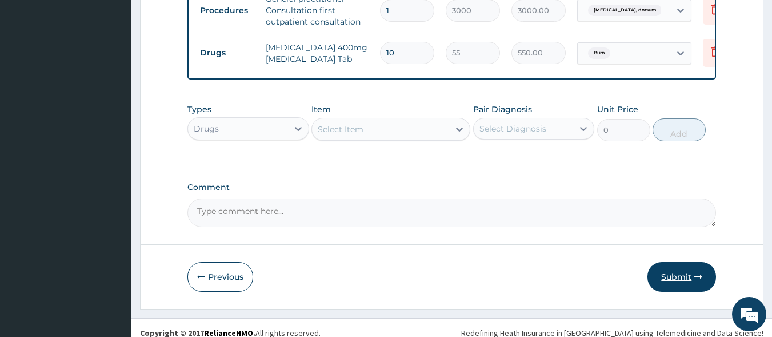
click at [675, 265] on button "Submit" at bounding box center [682, 277] width 69 height 30
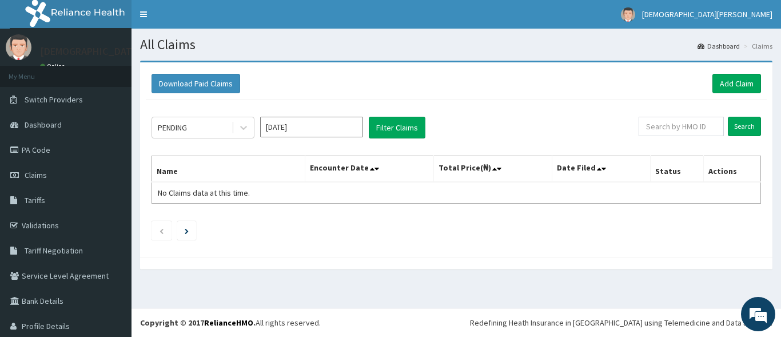
click at [291, 125] on input "[DATE]" at bounding box center [311, 127] width 103 height 21
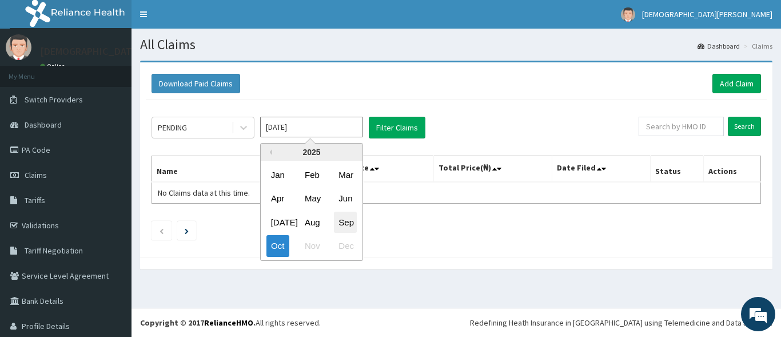
click at [343, 220] on div "Sep" at bounding box center [345, 221] width 23 height 21
type input "[DATE]"
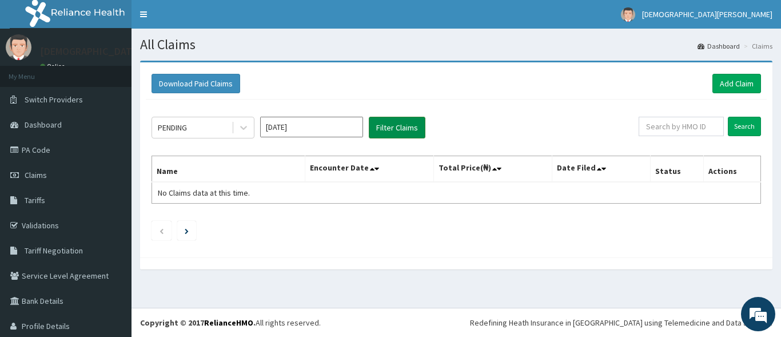
click at [380, 130] on button "Filter Claims" at bounding box center [397, 128] width 57 height 22
